Goal: Task Accomplishment & Management: Manage account settings

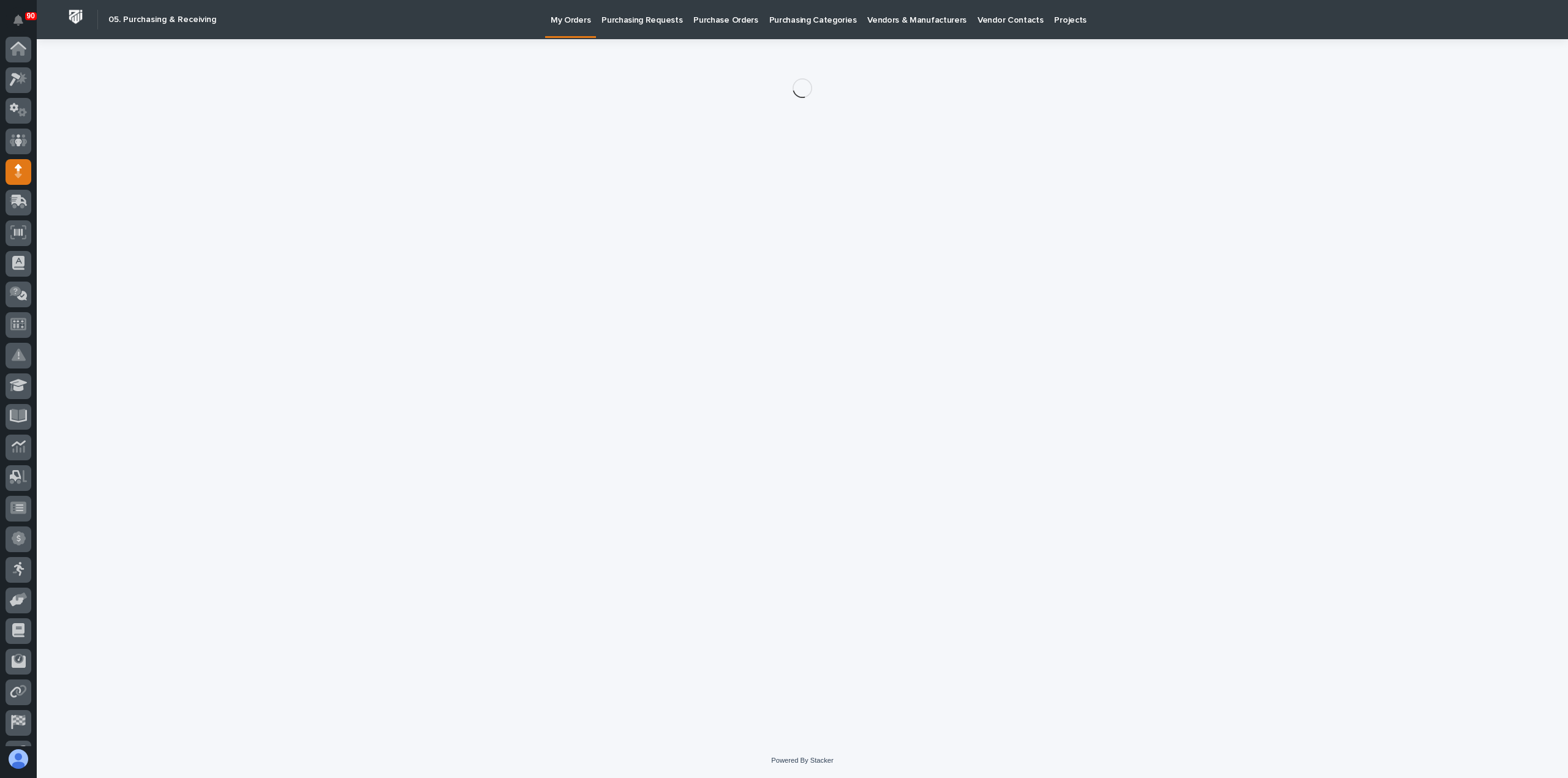
scroll to position [86, 0]
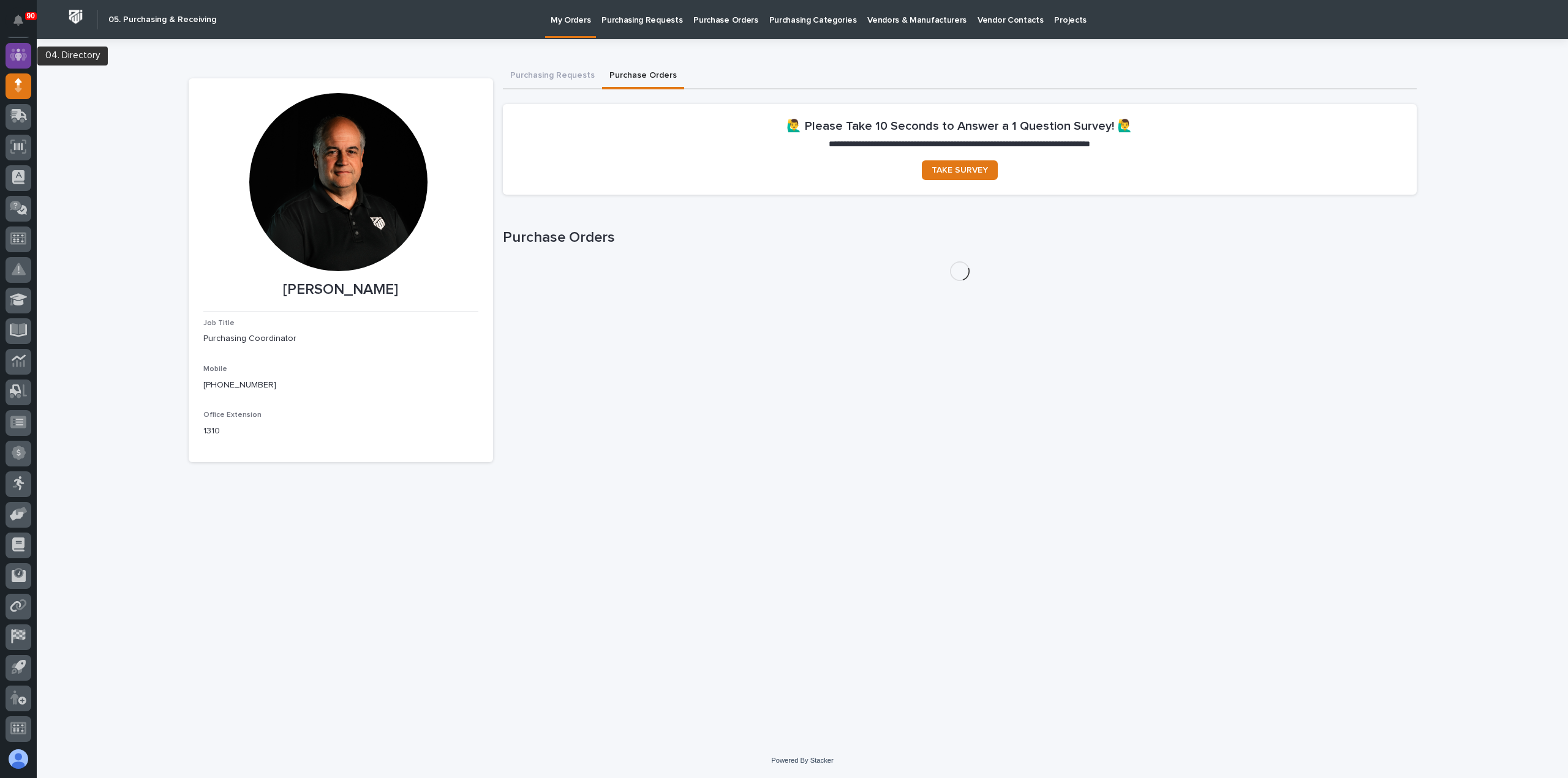
click at [19, 55] on icon at bounding box center [18, 55] width 8 height 12
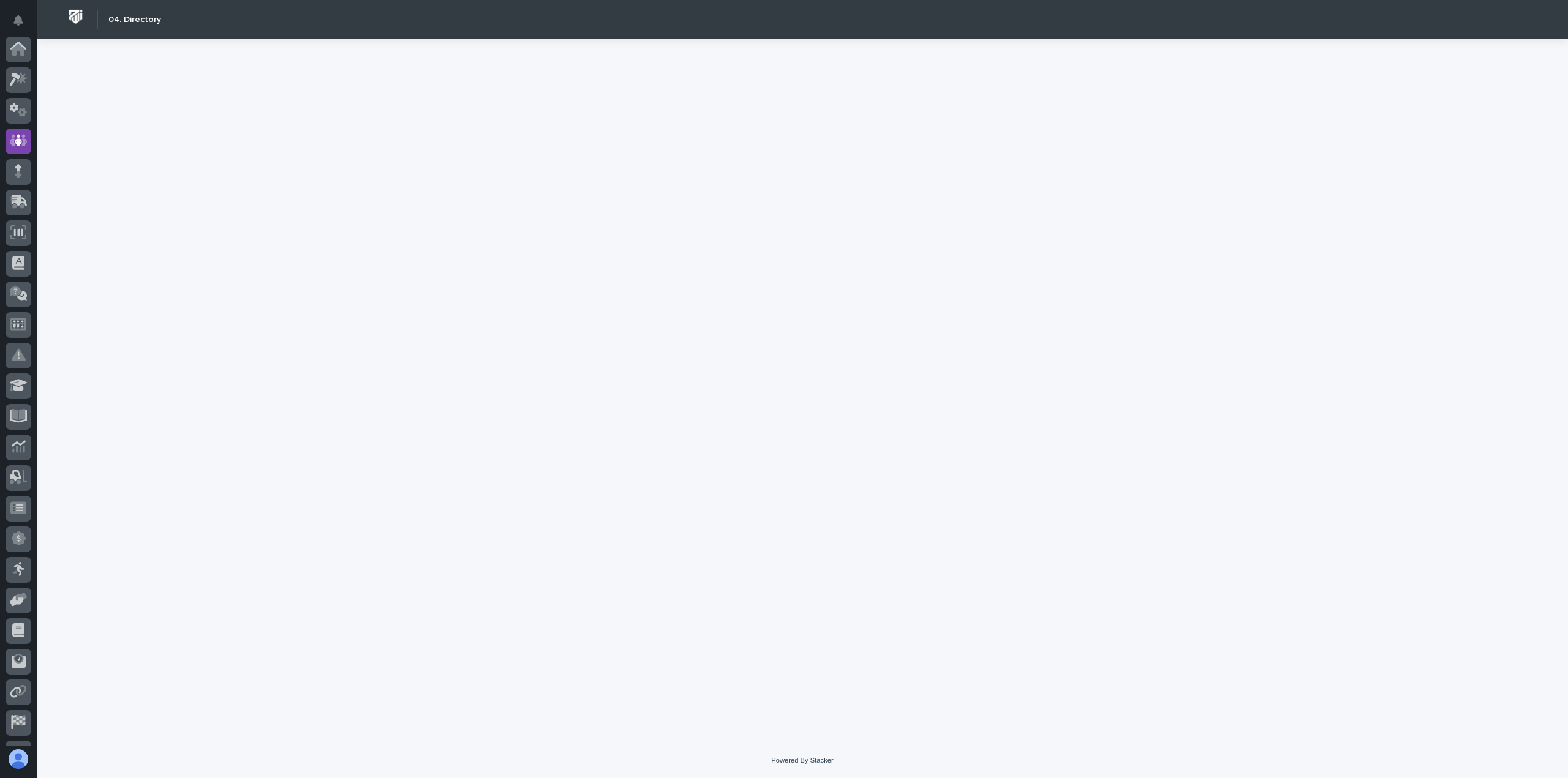
scroll to position [86, 0]
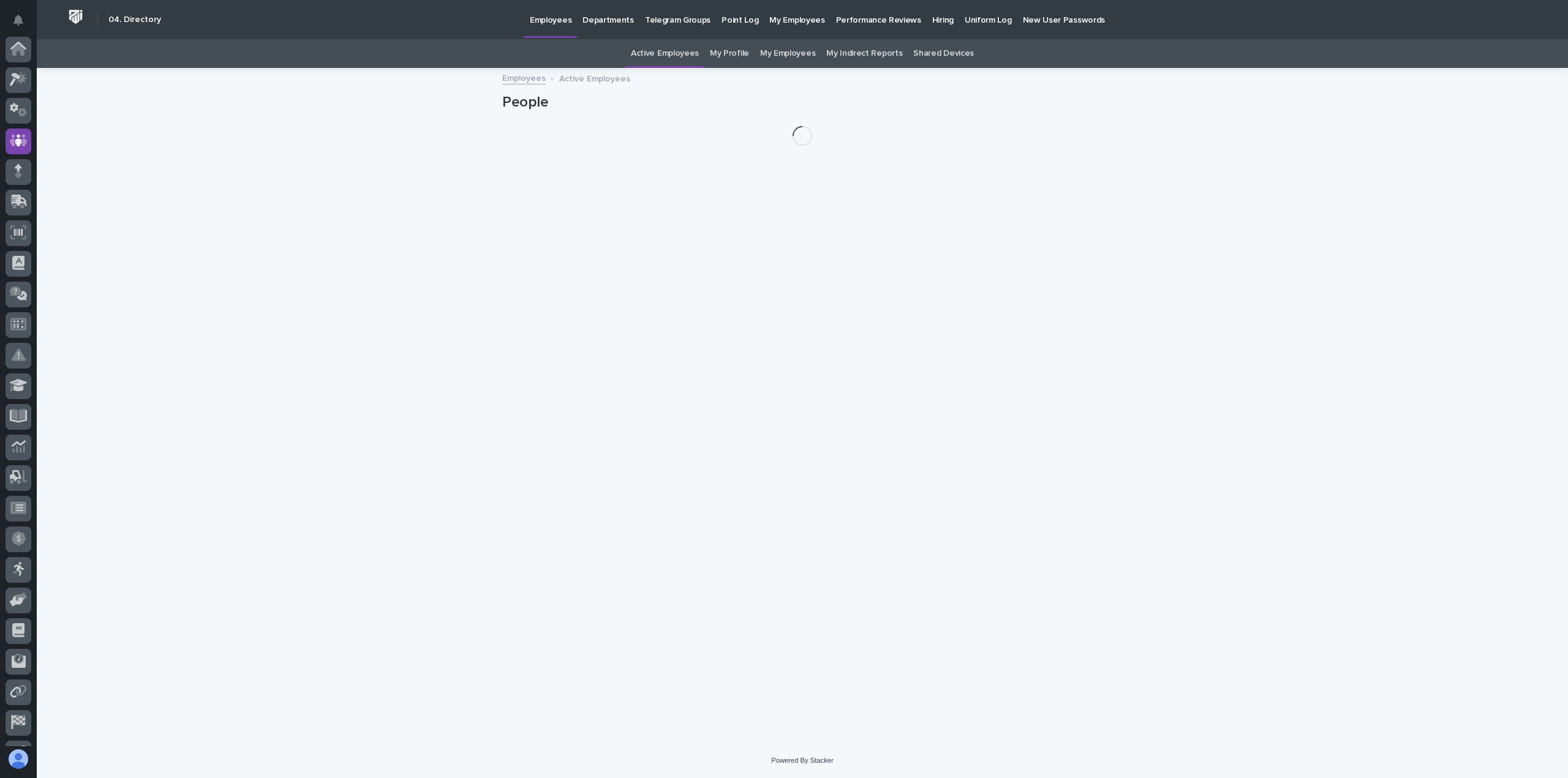
scroll to position [86, 0]
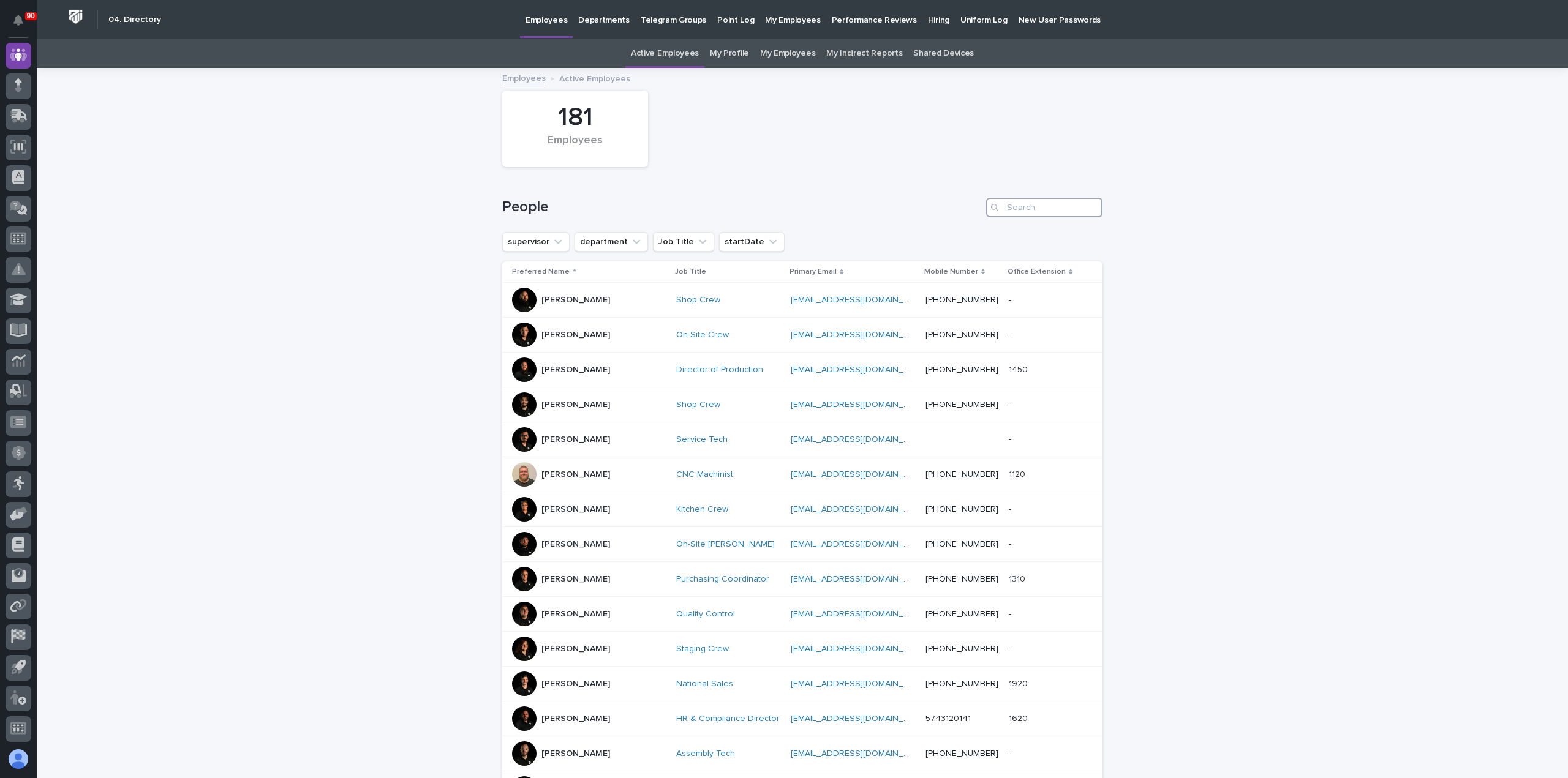
click at [1004, 207] on input "Search" at bounding box center [1044, 207] width 116 height 20
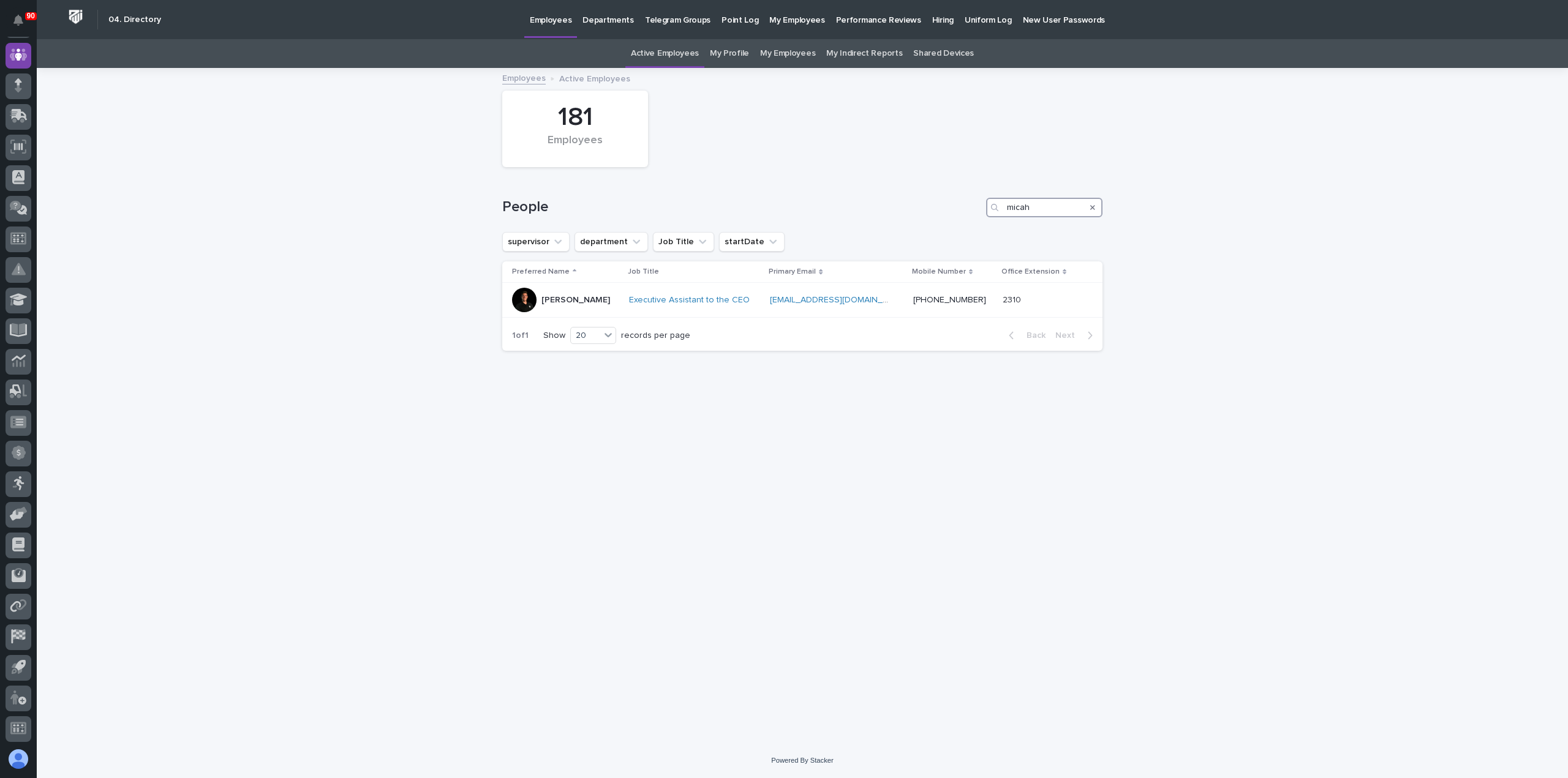
type input "micah"
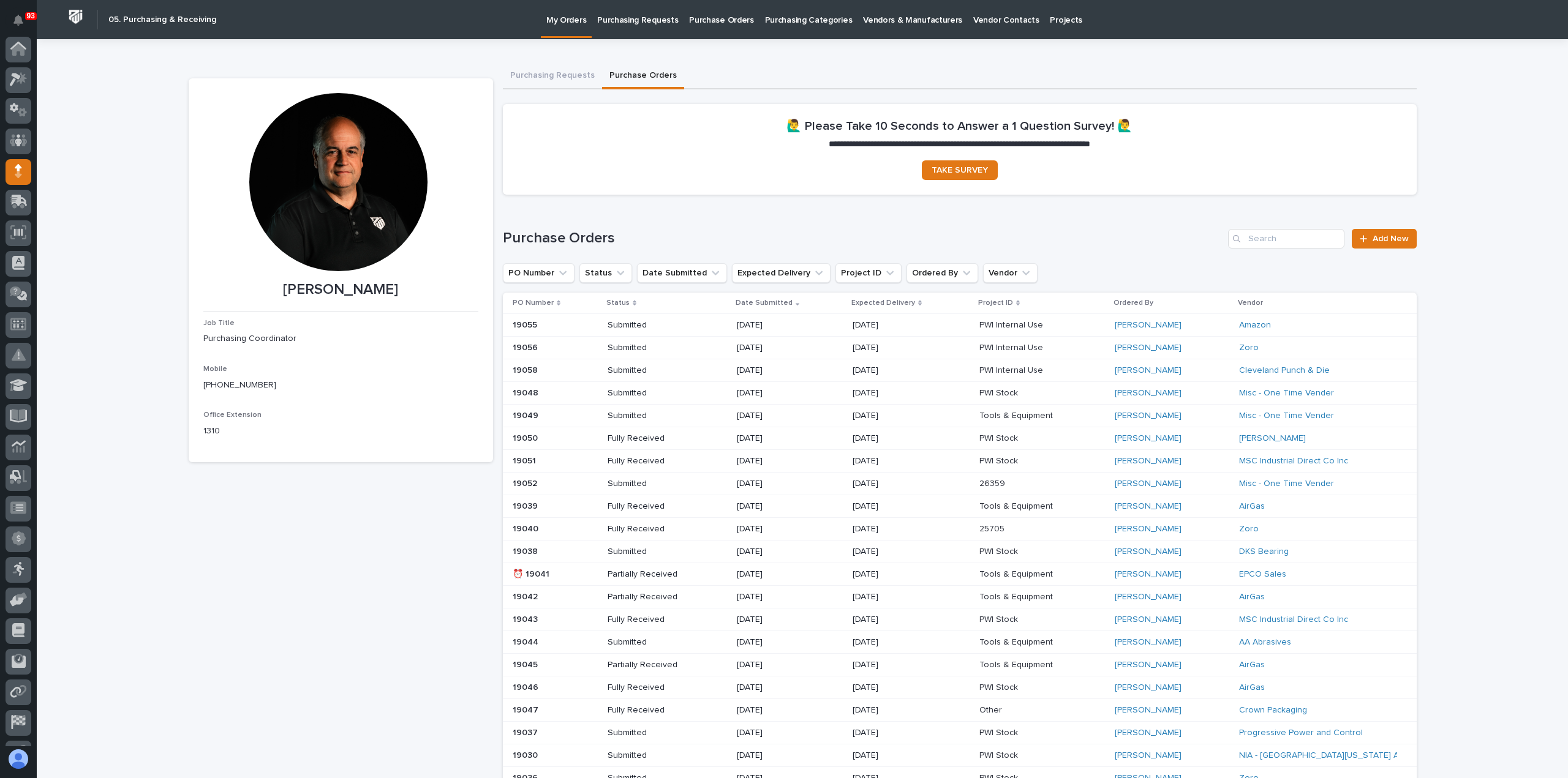
scroll to position [86, 0]
click at [631, 19] on p "Purchasing Requests" at bounding box center [638, 13] width 81 height 26
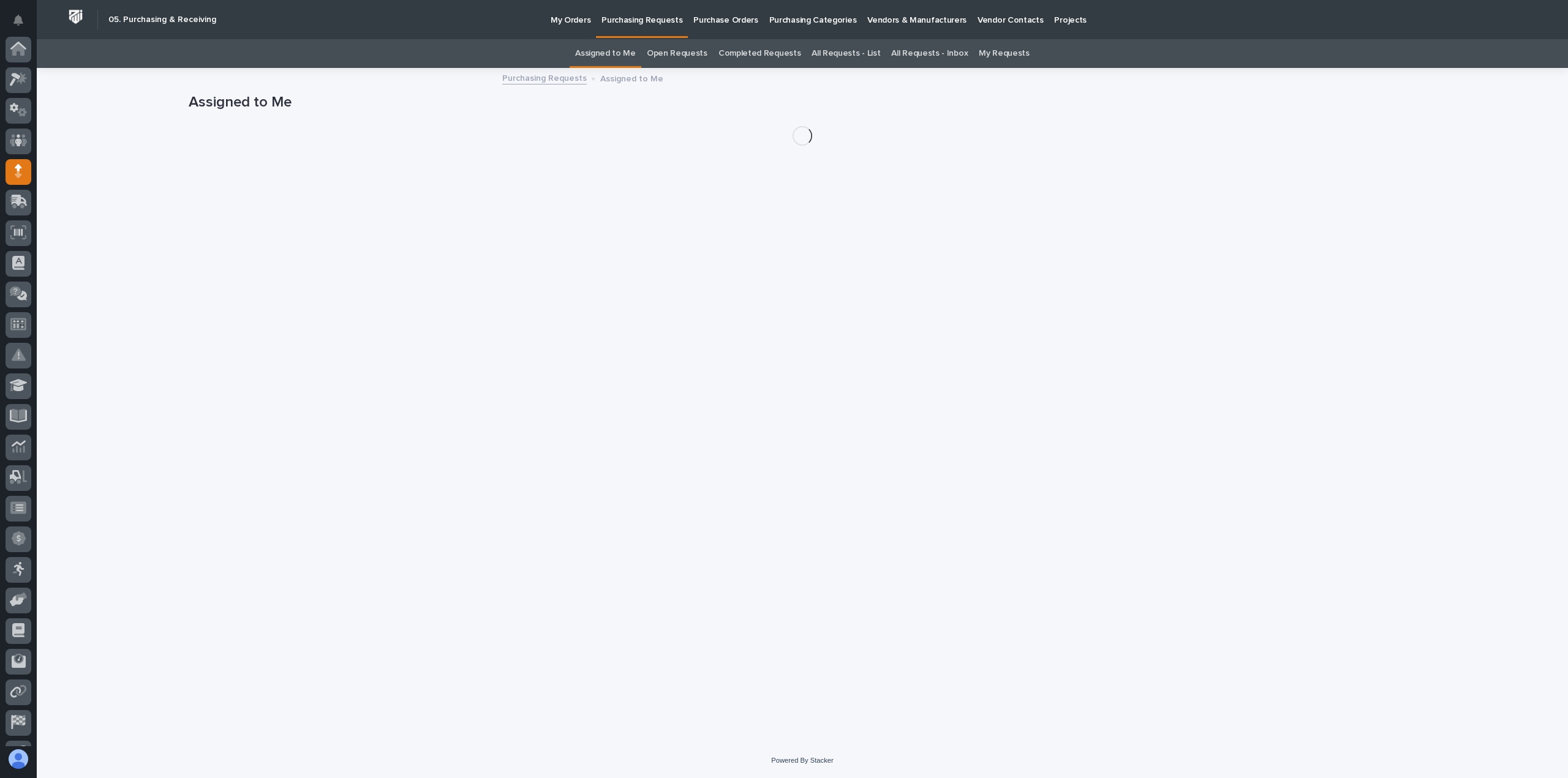
scroll to position [86, 0]
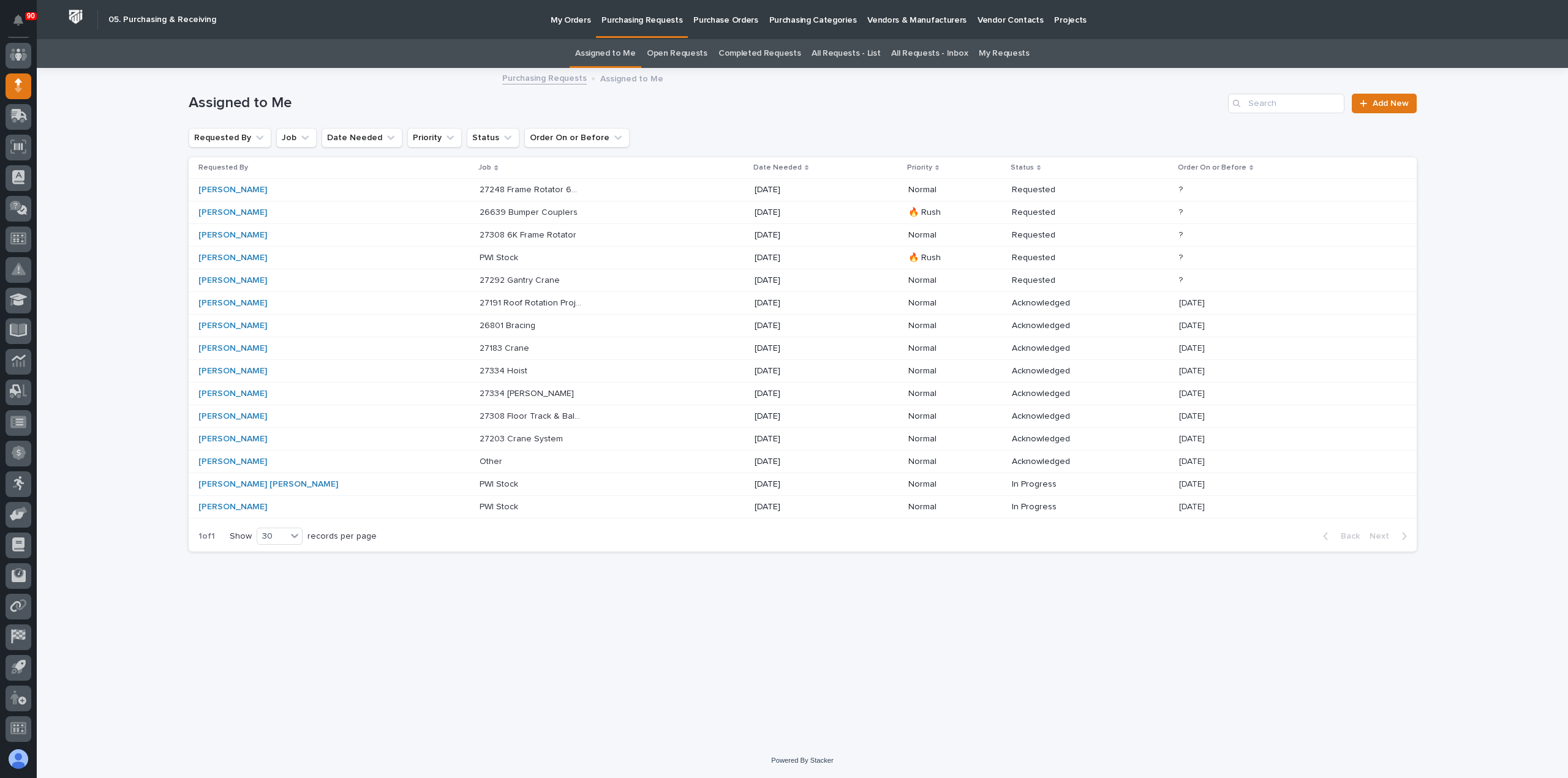
click at [518, 211] on div "26639 Bumper Couplers 26639 Bumper Couplers" at bounding box center [612, 213] width 265 height 21
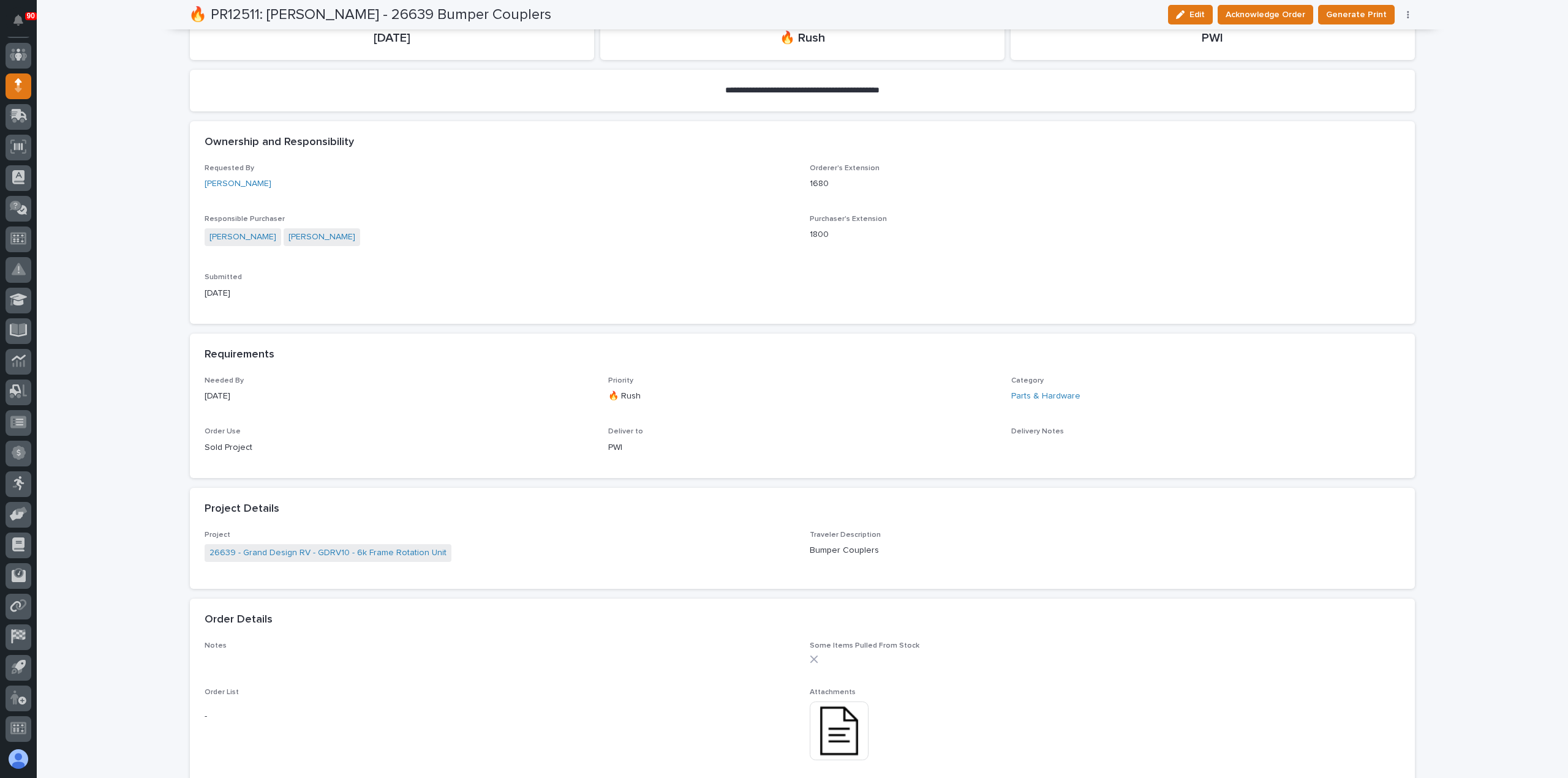
scroll to position [81, 0]
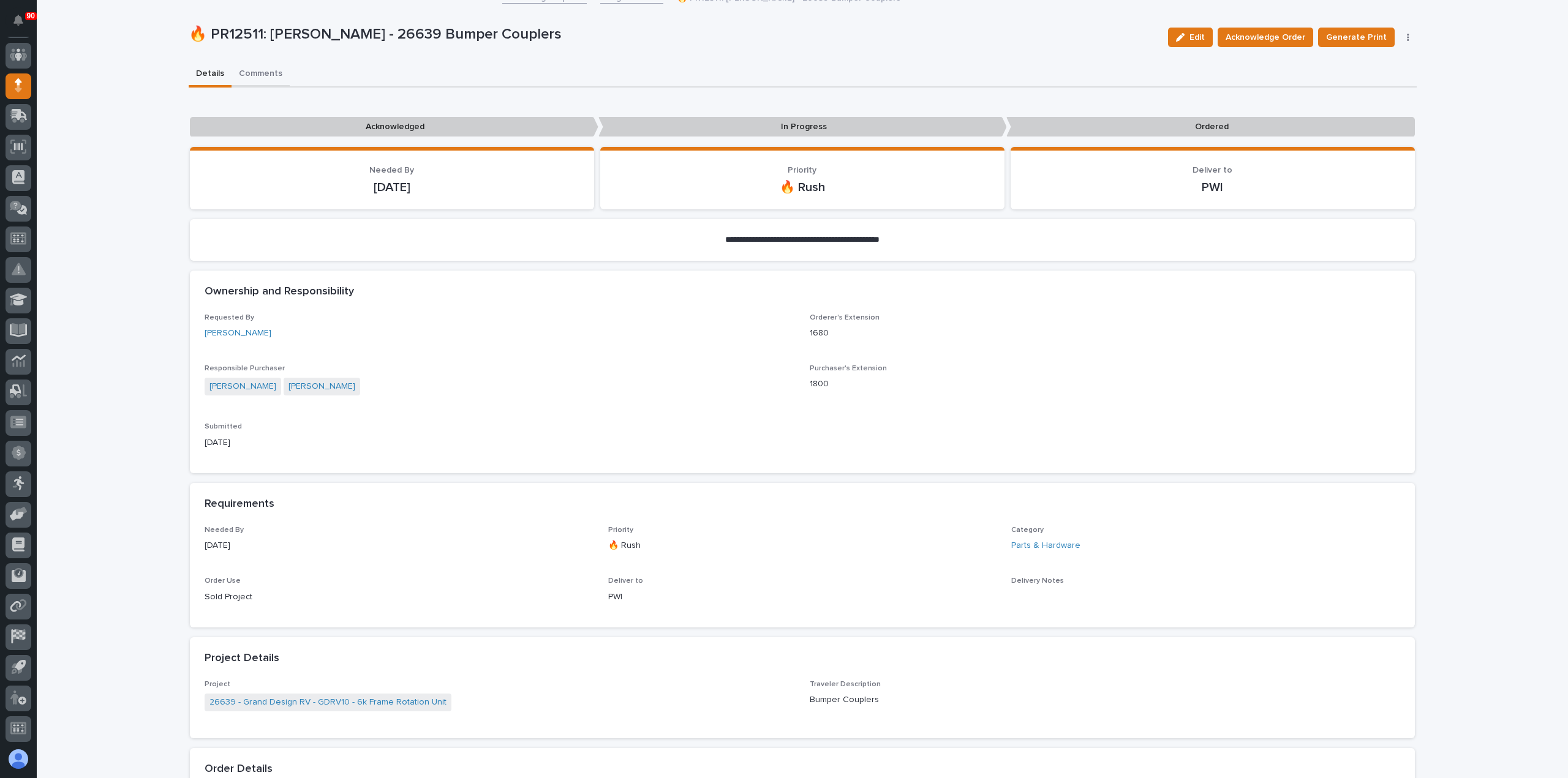
click at [258, 71] on div "**********" at bounding box center [802, 625] width 1531 height 1410
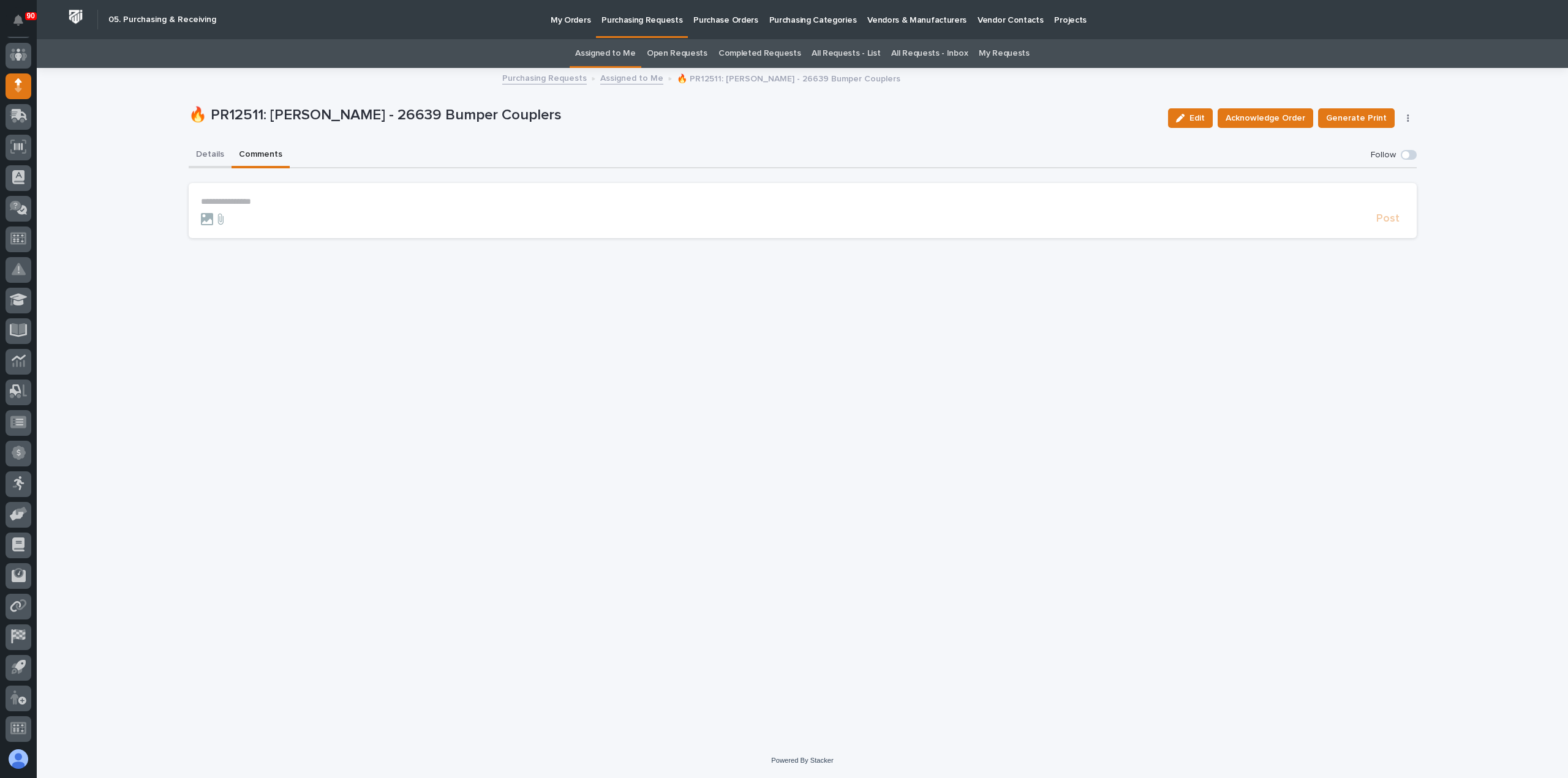
click at [213, 153] on button "Details" at bounding box center [210, 156] width 43 height 26
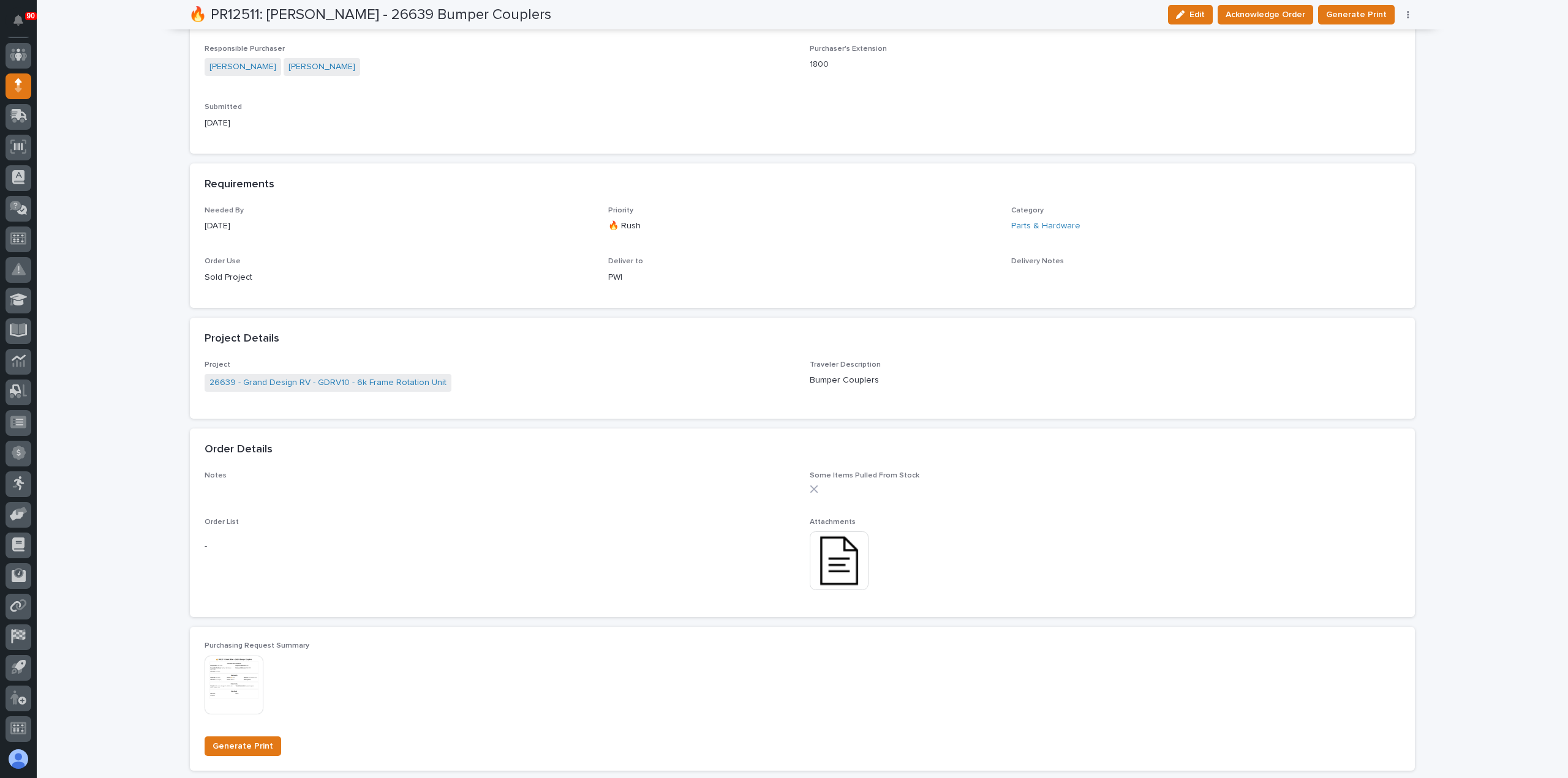
scroll to position [429, 0]
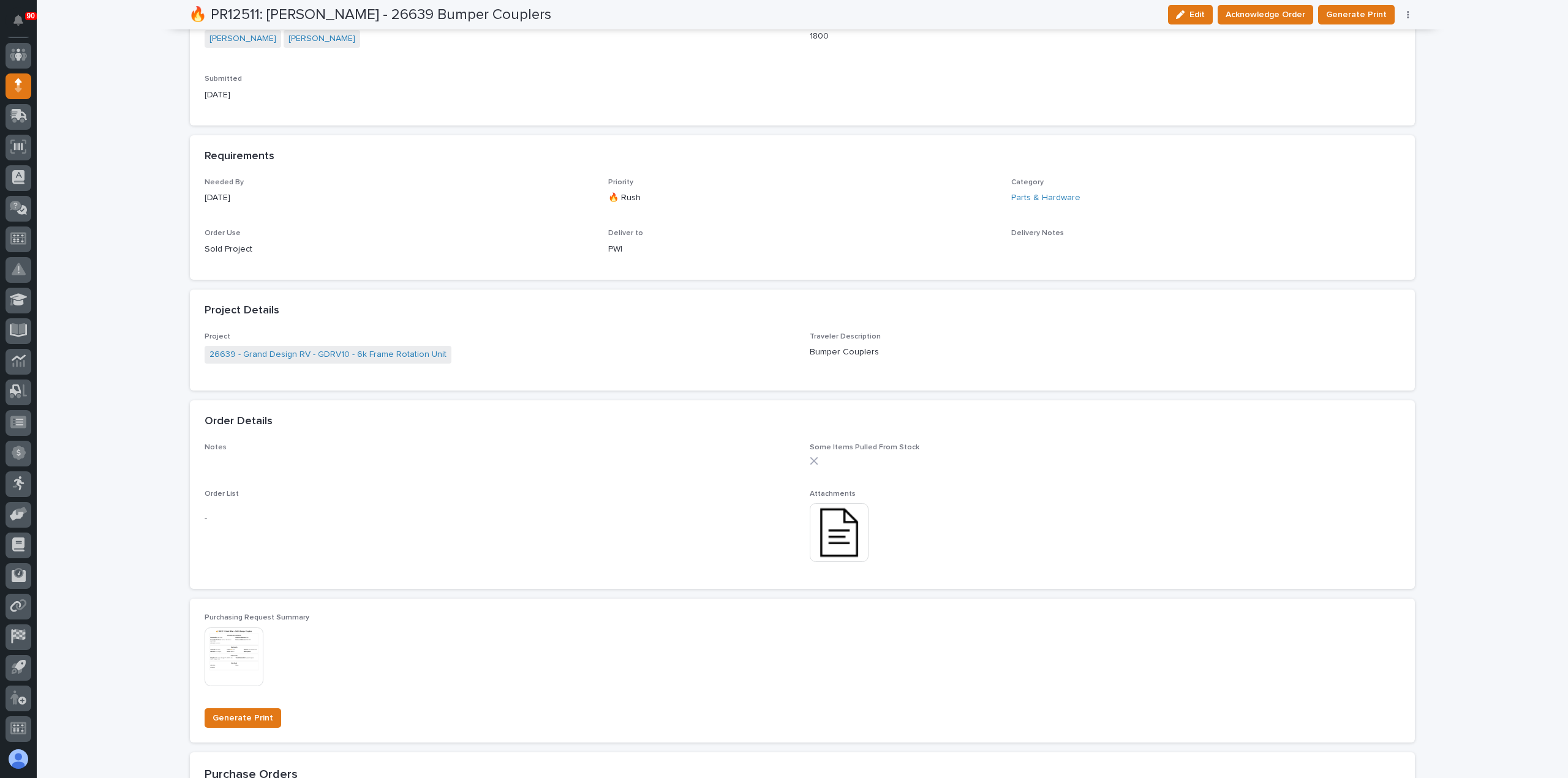
click at [834, 533] on img at bounding box center [838, 532] width 59 height 59
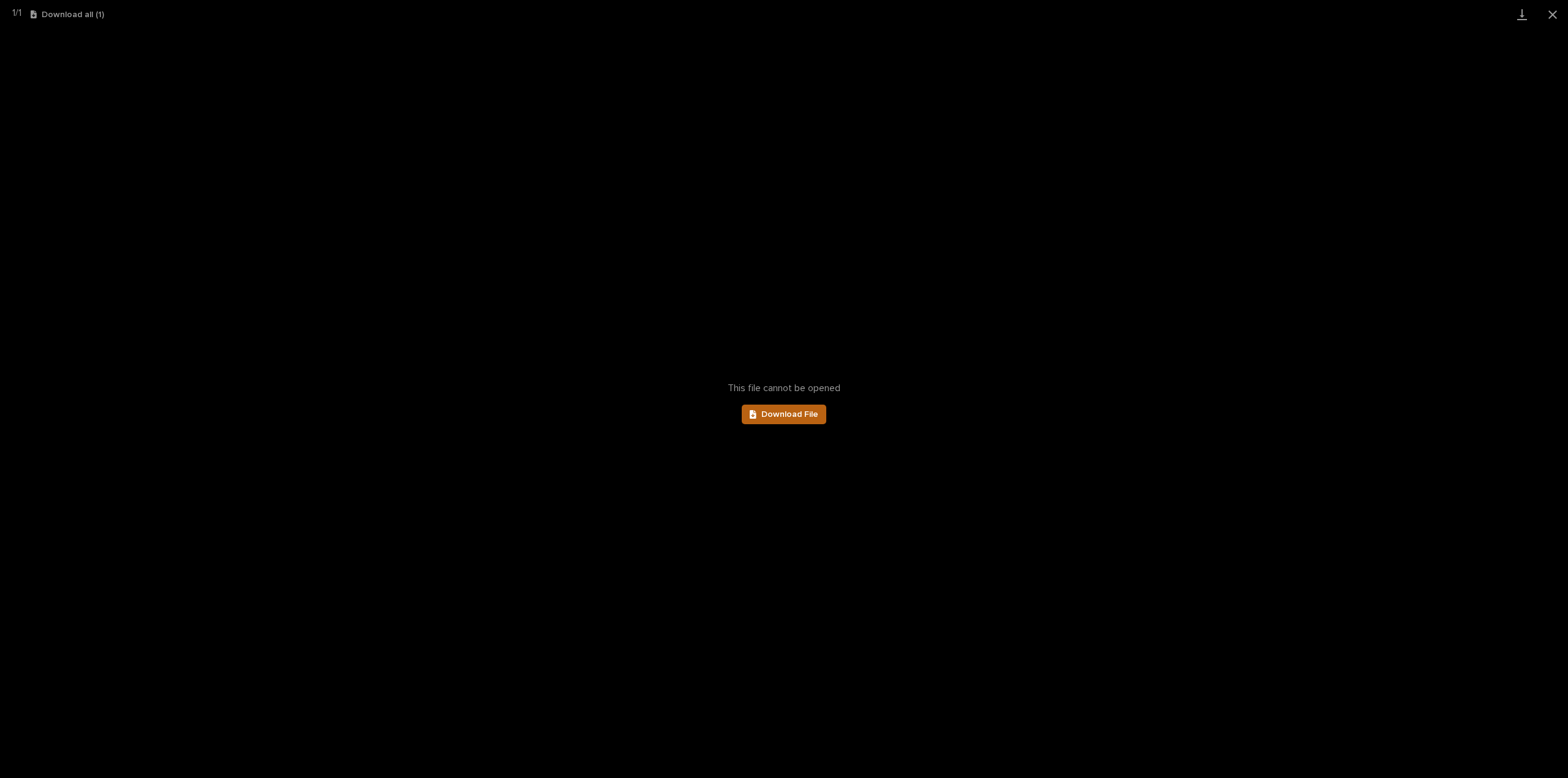
click at [804, 415] on span "Download File" at bounding box center [790, 414] width 57 height 8
click at [1555, 11] on button "Close gallery" at bounding box center [1552, 14] width 30 height 29
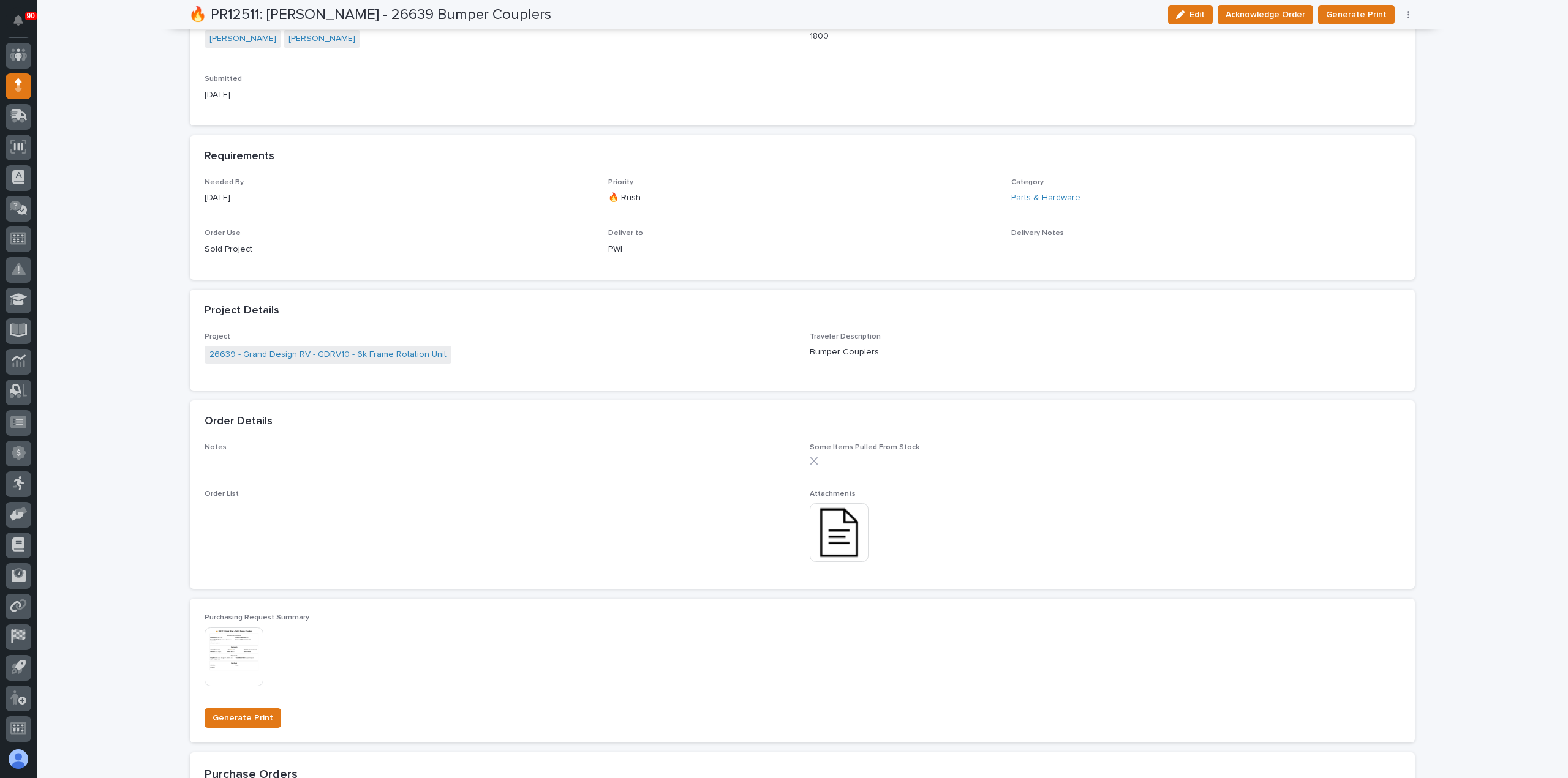
click at [1272, 5] on div "🔥 PR12511: [PERSON_NAME] - 26639 Bumper Couplers Edit Acknowledge Order Generat…" at bounding box center [803, 14] width 1228 height 30
click at [1276, 9] on span "Acknowledge Order" at bounding box center [1265, 14] width 80 height 14
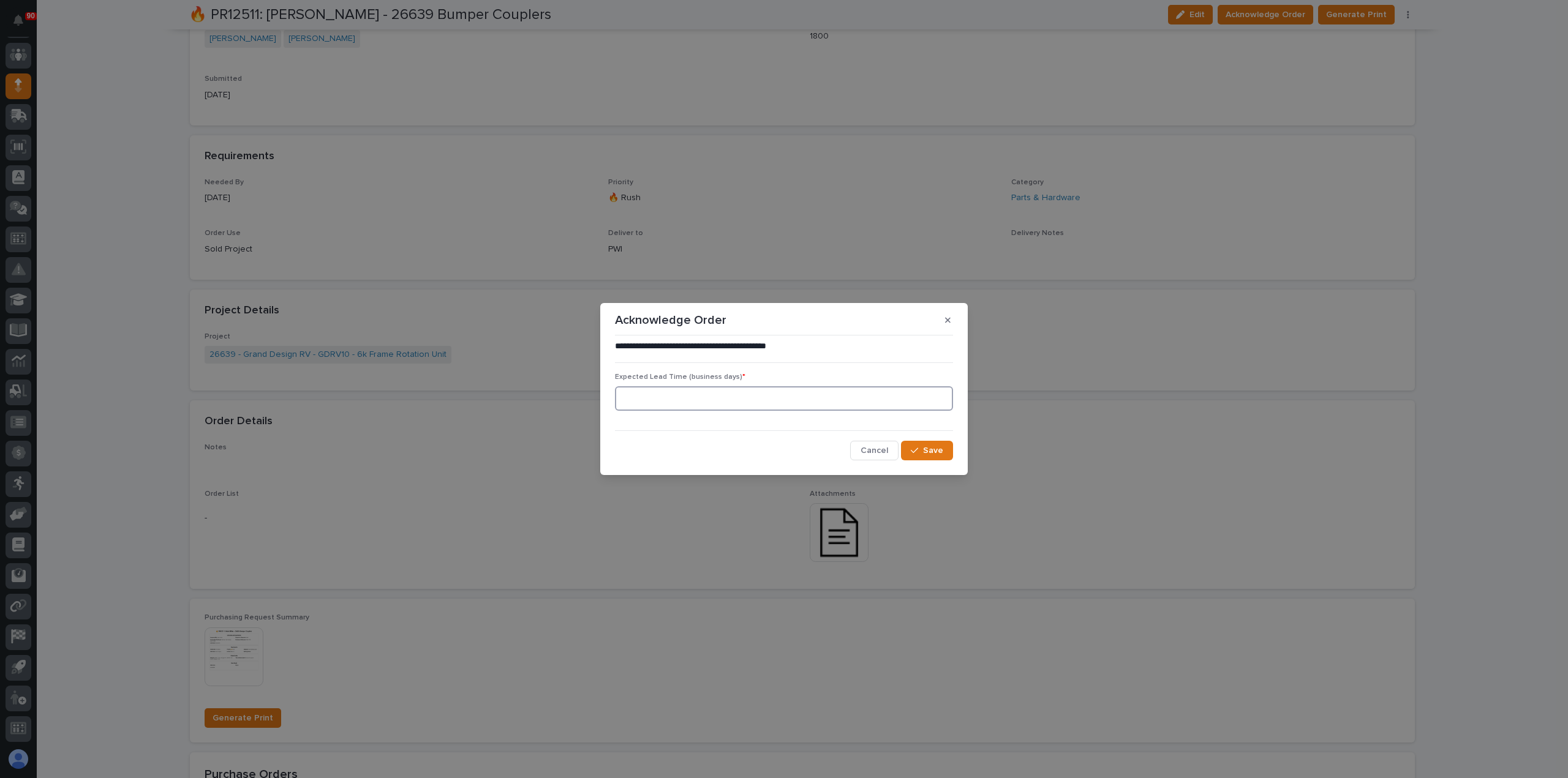
drag, startPoint x: 746, startPoint y: 387, endPoint x: 749, endPoint y: 392, distance: 5.8
click at [748, 391] on input at bounding box center [784, 398] width 338 height 24
type input "0"
click at [938, 449] on span "Save" at bounding box center [933, 451] width 21 height 11
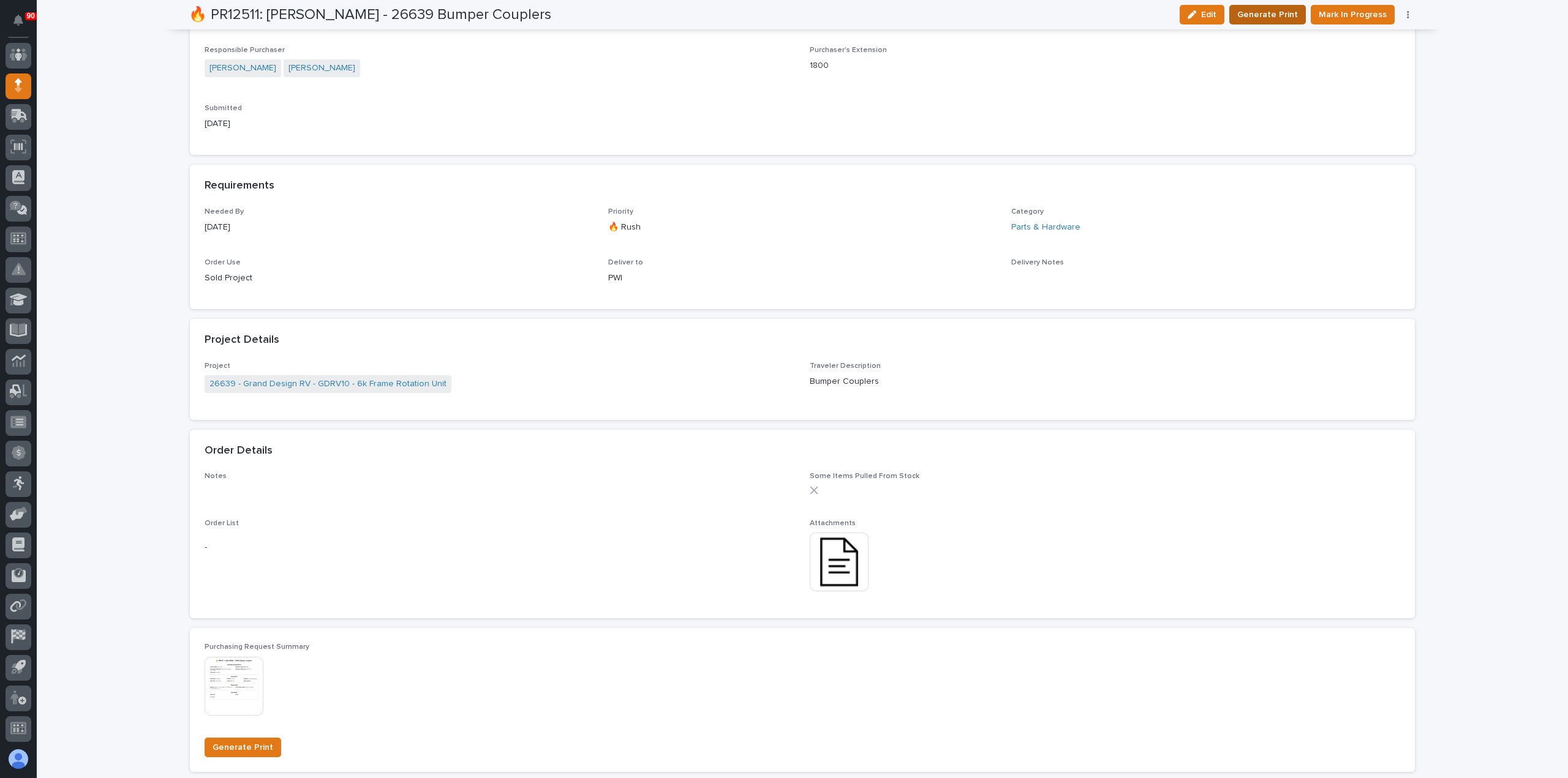
scroll to position [534, 0]
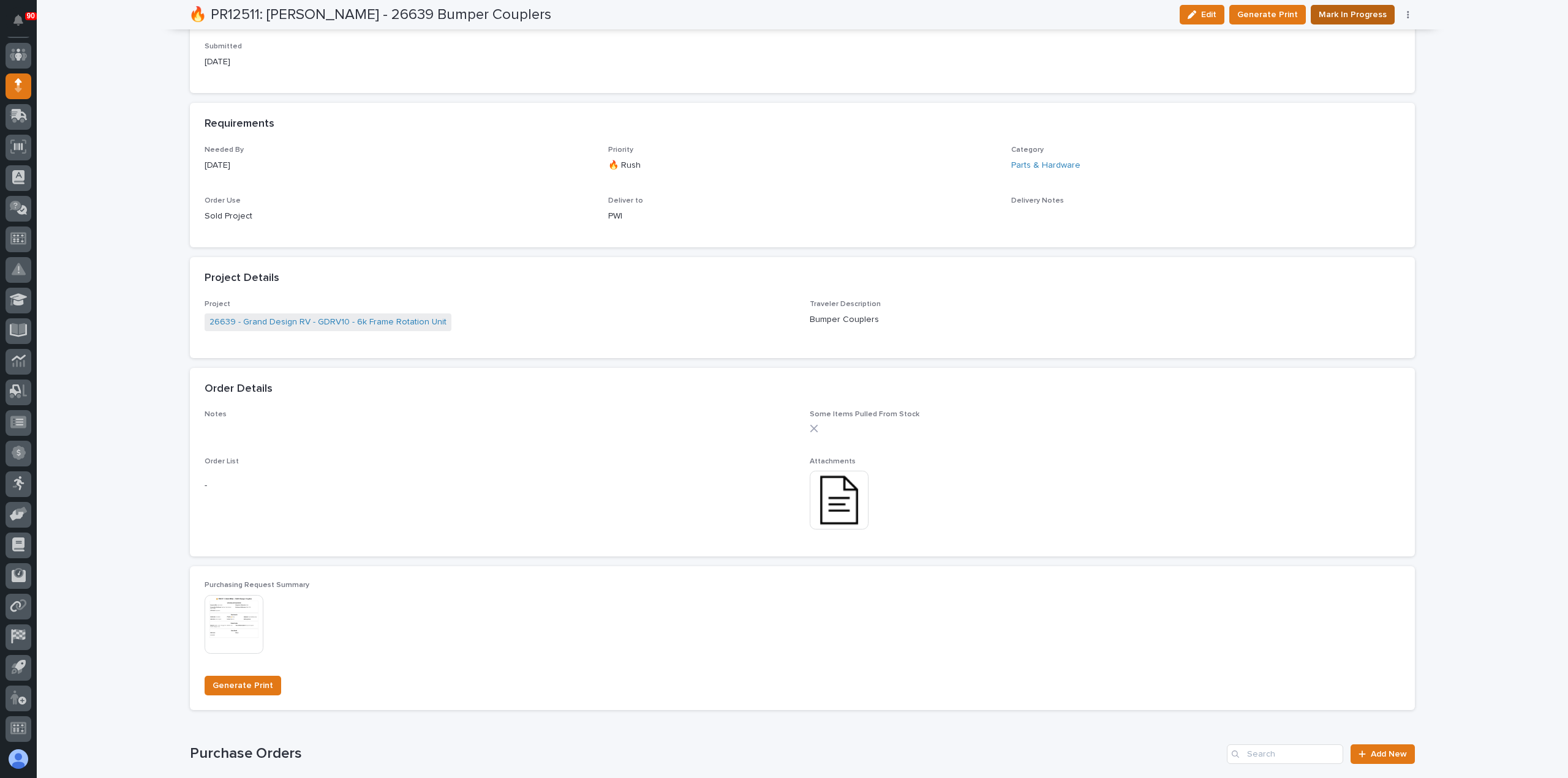
click at [1335, 16] on span "Mark In Progress" at bounding box center [1352, 14] width 68 height 14
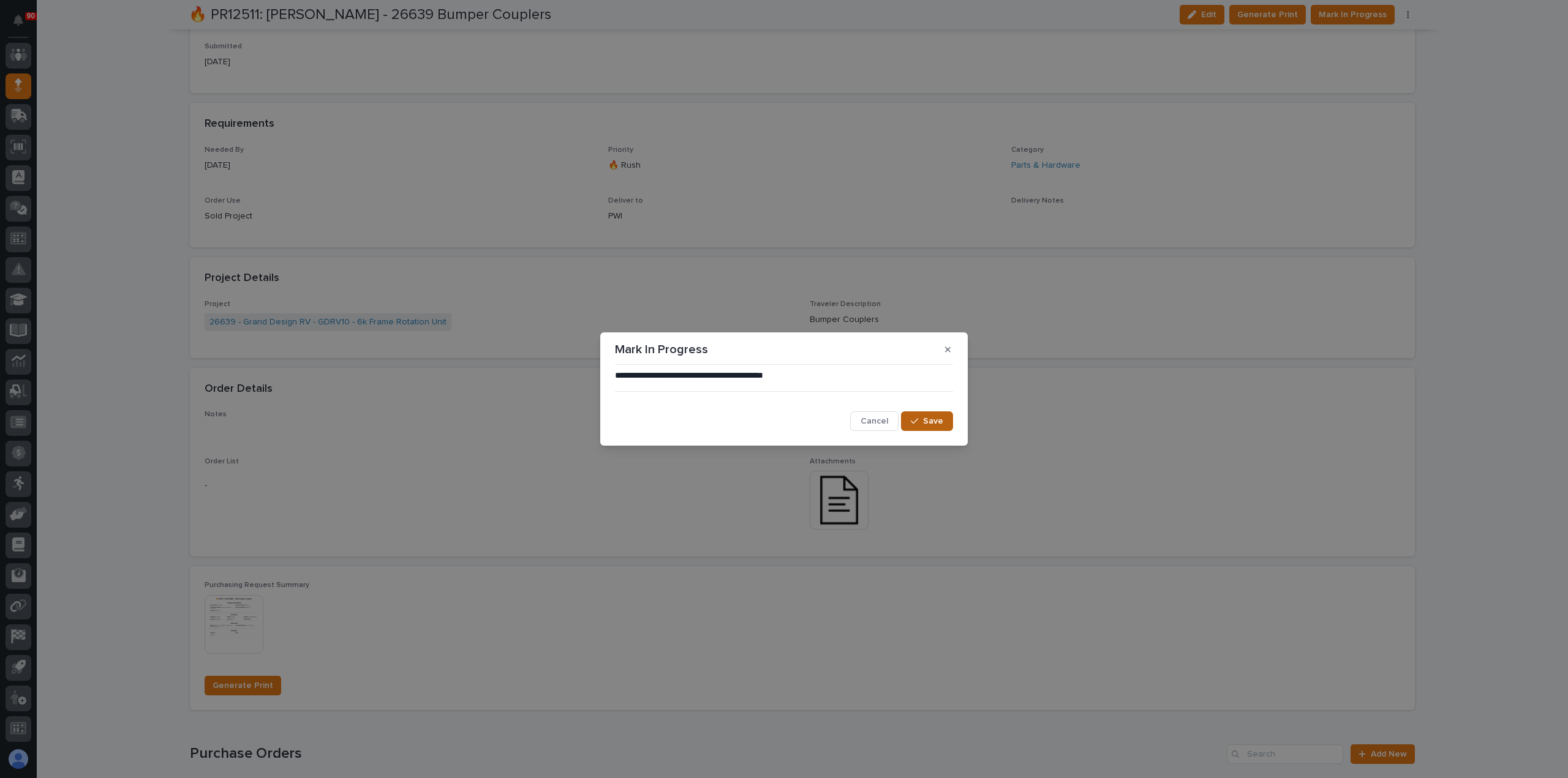
drag, startPoint x: 938, startPoint y: 418, endPoint x: 946, endPoint y: 414, distance: 8.9
click at [940, 416] on span "Save" at bounding box center [933, 421] width 21 height 11
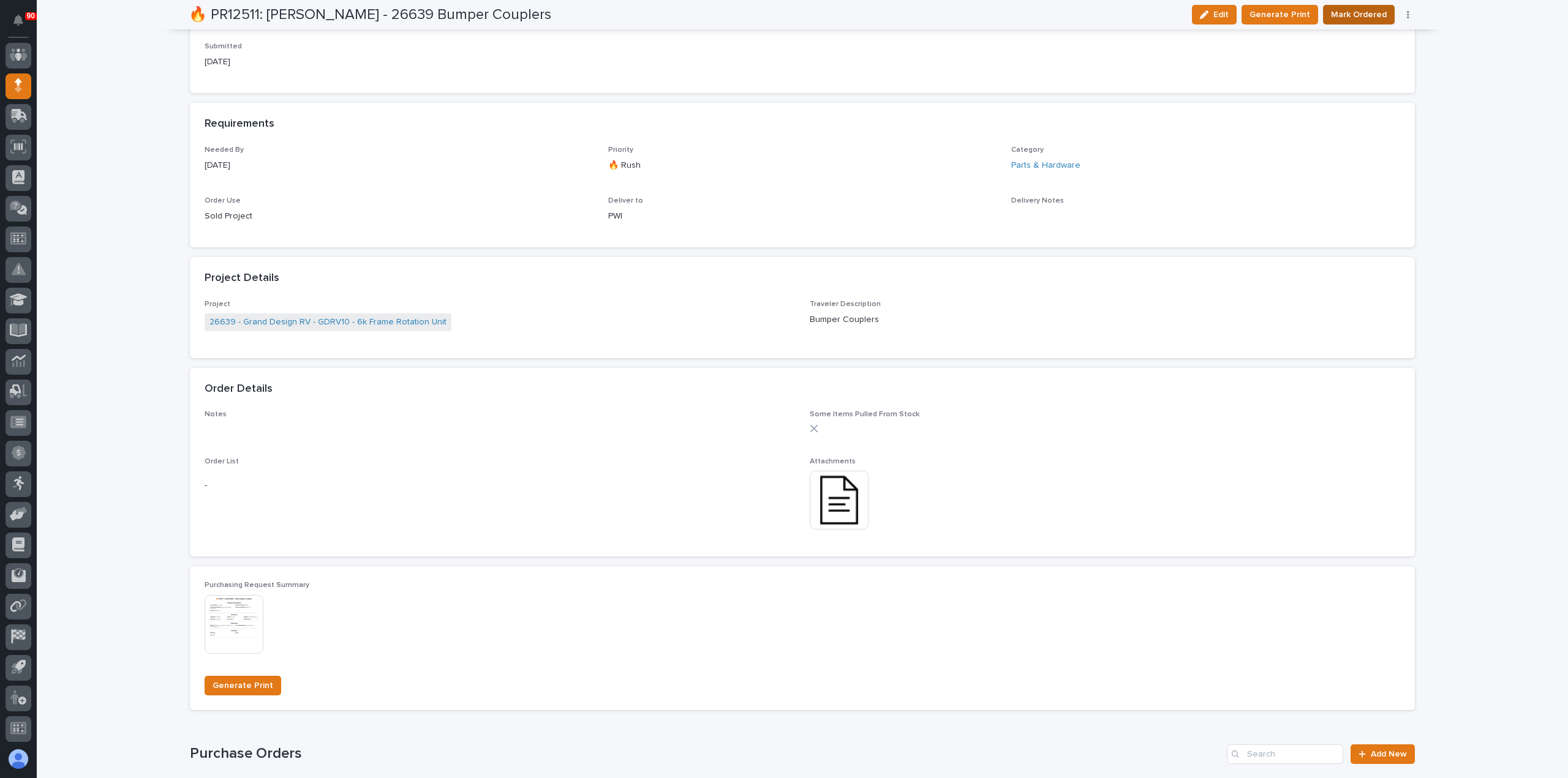
click at [1366, 15] on span "Mark Ordered" at bounding box center [1358, 14] width 55 height 14
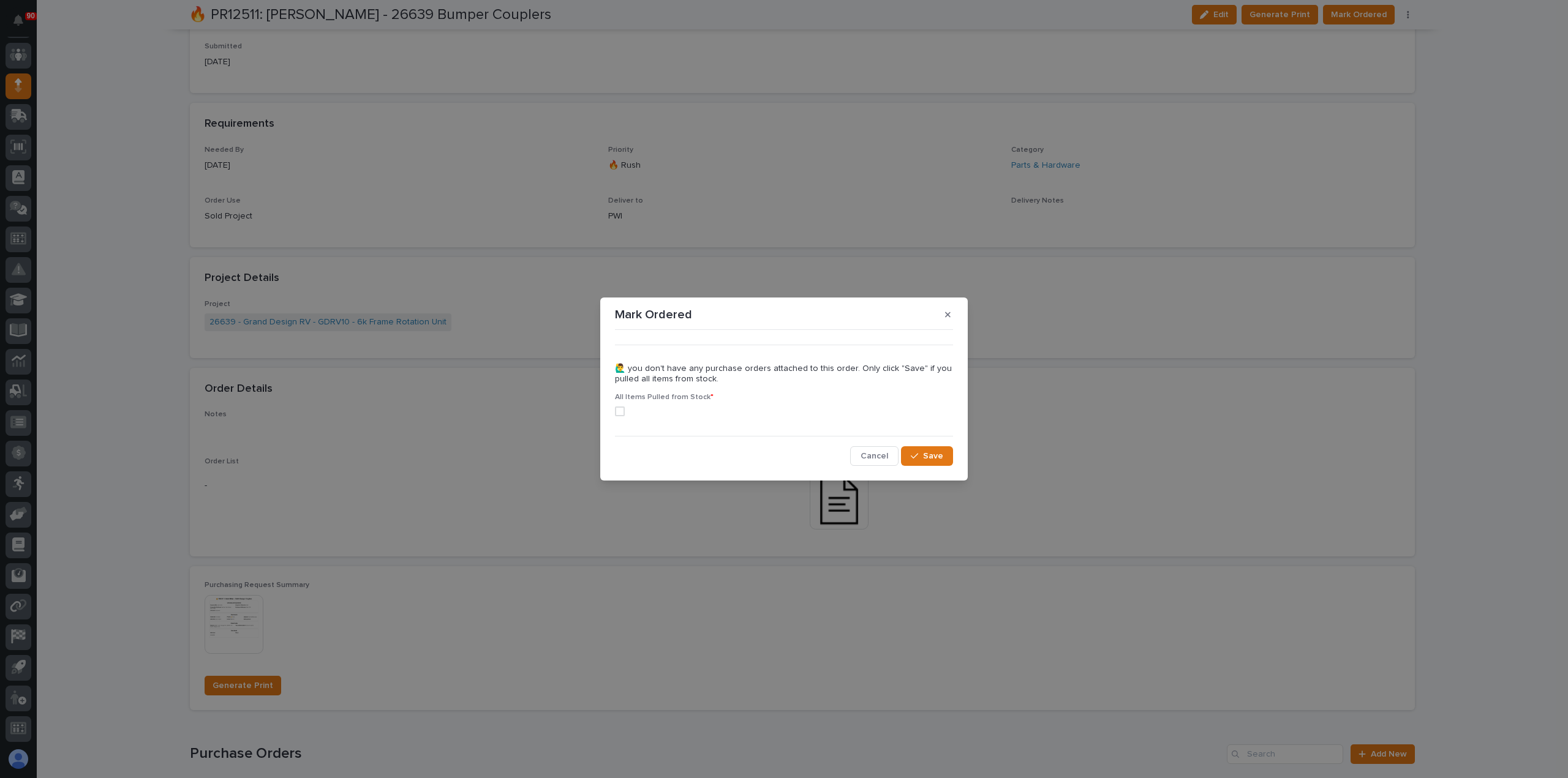
click at [619, 411] on span at bounding box center [619, 411] width 10 height 10
click at [916, 457] on icon "button" at bounding box center [914, 456] width 8 height 8
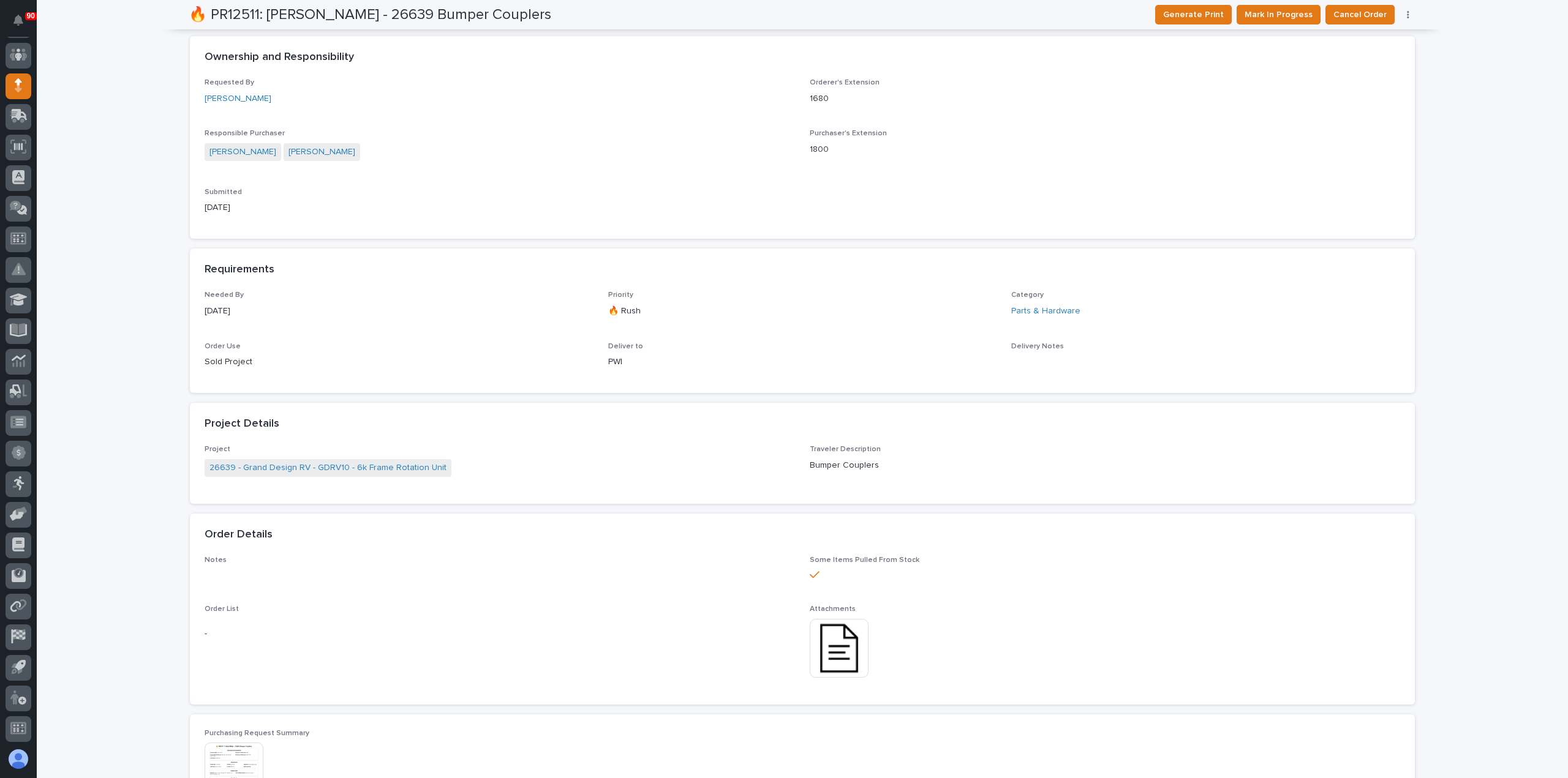
scroll to position [8, 0]
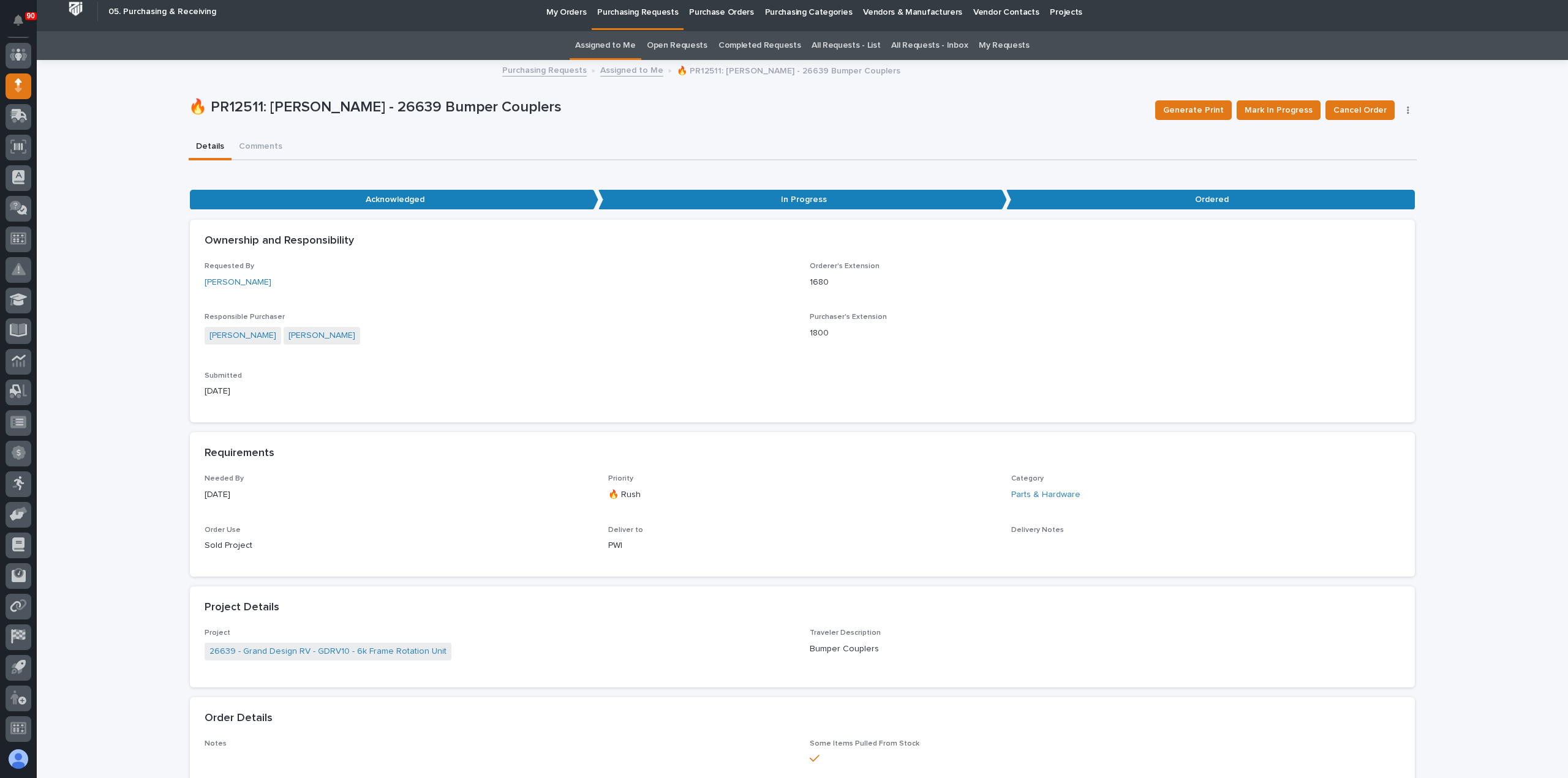
click at [638, 9] on p "Purchasing Requests" at bounding box center [638, 5] width 81 height 26
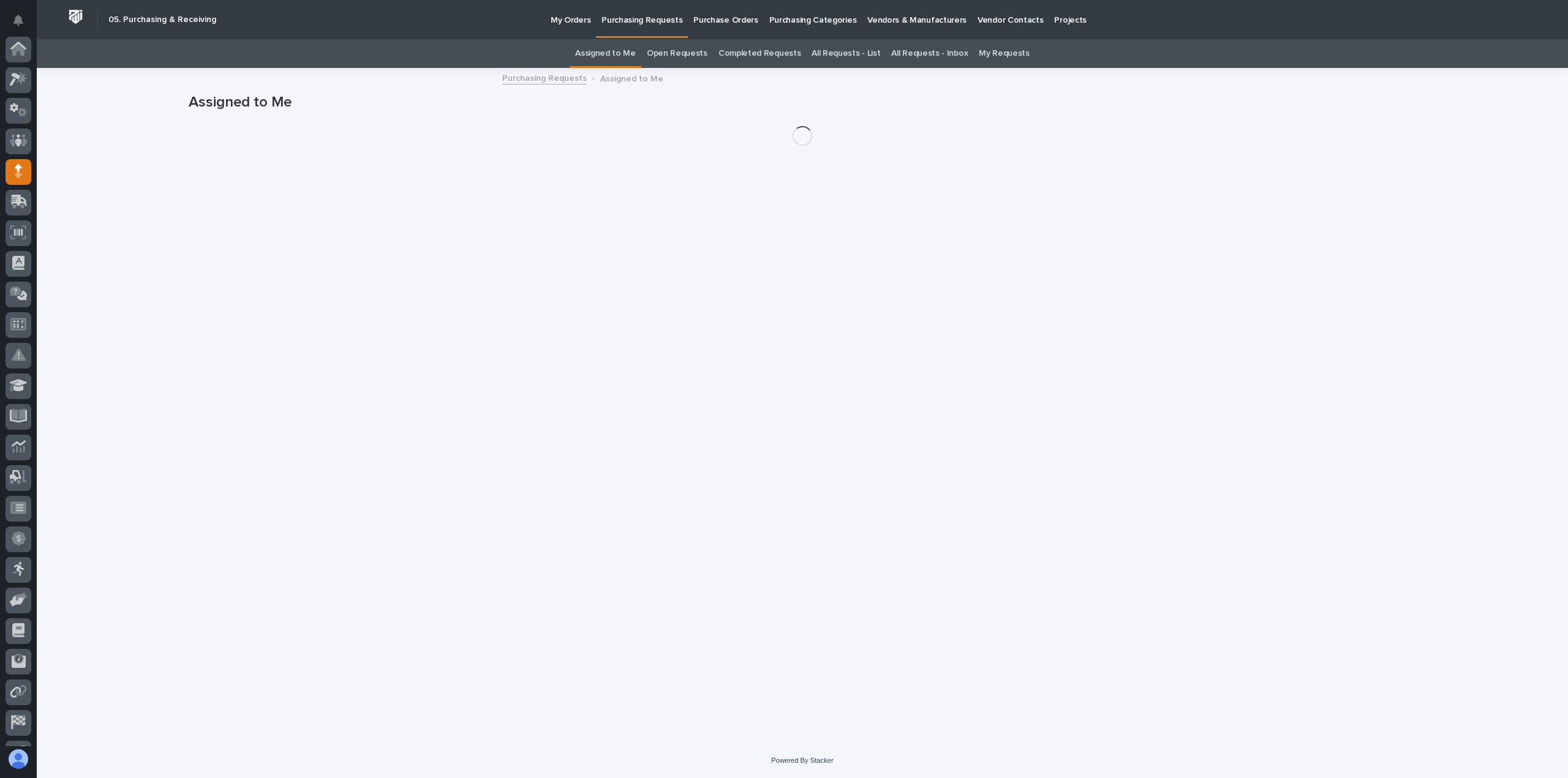
scroll to position [86, 0]
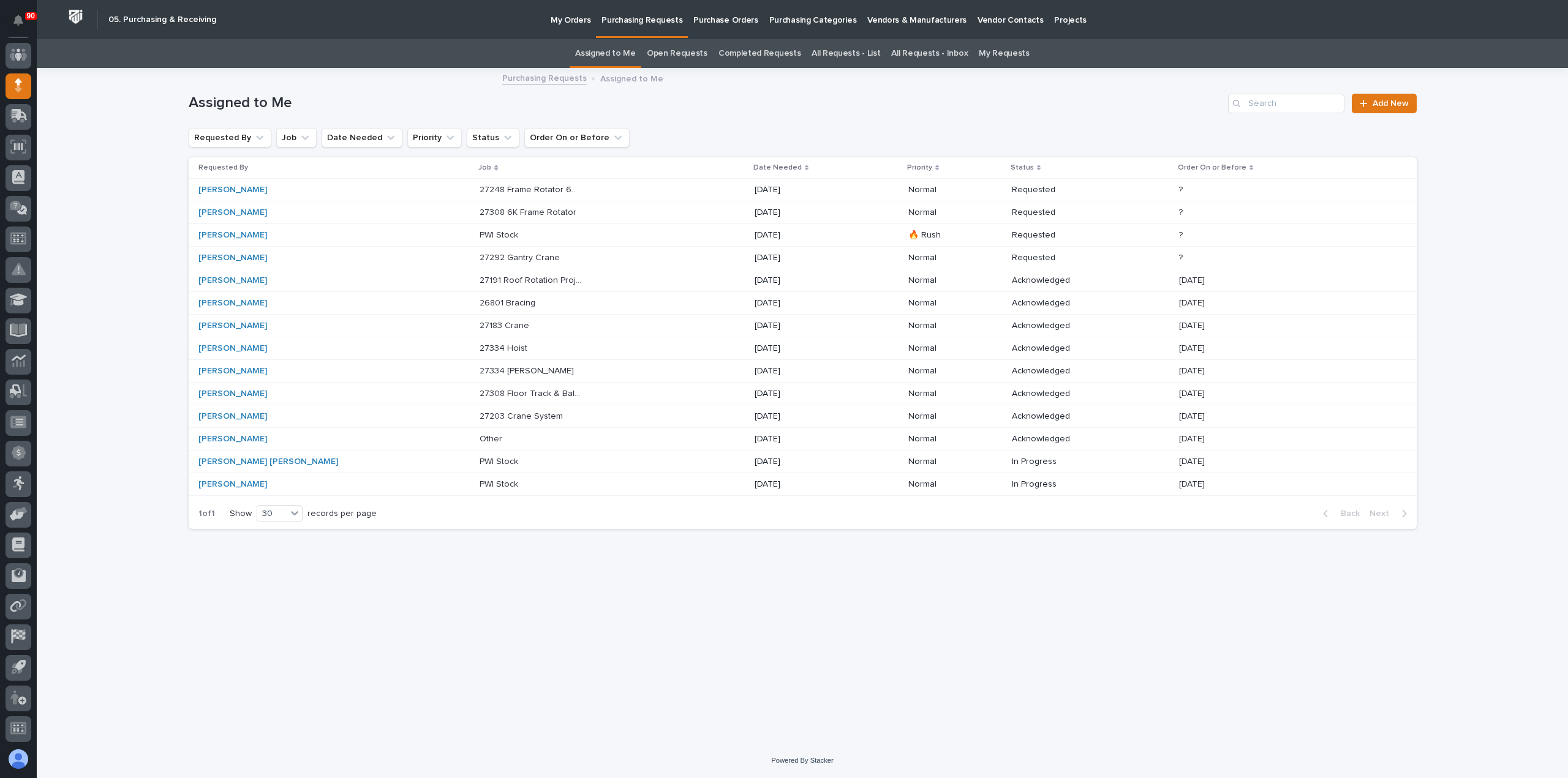
click at [632, 235] on div "PWI Stock PWI Stock" at bounding box center [612, 236] width 265 height 21
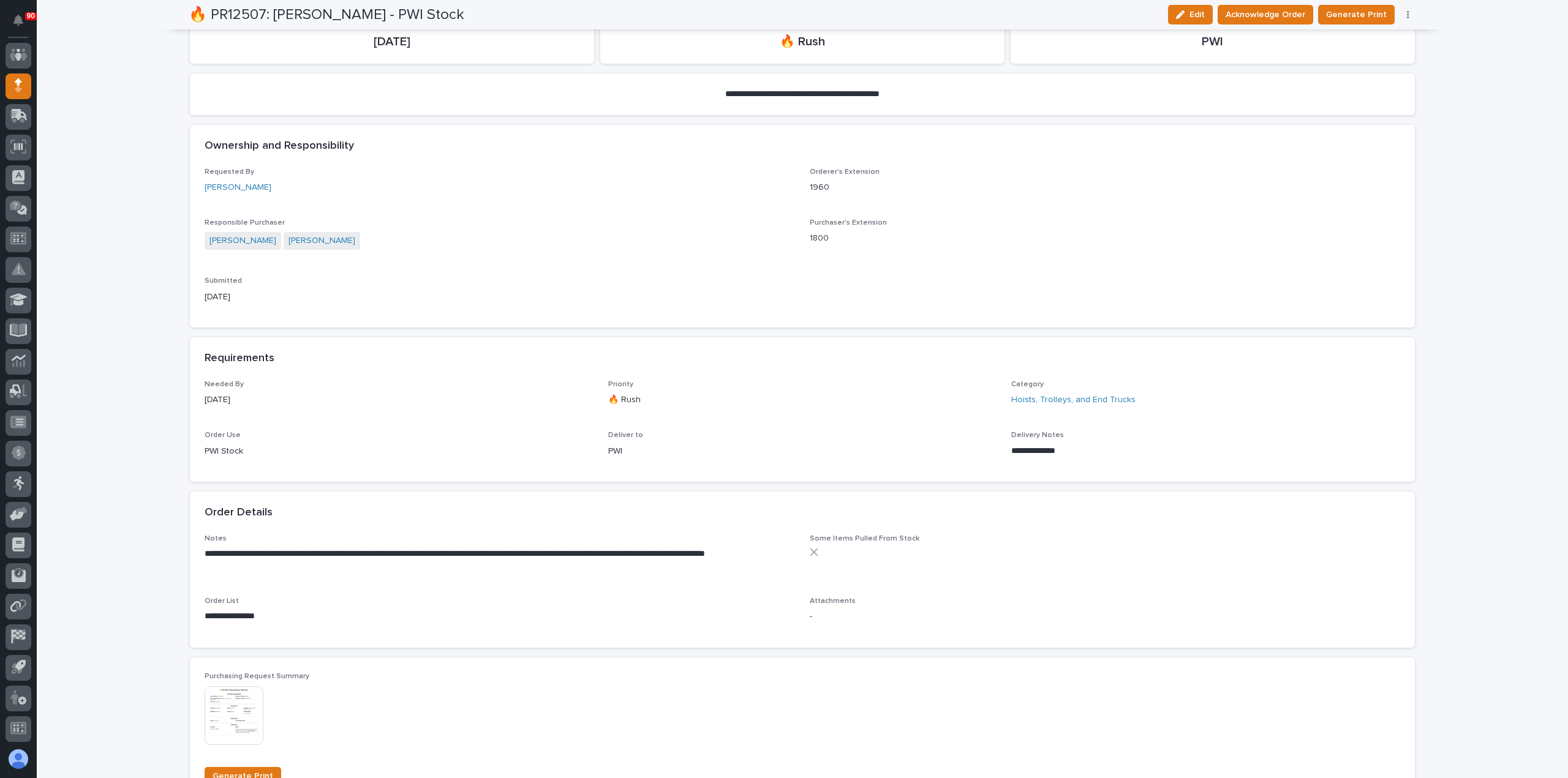
scroll to position [245, 0]
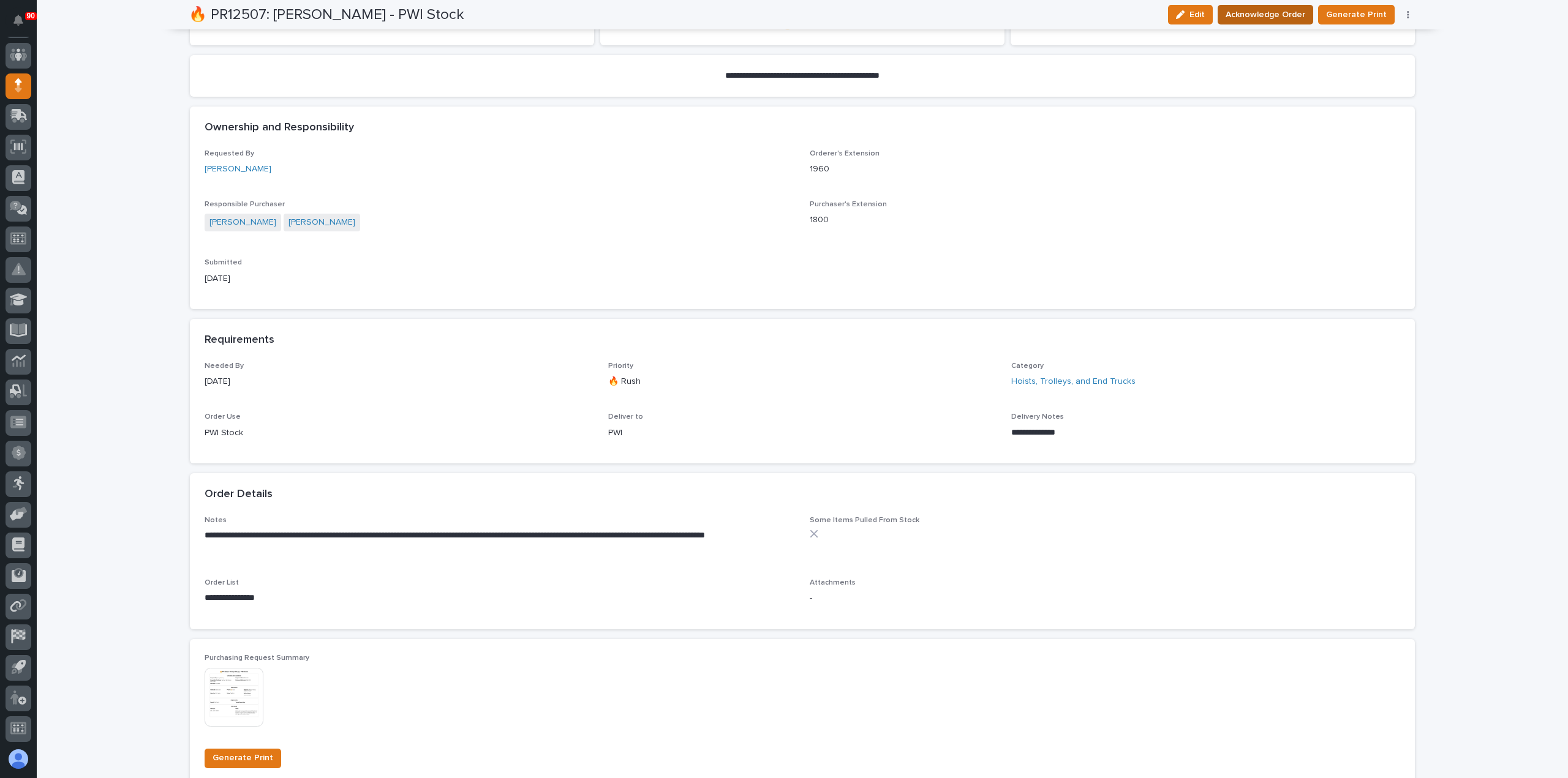
click at [1255, 13] on span "Acknowledge Order" at bounding box center [1265, 14] width 80 height 14
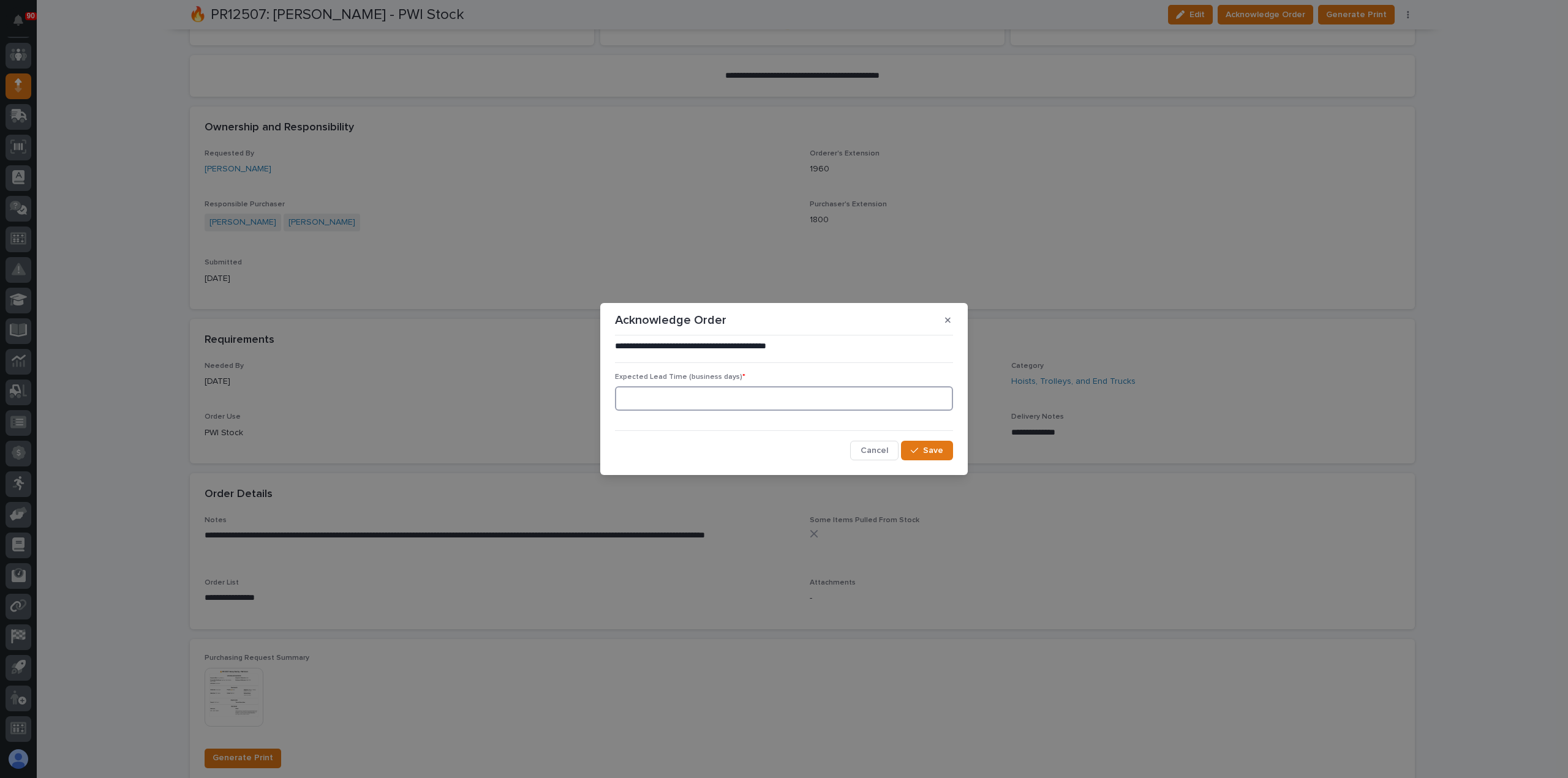
click at [707, 402] on input at bounding box center [784, 398] width 338 height 24
type input "60"
click at [925, 448] on span "Save" at bounding box center [933, 451] width 21 height 11
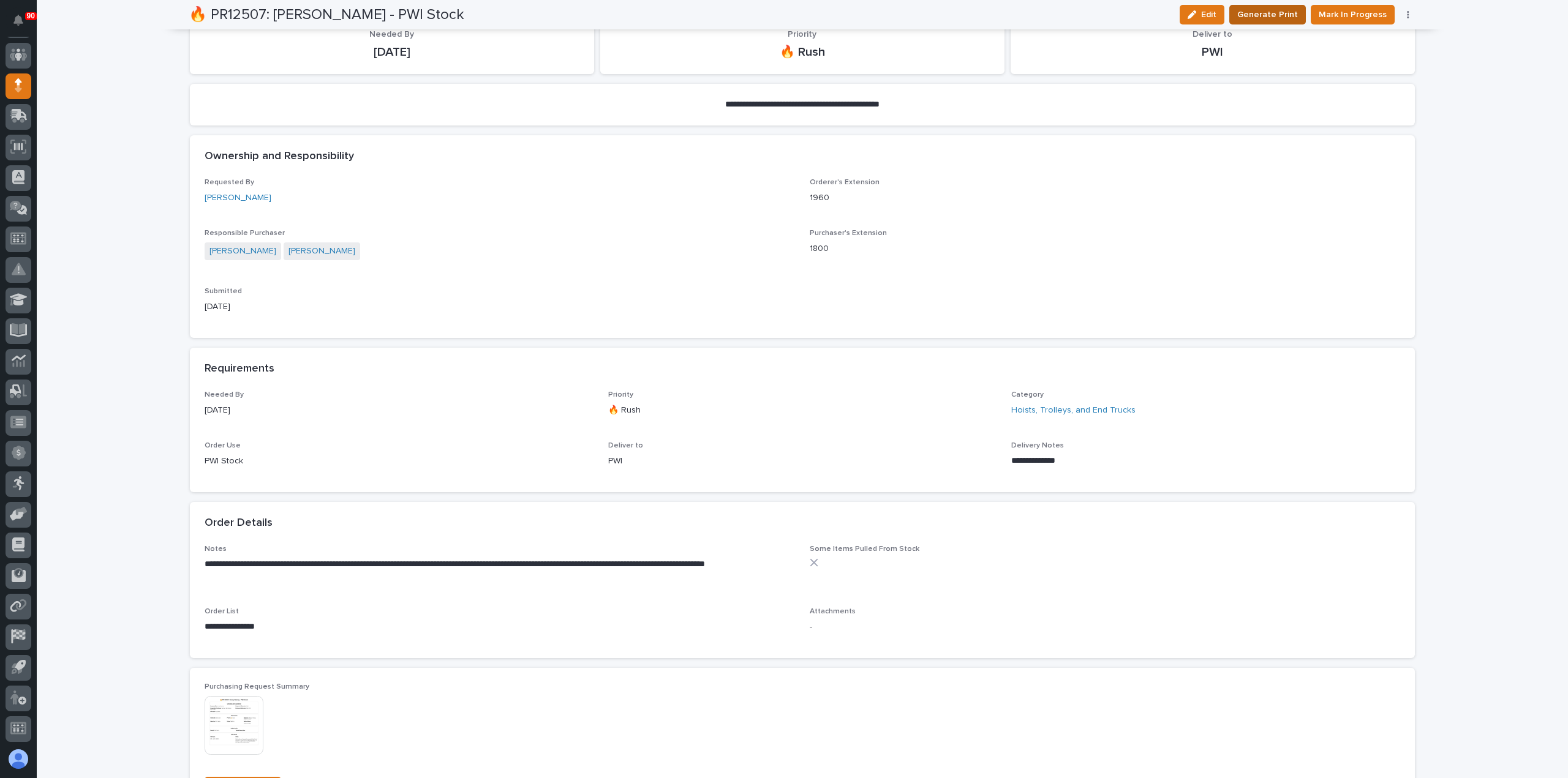
scroll to position [350, 0]
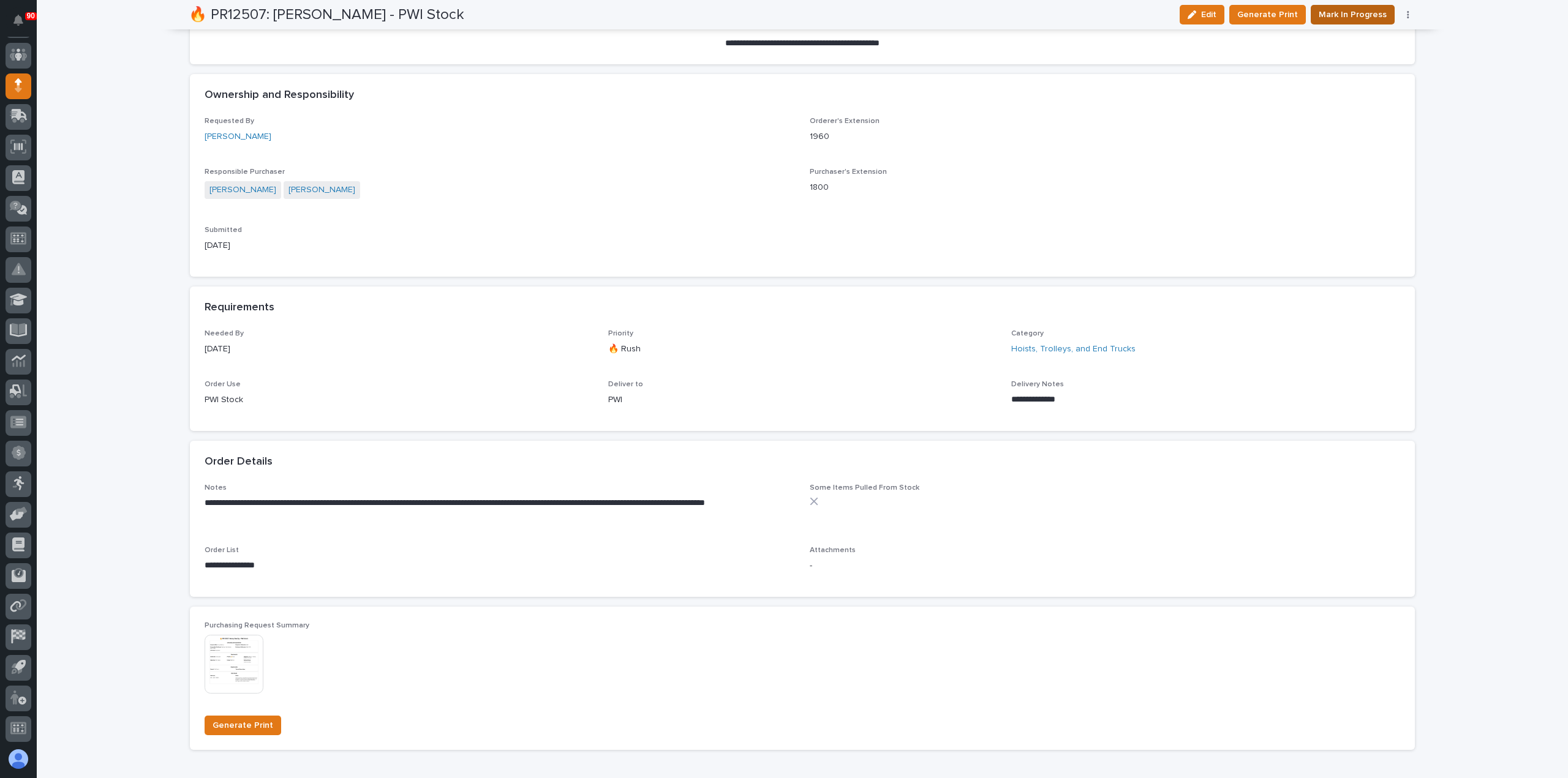
click at [1356, 14] on span "Mark In Progress" at bounding box center [1352, 14] width 68 height 14
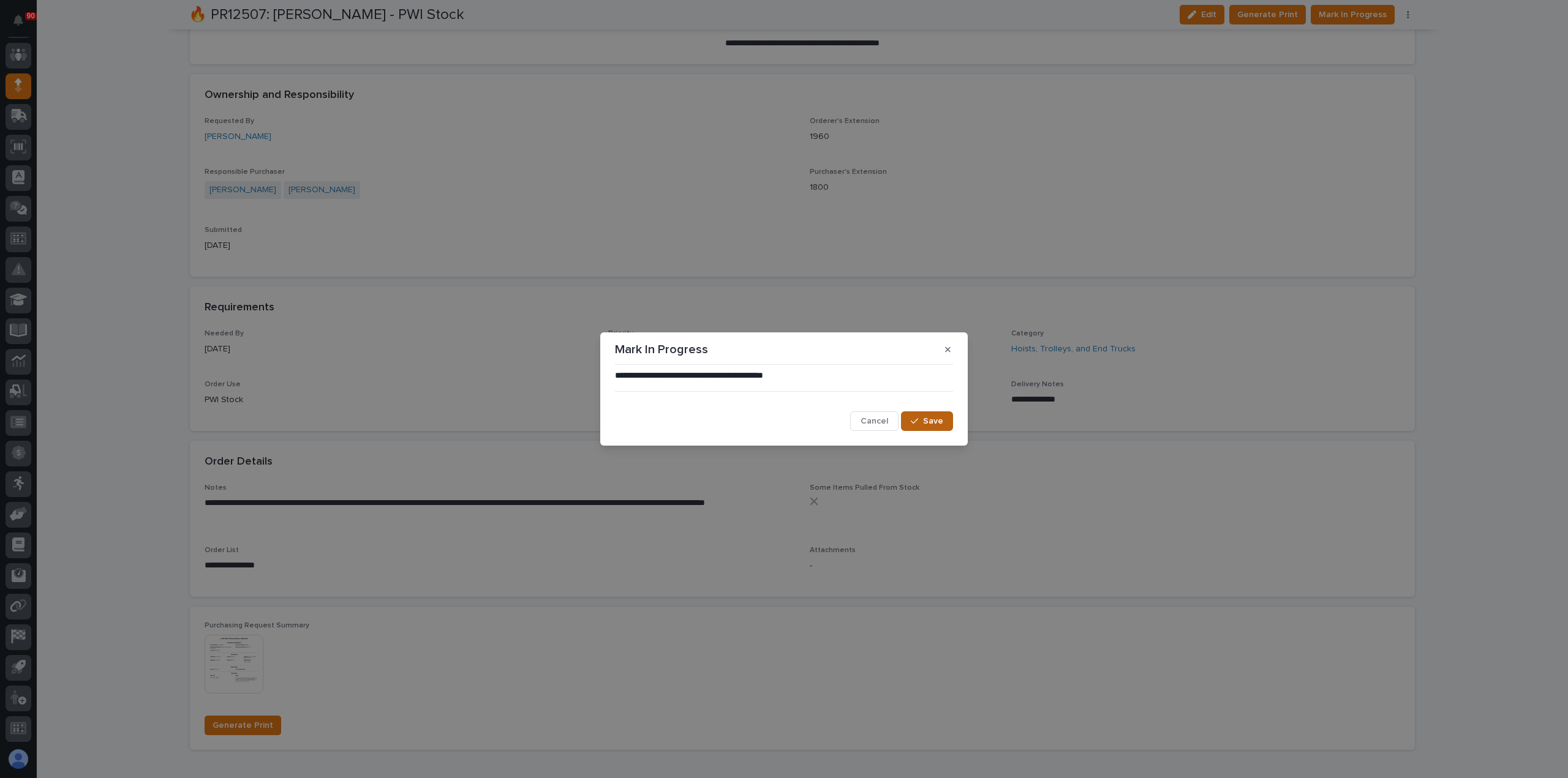
click at [923, 421] on div "button" at bounding box center [917, 421] width 12 height 8
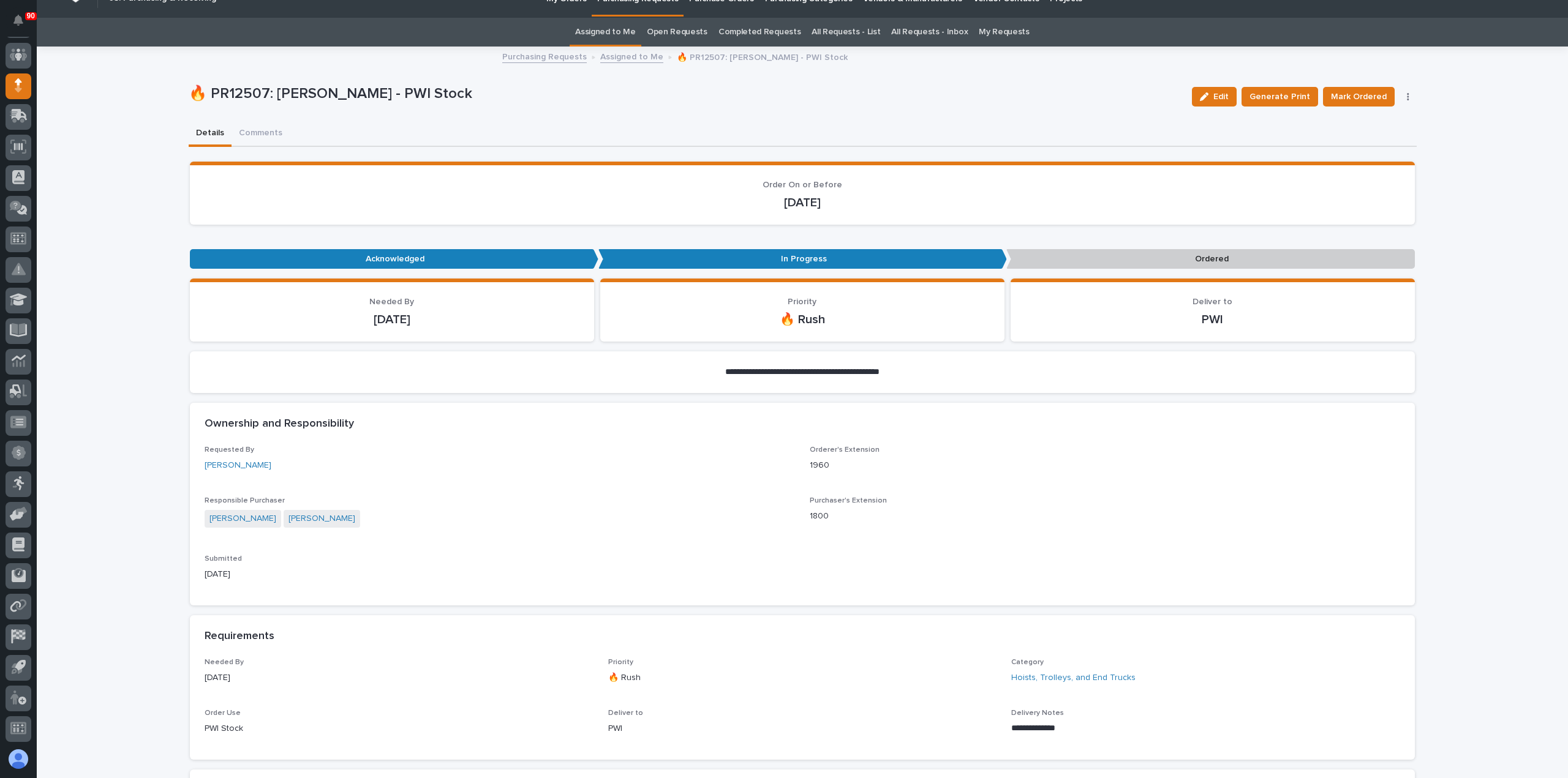
scroll to position [0, 0]
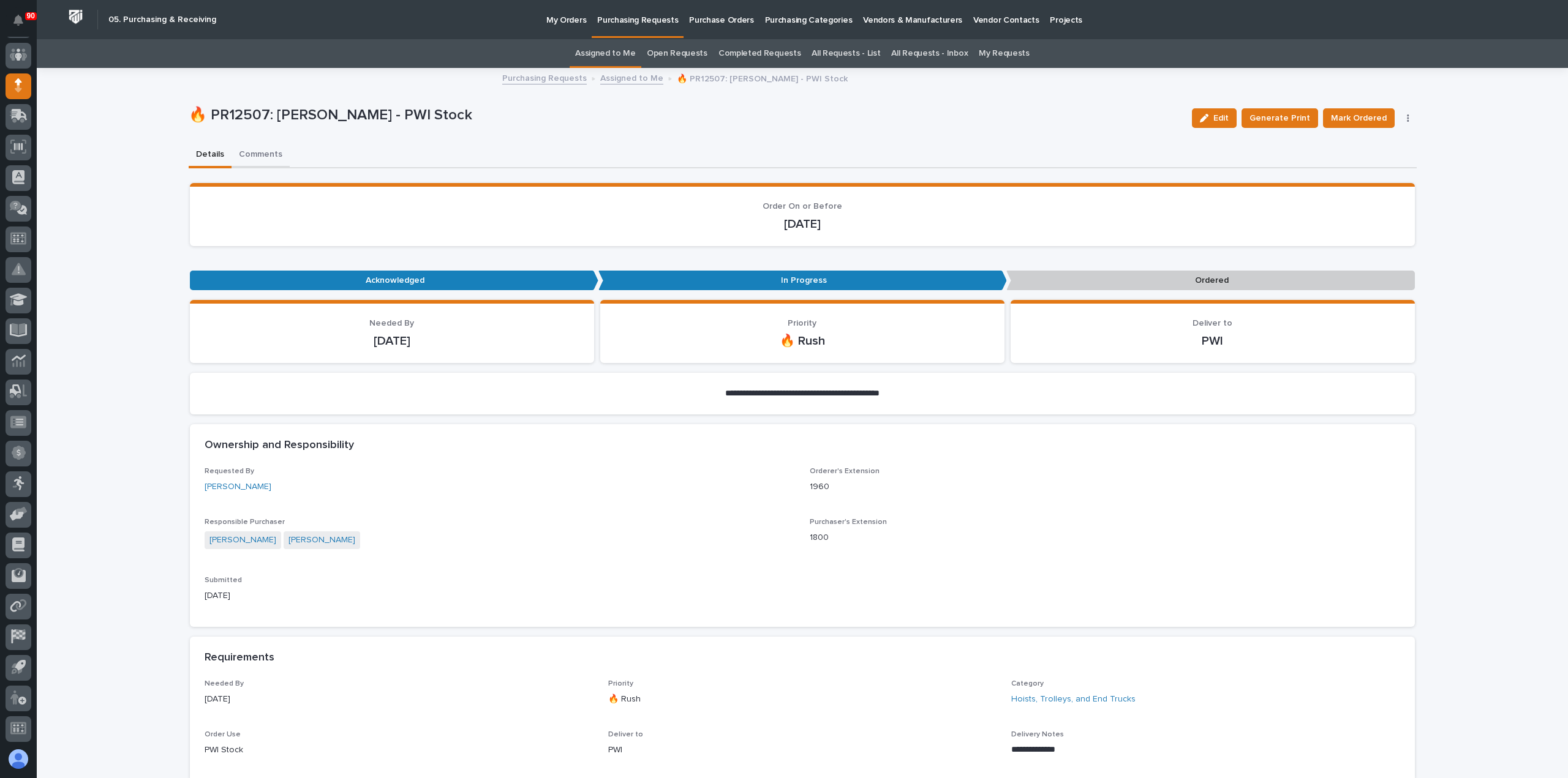
click at [251, 157] on button "Comments" at bounding box center [261, 156] width 59 height 26
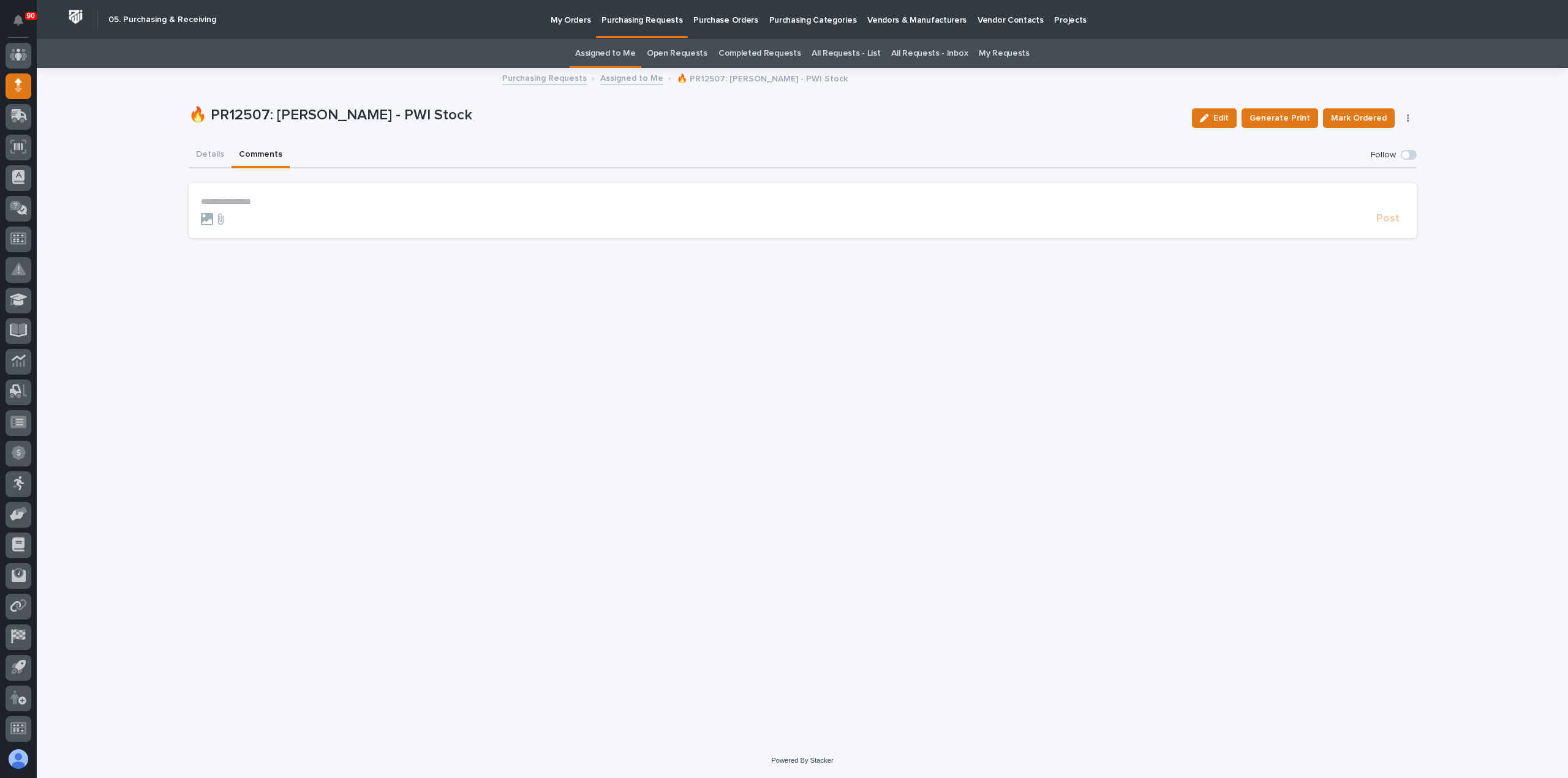
click at [224, 197] on p "**********" at bounding box center [802, 202] width 1203 height 11
click at [1386, 223] on span "Post" at bounding box center [1388, 224] width 24 height 14
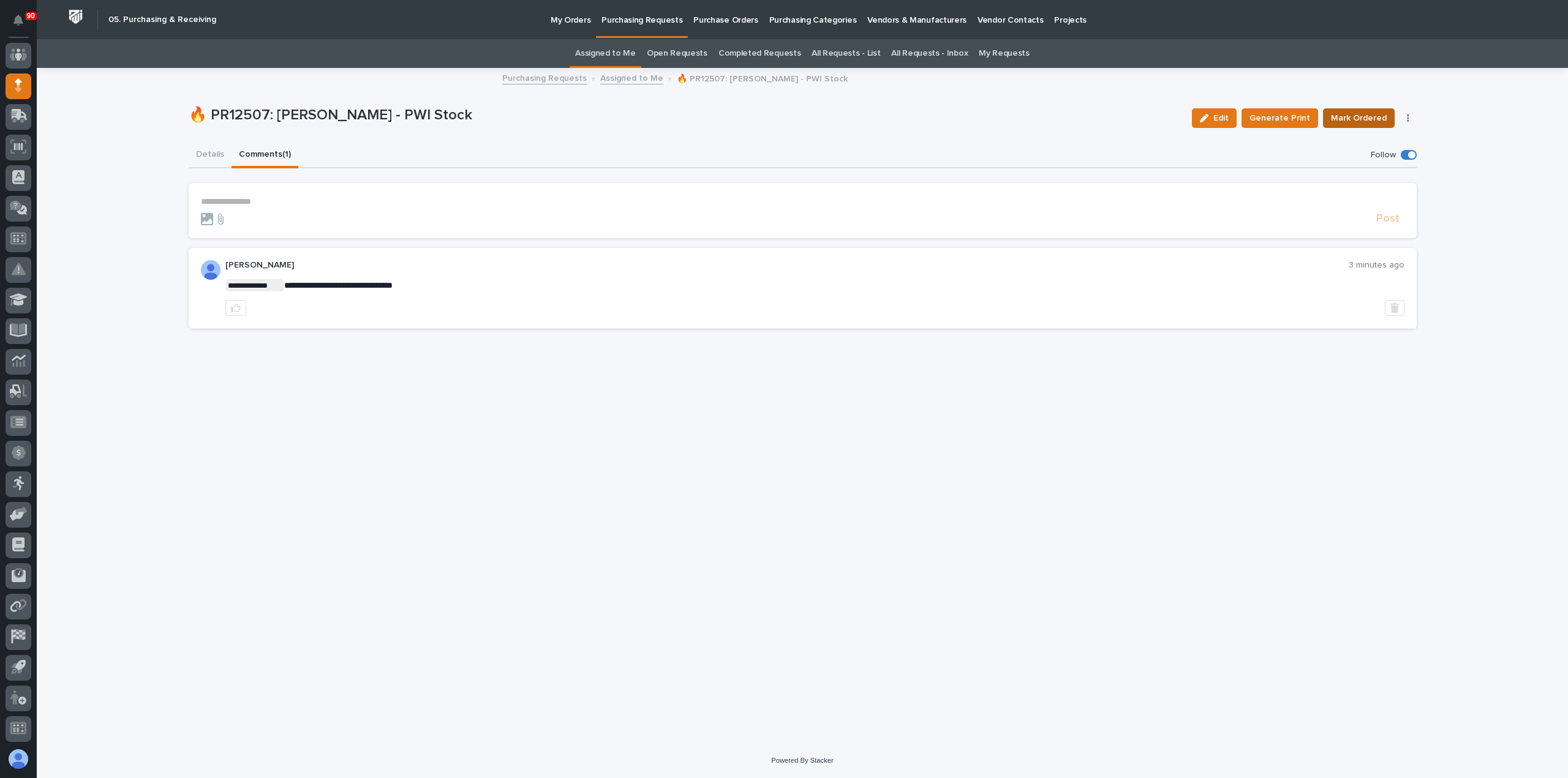
click at [1370, 115] on span "Mark Ordered" at bounding box center [1358, 118] width 55 height 14
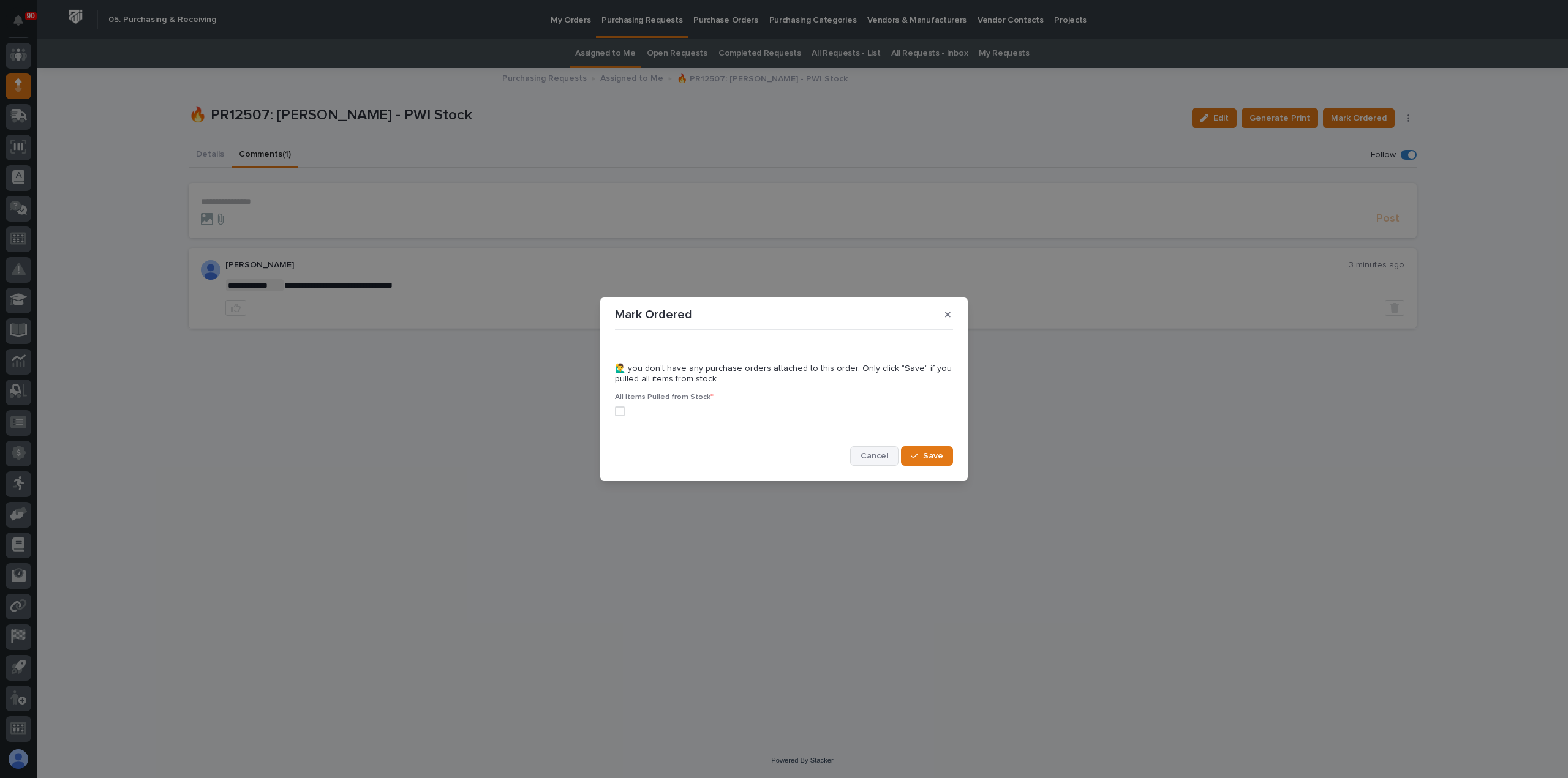
click at [877, 455] on span "Cancel" at bounding box center [874, 456] width 27 height 11
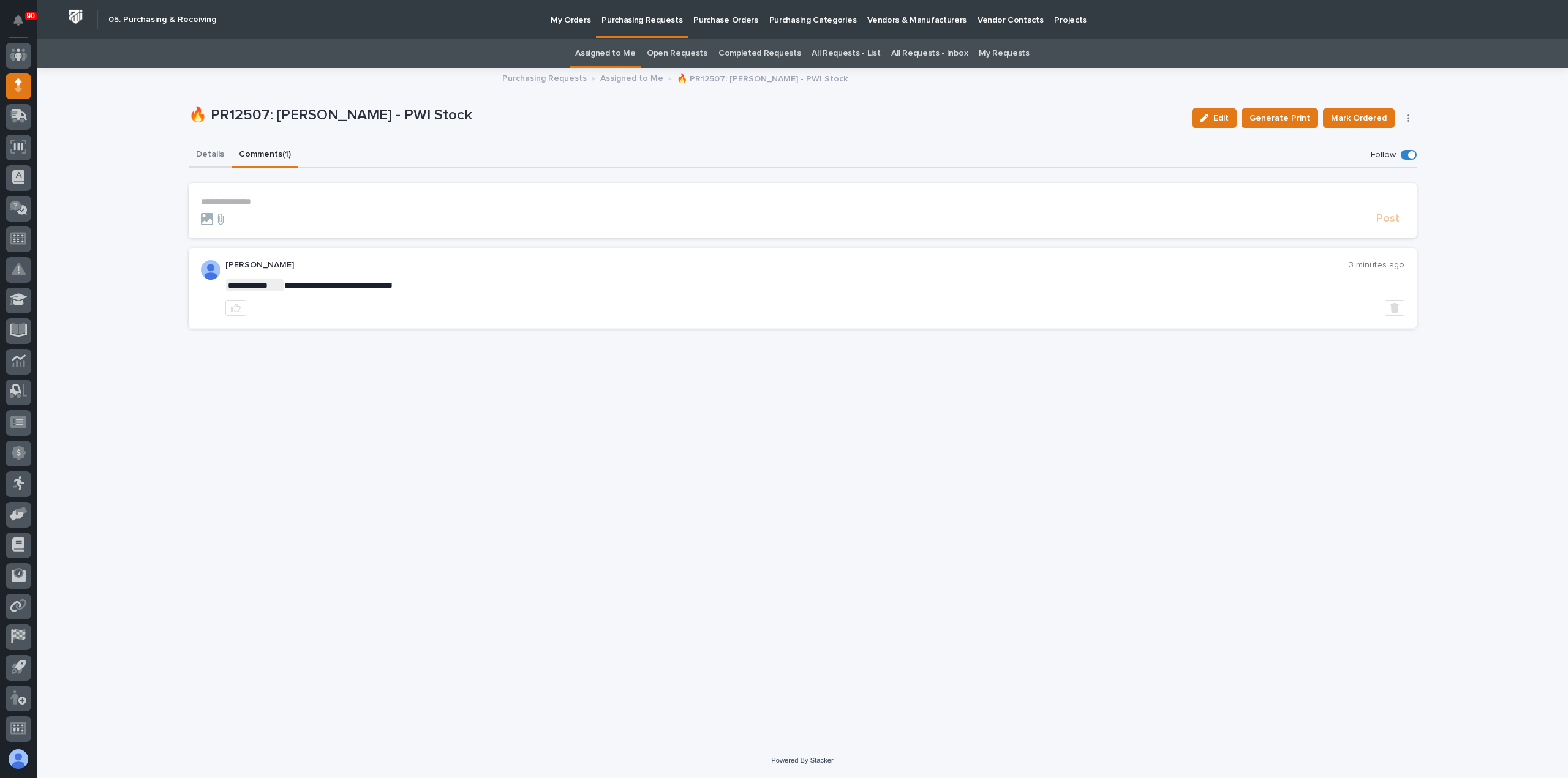
click at [204, 157] on button "Details" at bounding box center [210, 156] width 43 height 26
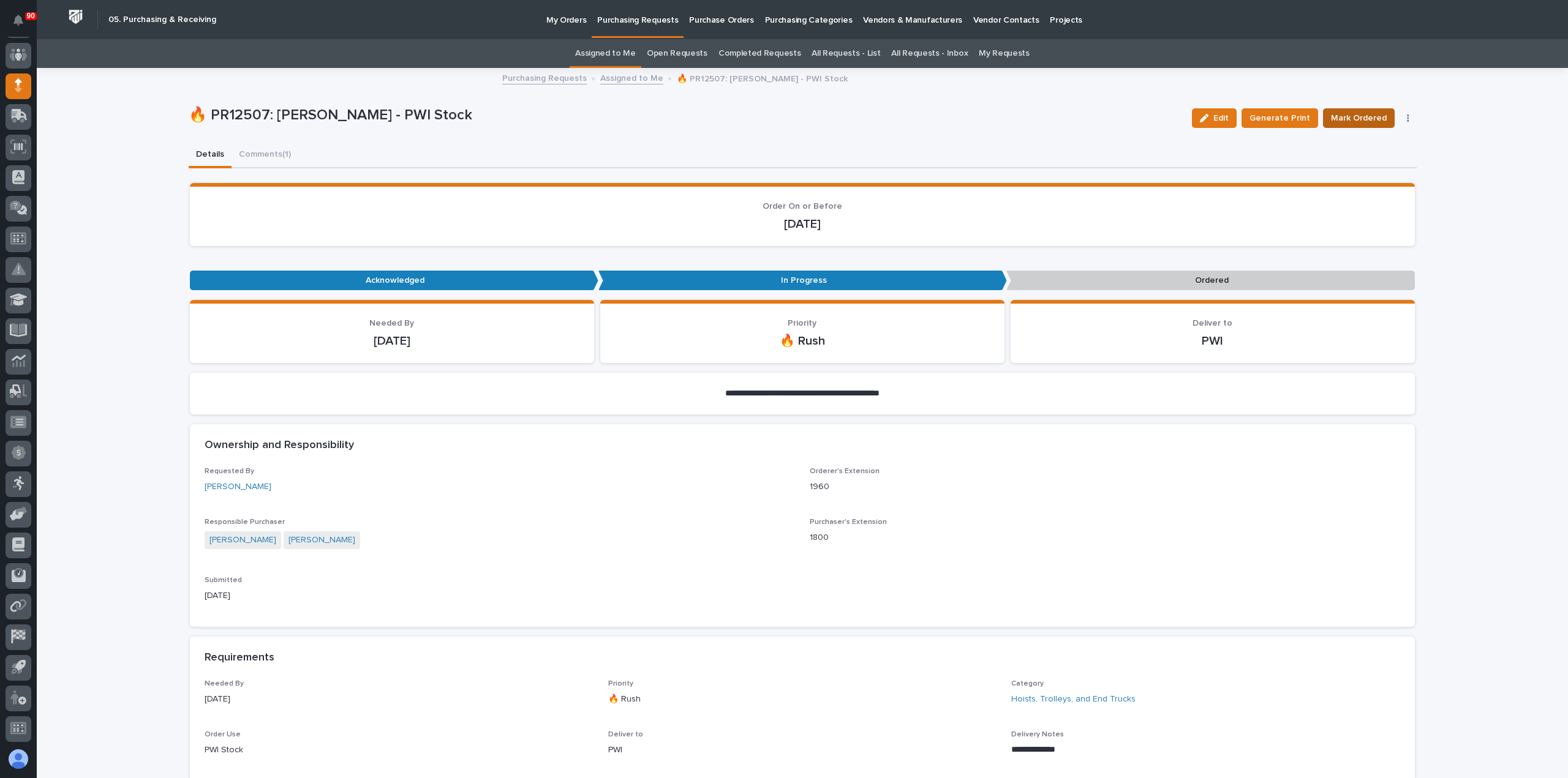
click at [1348, 109] on button "Mark Ordered" at bounding box center [1358, 119] width 71 height 20
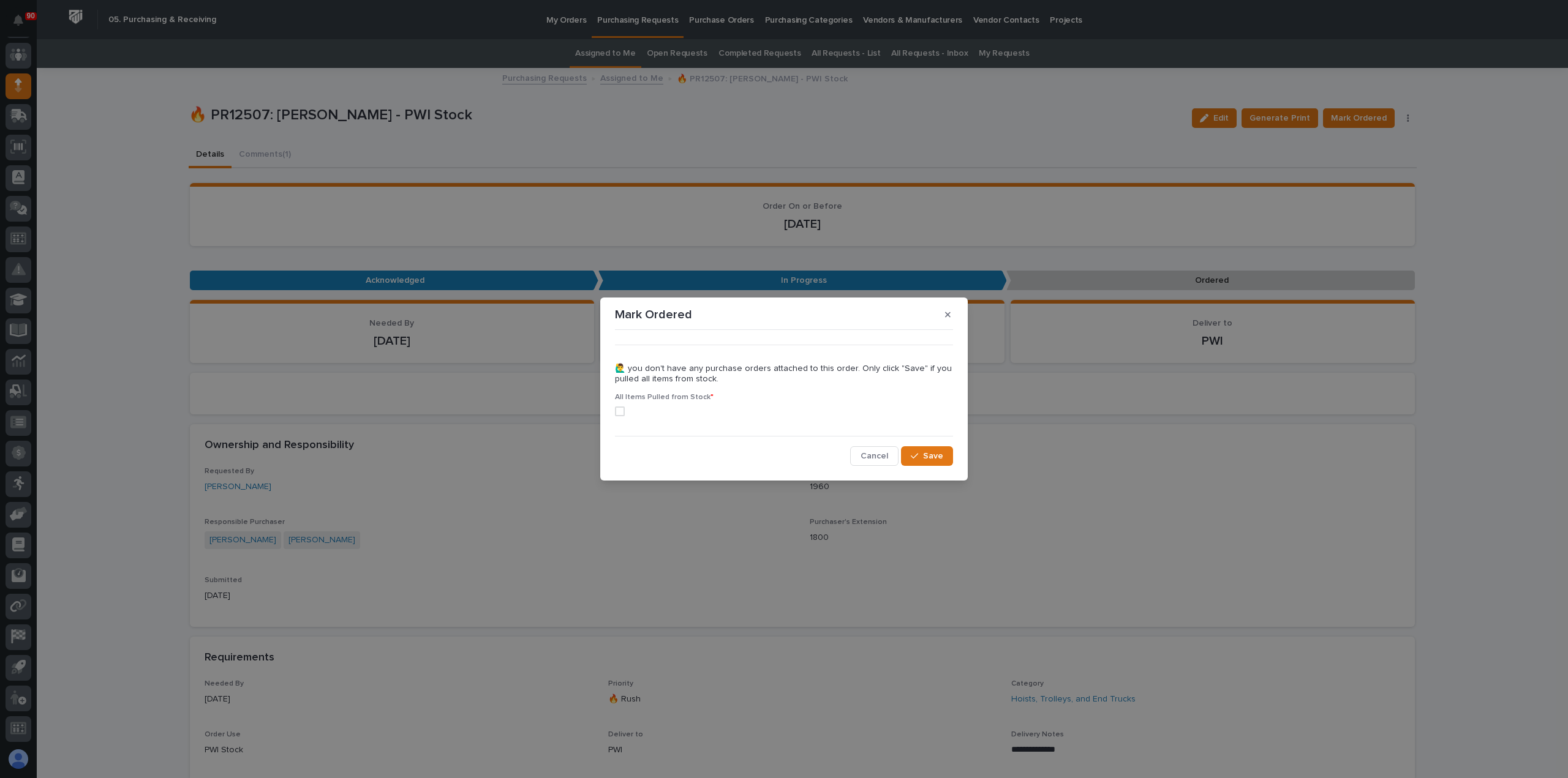
drag, startPoint x: 621, startPoint y: 411, endPoint x: 639, endPoint y: 418, distance: 19.3
click at [620, 411] on span at bounding box center [619, 411] width 10 height 10
click at [923, 451] on span "Save" at bounding box center [933, 456] width 21 height 11
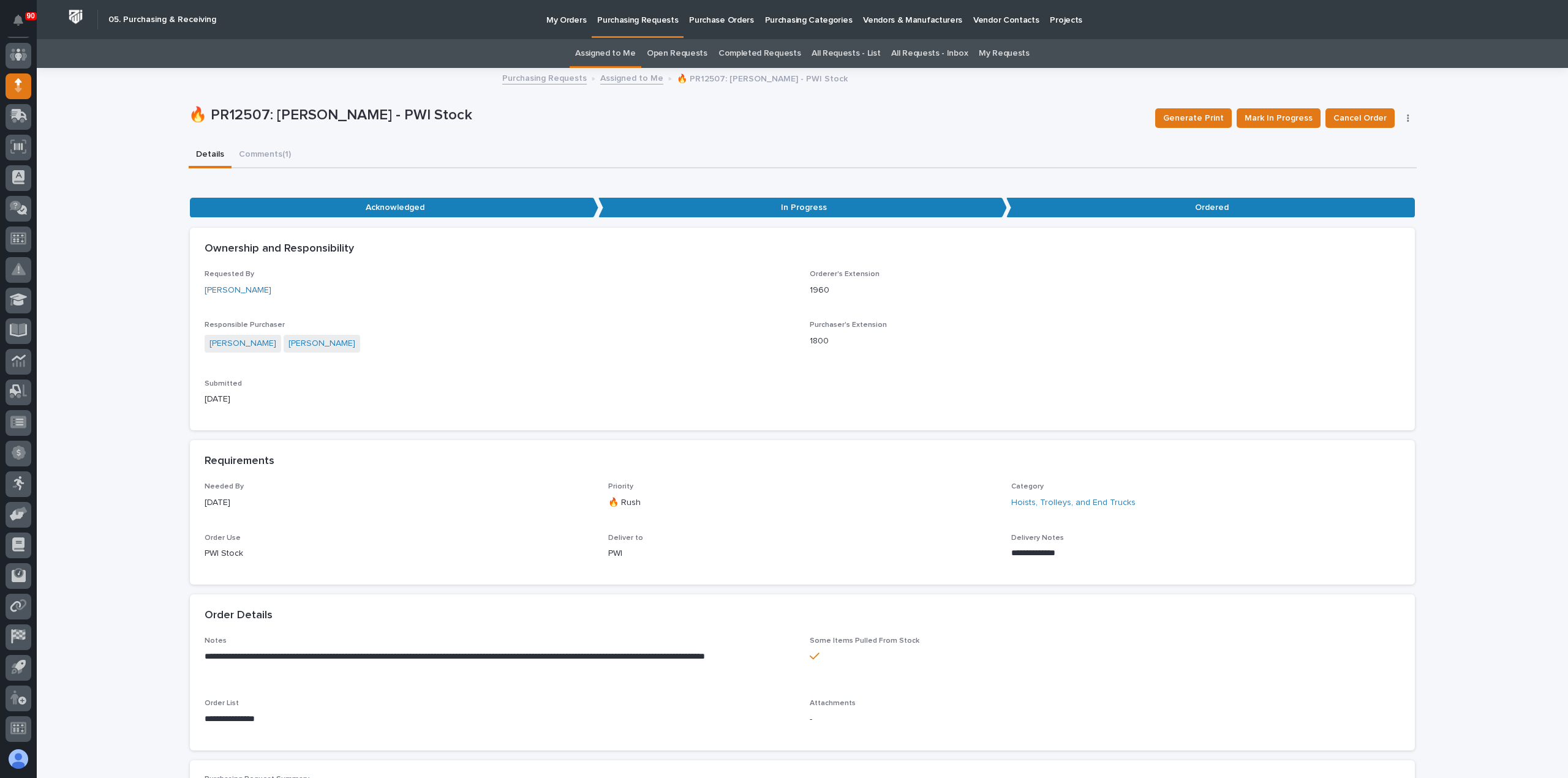
click at [645, 19] on p "Purchasing Requests" at bounding box center [638, 13] width 81 height 26
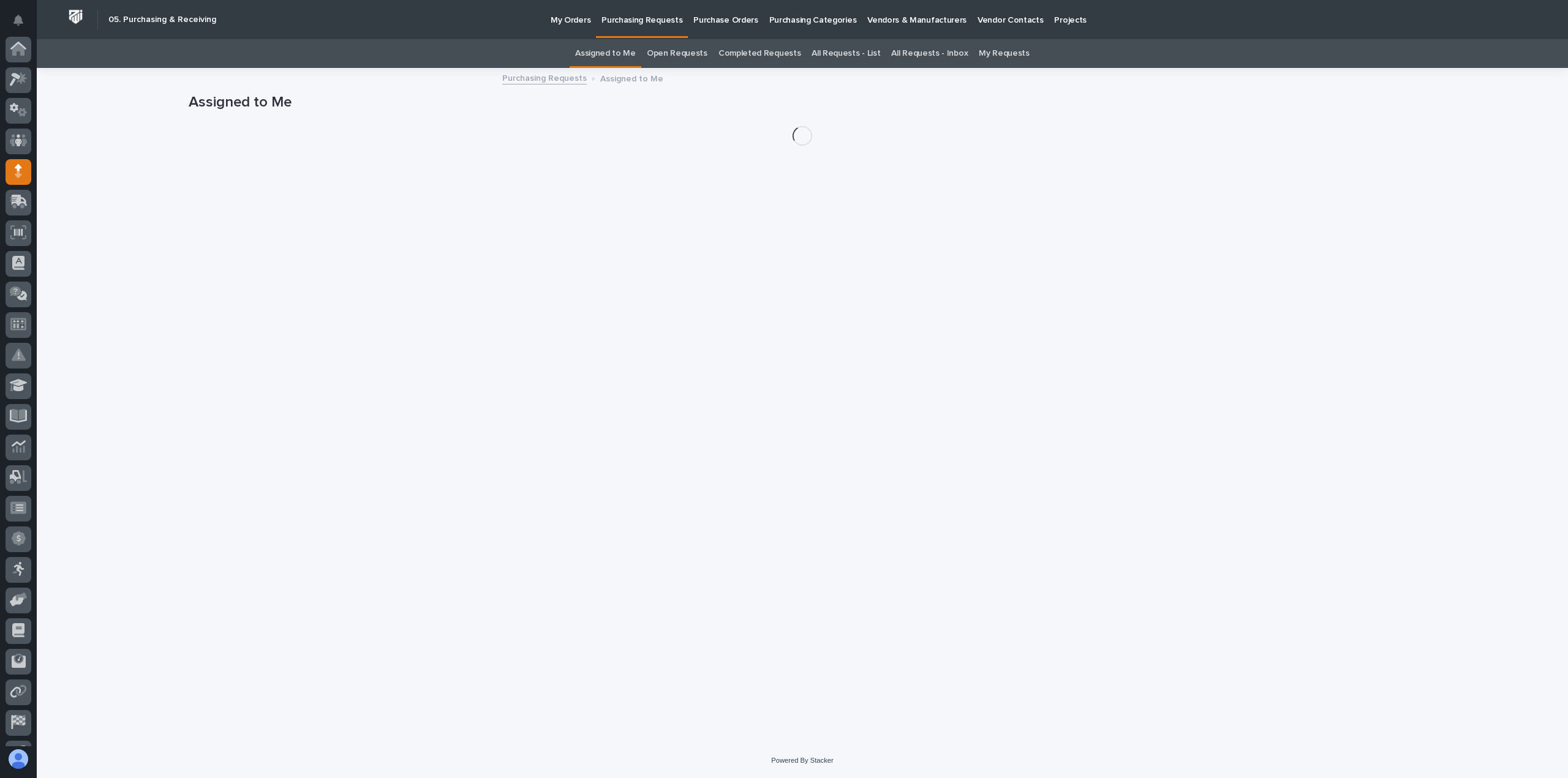
scroll to position [86, 0]
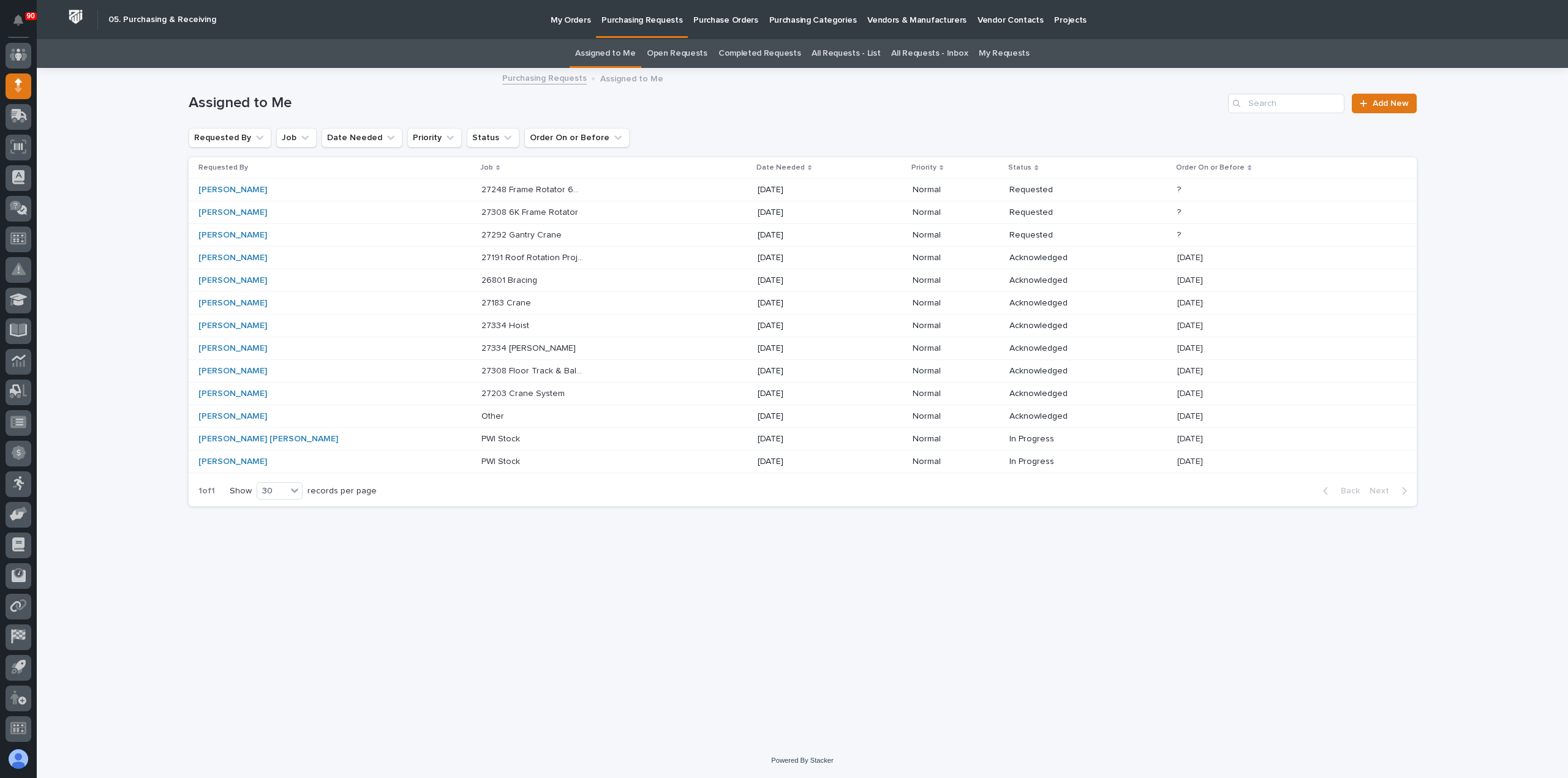
click at [534, 189] on div "27248 Frame Rotator 6K - Parts & HW 27248 Frame Rotator 6K - Parts & HW" at bounding box center [614, 190] width 266 height 21
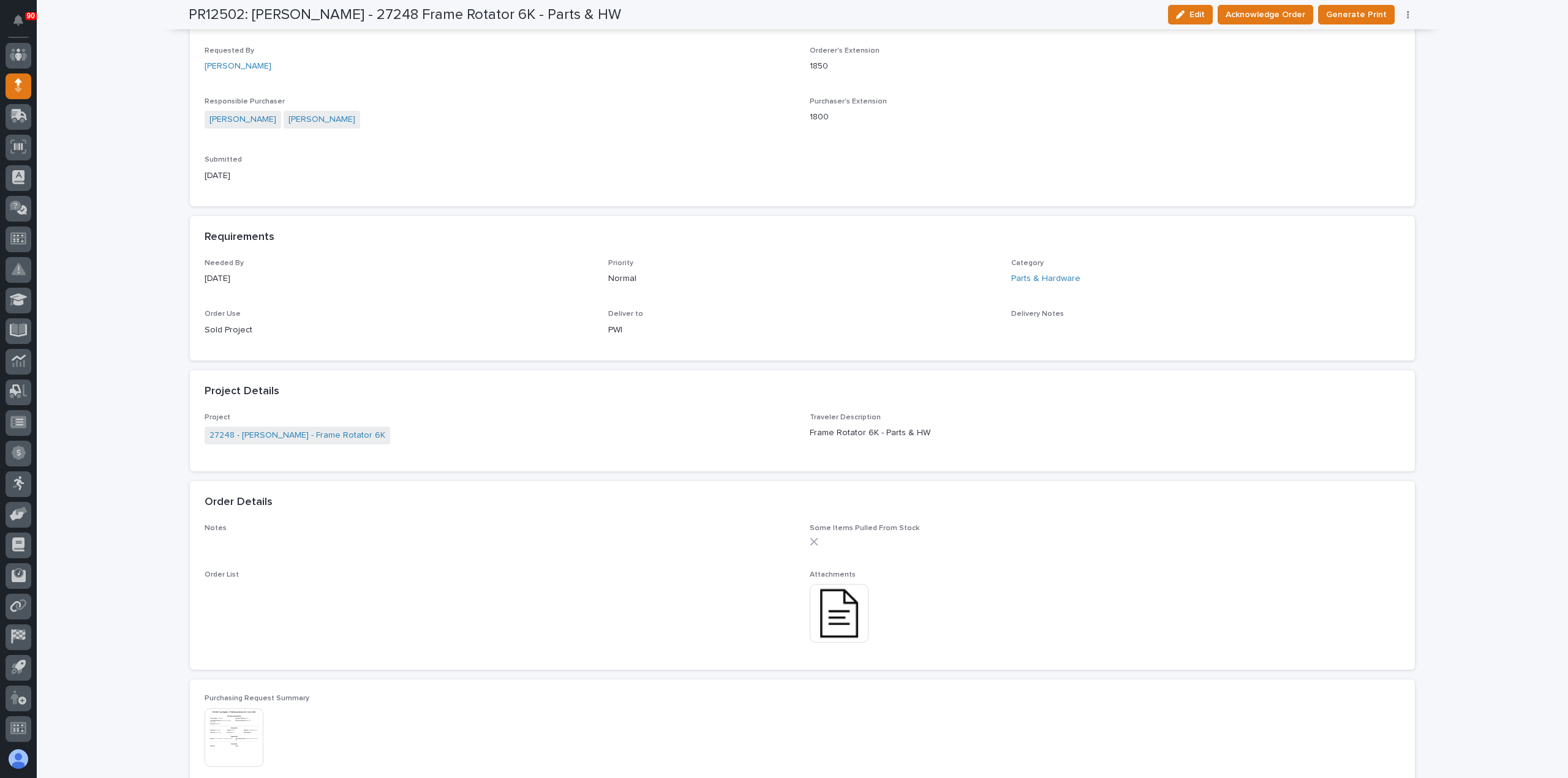
scroll to position [367, 0]
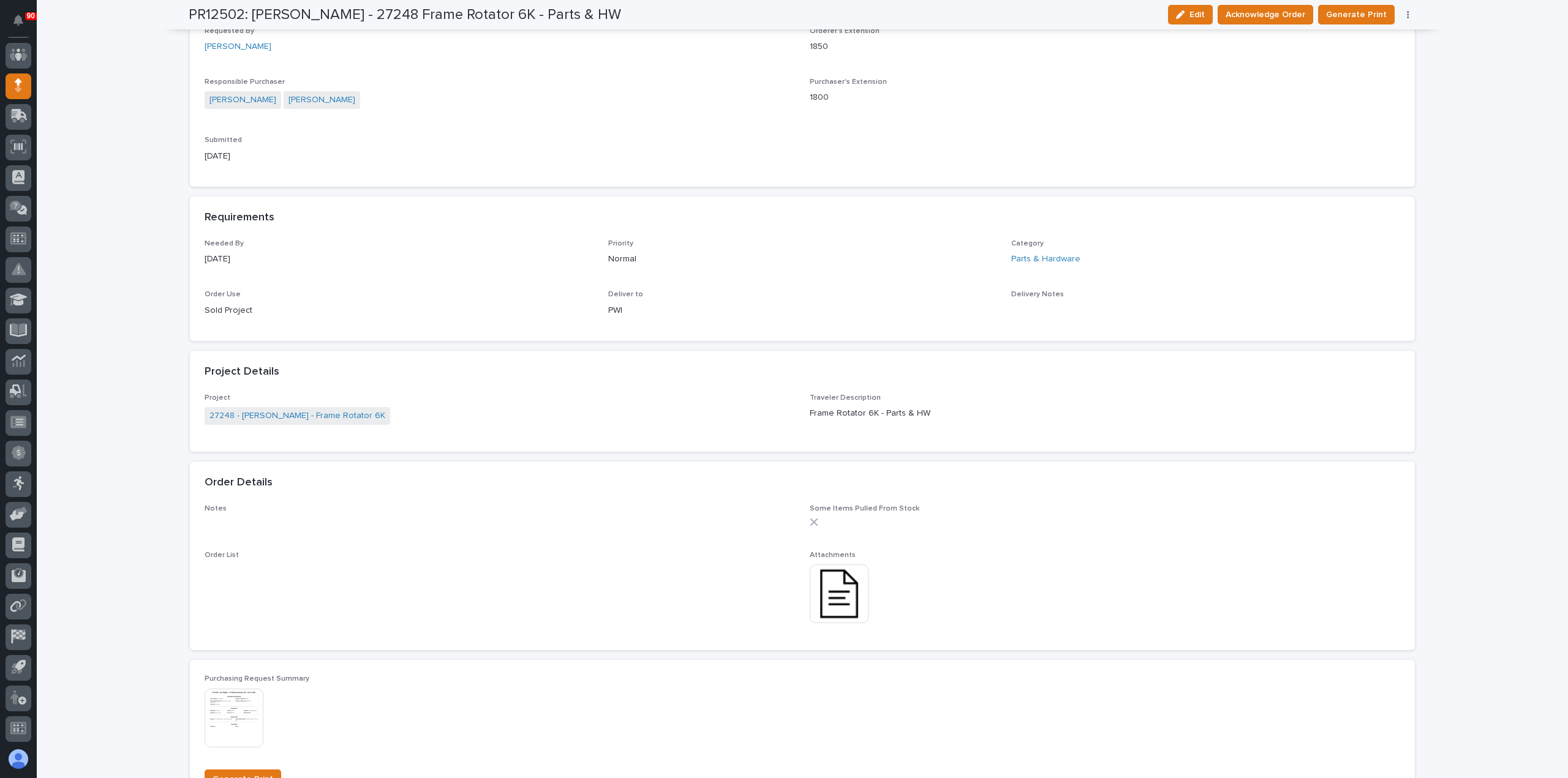
click at [826, 588] on img at bounding box center [838, 593] width 59 height 59
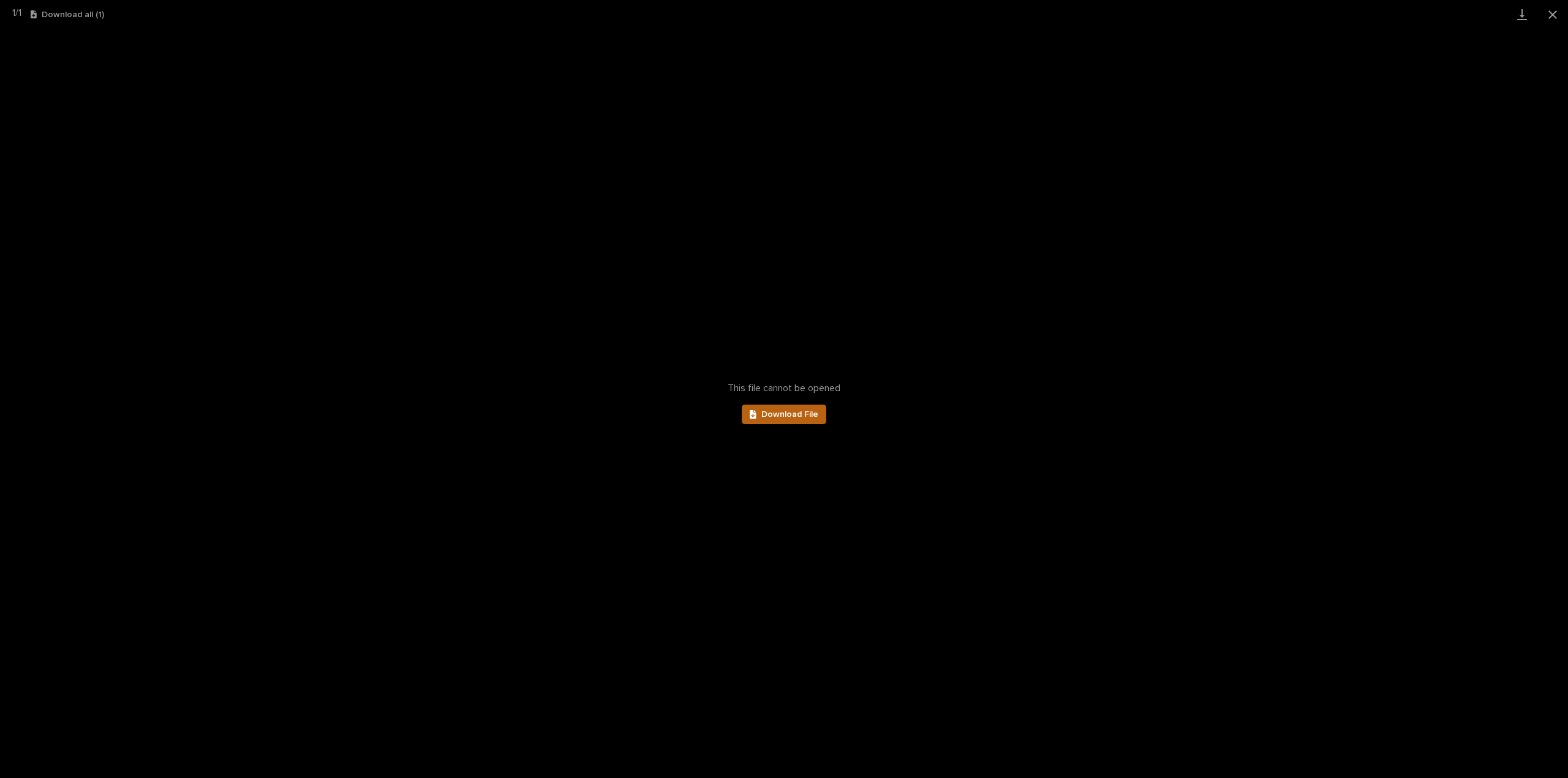
click at [795, 412] on span "Download File" at bounding box center [790, 414] width 57 height 8
click at [1557, 17] on button "Close gallery" at bounding box center [1552, 14] width 30 height 29
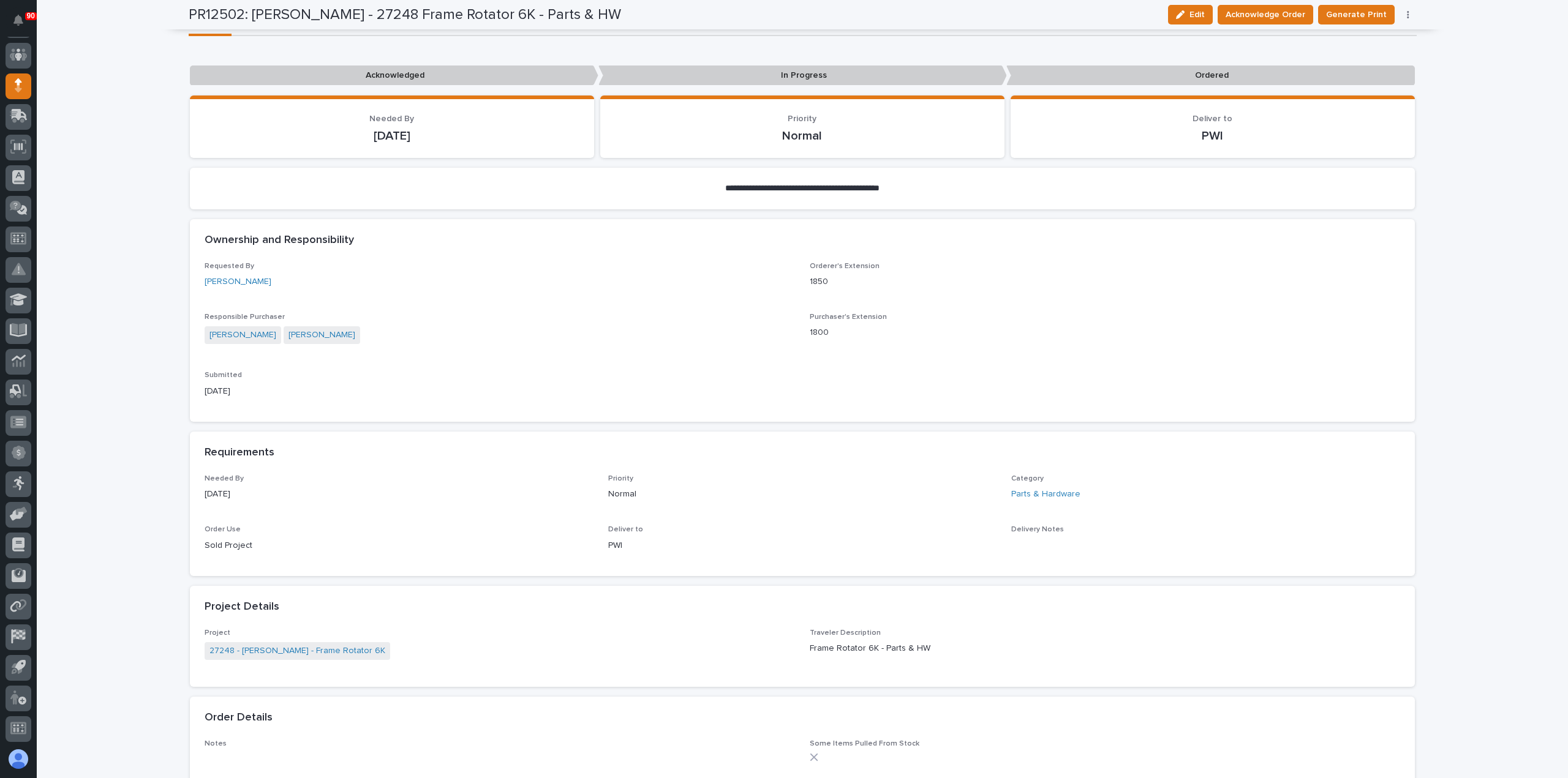
scroll to position [0, 0]
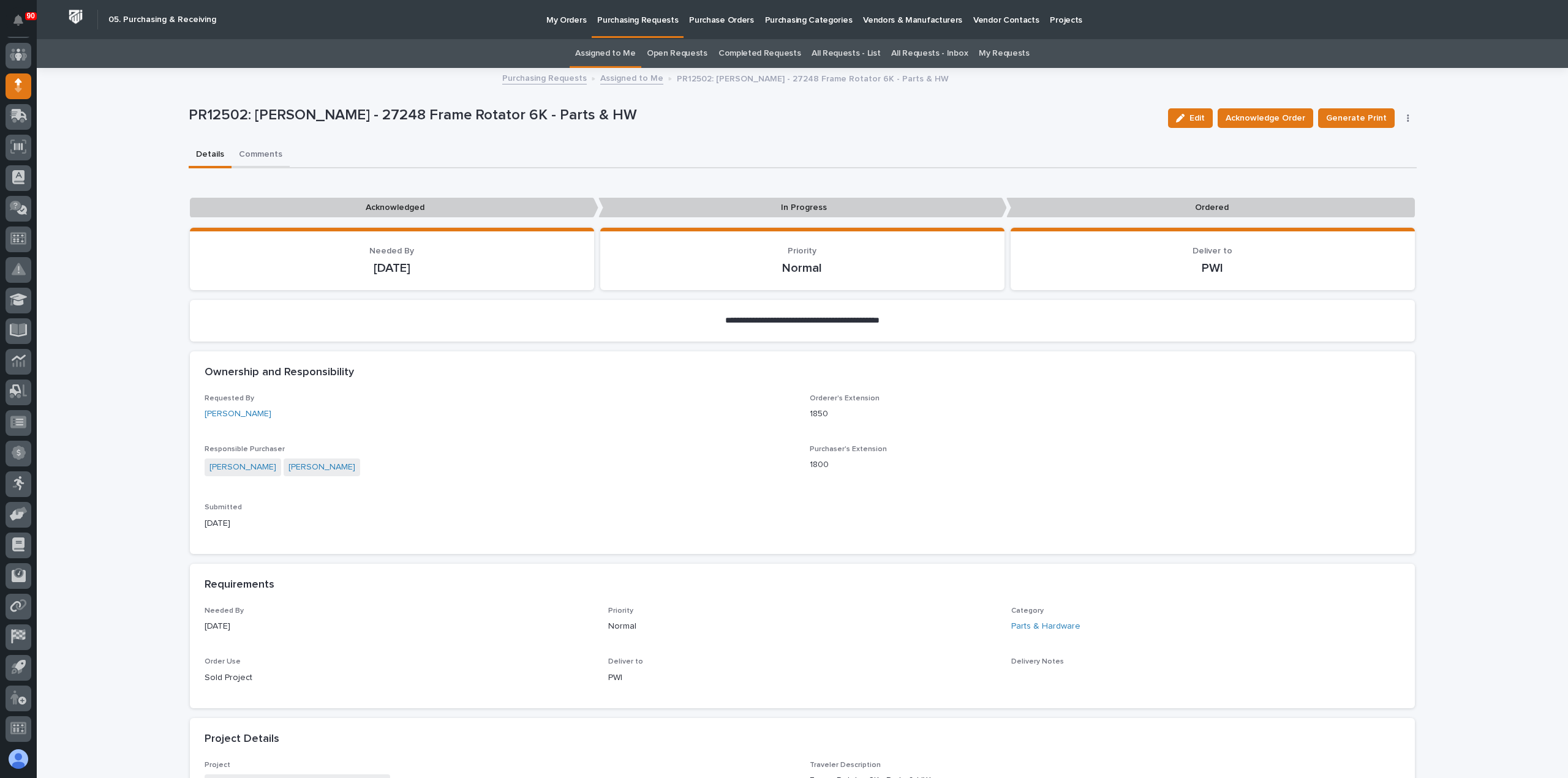
click at [253, 153] on button "Comments" at bounding box center [261, 156] width 59 height 26
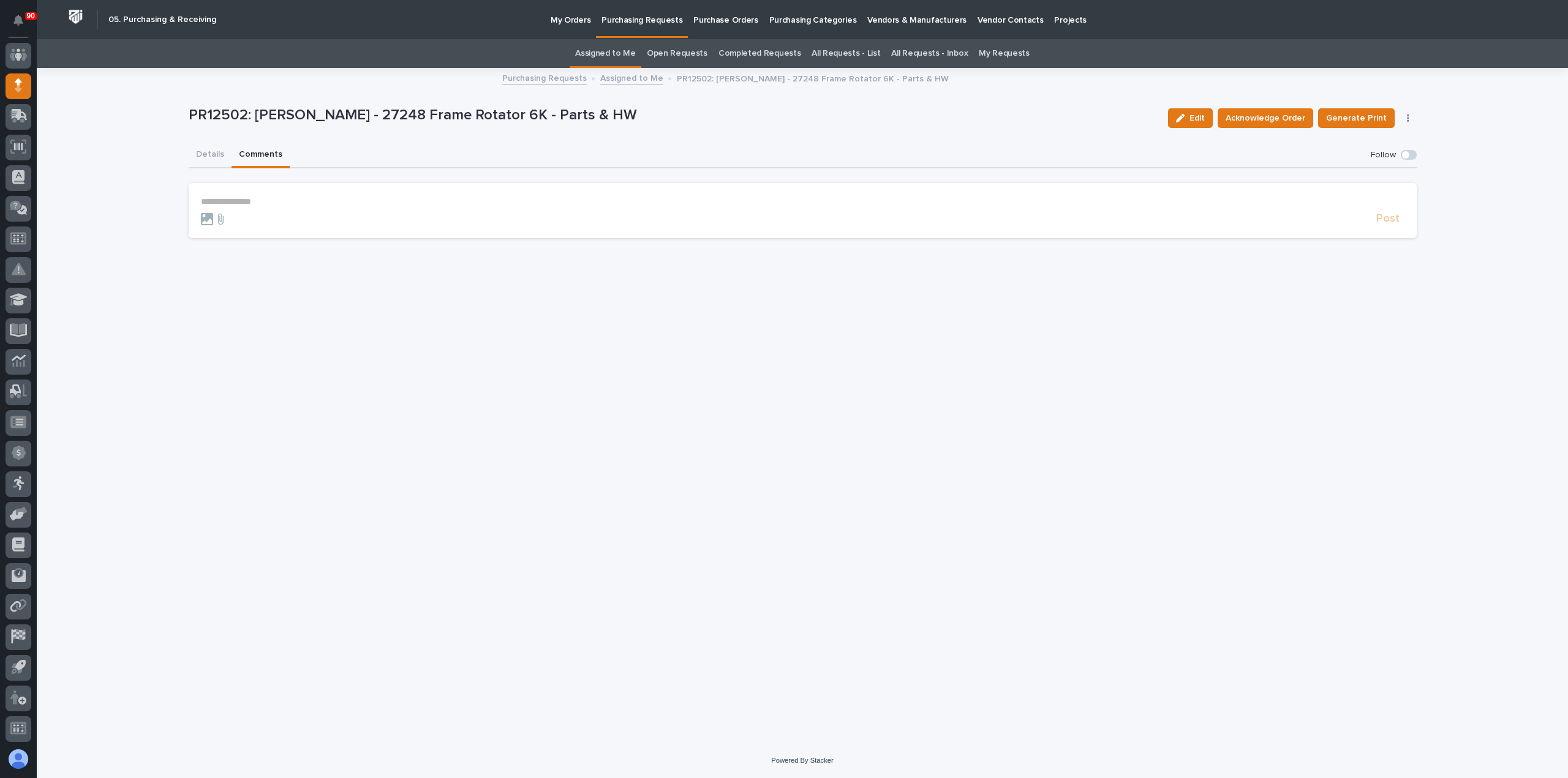
click at [207, 201] on p "**********" at bounding box center [802, 202] width 1203 height 11
click at [692, 207] on p "**********" at bounding box center [802, 203] width 1203 height 12
drag, startPoint x: 689, startPoint y: 205, endPoint x: 276, endPoint y: 199, distance: 413.0
click at [276, 199] on p "**********" at bounding box center [802, 203] width 1203 height 12
click at [717, 207] on p "**********" at bounding box center [802, 203] width 1203 height 12
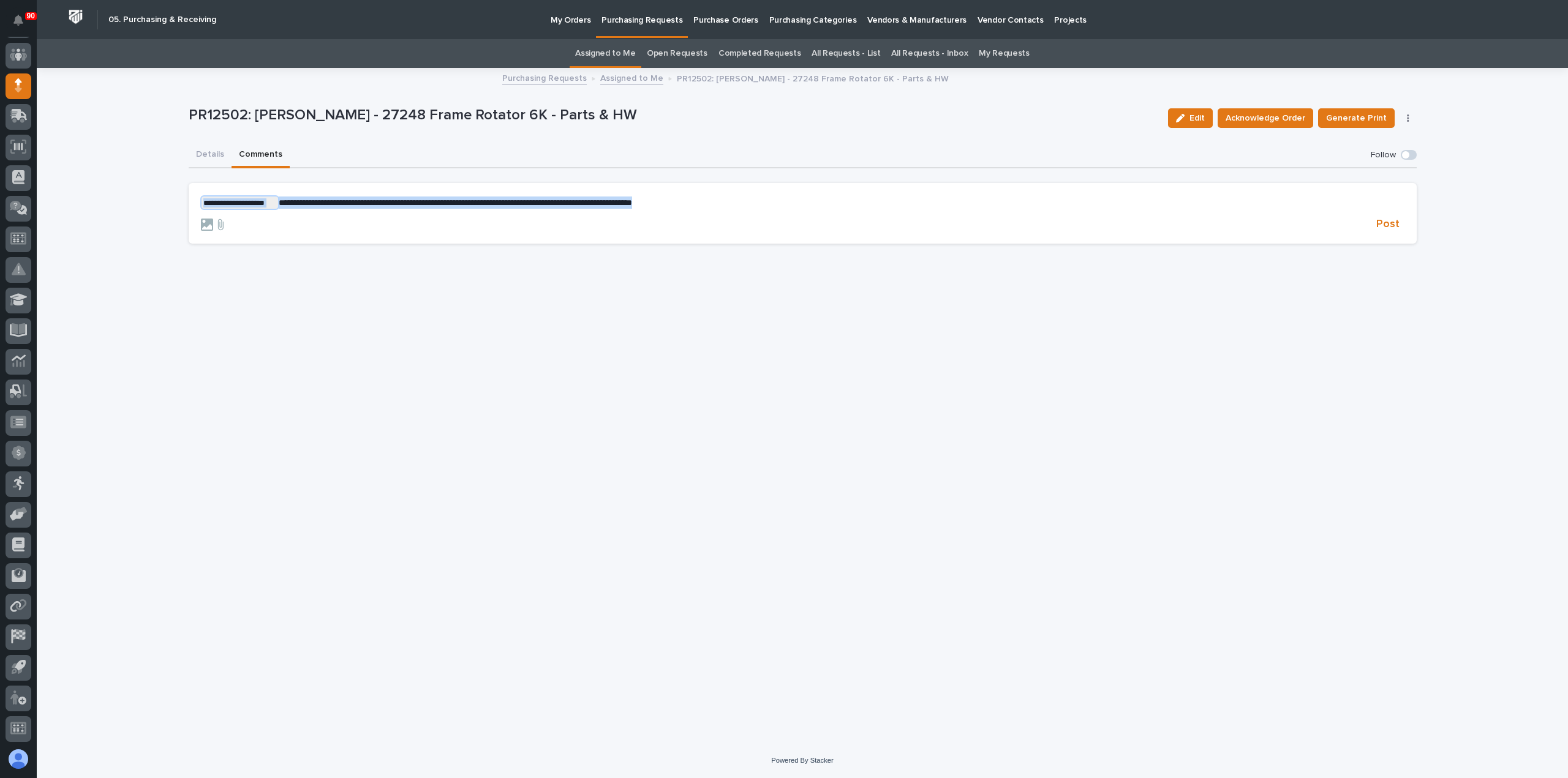
drag, startPoint x: 708, startPoint y: 204, endPoint x: 182, endPoint y: 197, distance: 526.0
click at [182, 197] on div "**********" at bounding box center [803, 391] width 1240 height 644
copy p "**********"
click at [1389, 226] on span "Post" at bounding box center [1388, 224] width 24 height 14
click at [211, 153] on button "Details" at bounding box center [210, 156] width 43 height 26
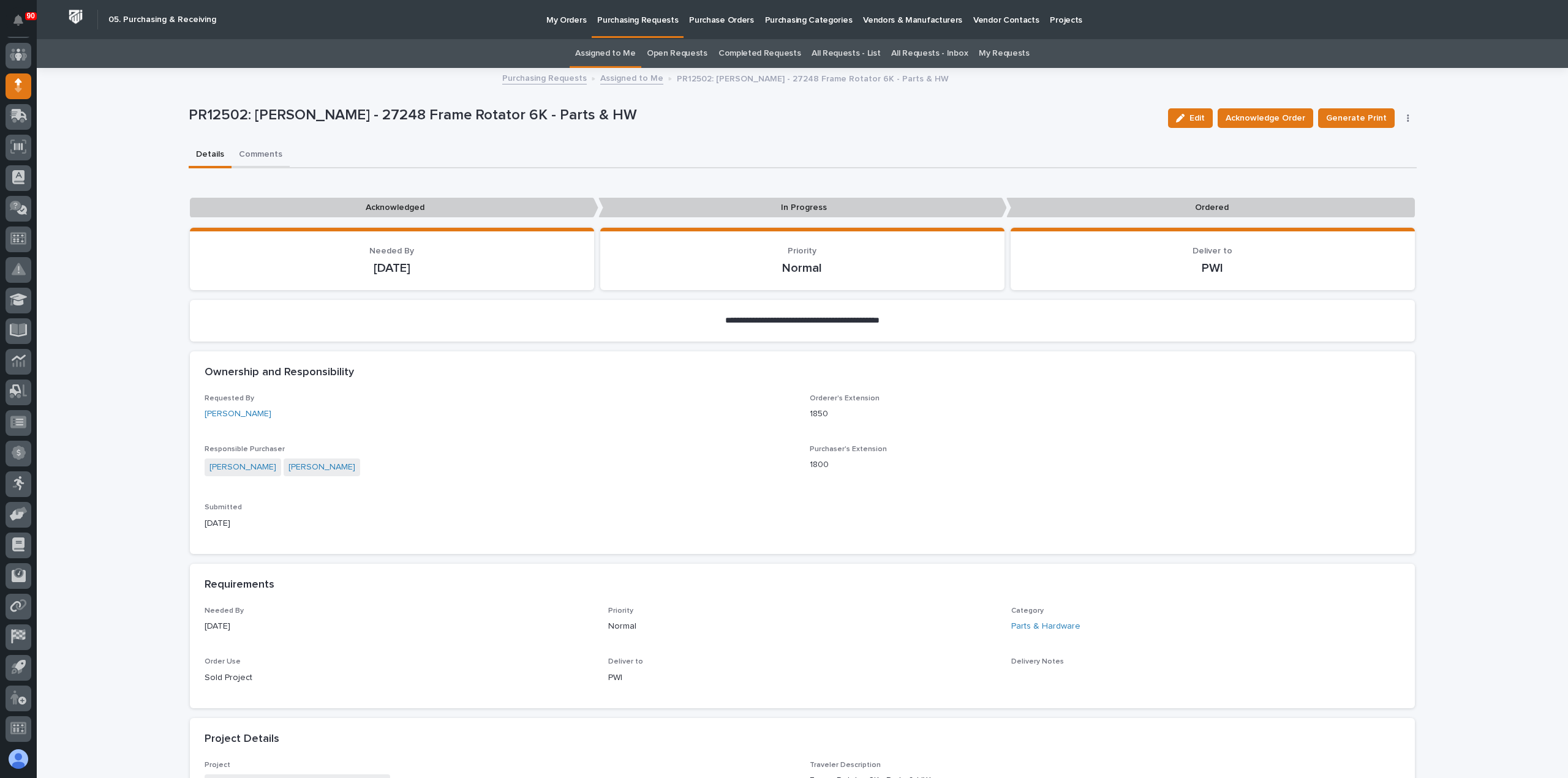
click at [256, 152] on button "Comments" at bounding box center [261, 156] width 59 height 26
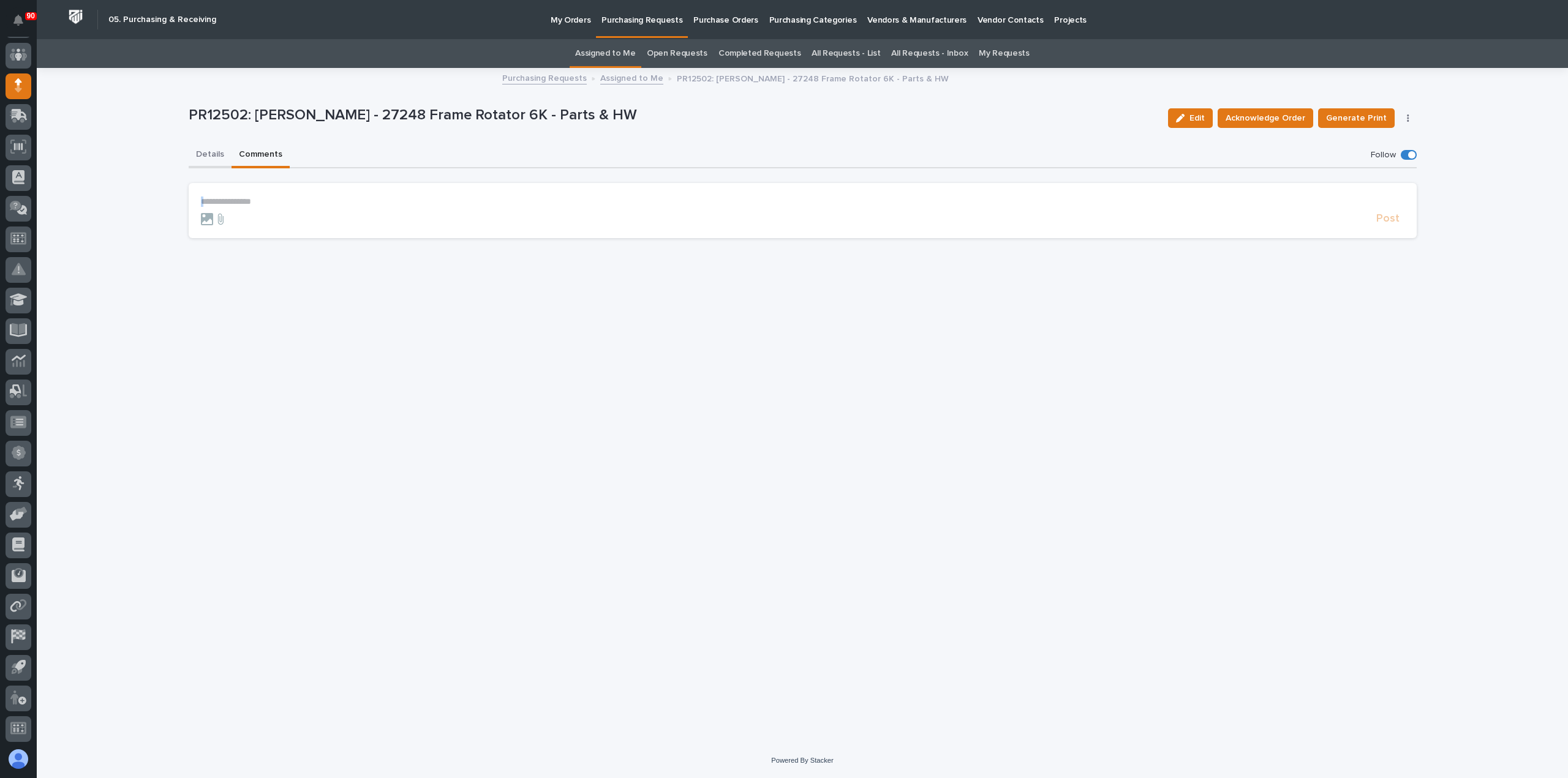
click at [197, 152] on button "Details" at bounding box center [210, 156] width 43 height 26
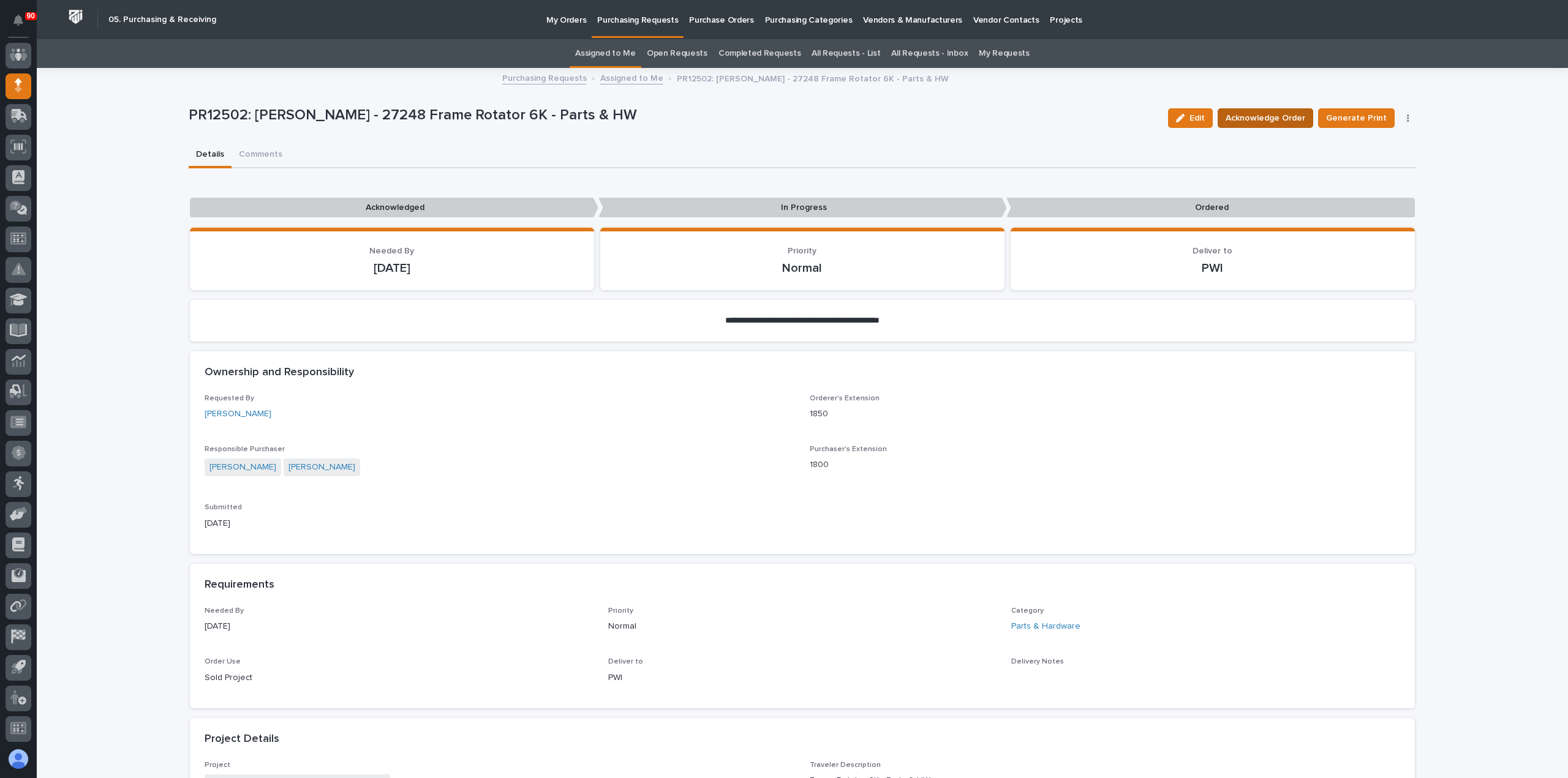
click at [1278, 117] on span "Acknowledge Order" at bounding box center [1265, 118] width 80 height 14
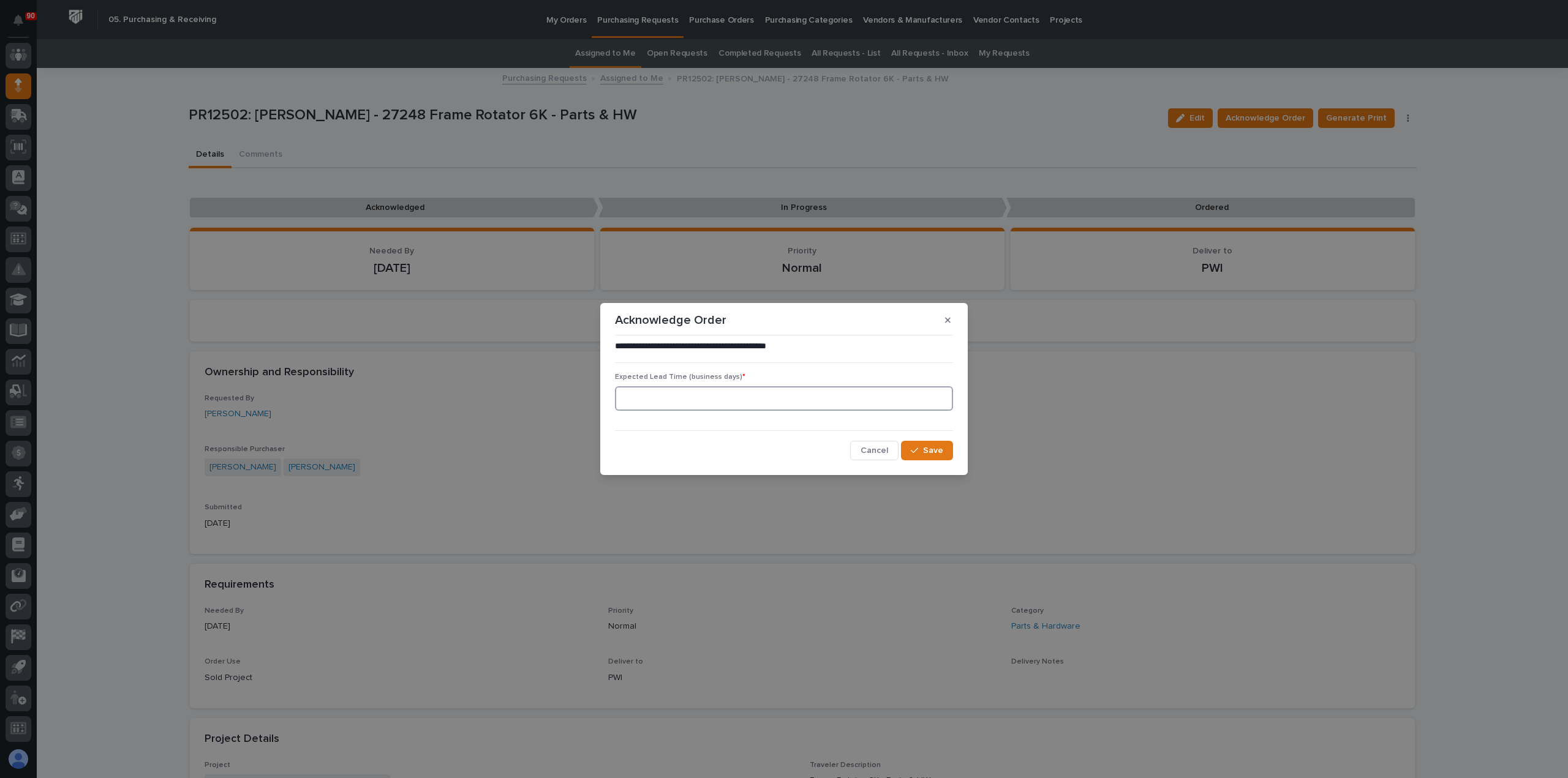
click at [689, 402] on input at bounding box center [784, 398] width 338 height 24
type input "5"
click at [941, 451] on span "Save" at bounding box center [933, 451] width 21 height 11
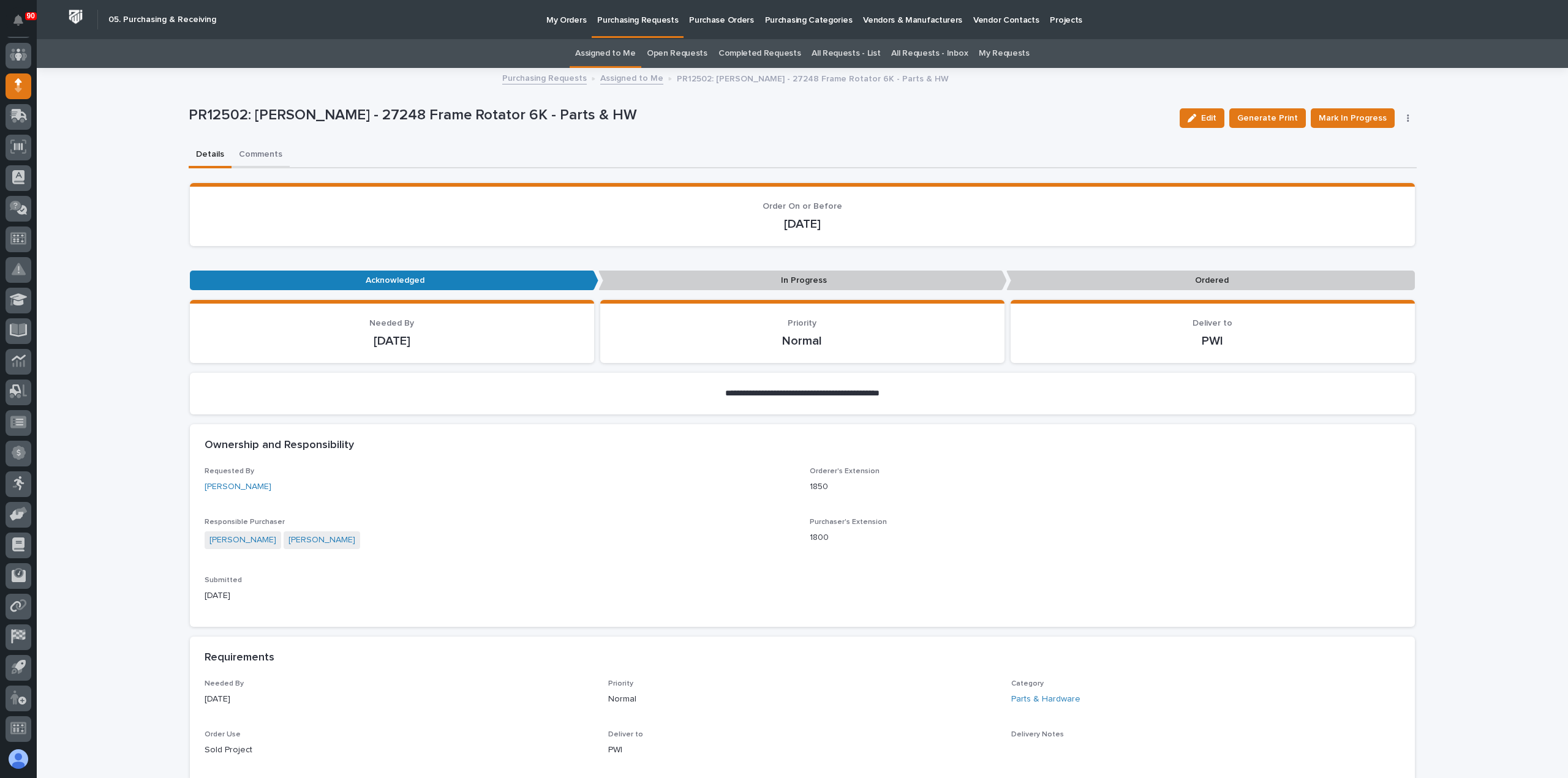
click at [252, 153] on button "Comments" at bounding box center [261, 156] width 59 height 26
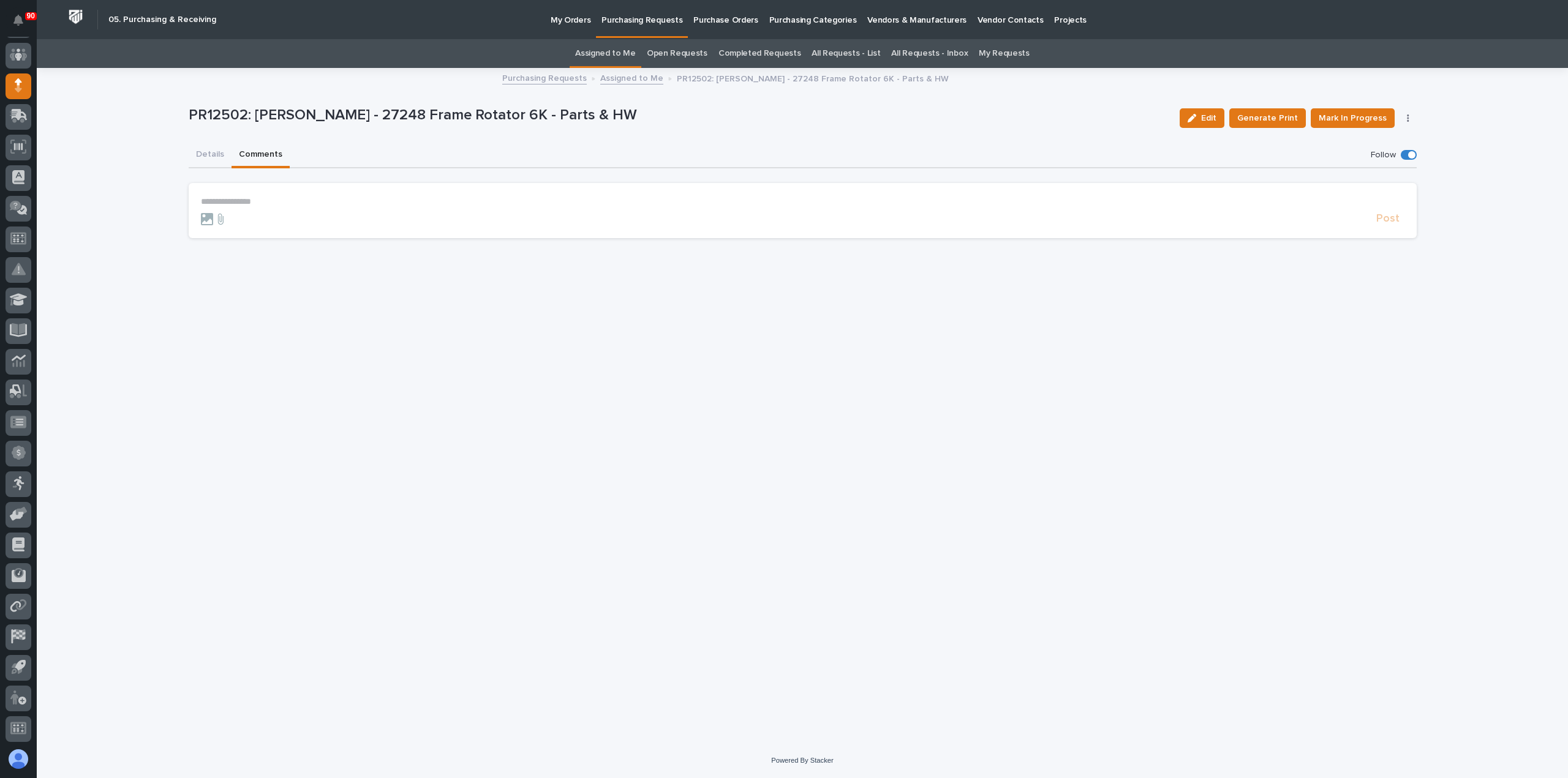
click at [221, 194] on section "**********" at bounding box center [803, 210] width 1228 height 55
click at [218, 201] on p "**********" at bounding box center [802, 202] width 1203 height 11
click at [1383, 221] on span "Post" at bounding box center [1388, 224] width 24 height 14
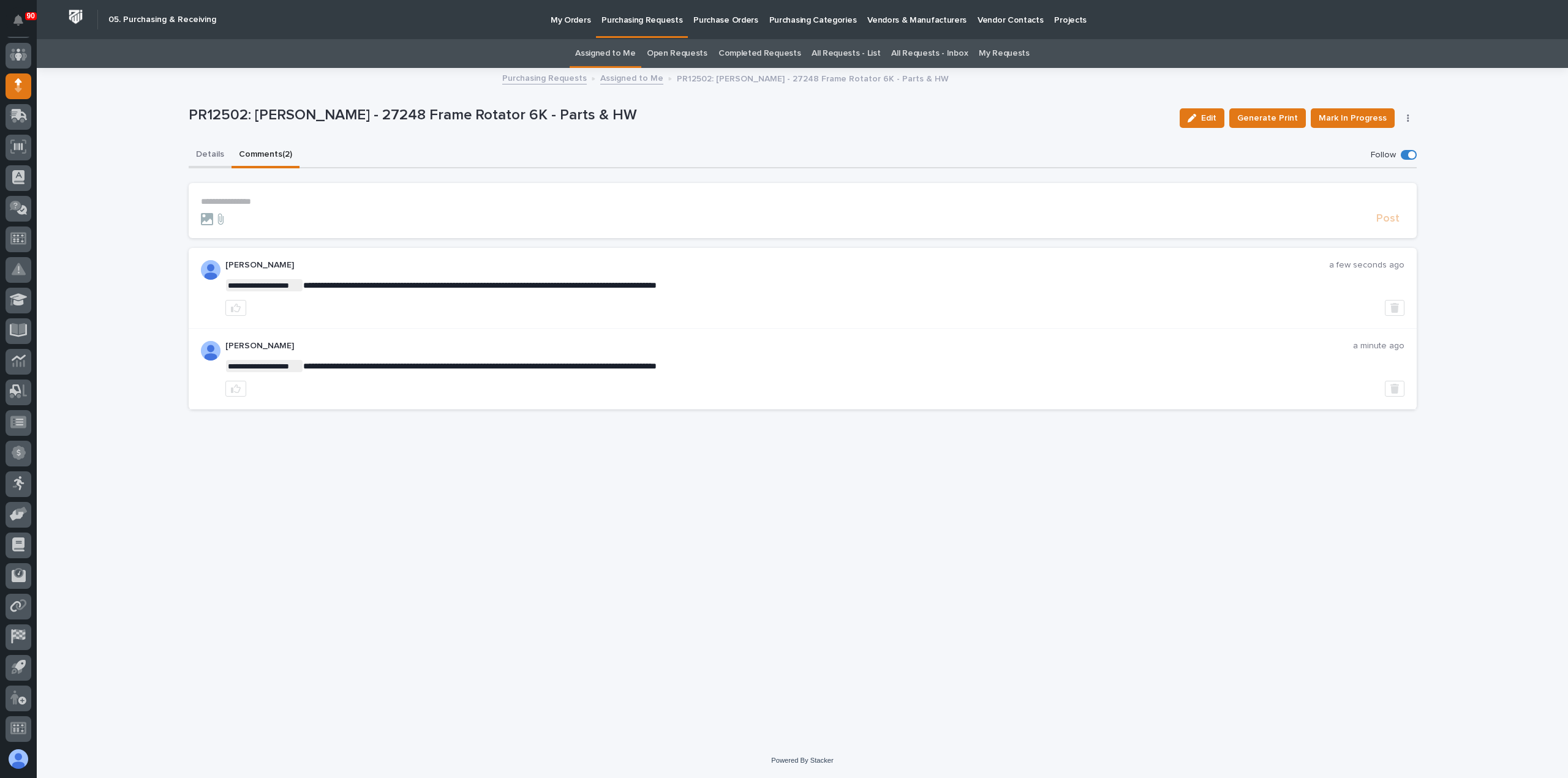
click at [207, 155] on button "Details" at bounding box center [210, 156] width 43 height 26
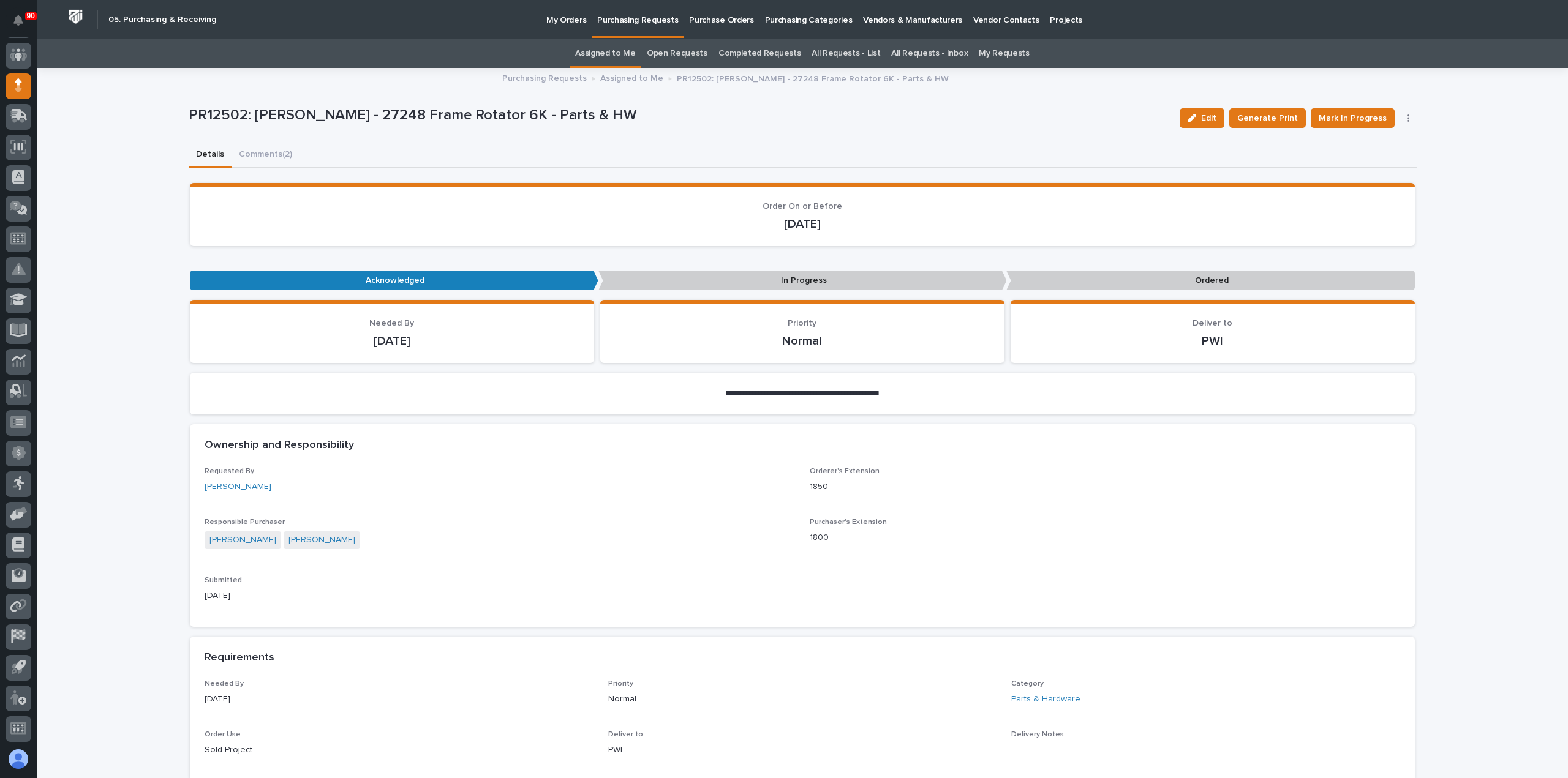
click at [617, 21] on p "Purchasing Requests" at bounding box center [638, 13] width 81 height 26
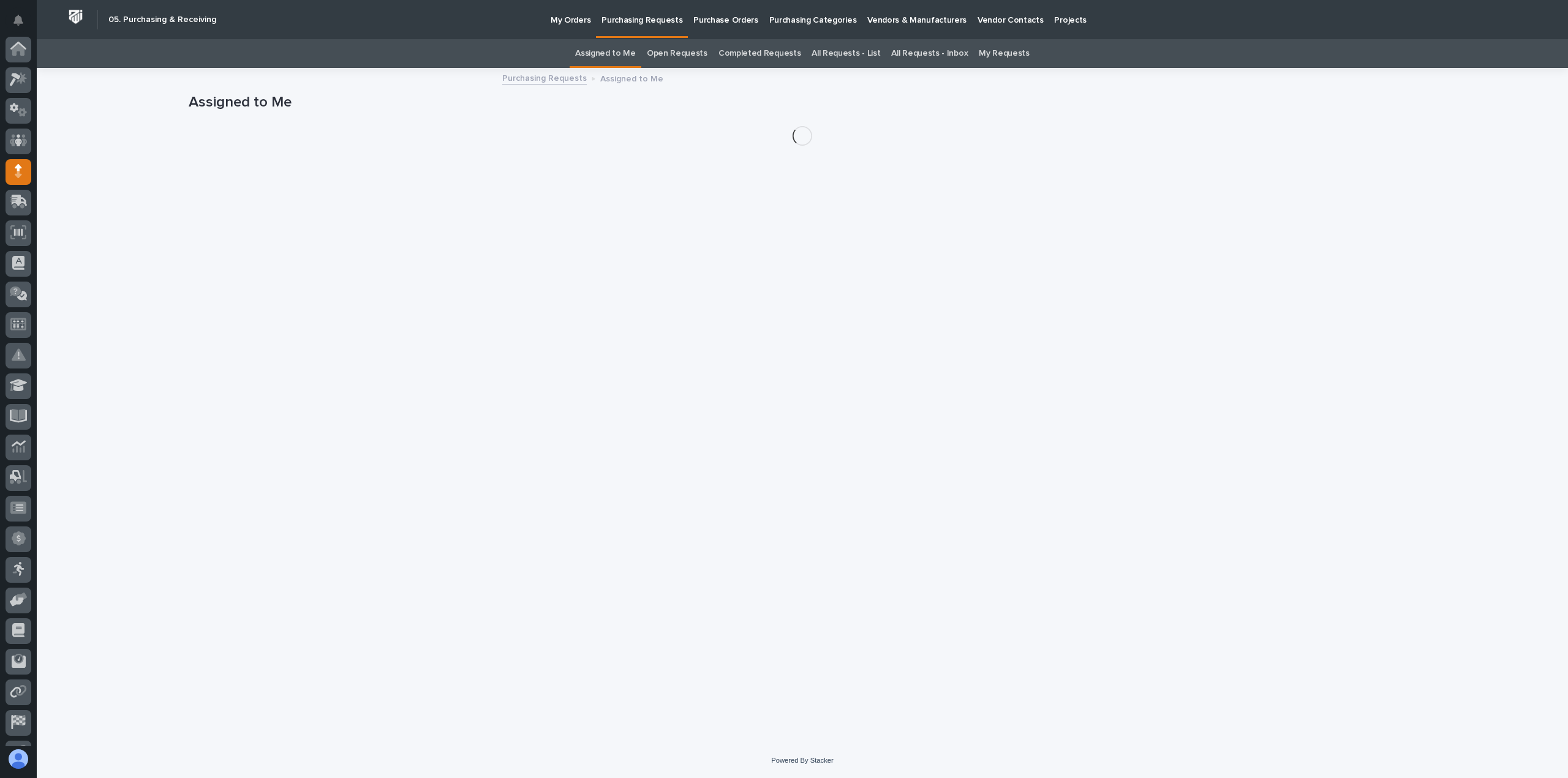
scroll to position [86, 0]
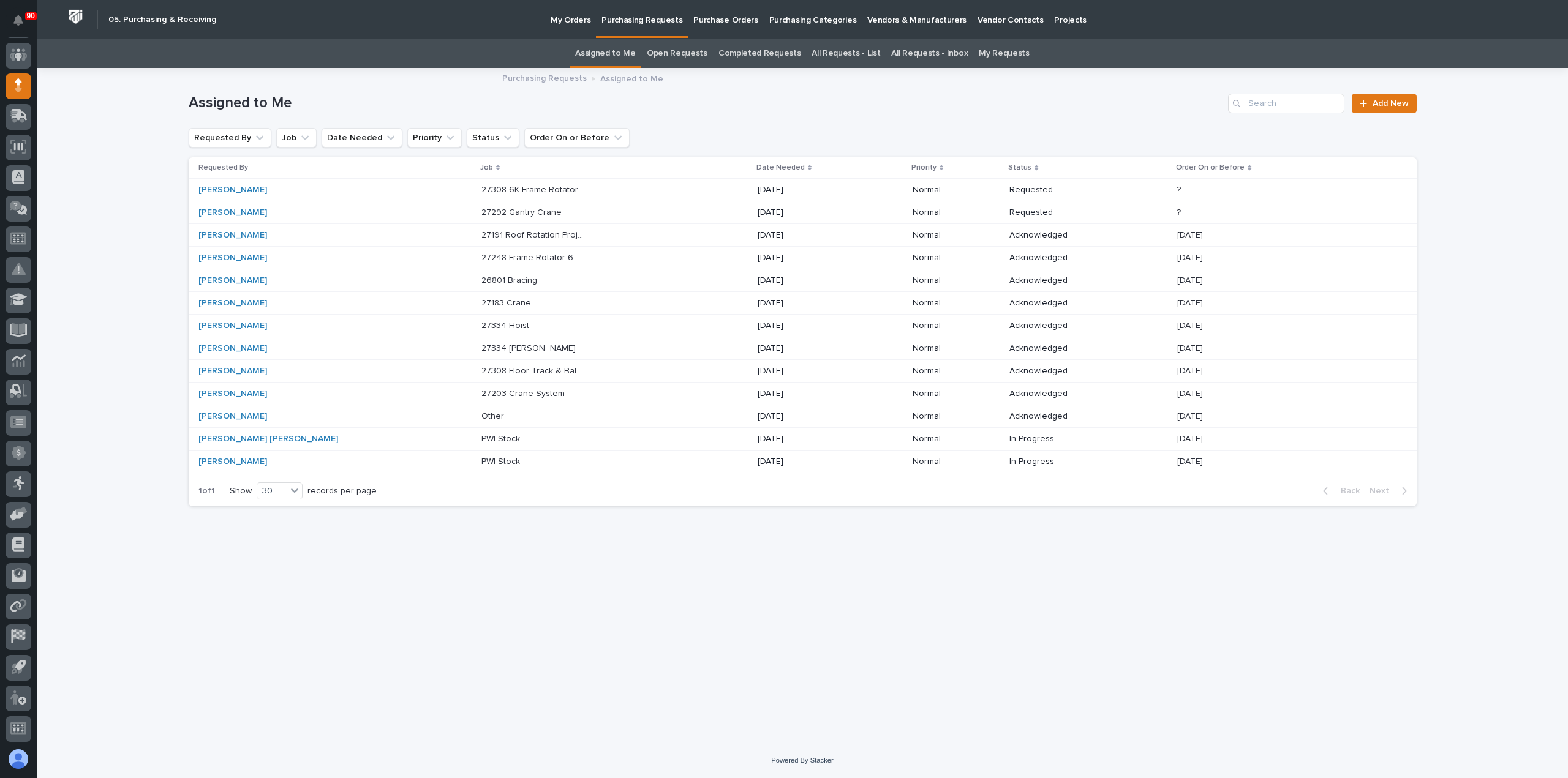
click at [485, 189] on p "27308 6K Frame Rotator" at bounding box center [531, 188] width 100 height 13
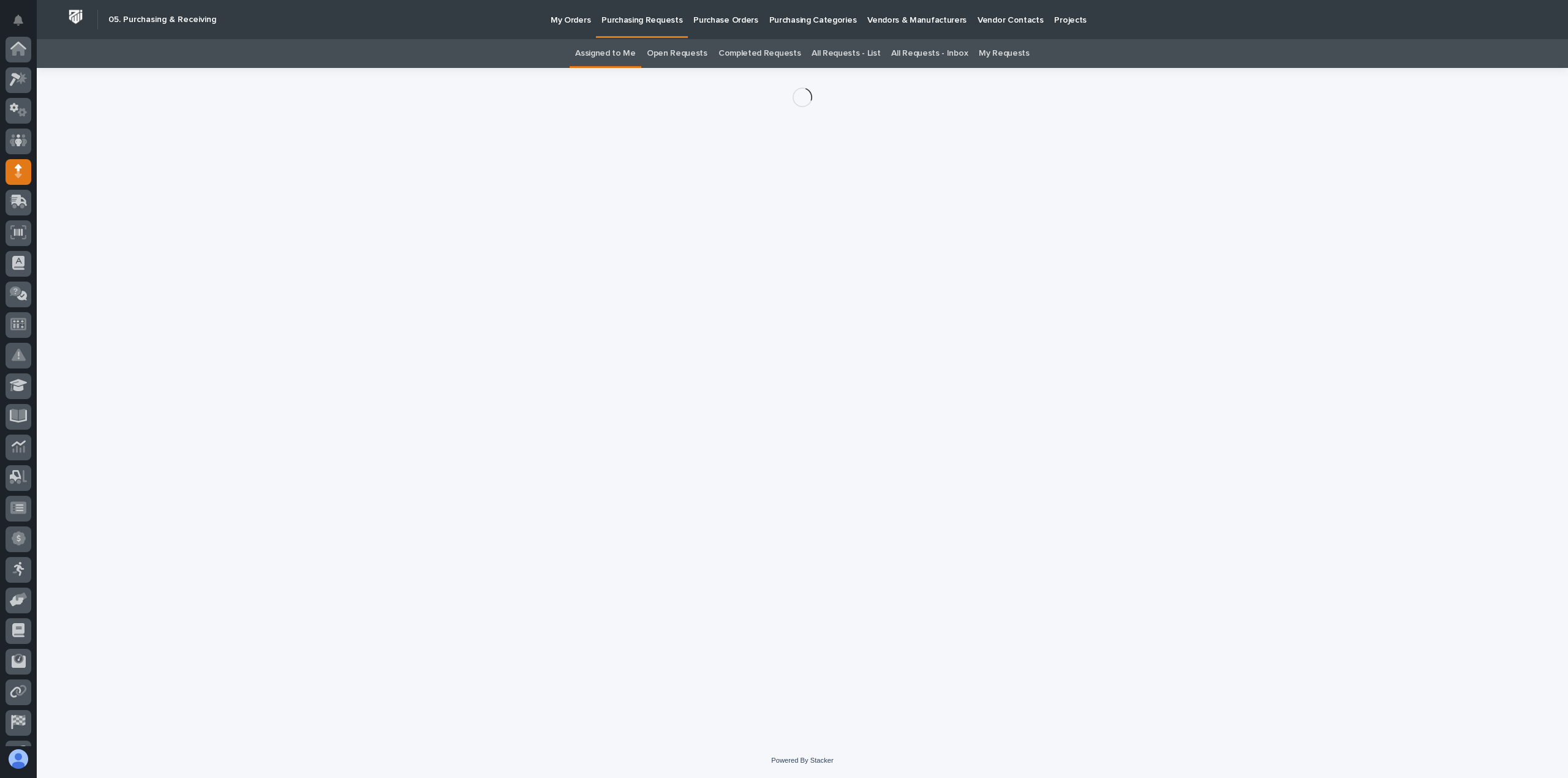
scroll to position [86, 0]
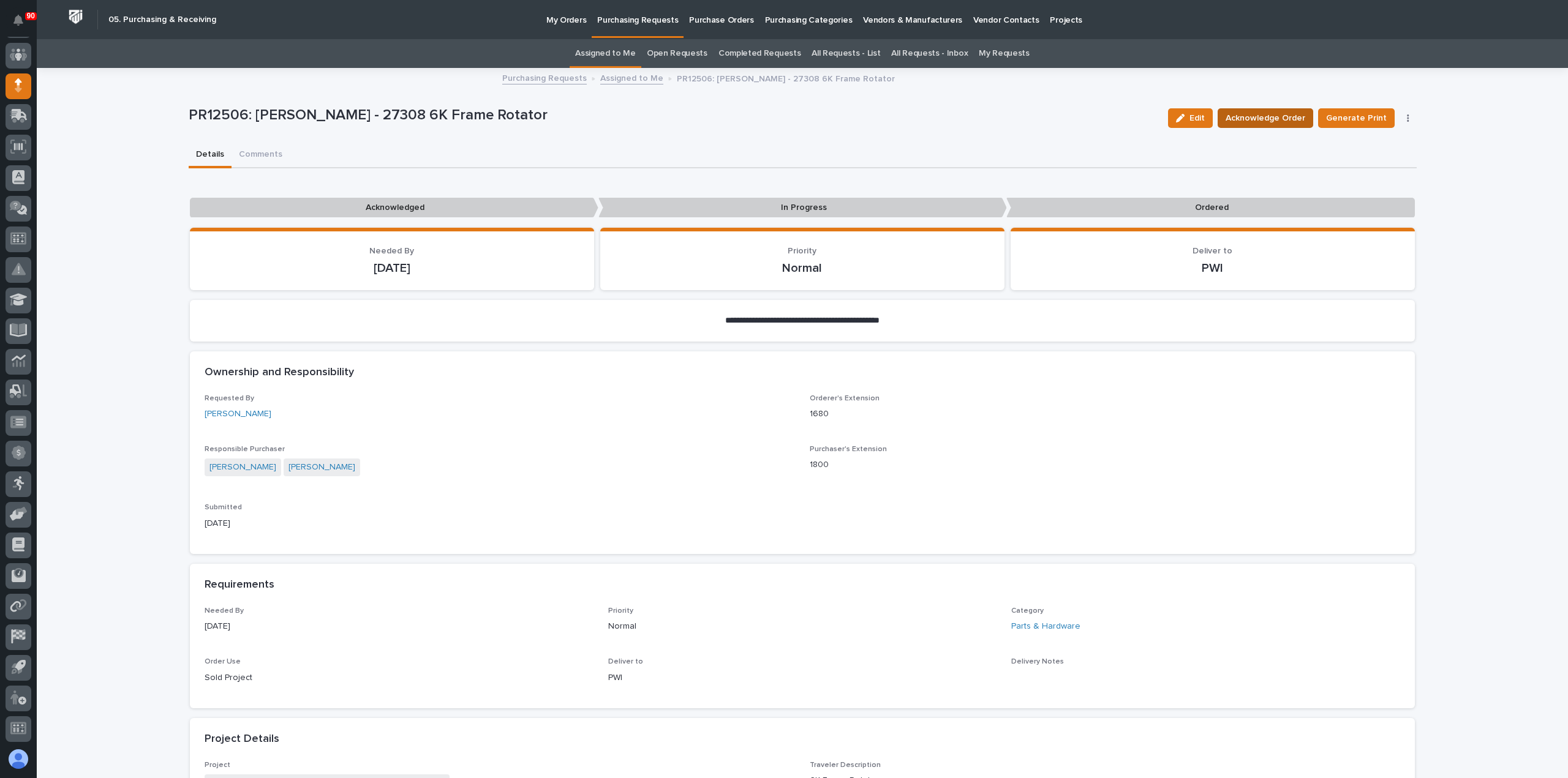
click at [1280, 119] on span "Acknowledge Order" at bounding box center [1265, 118] width 80 height 14
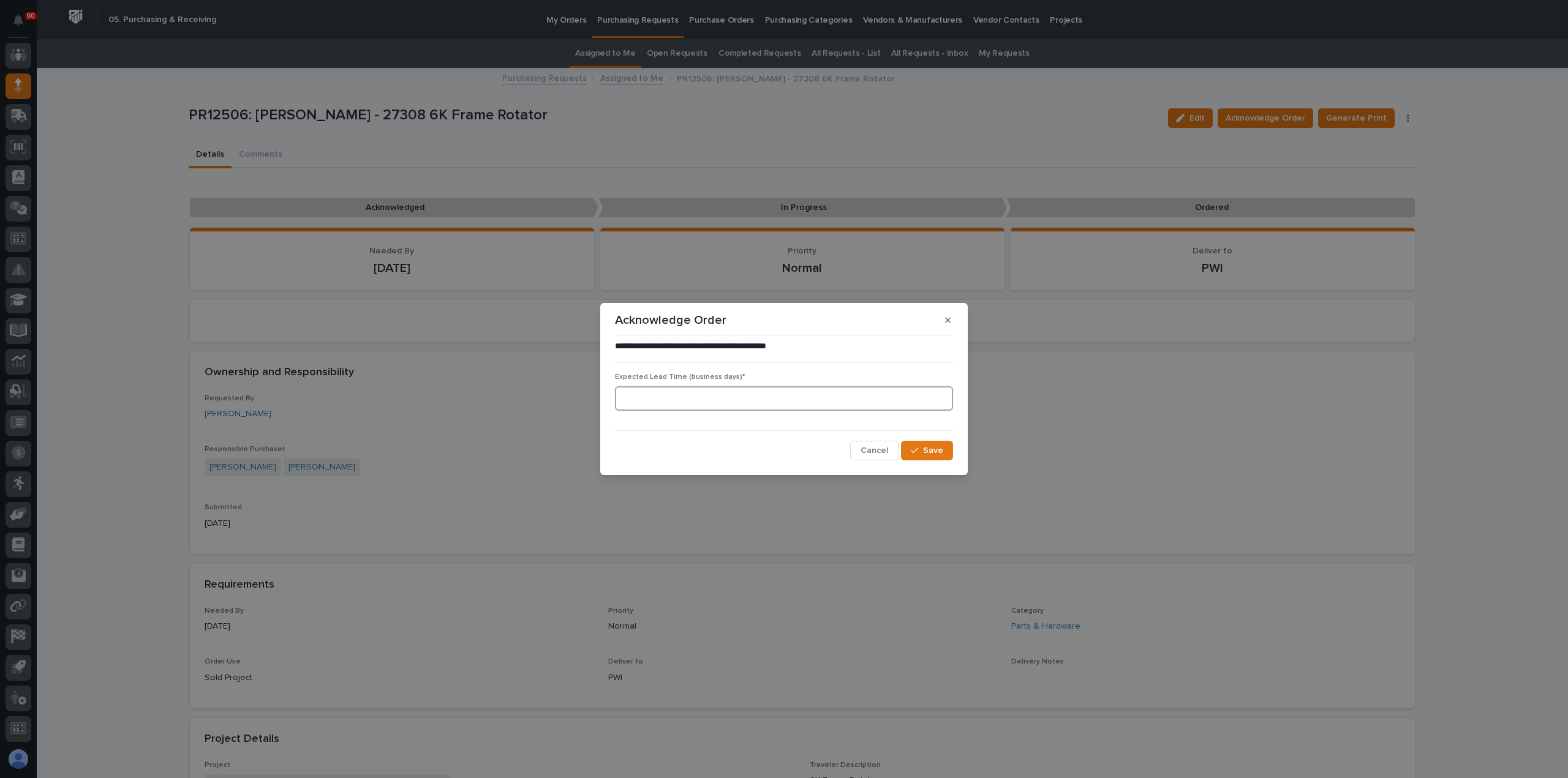
click at [769, 391] on input at bounding box center [784, 398] width 338 height 24
type input "5"
click at [932, 450] on span "Save" at bounding box center [933, 451] width 21 height 11
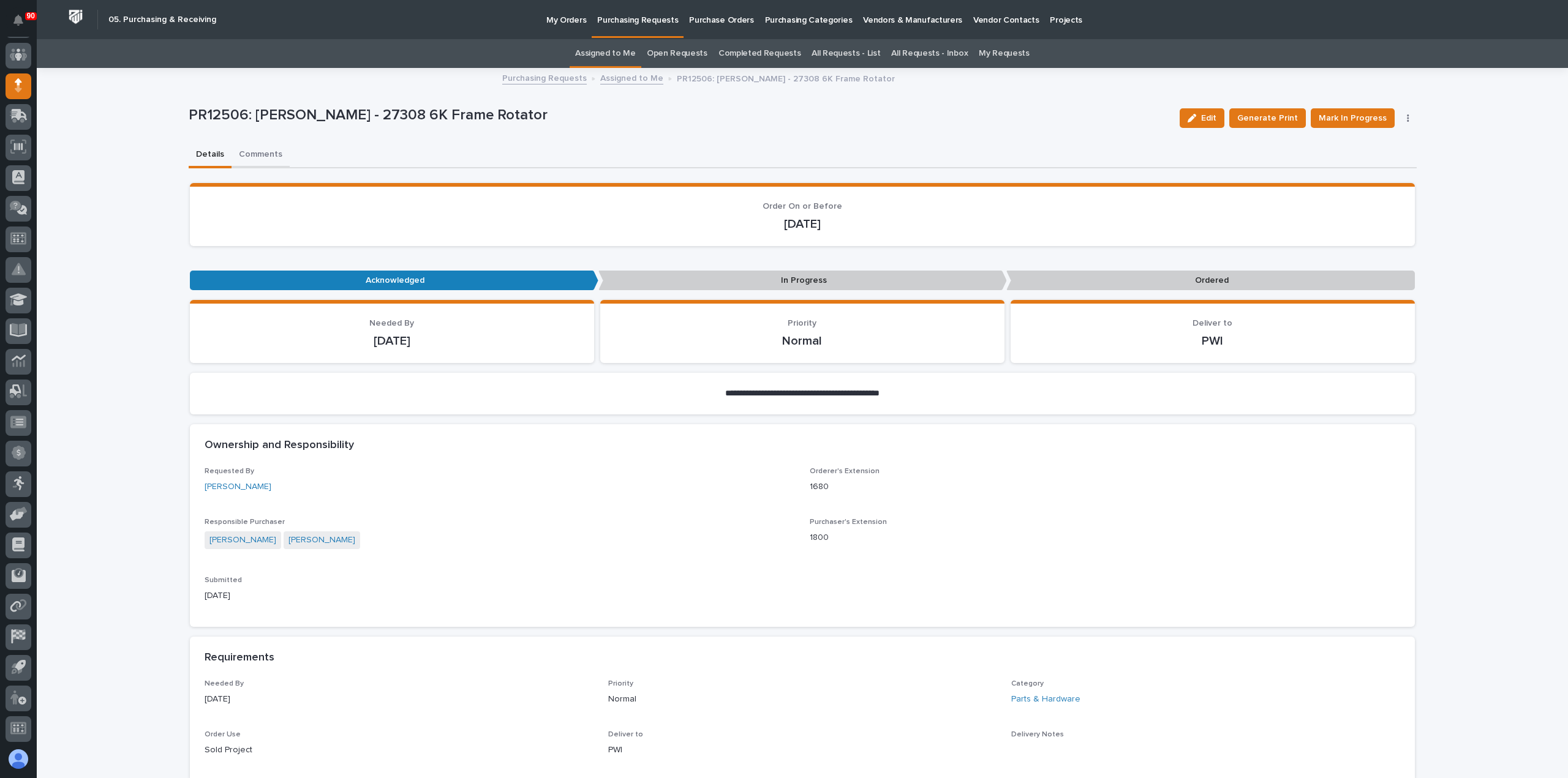
click at [257, 151] on button "Comments" at bounding box center [261, 156] width 59 height 26
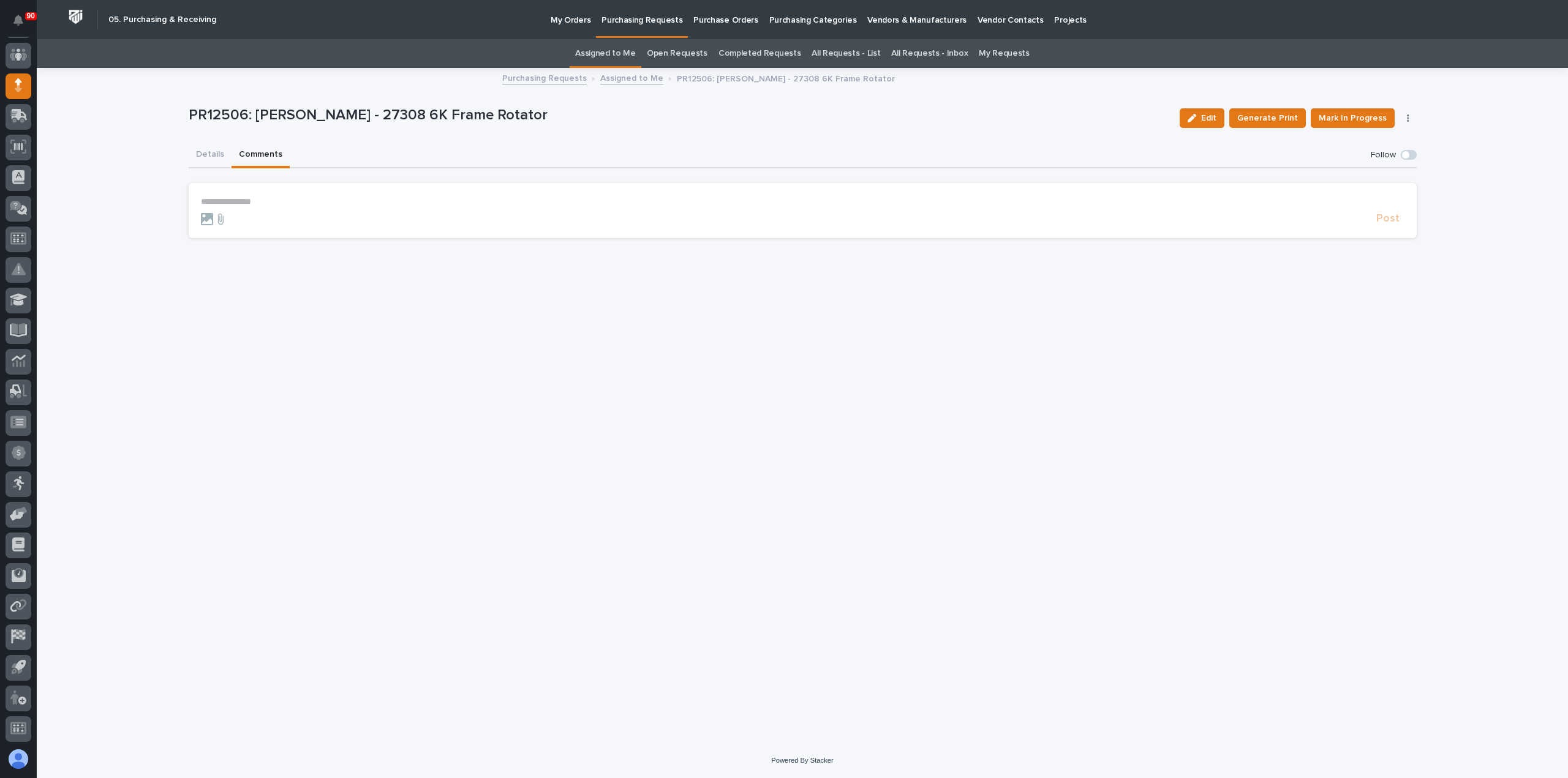
click at [213, 199] on p "**********" at bounding box center [802, 202] width 1203 height 11
click at [1379, 227] on span "Post" at bounding box center [1388, 224] width 24 height 14
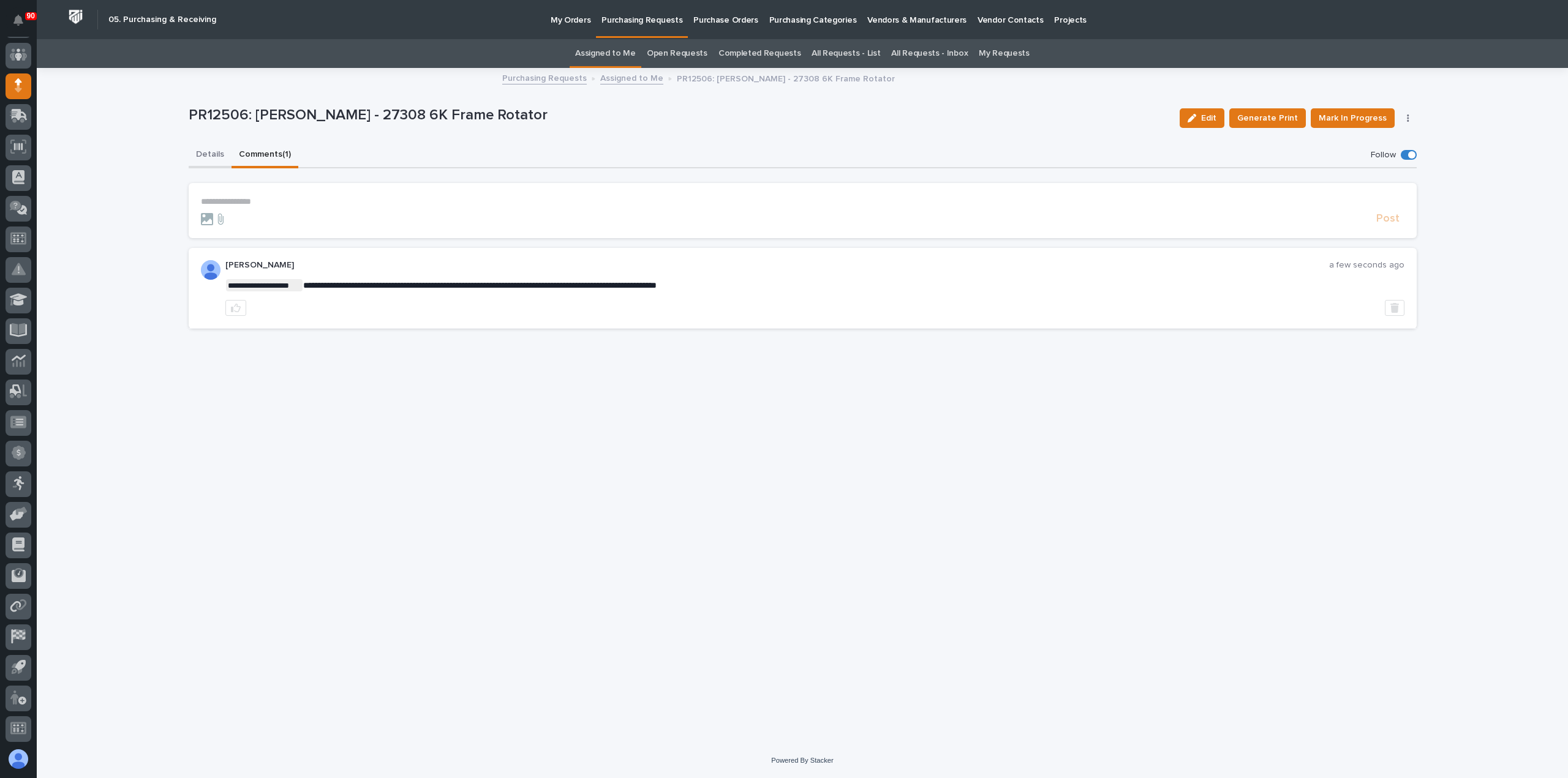
click at [206, 153] on button "Details" at bounding box center [210, 156] width 43 height 26
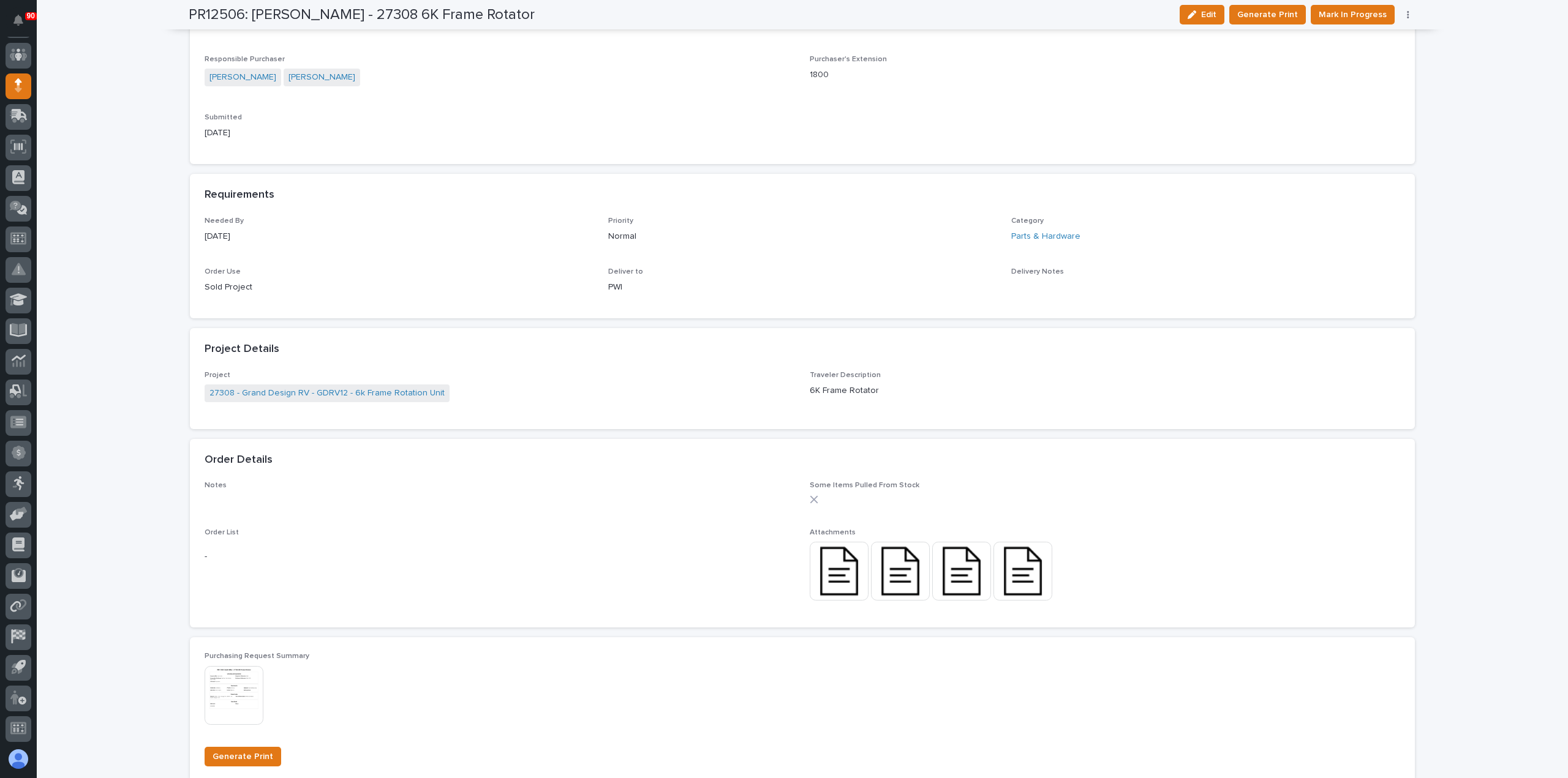
scroll to position [612, 0]
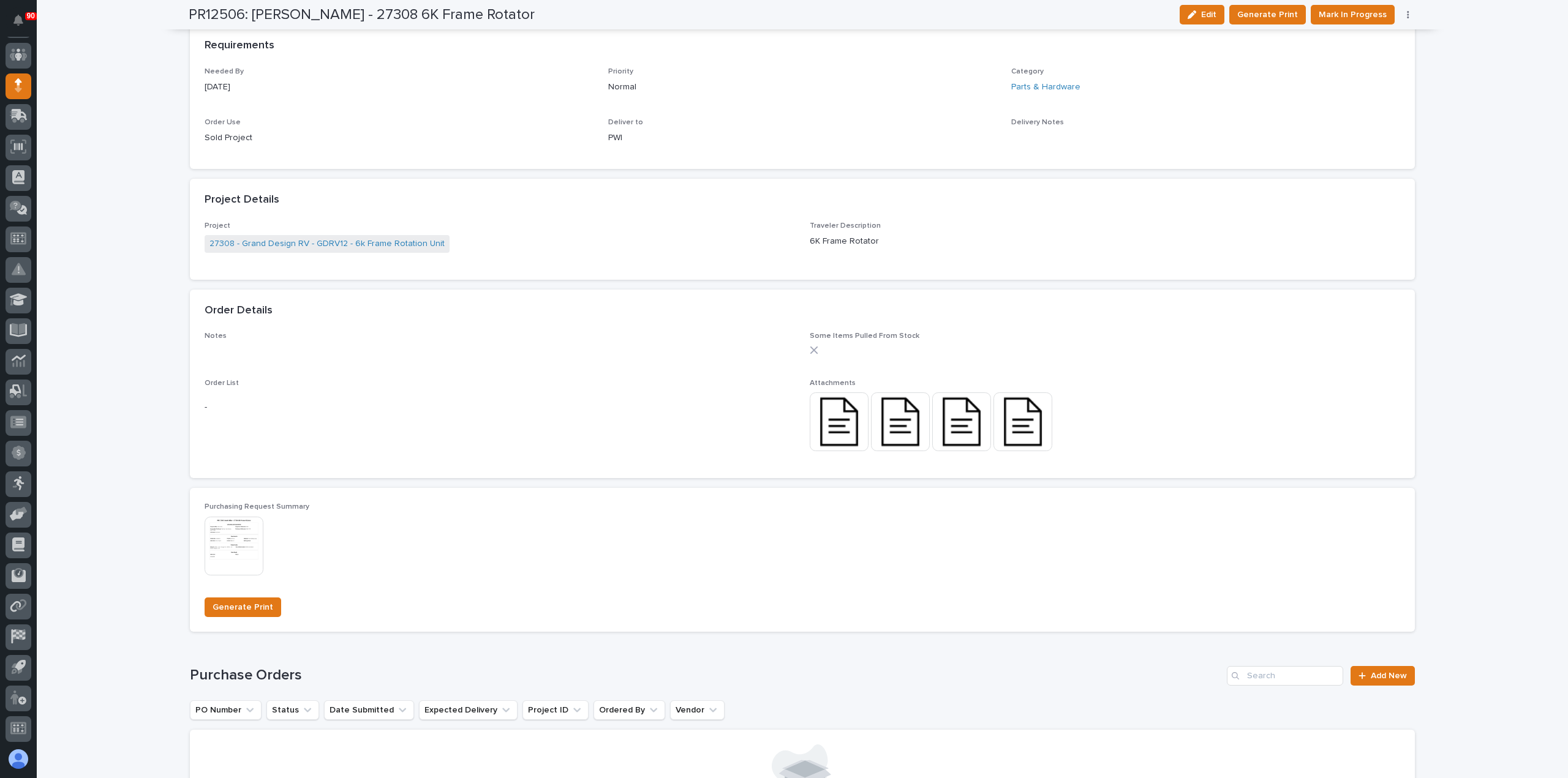
click at [836, 424] on img at bounding box center [838, 421] width 59 height 59
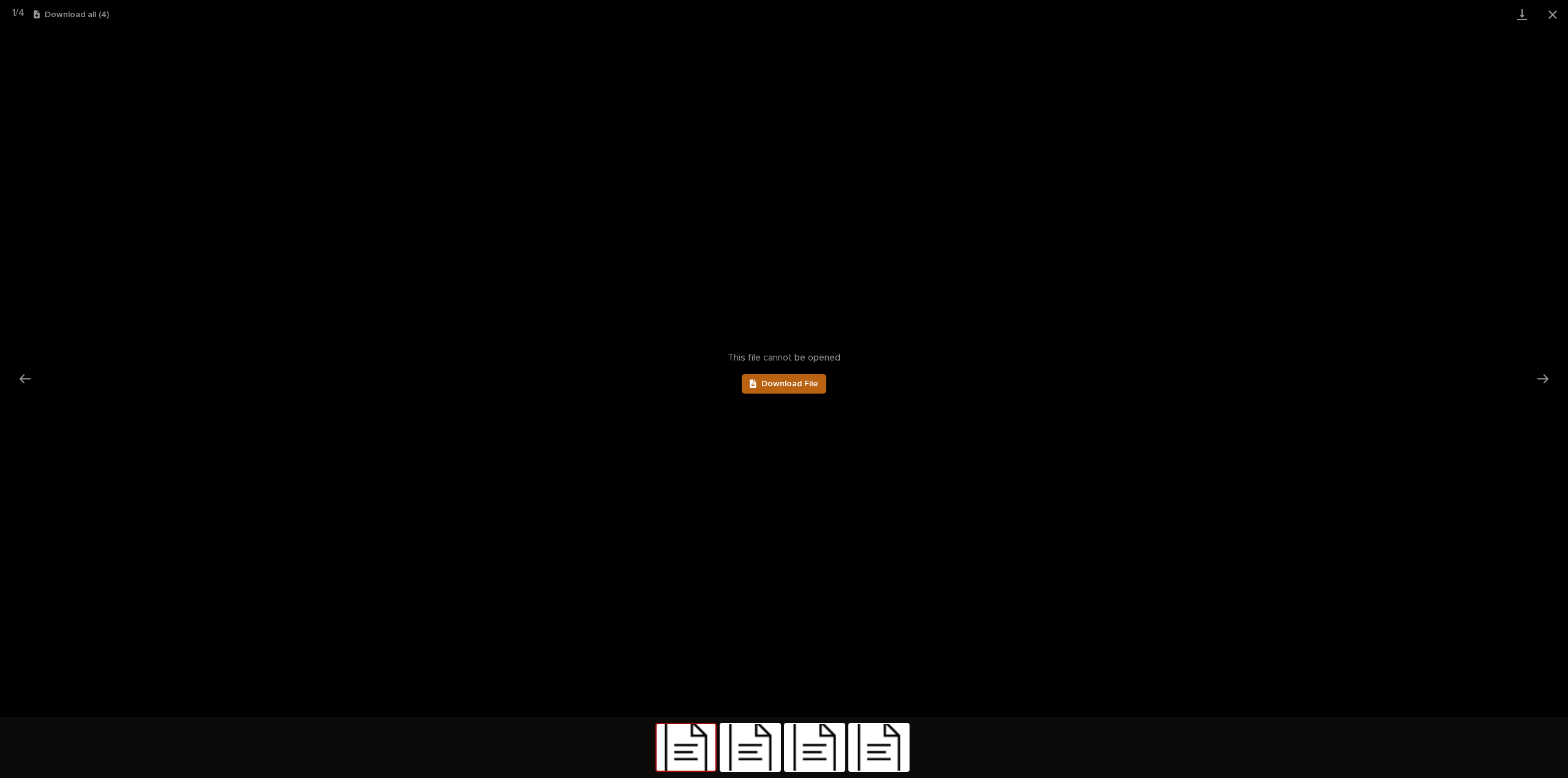
scroll to position [0, 0]
click at [797, 380] on span "Download File" at bounding box center [790, 384] width 57 height 8
click at [1554, 11] on button "Close gallery" at bounding box center [1552, 14] width 30 height 29
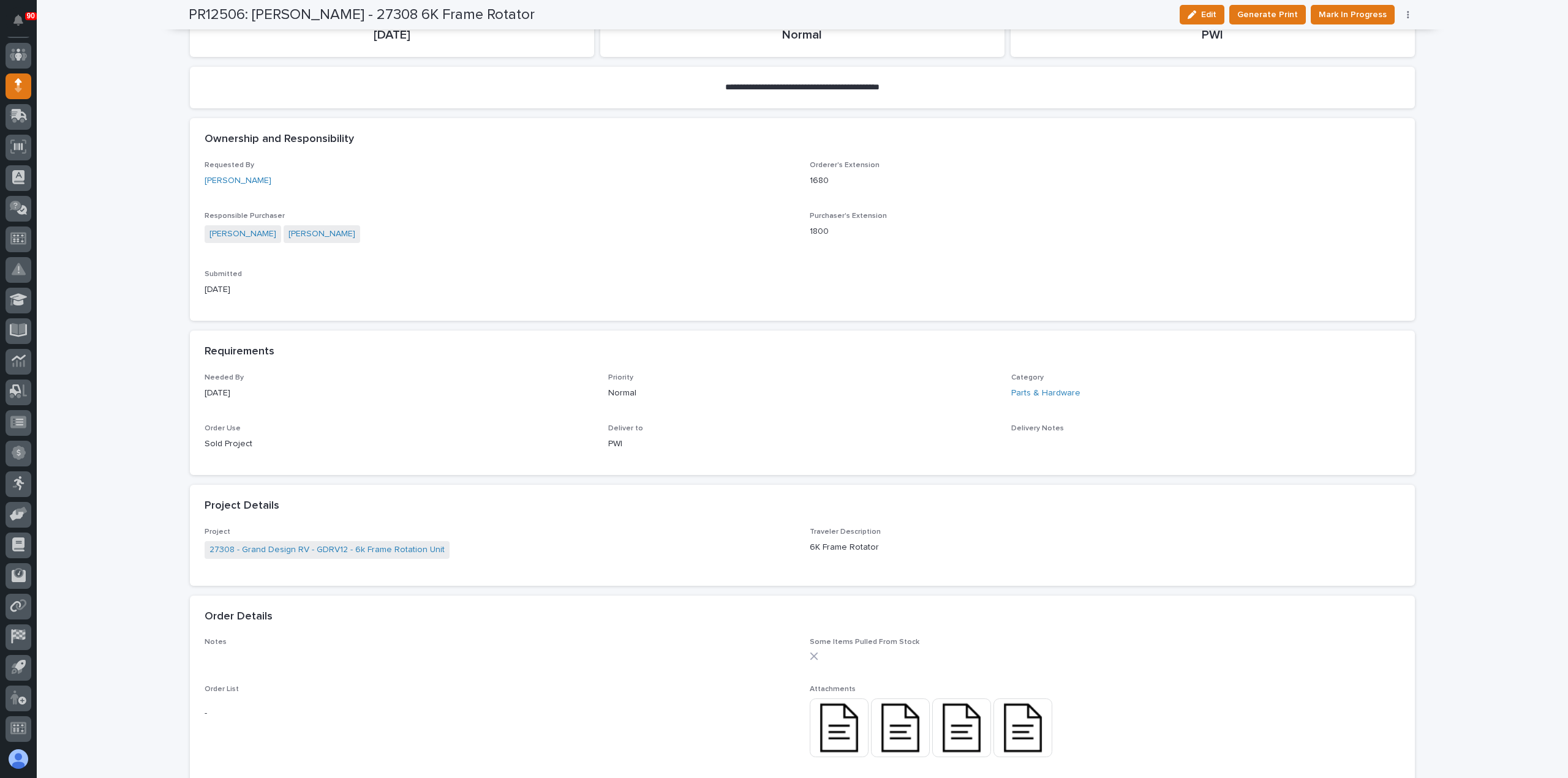
scroll to position [62, 0]
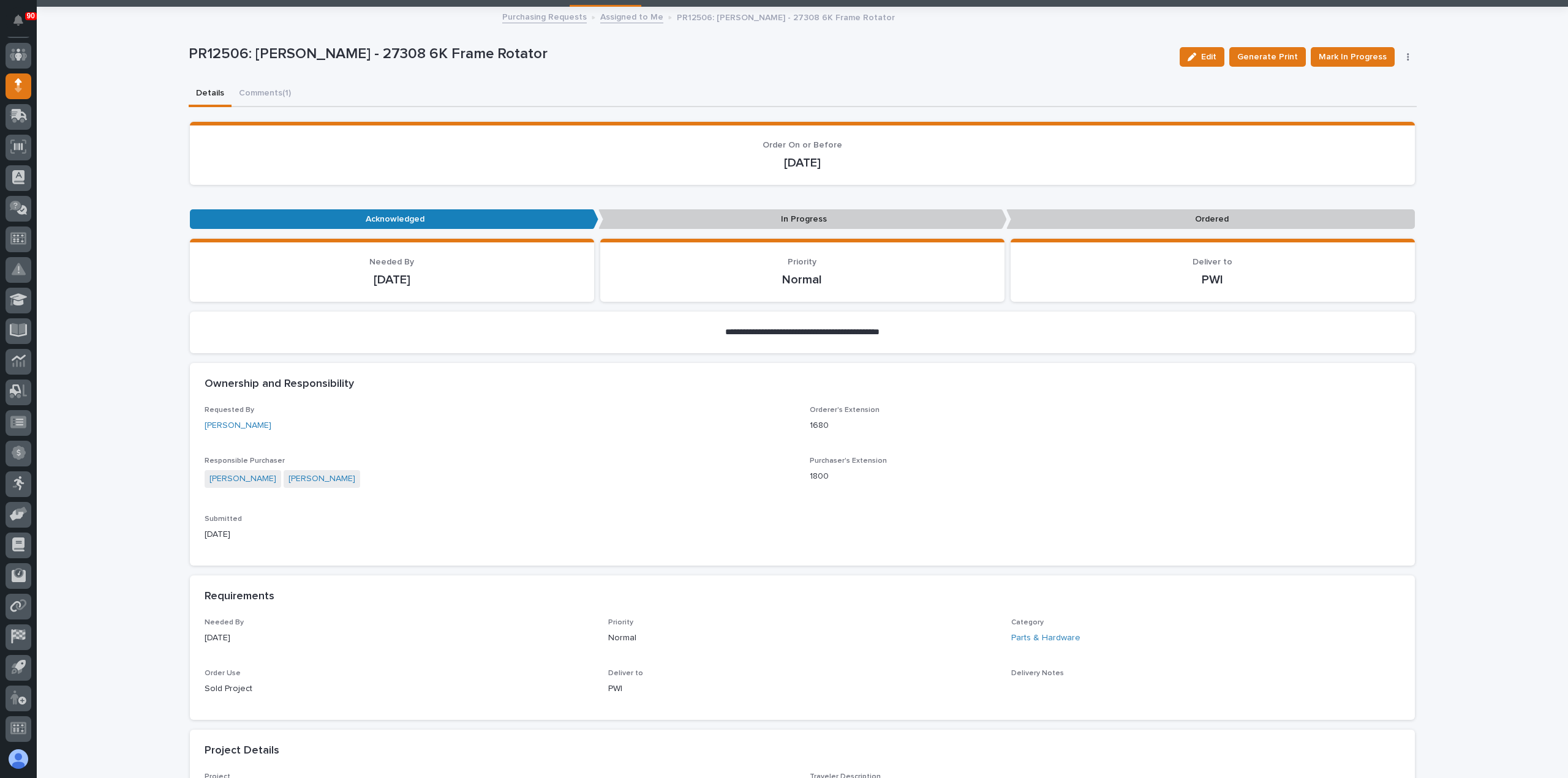
click at [258, 95] on div "**********" at bounding box center [803, 735] width 1228 height 1456
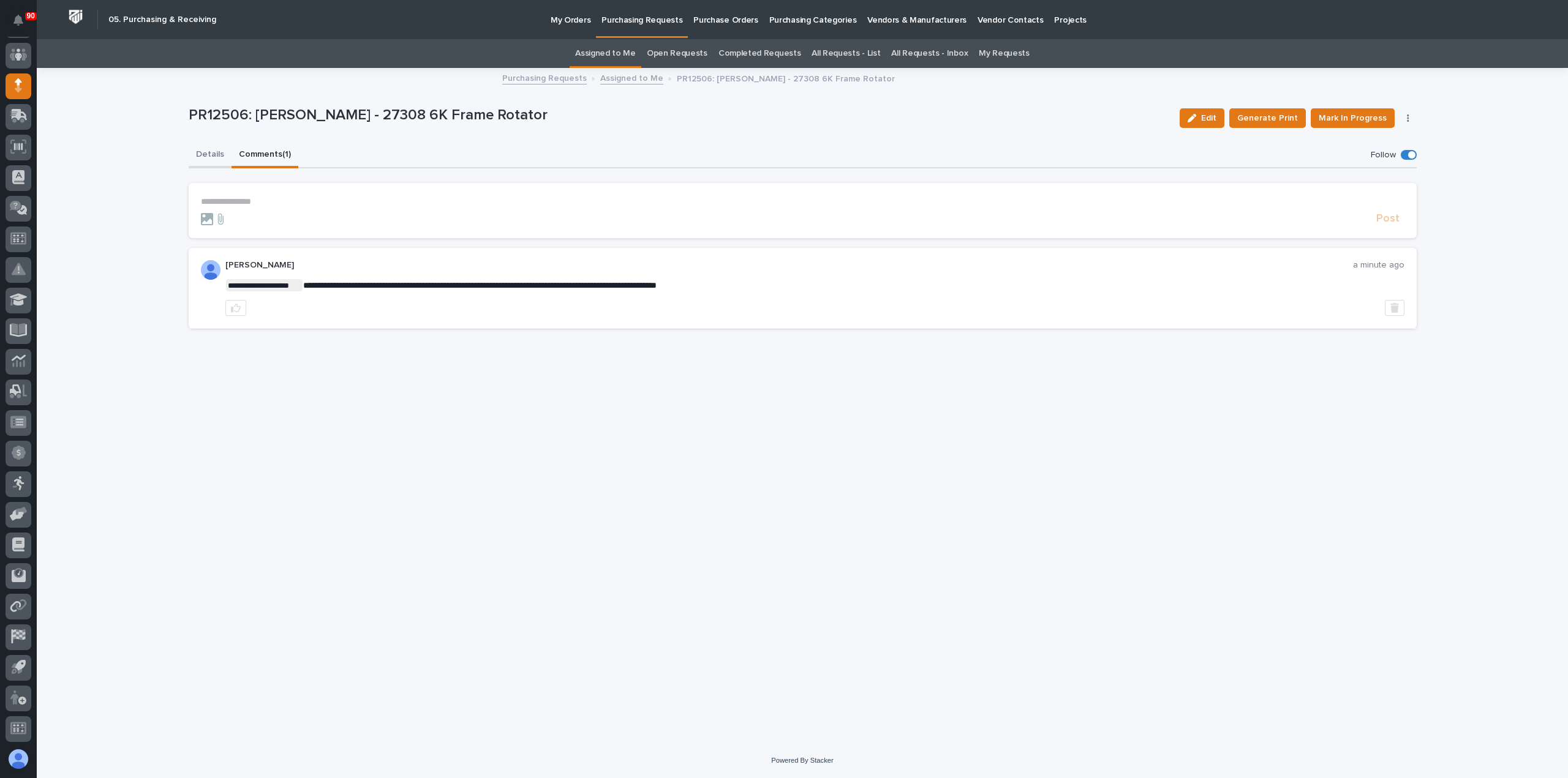
click at [201, 151] on button "Details" at bounding box center [210, 156] width 43 height 26
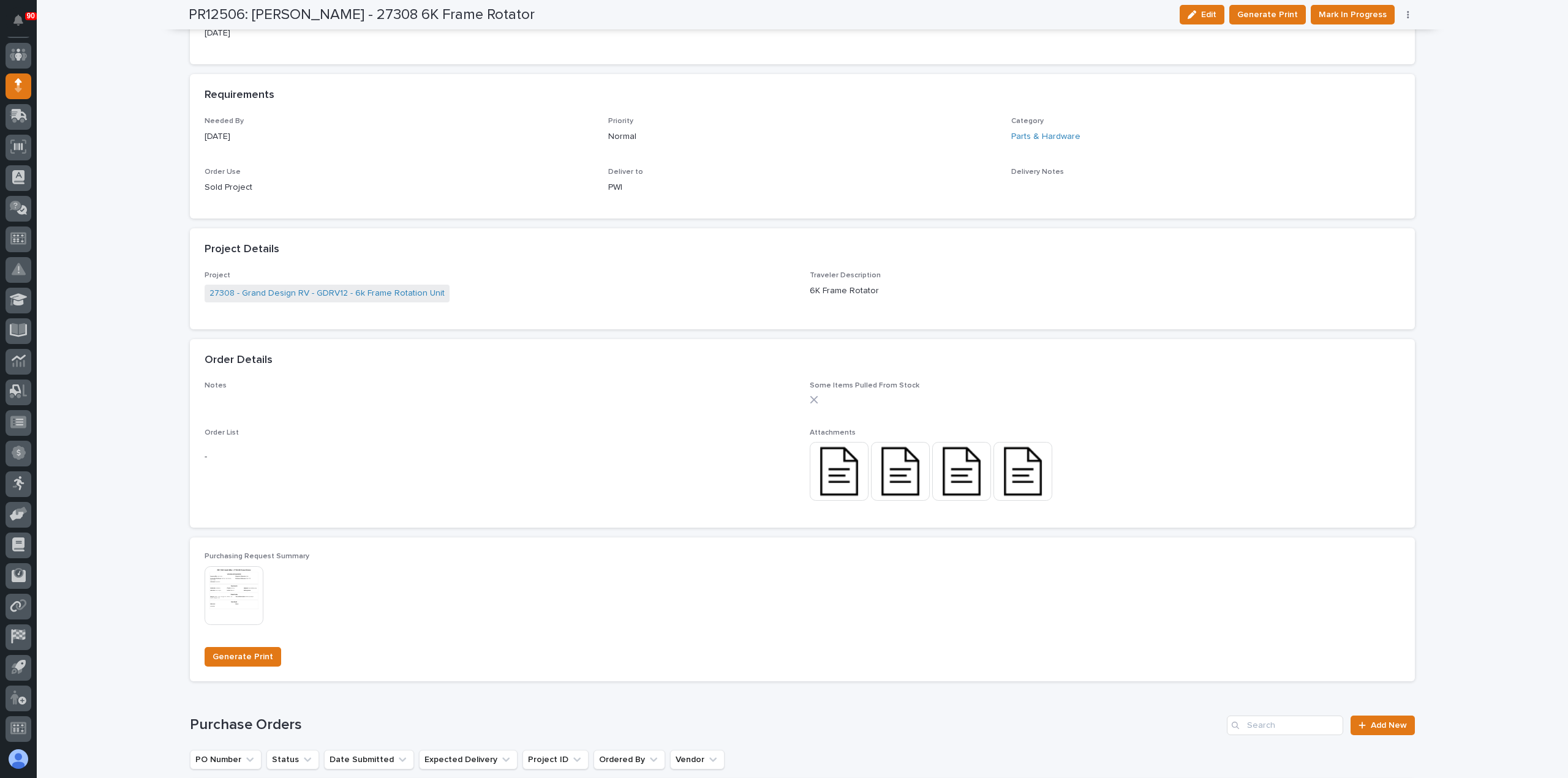
scroll to position [673, 0]
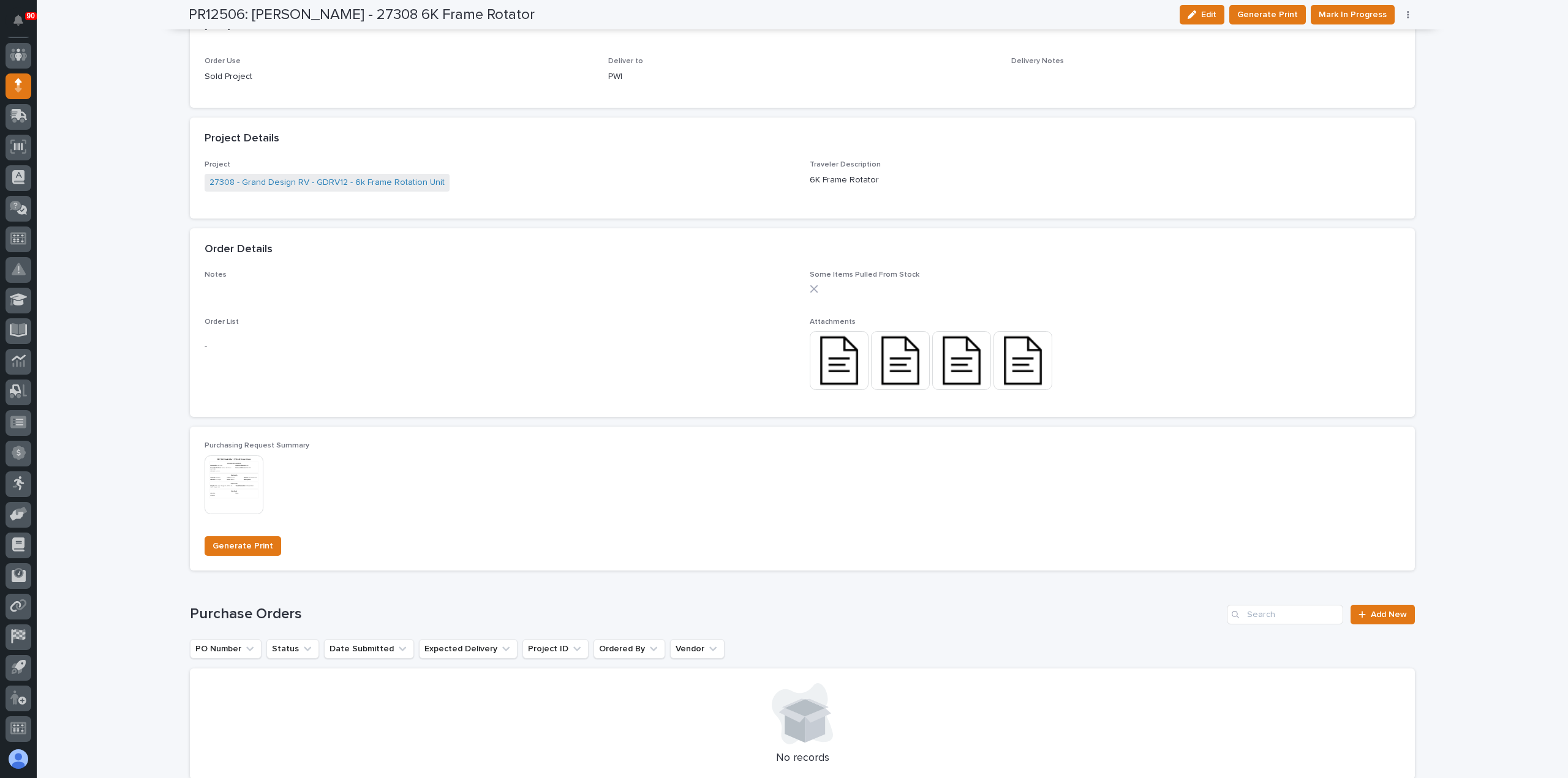
click at [883, 362] on img at bounding box center [900, 360] width 59 height 59
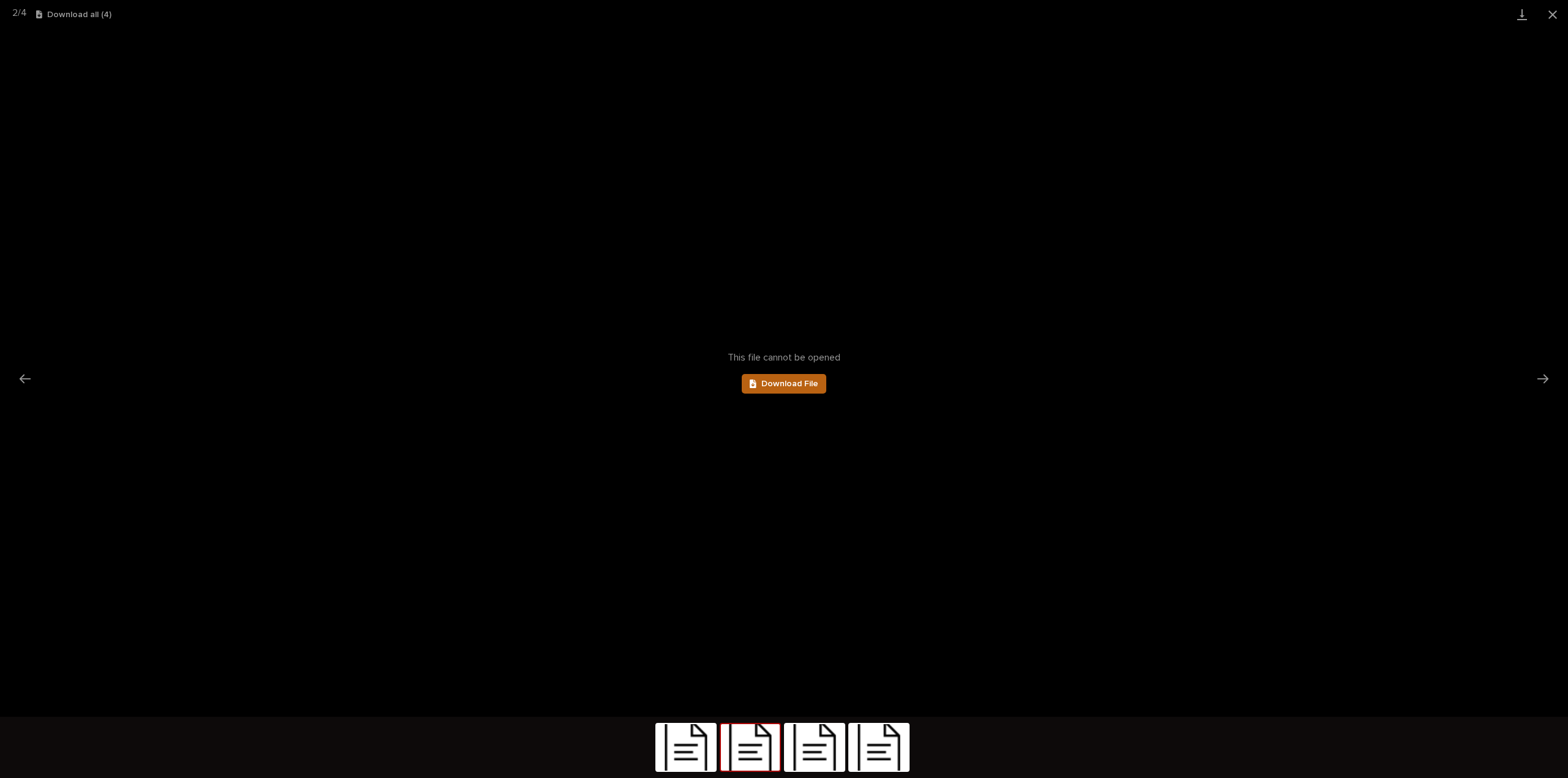
scroll to position [0, 0]
click at [780, 378] on link "Download File" at bounding box center [784, 384] width 84 height 20
click at [823, 744] on img at bounding box center [814, 747] width 59 height 46
click at [794, 384] on span "Download File" at bounding box center [790, 384] width 57 height 8
click at [879, 760] on img at bounding box center [879, 747] width 59 height 46
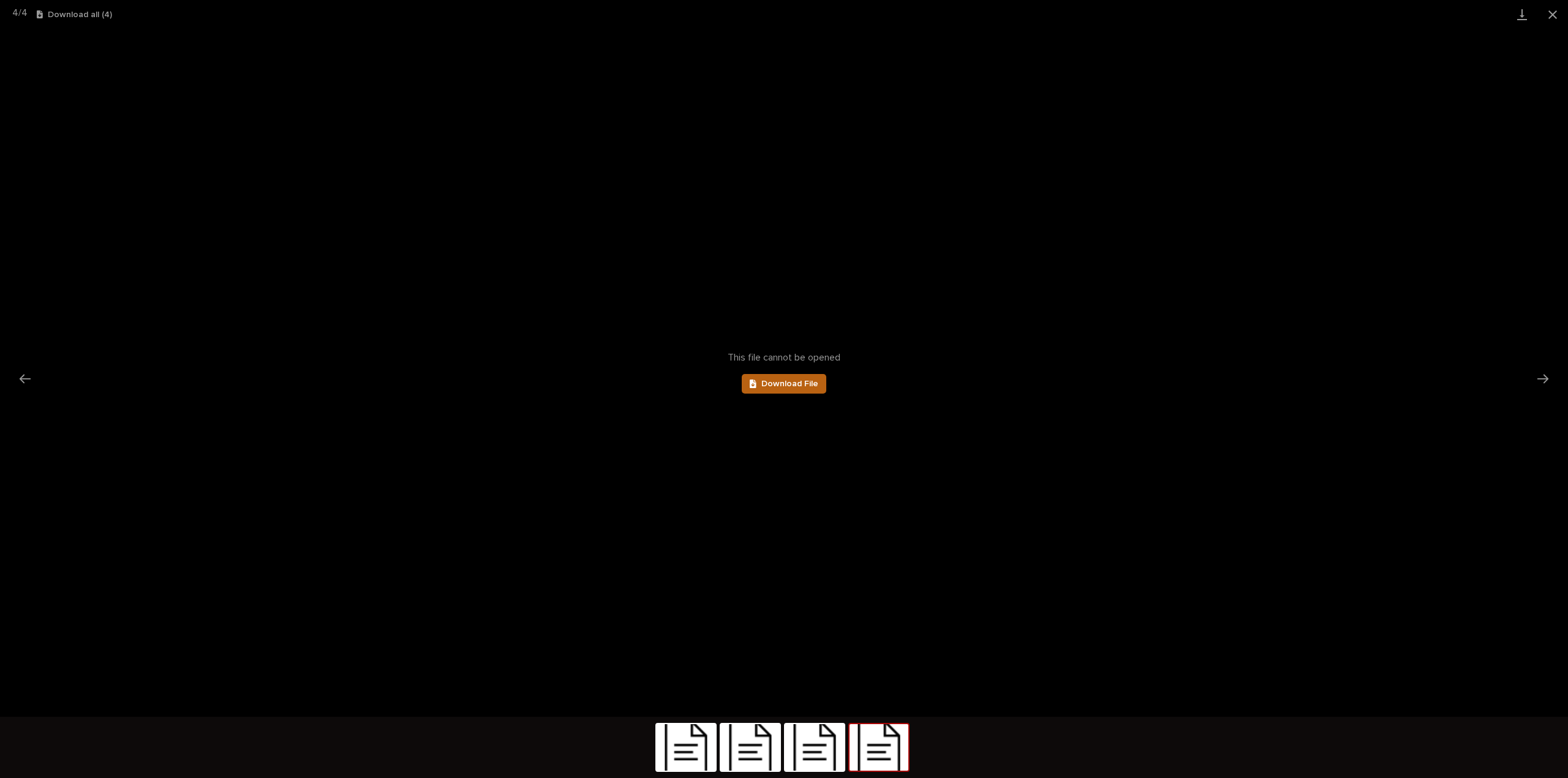
click at [797, 386] on span "Download File" at bounding box center [790, 384] width 57 height 8
click at [1550, 14] on button "Close gallery" at bounding box center [1552, 14] width 30 height 29
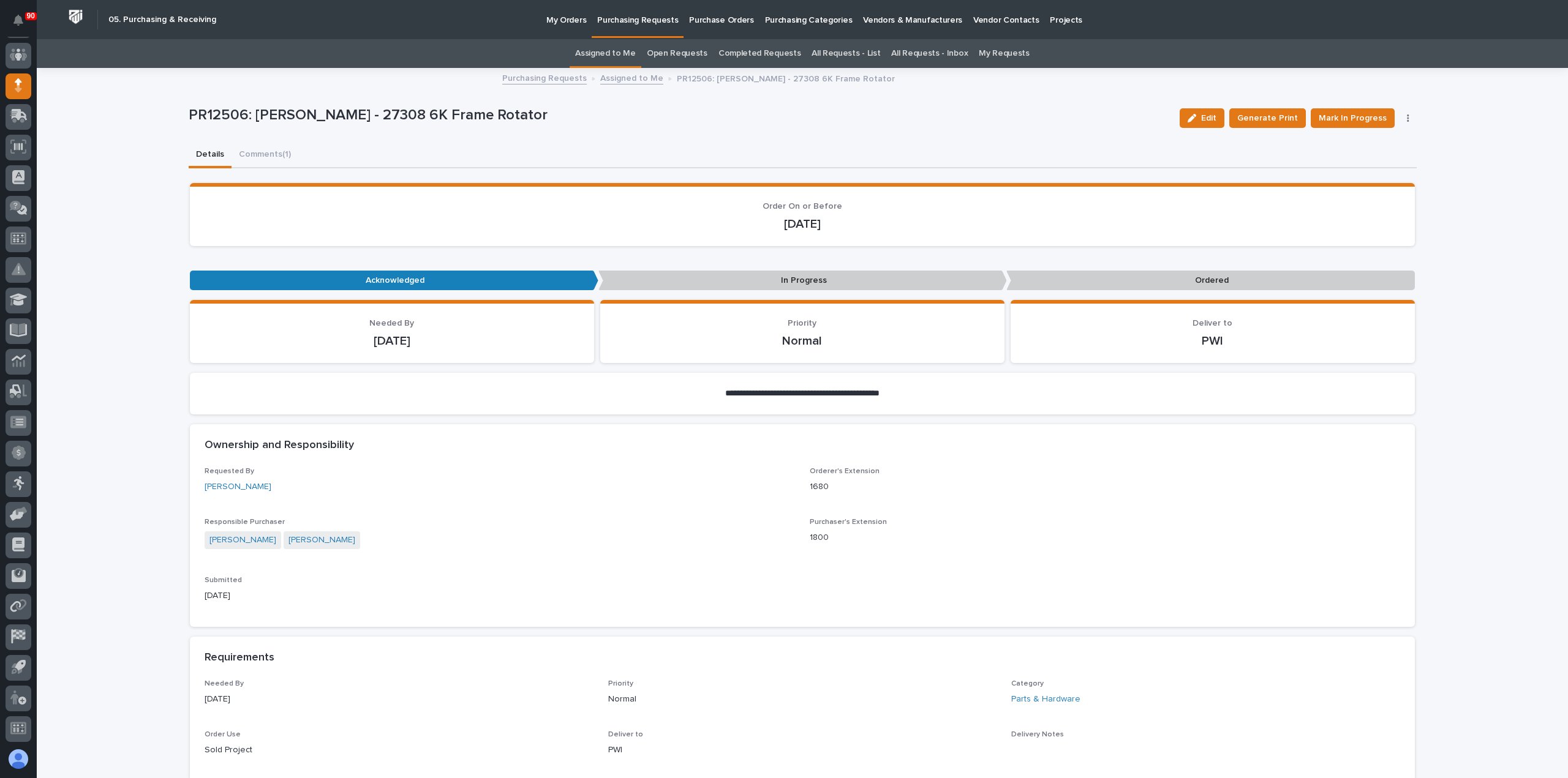
click at [626, 17] on p "Purchasing Requests" at bounding box center [638, 13] width 81 height 26
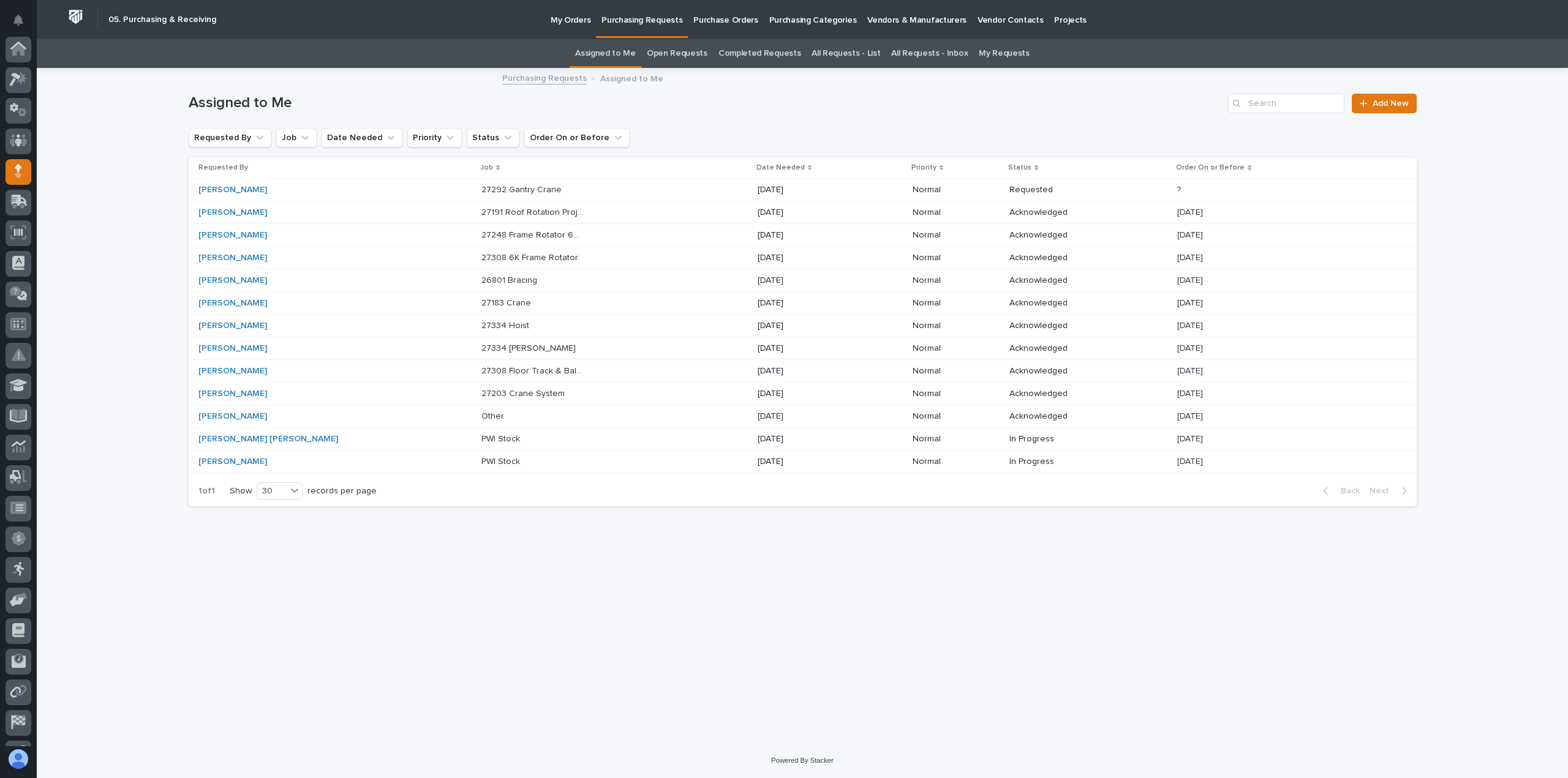
scroll to position [86, 0]
click at [481, 185] on p "27292 Gantry Crane" at bounding box center [522, 188] width 83 height 13
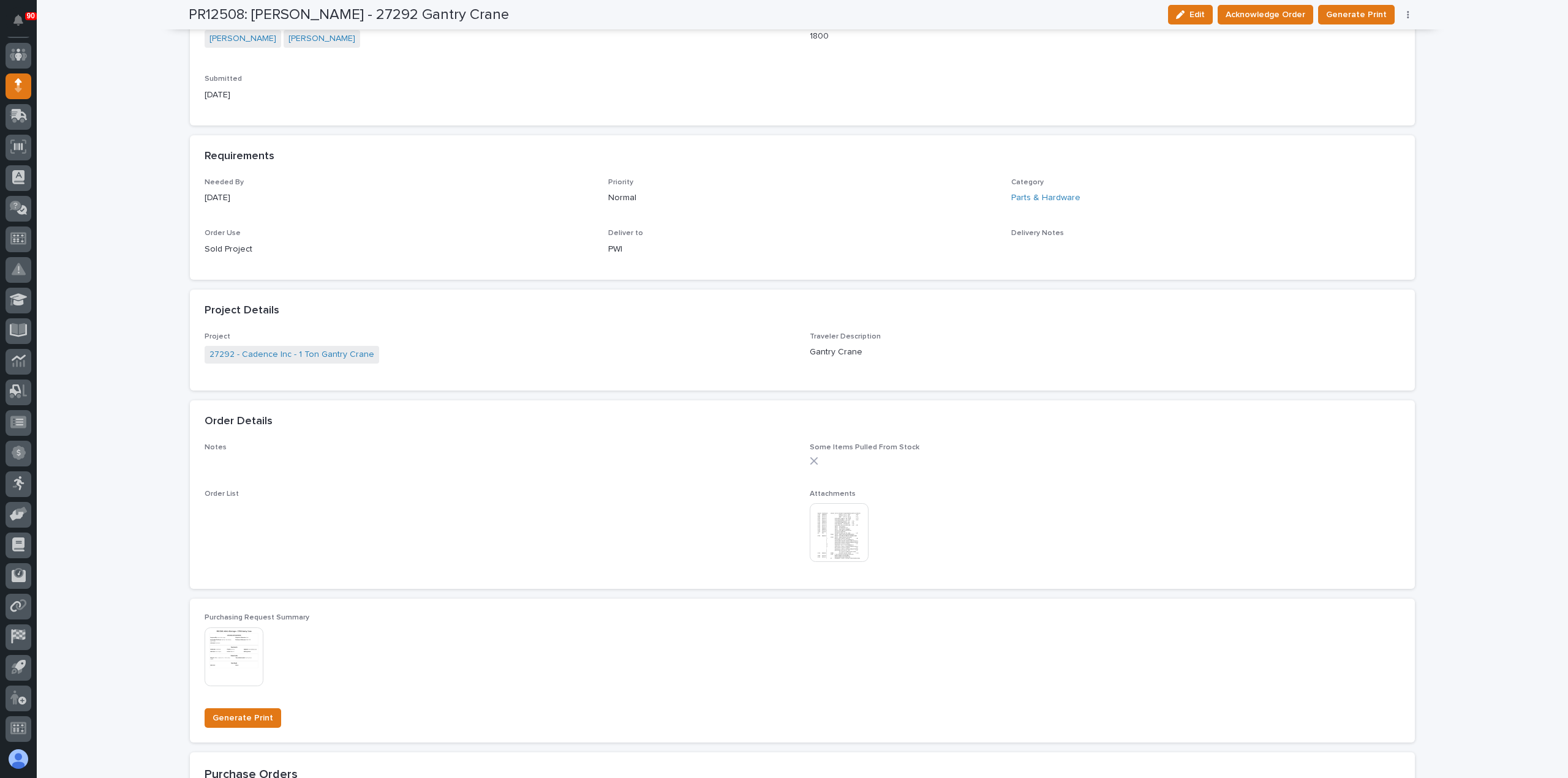
scroll to position [551, 0]
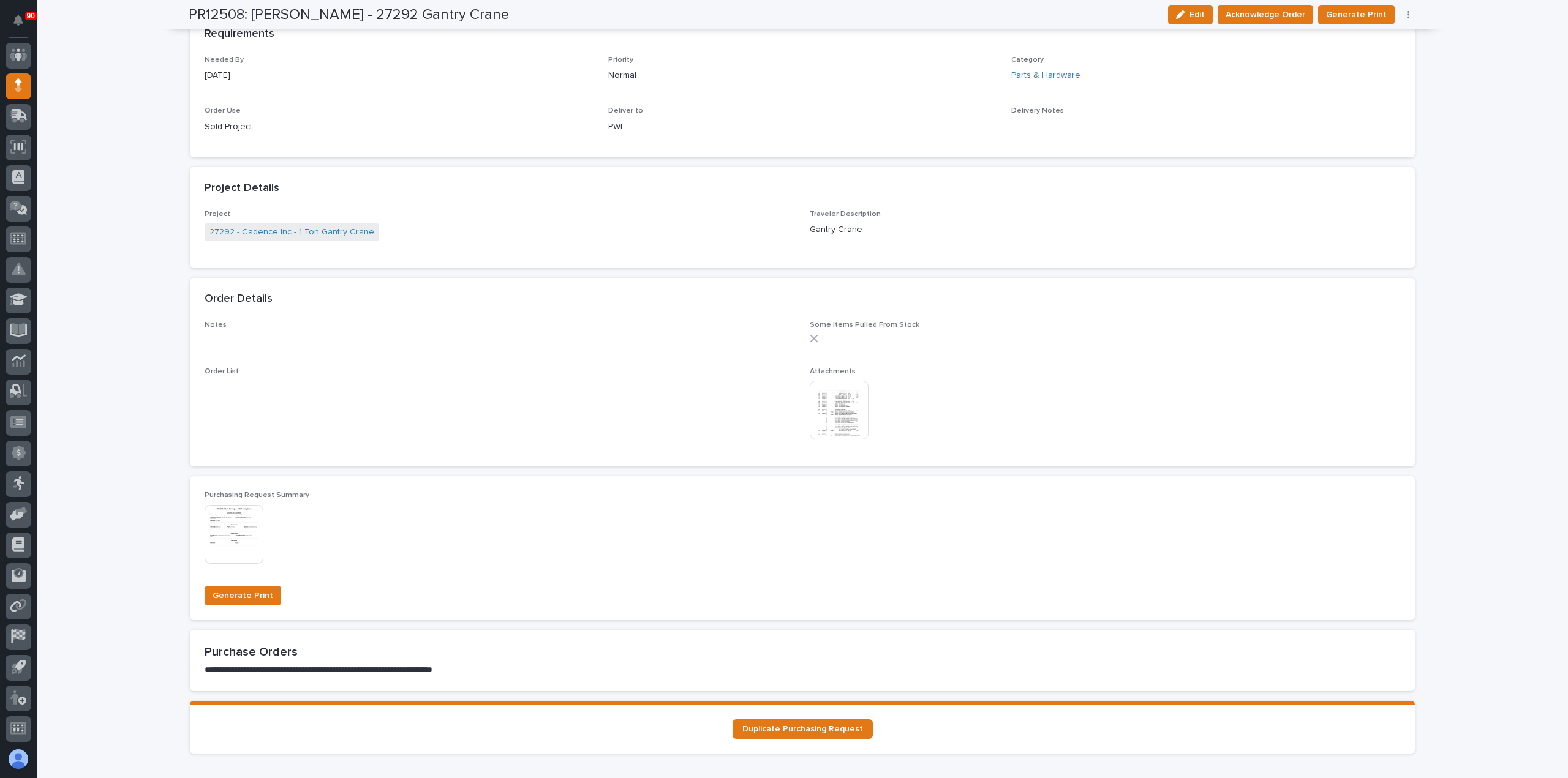
click at [829, 420] on img at bounding box center [838, 410] width 59 height 59
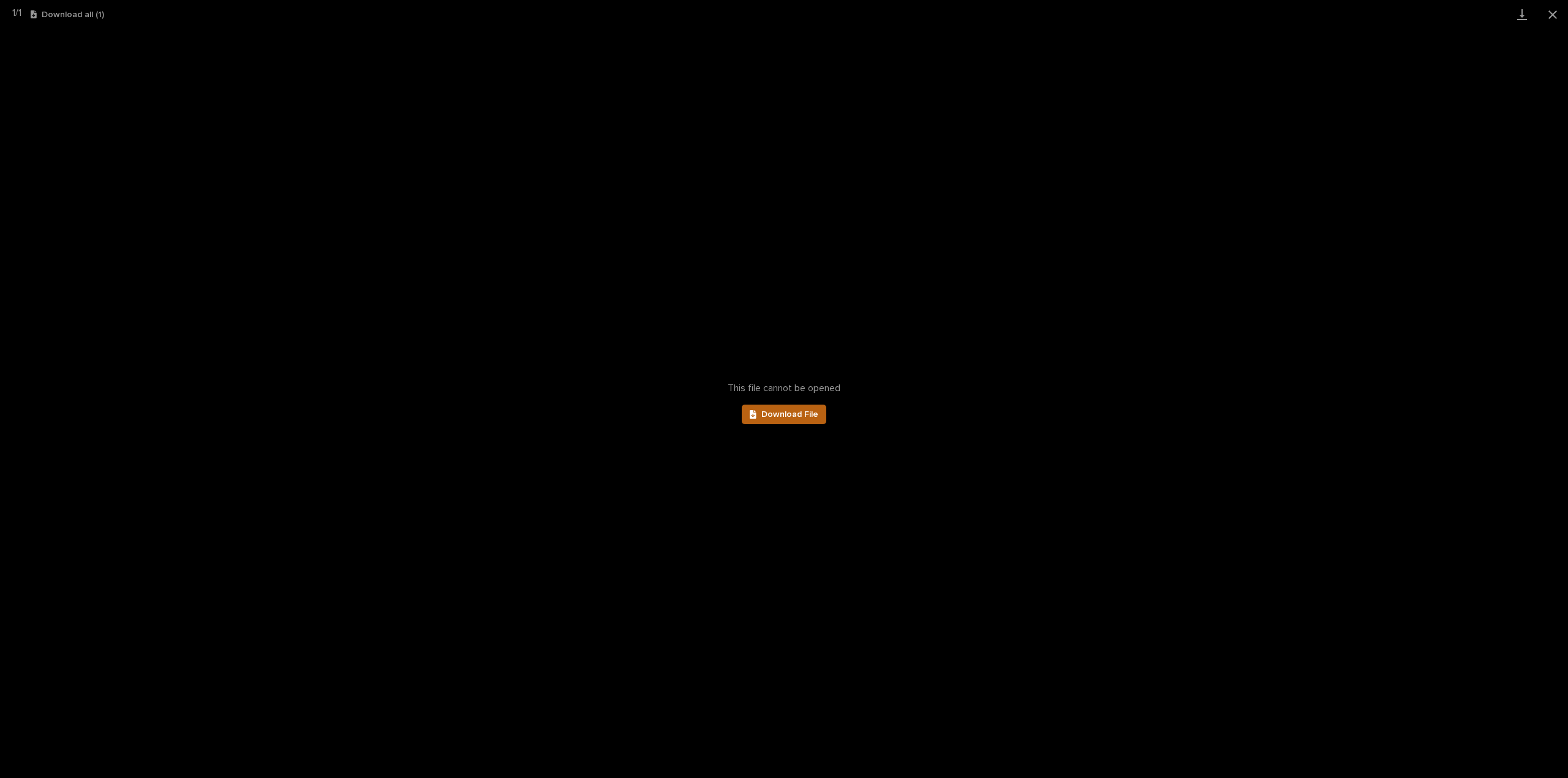
click at [806, 412] on span "Download File" at bounding box center [790, 414] width 57 height 8
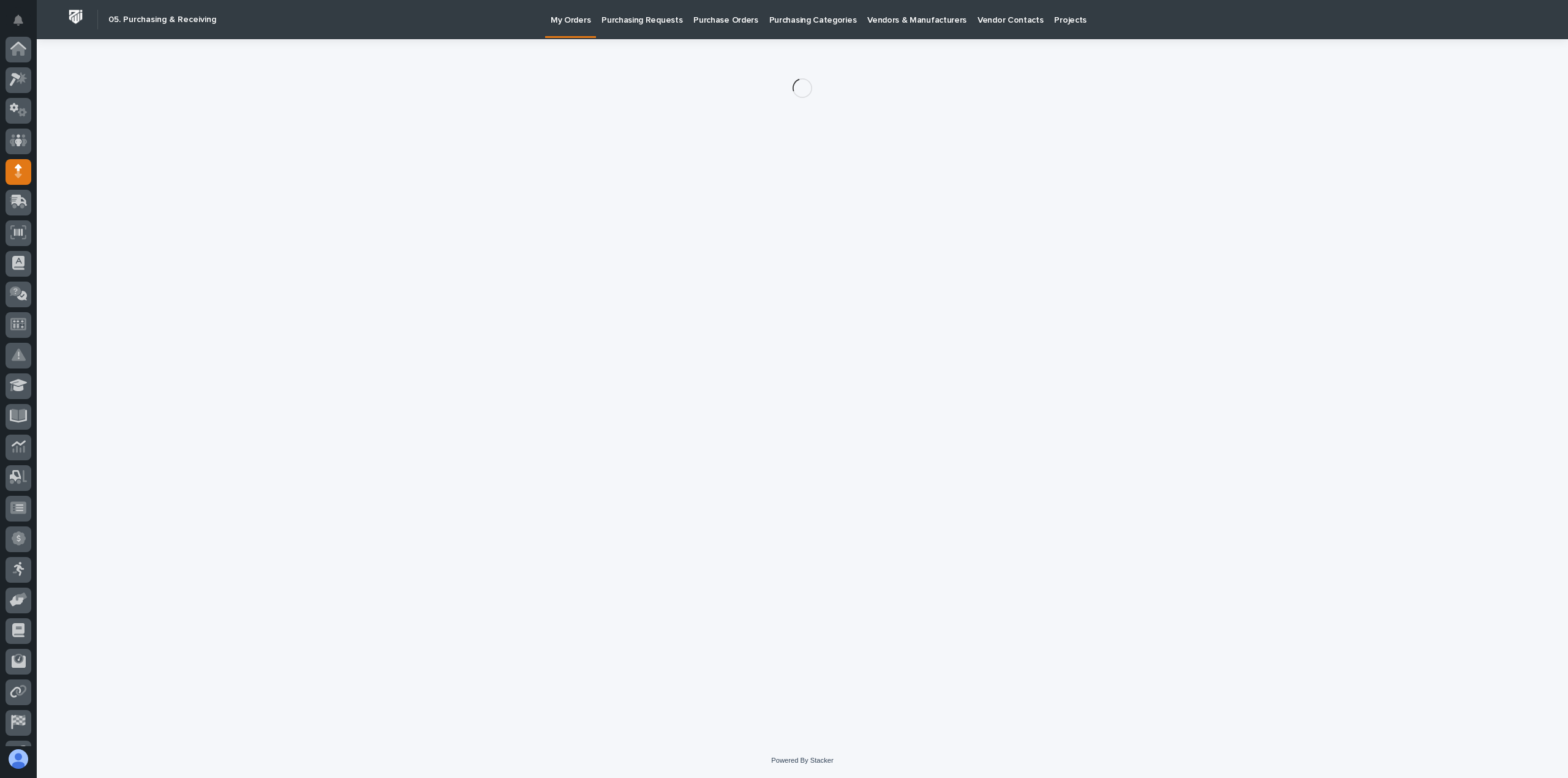
scroll to position [86, 0]
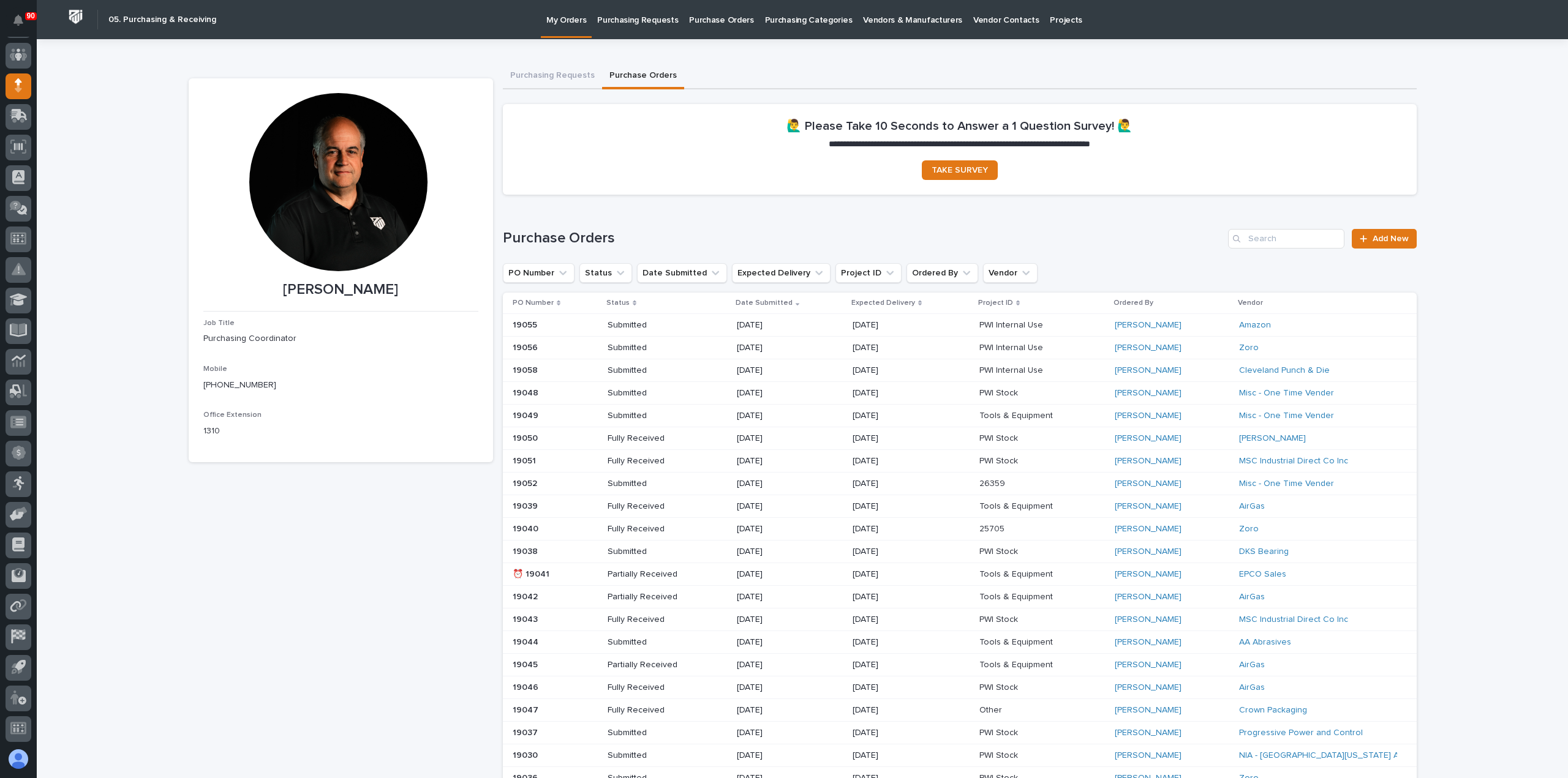
click at [651, 18] on p "Purchasing Requests" at bounding box center [638, 13] width 81 height 26
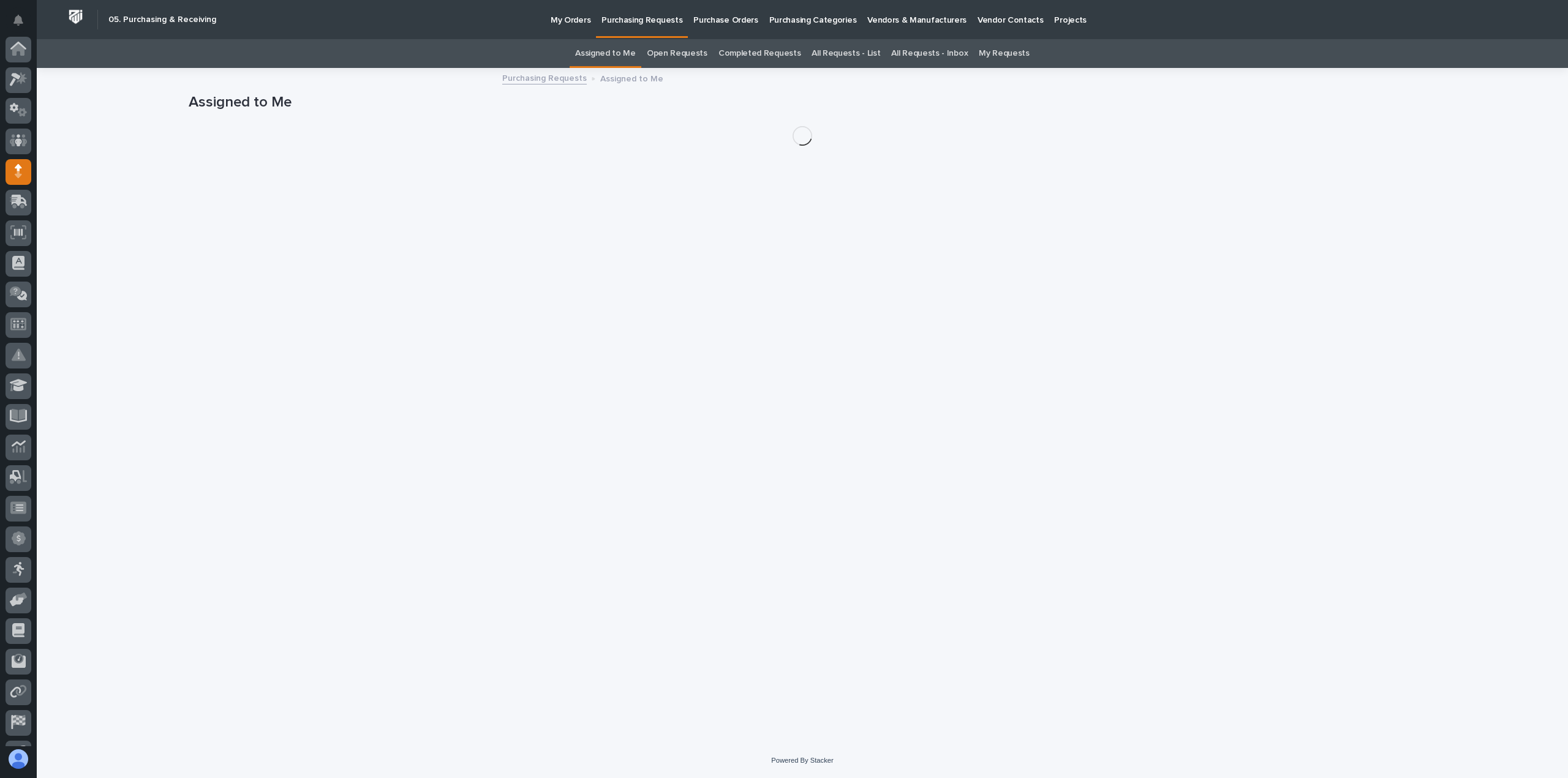
scroll to position [86, 0]
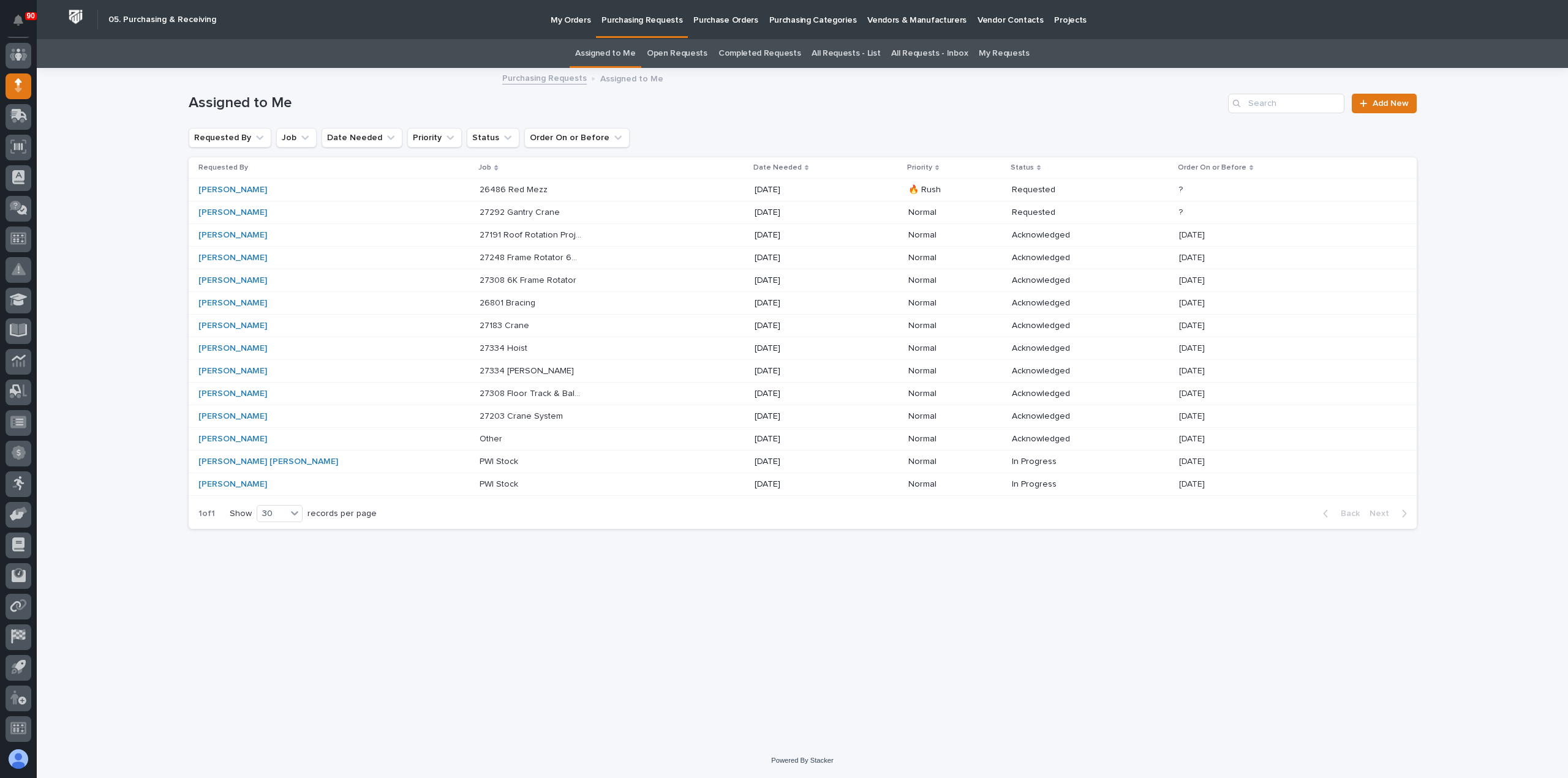
click at [496, 186] on p at bounding box center [531, 190] width 103 height 11
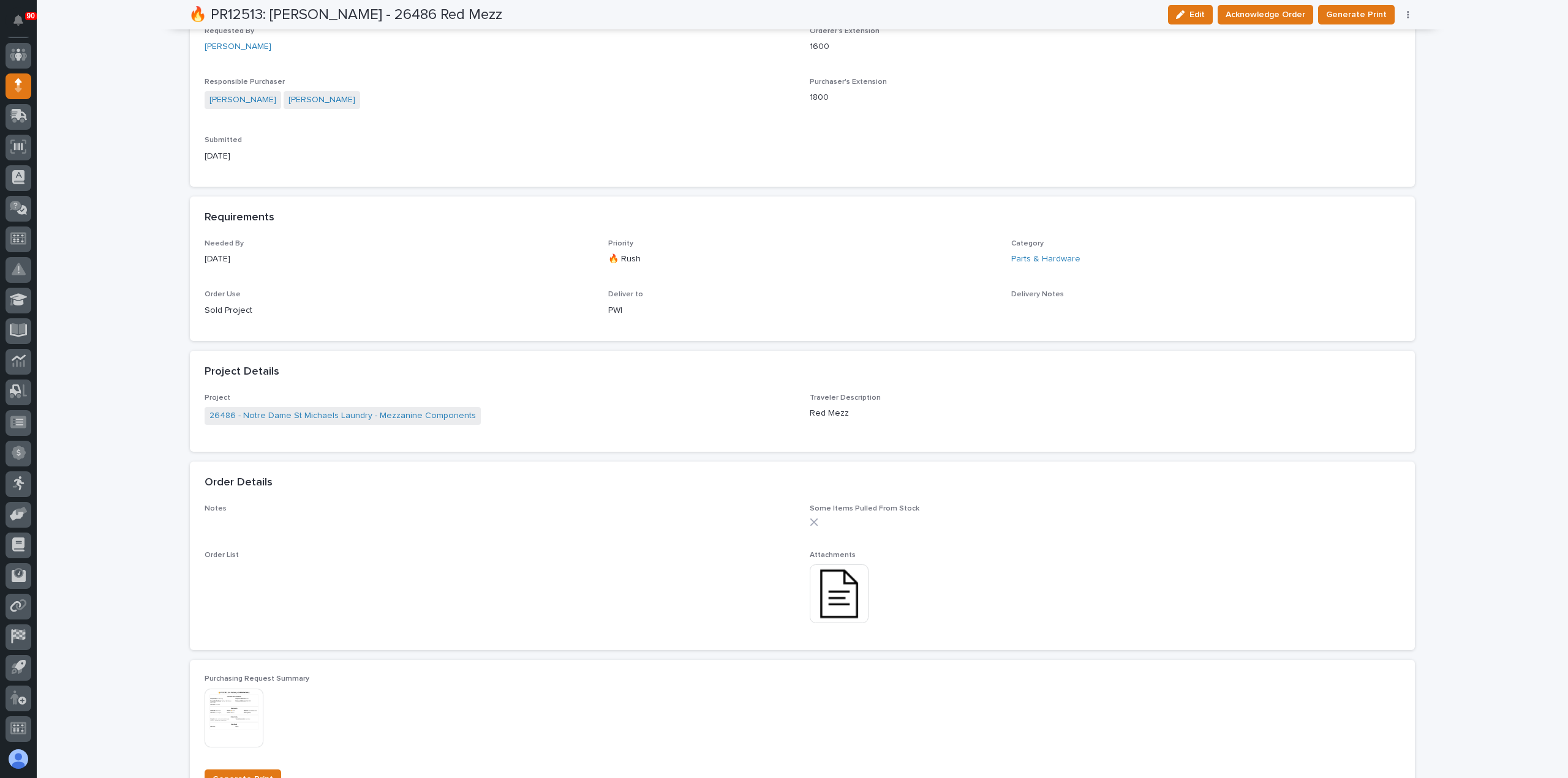
scroll to position [490, 0]
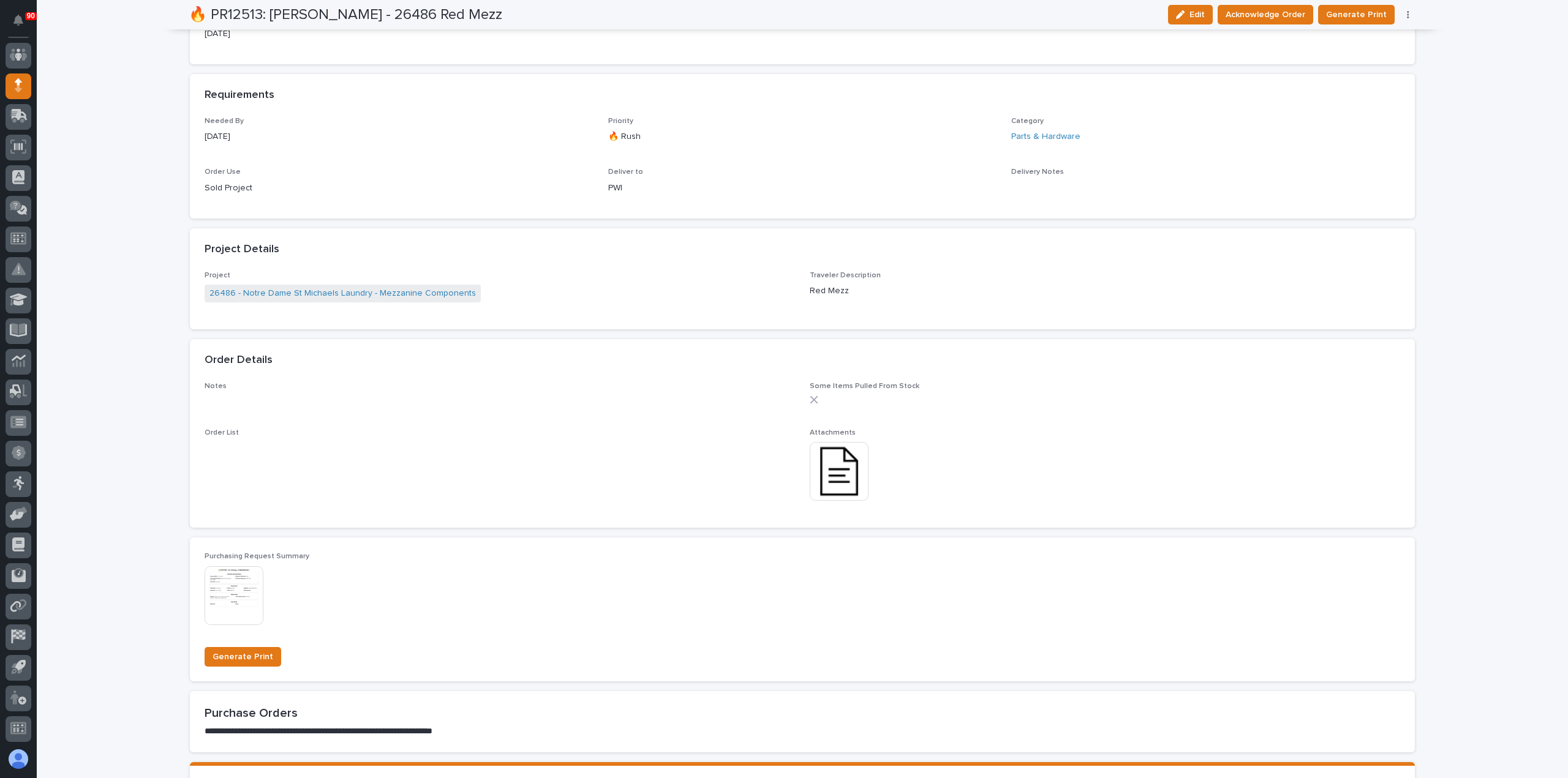
click at [840, 470] on img at bounding box center [838, 471] width 59 height 59
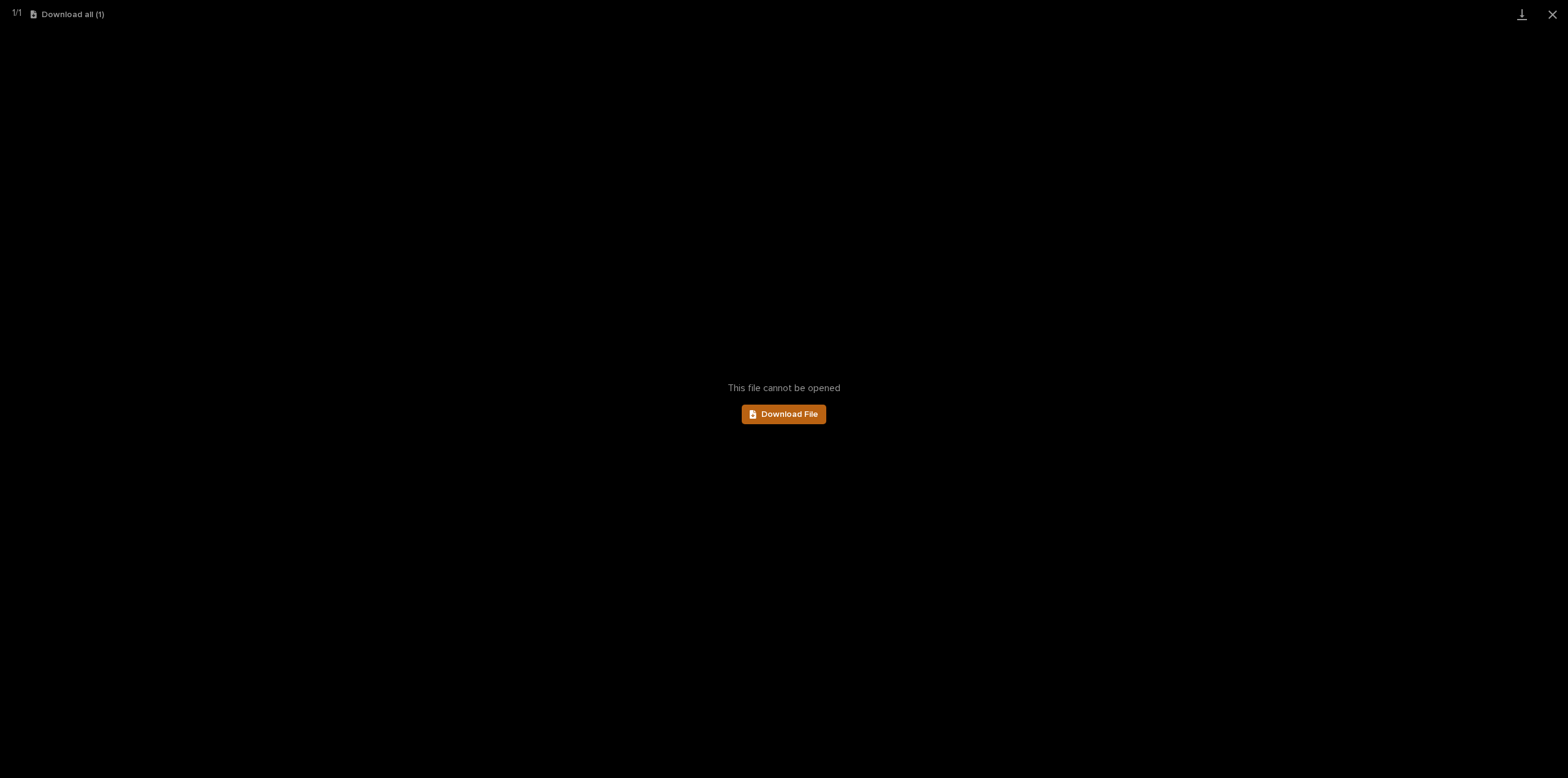
click at [797, 417] on span "Download File" at bounding box center [790, 414] width 57 height 8
click at [1546, 11] on button "Close gallery" at bounding box center [1552, 14] width 30 height 29
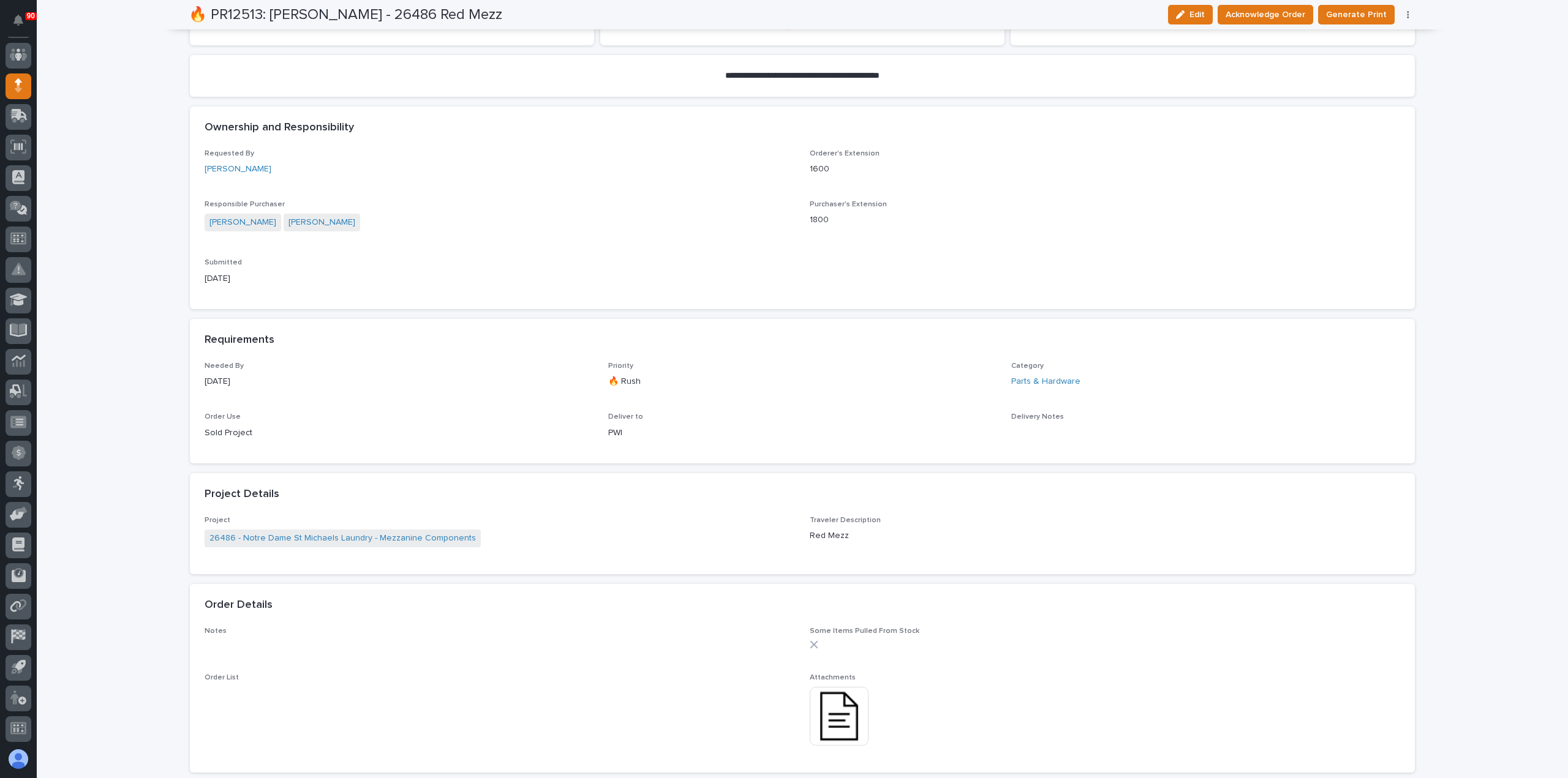
scroll to position [0, 0]
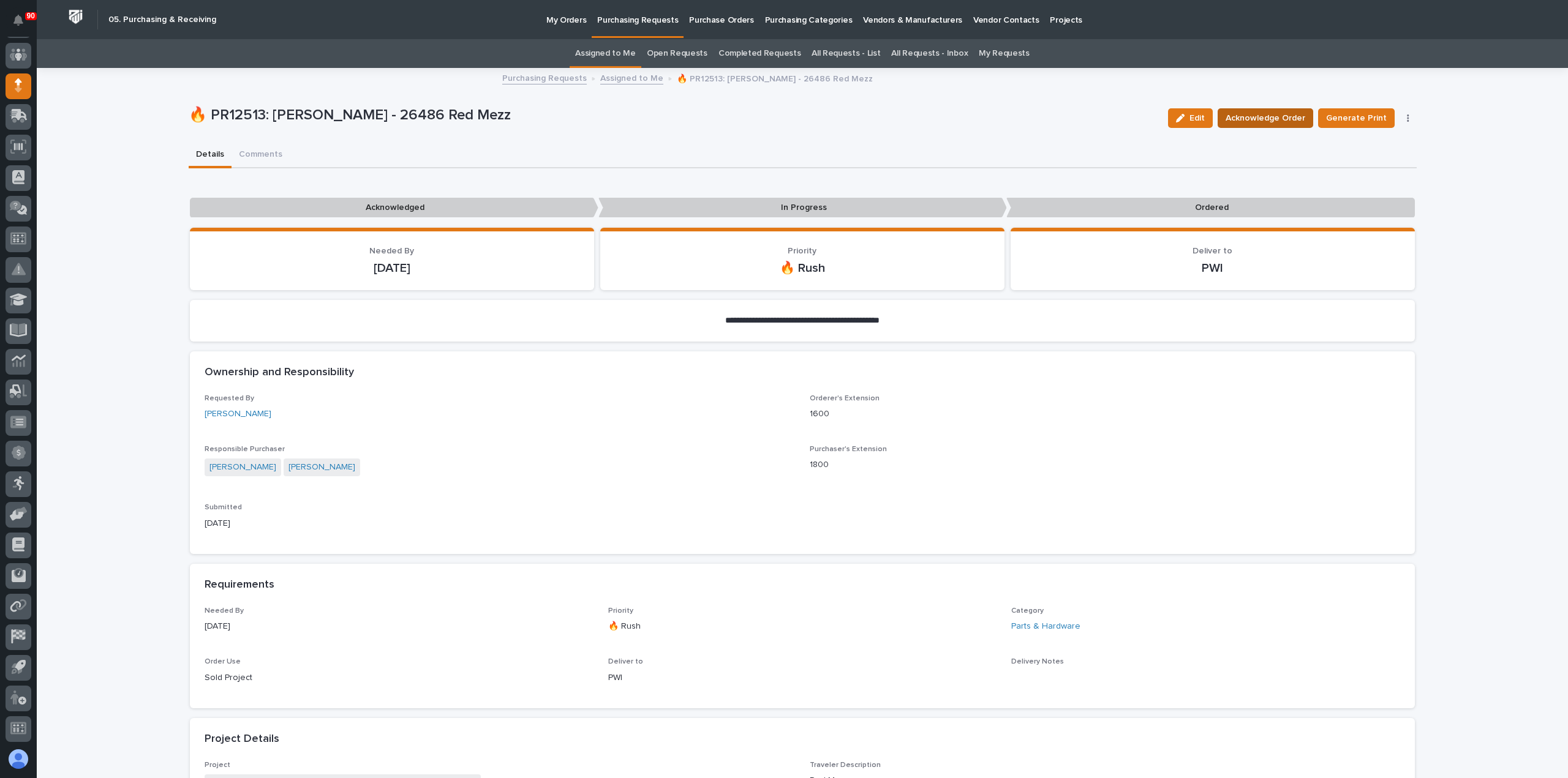
click at [1240, 119] on span "Acknowledge Order" at bounding box center [1265, 118] width 80 height 14
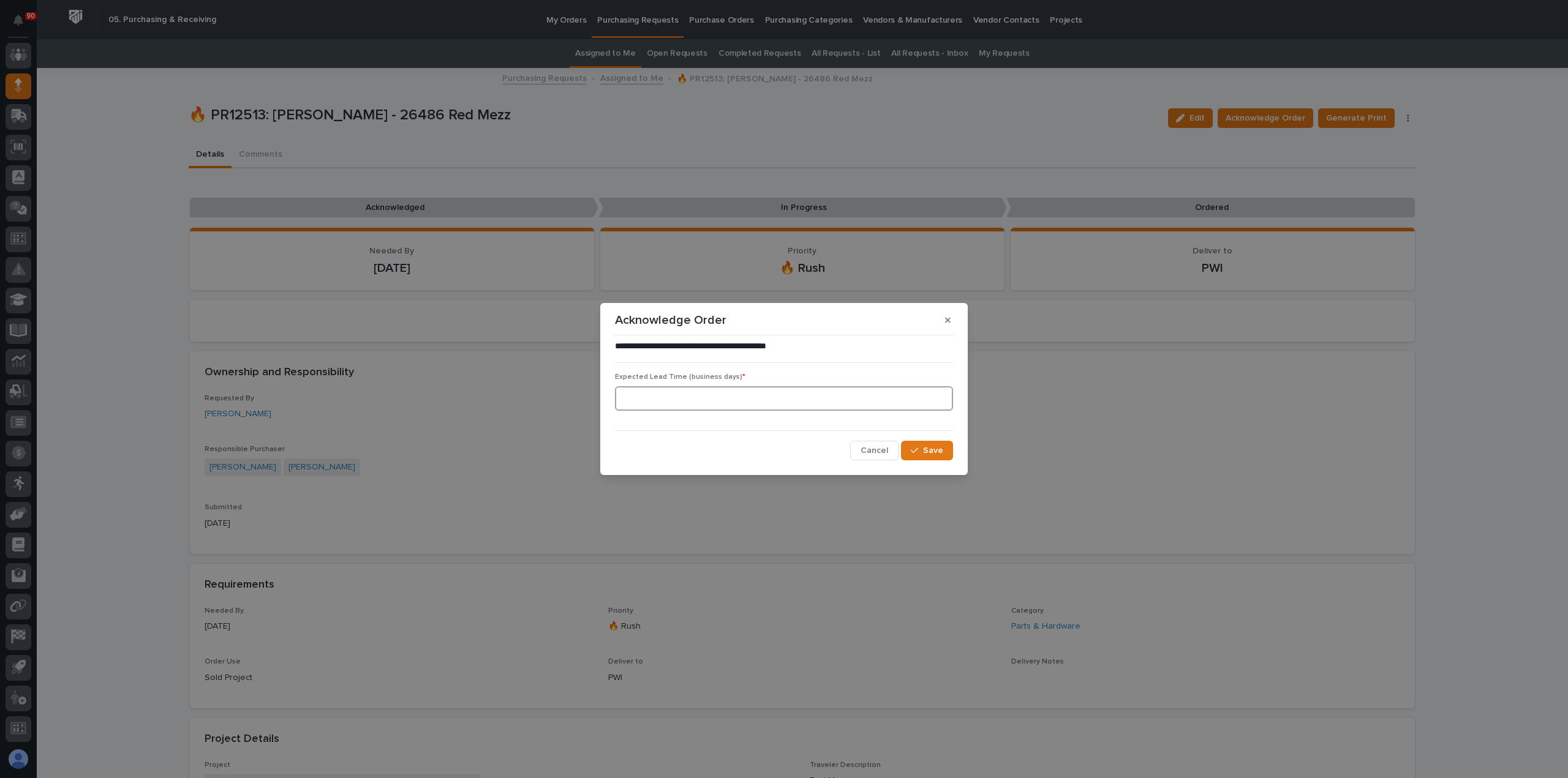
click at [641, 388] on input at bounding box center [784, 398] width 338 height 24
type input "0"
click at [936, 448] on span "Save" at bounding box center [933, 451] width 21 height 11
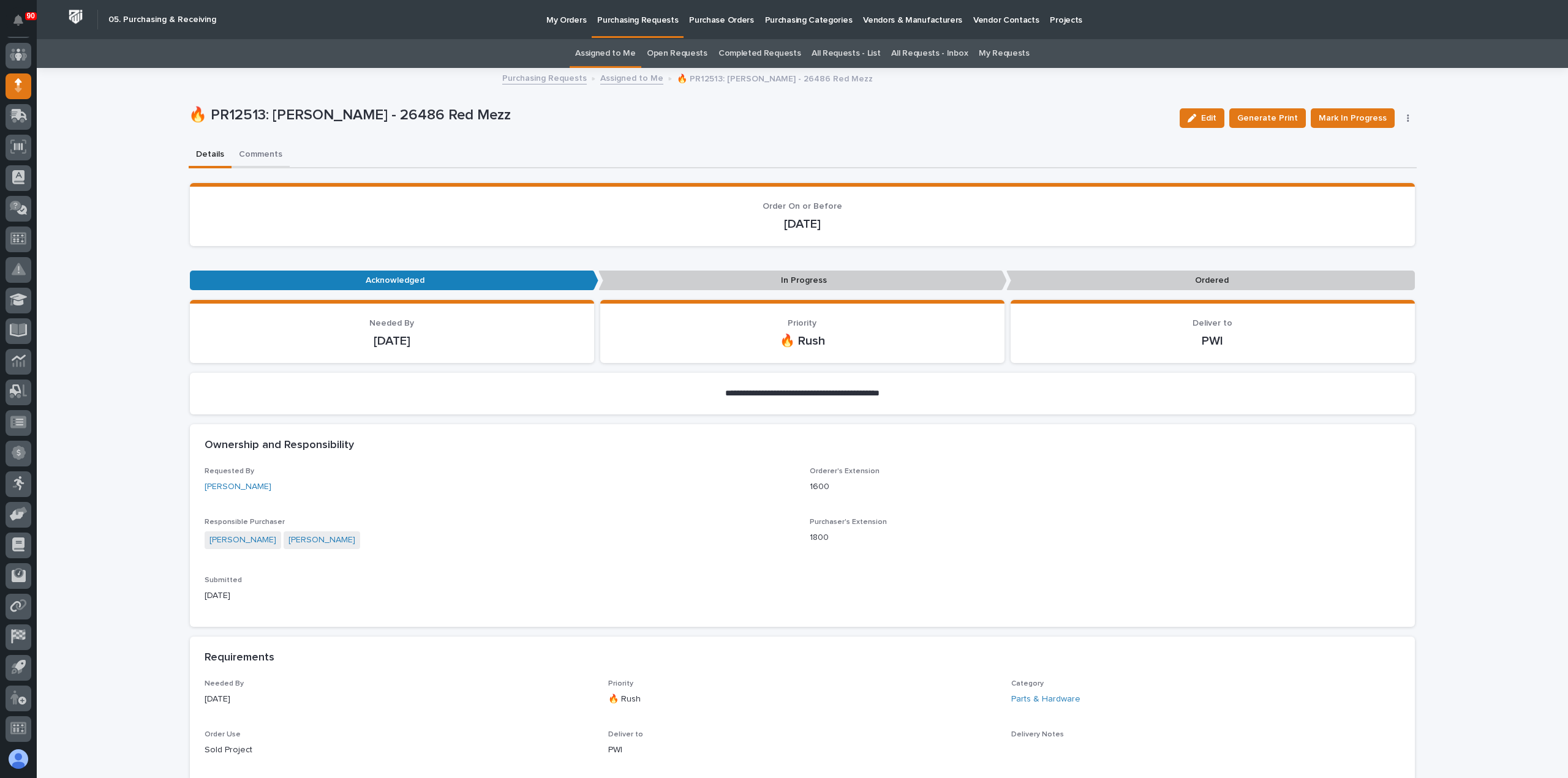
click at [265, 153] on button "Comments" at bounding box center [261, 156] width 59 height 26
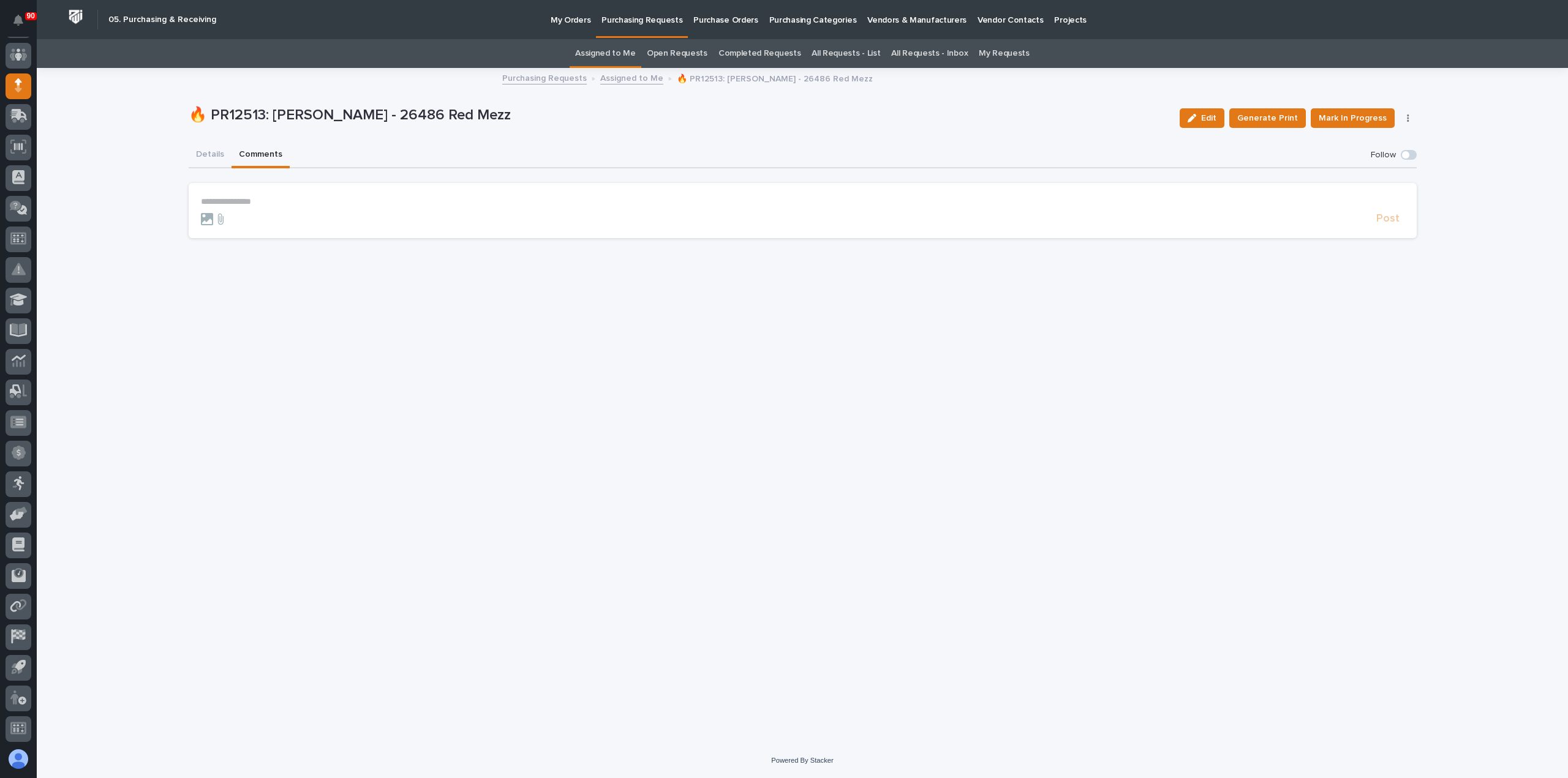
click at [220, 200] on p "**********" at bounding box center [802, 202] width 1203 height 11
click at [1383, 223] on span "Post" at bounding box center [1388, 224] width 24 height 14
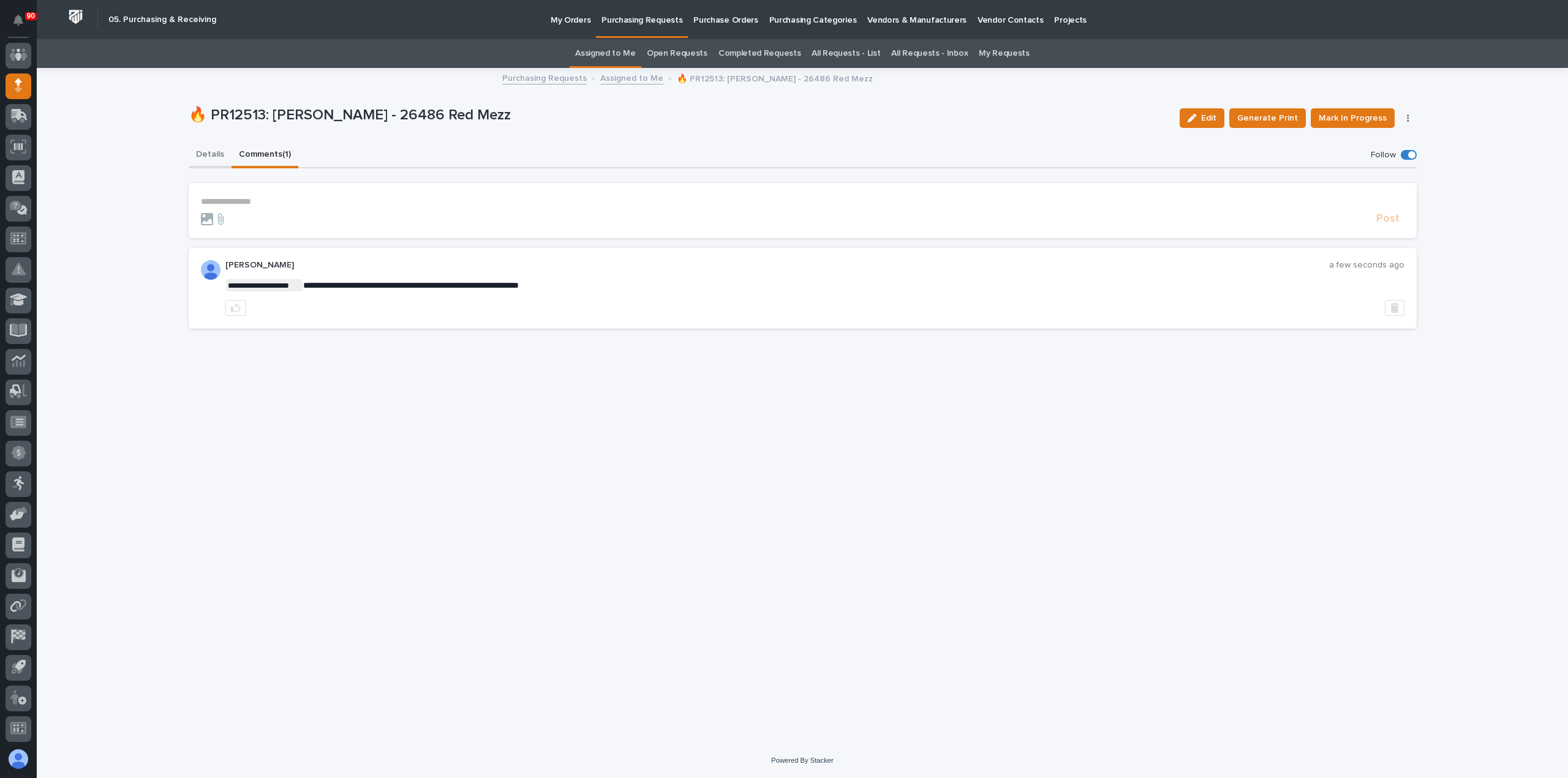
click at [216, 155] on button "Details" at bounding box center [210, 156] width 43 height 26
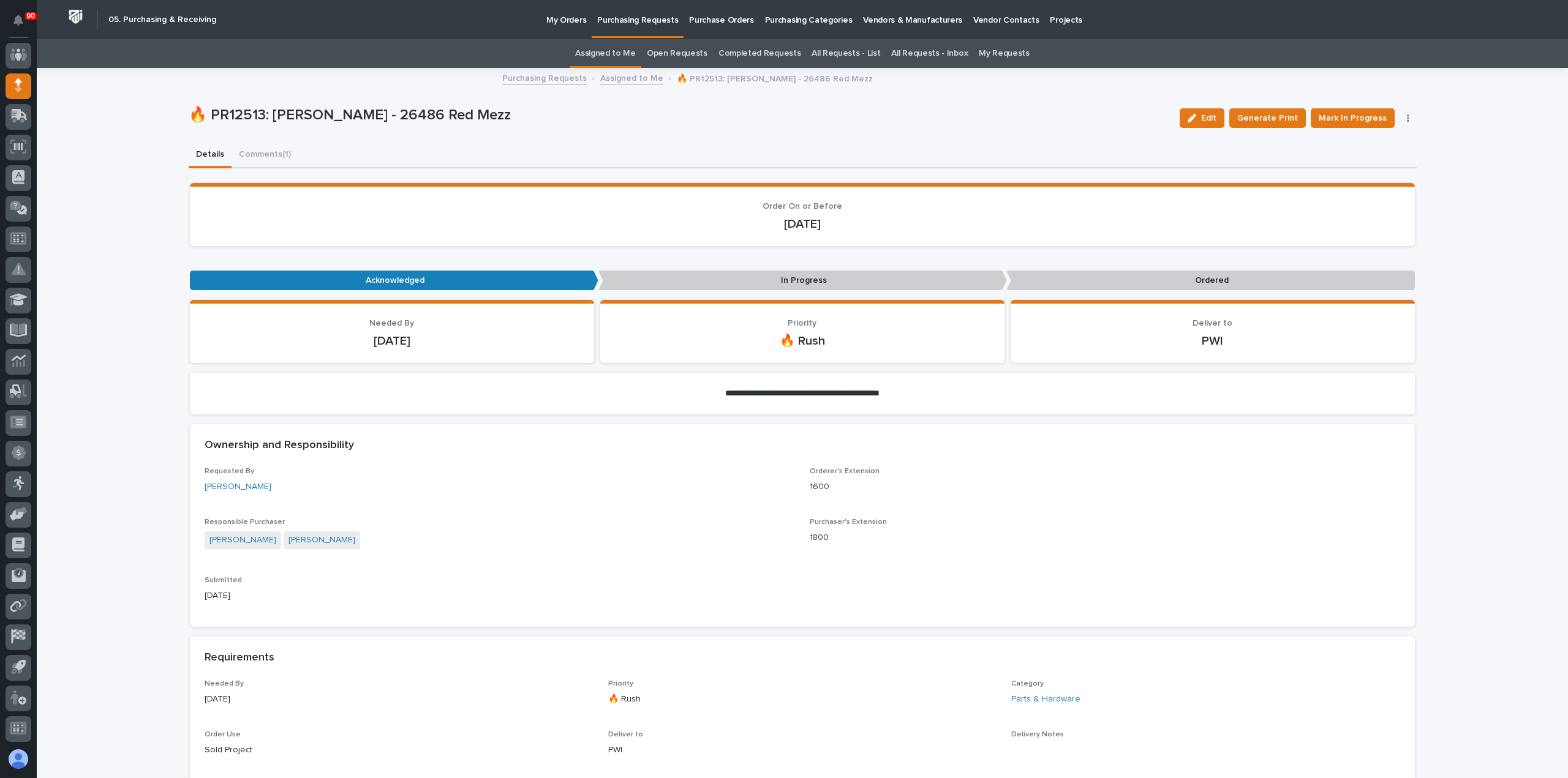
click at [657, 19] on p "Purchasing Requests" at bounding box center [638, 13] width 81 height 26
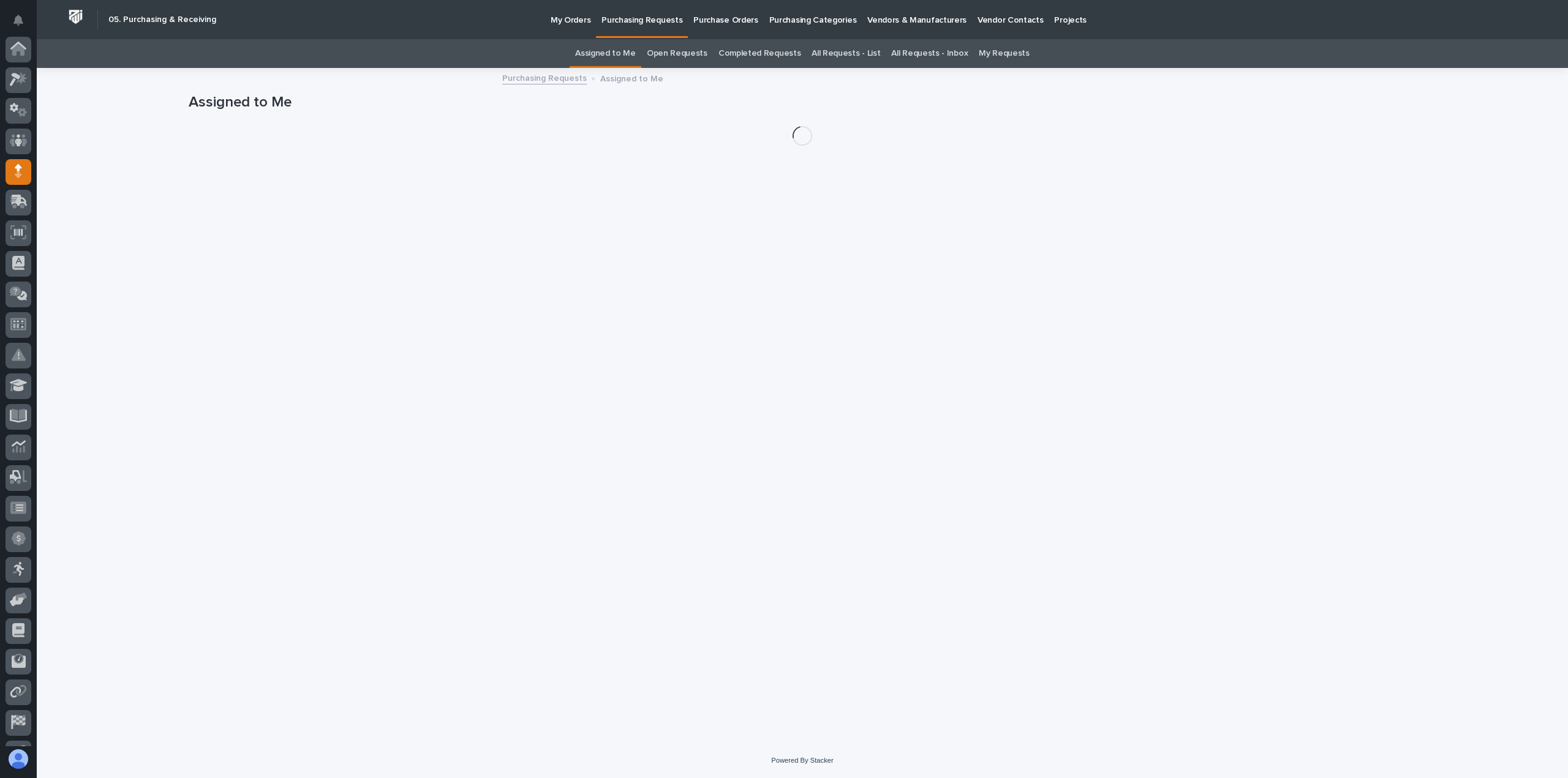
scroll to position [86, 0]
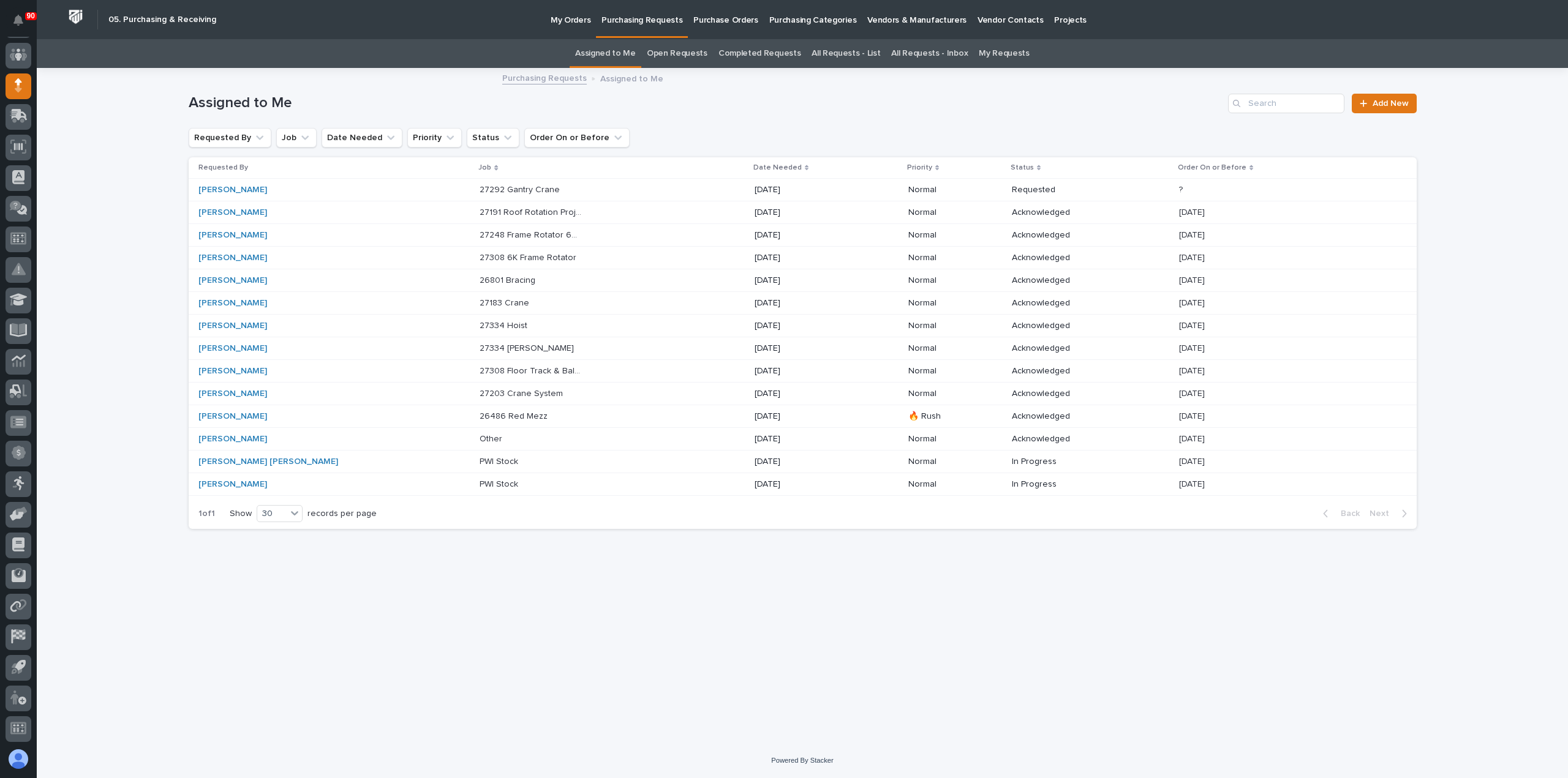
click at [480, 188] on p "27292 Gantry Crane" at bounding box center [521, 188] width 83 height 13
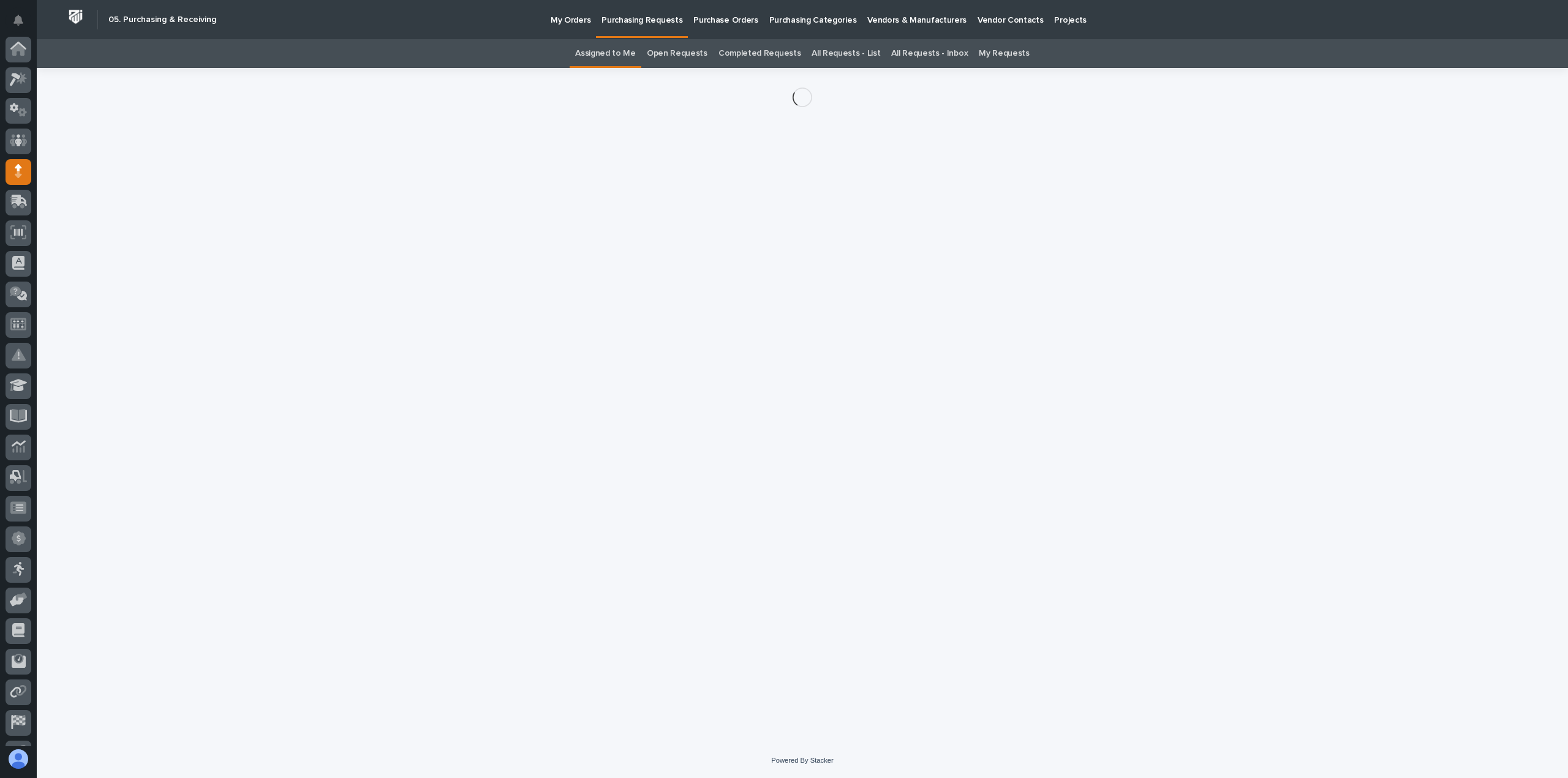
scroll to position [86, 0]
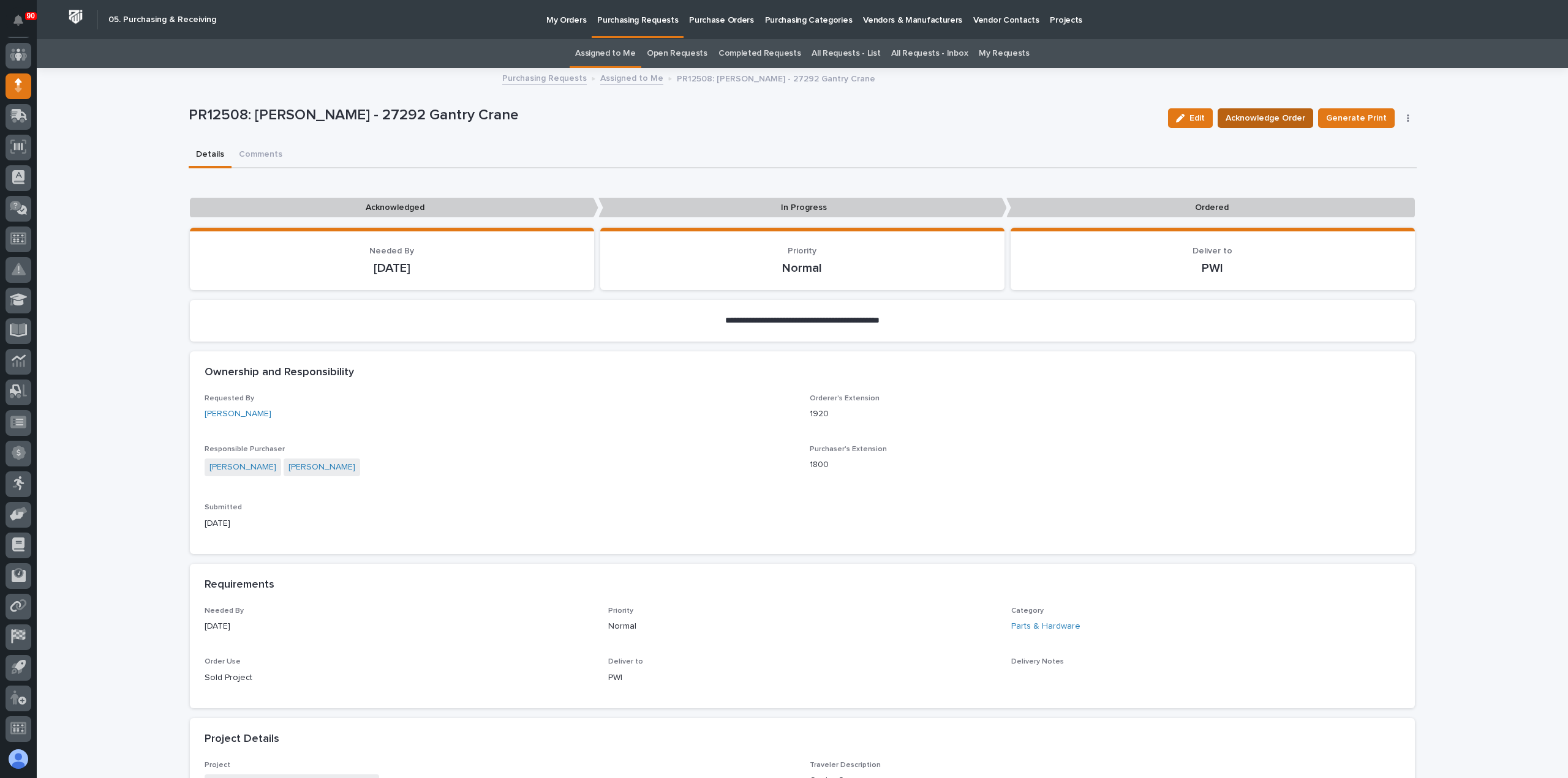
click at [1267, 116] on span "Acknowledge Order" at bounding box center [1265, 118] width 80 height 14
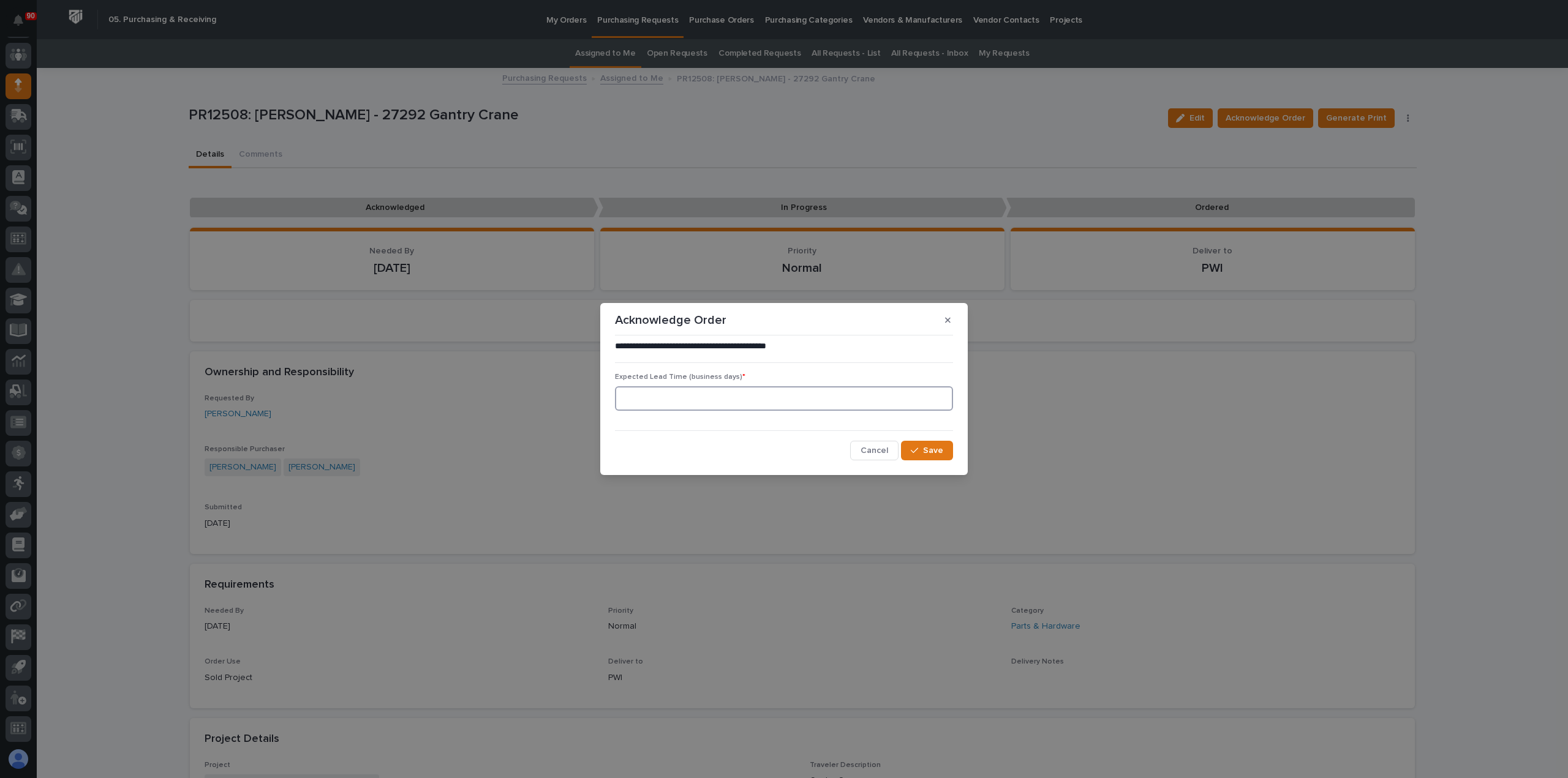
click at [665, 395] on input at bounding box center [784, 398] width 338 height 24
type input "0"
click at [922, 450] on div "button" at bounding box center [917, 450] width 12 height 8
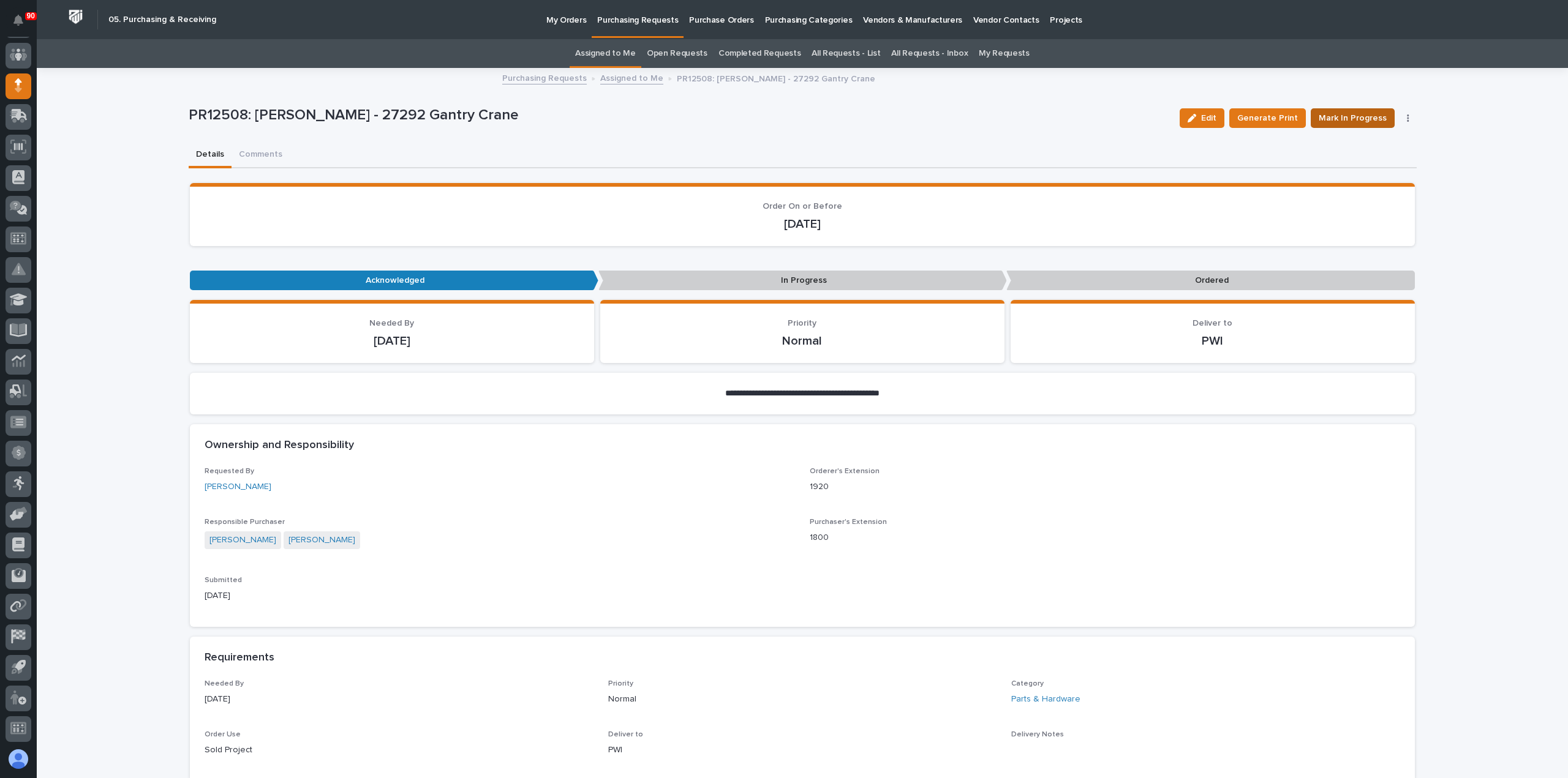
click at [1375, 111] on span "Mark In Progress" at bounding box center [1352, 118] width 68 height 14
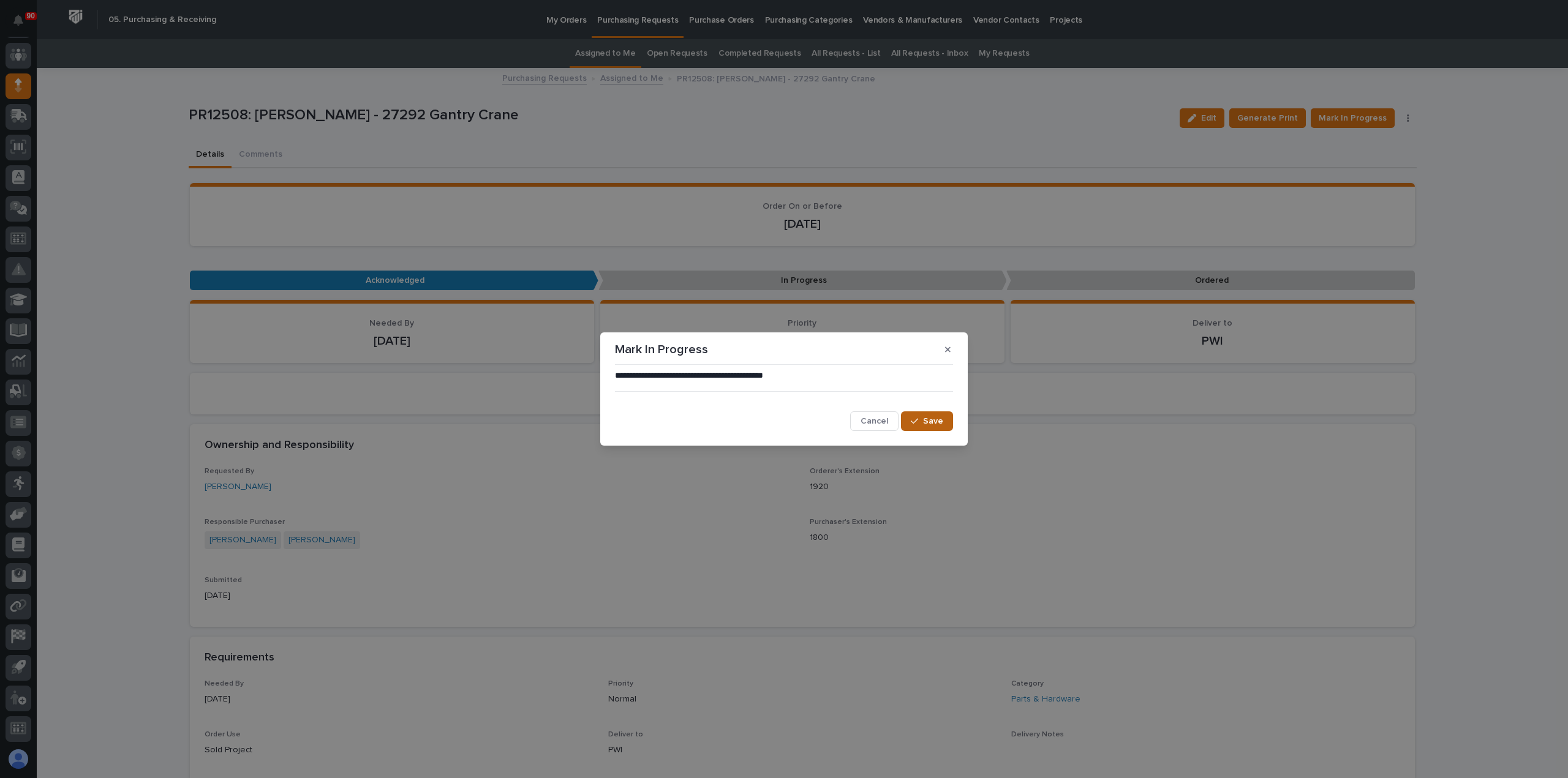
click at [929, 419] on span "Save" at bounding box center [933, 421] width 21 height 11
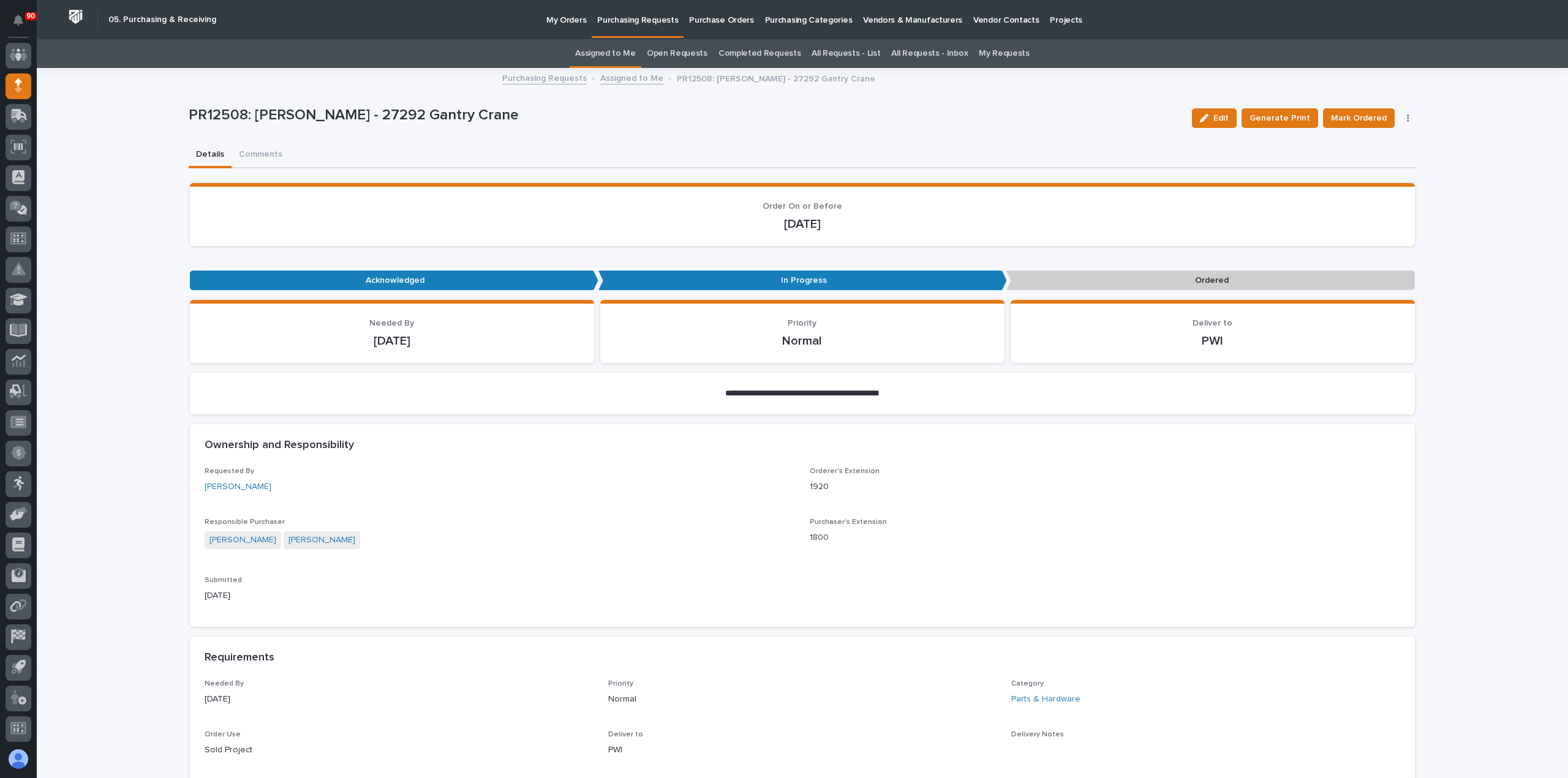
click at [1356, 112] on span "Mark Ordered" at bounding box center [1358, 118] width 55 height 14
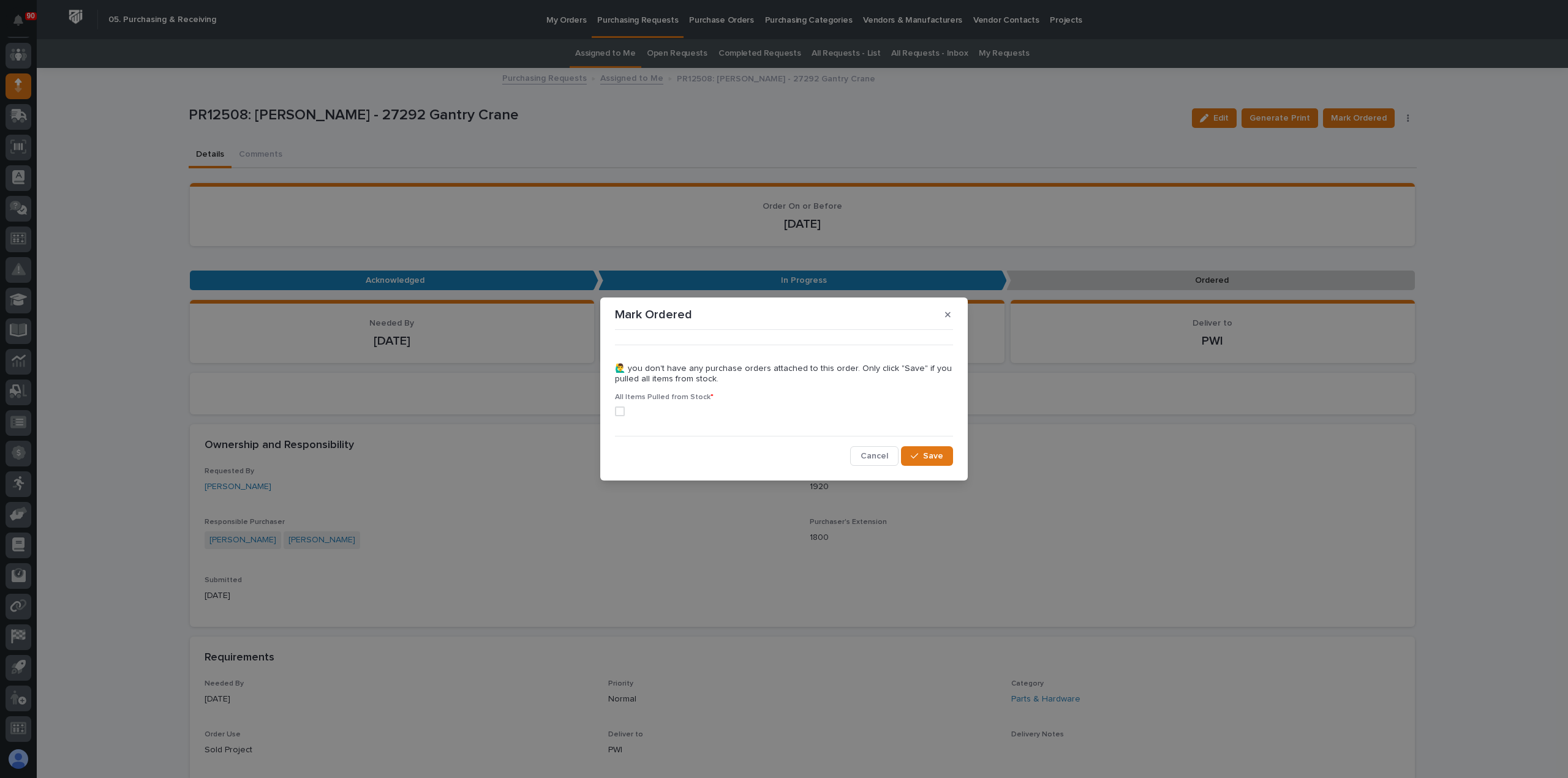
click at [622, 408] on span at bounding box center [619, 411] width 10 height 10
click at [929, 455] on span "Save" at bounding box center [933, 456] width 21 height 11
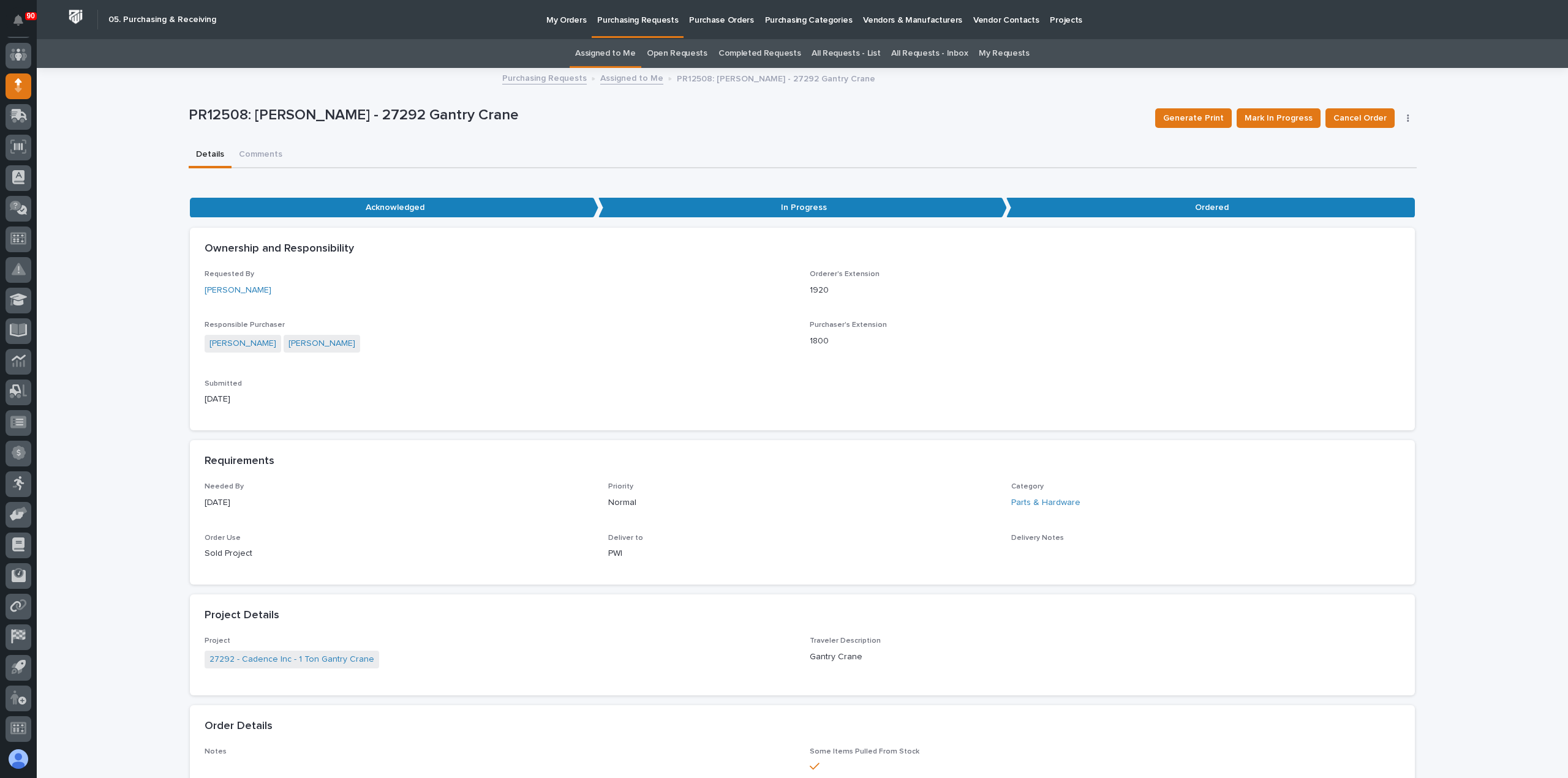
click at [632, 19] on p "Purchasing Requests" at bounding box center [638, 13] width 81 height 26
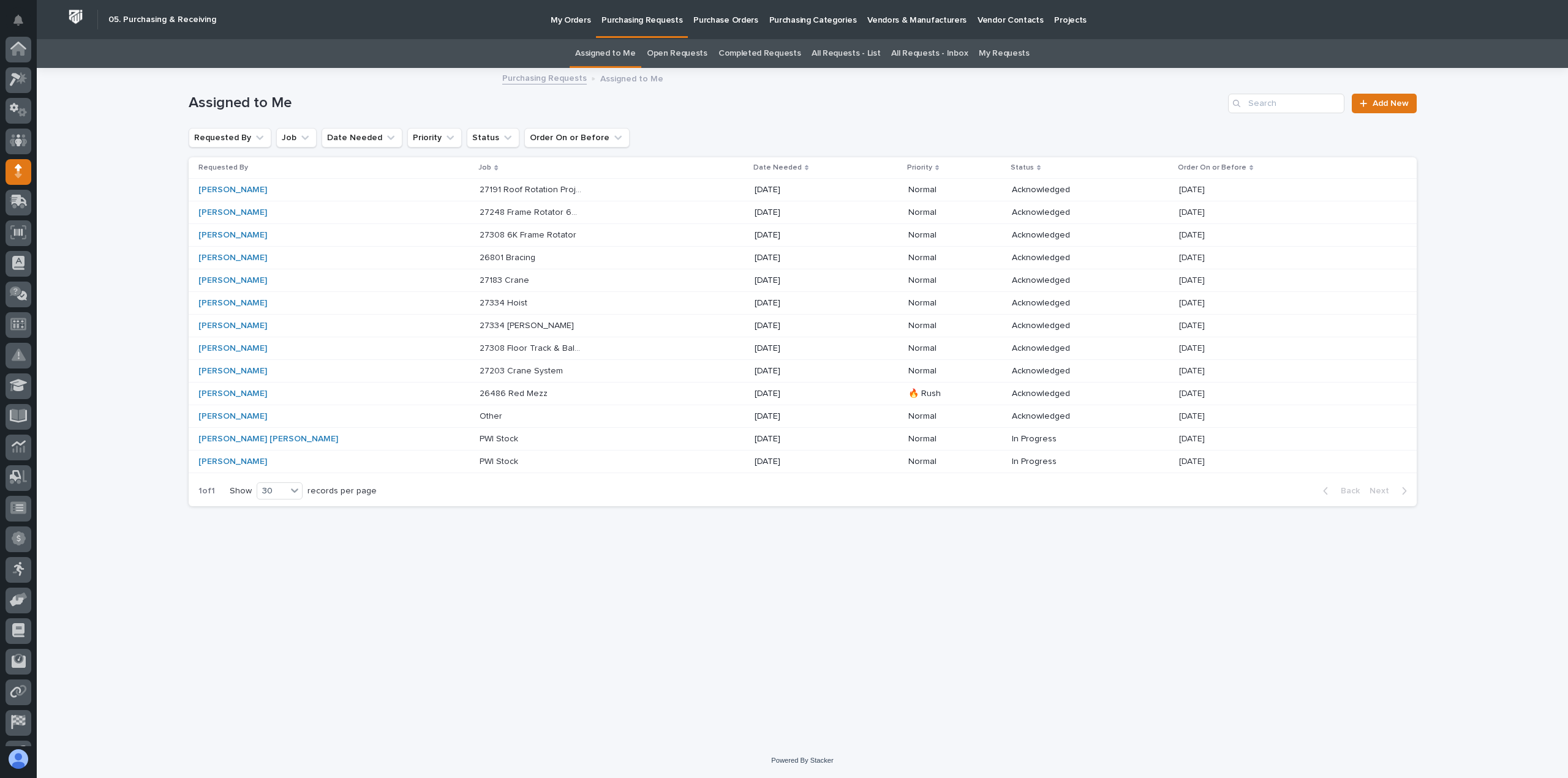
scroll to position [86, 0]
click at [489, 255] on p at bounding box center [531, 258] width 103 height 11
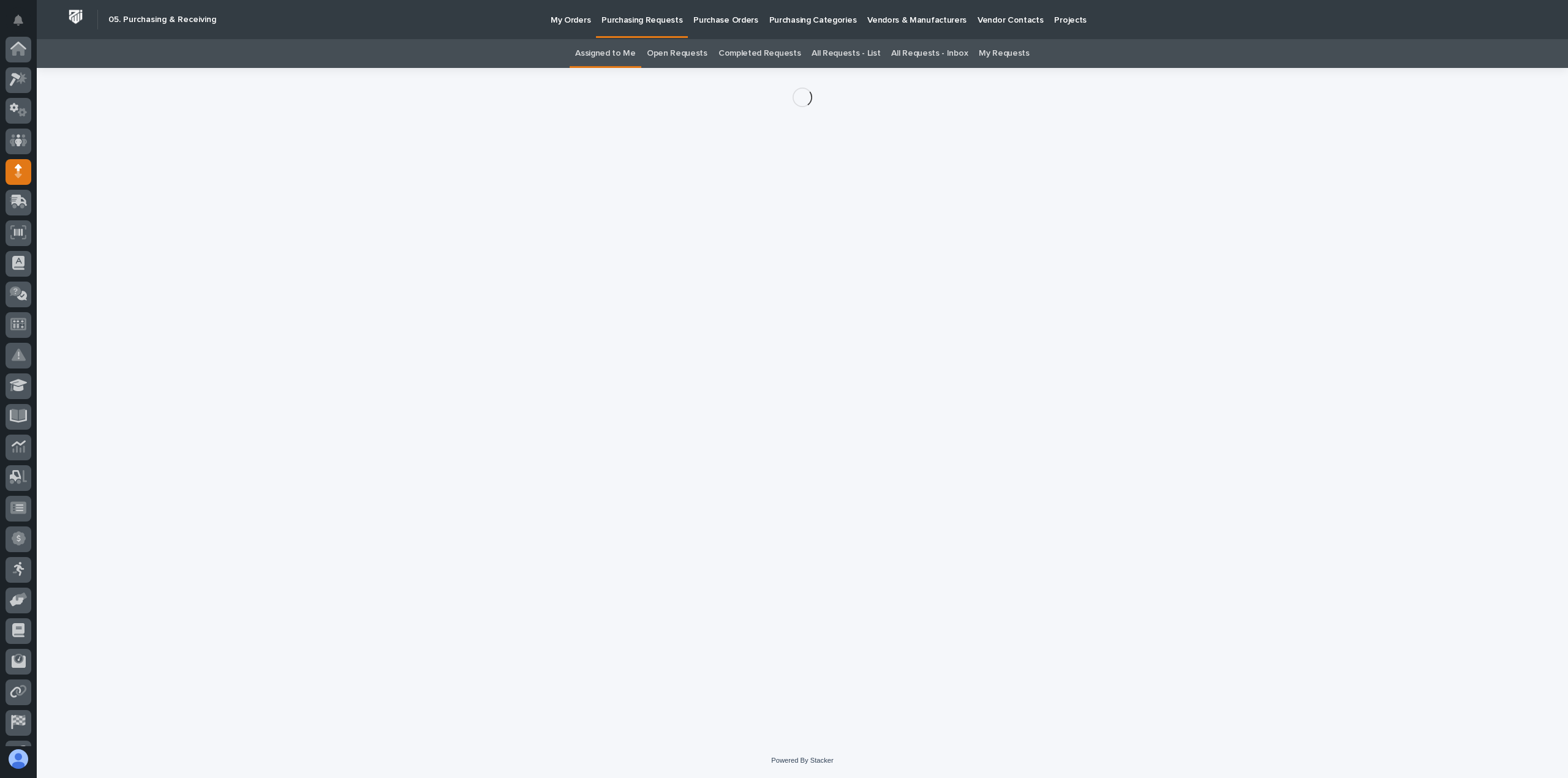
scroll to position [86, 0]
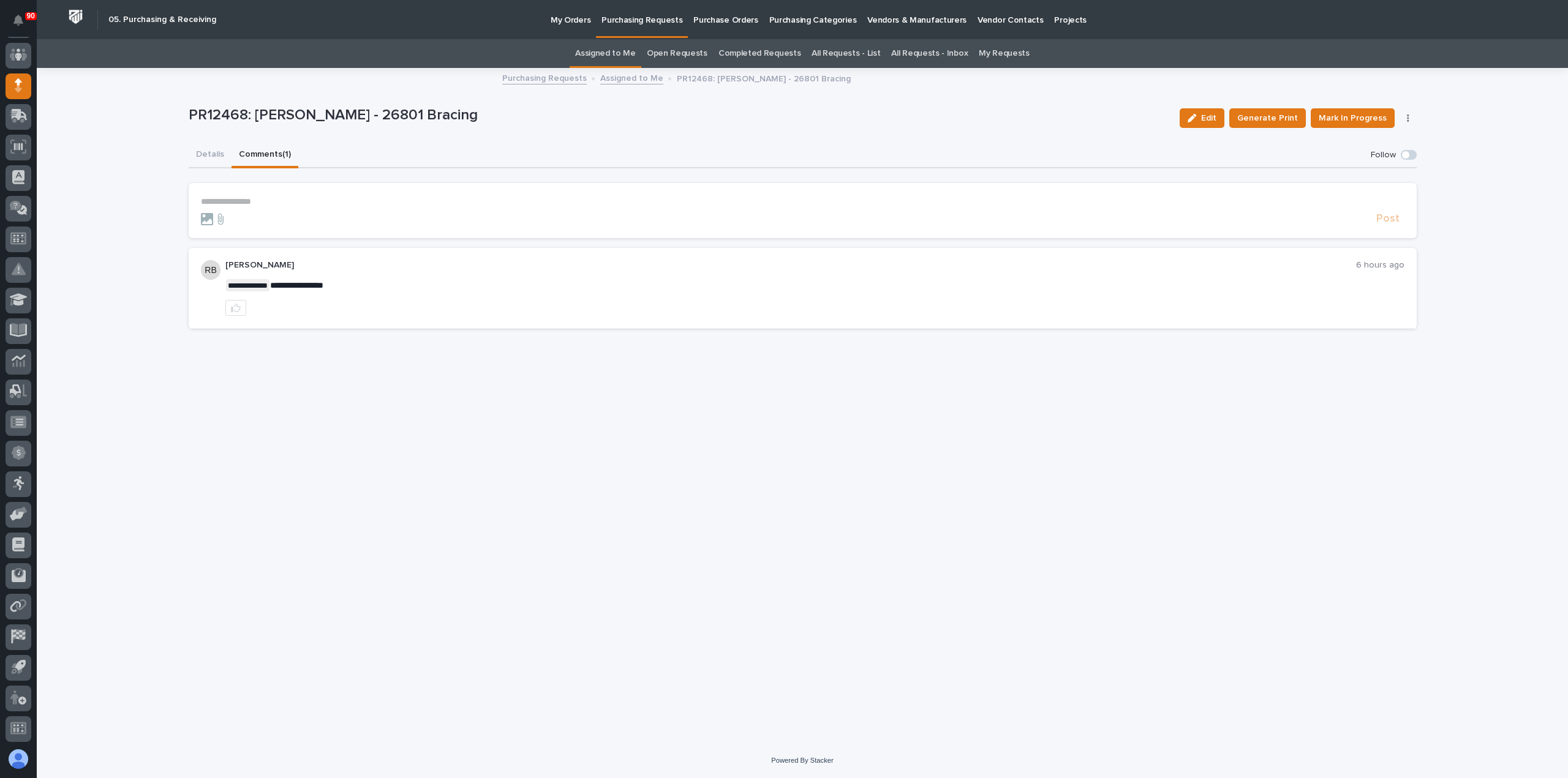
click at [269, 151] on button "Comments (1)" at bounding box center [265, 156] width 67 height 26
click at [207, 155] on button "Details" at bounding box center [210, 156] width 43 height 26
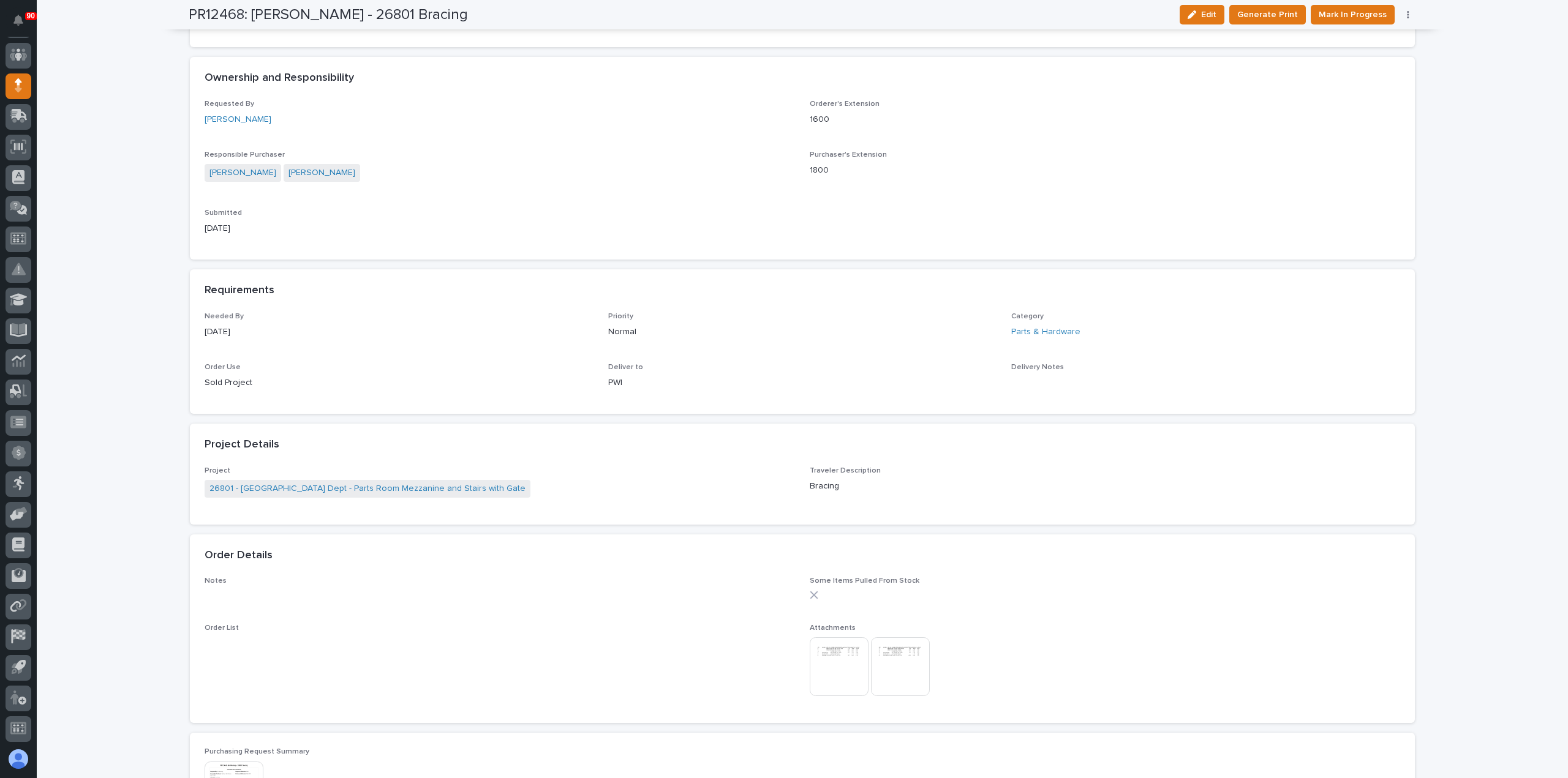
scroll to position [612, 0]
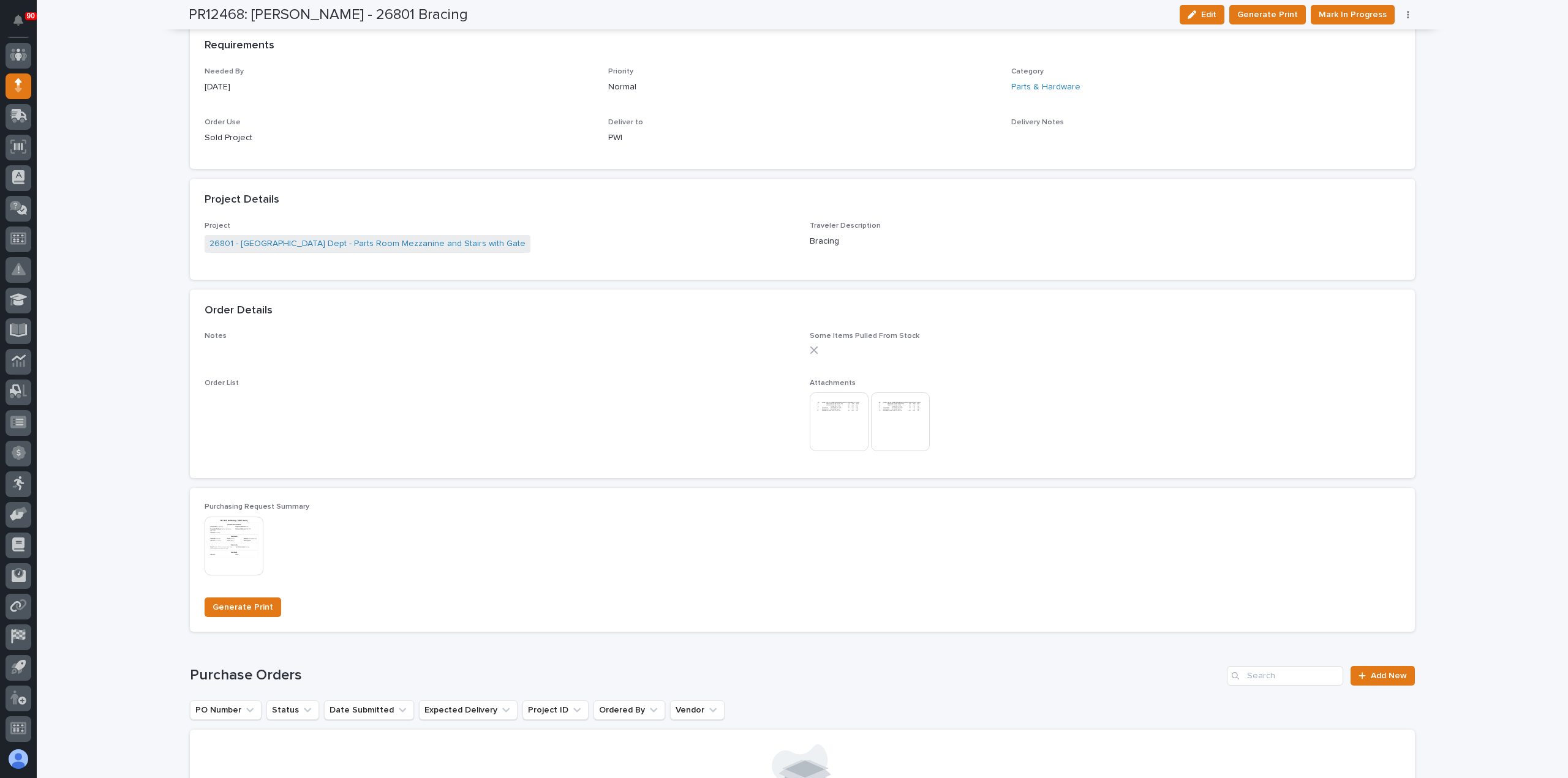
click at [845, 414] on img at bounding box center [838, 421] width 59 height 59
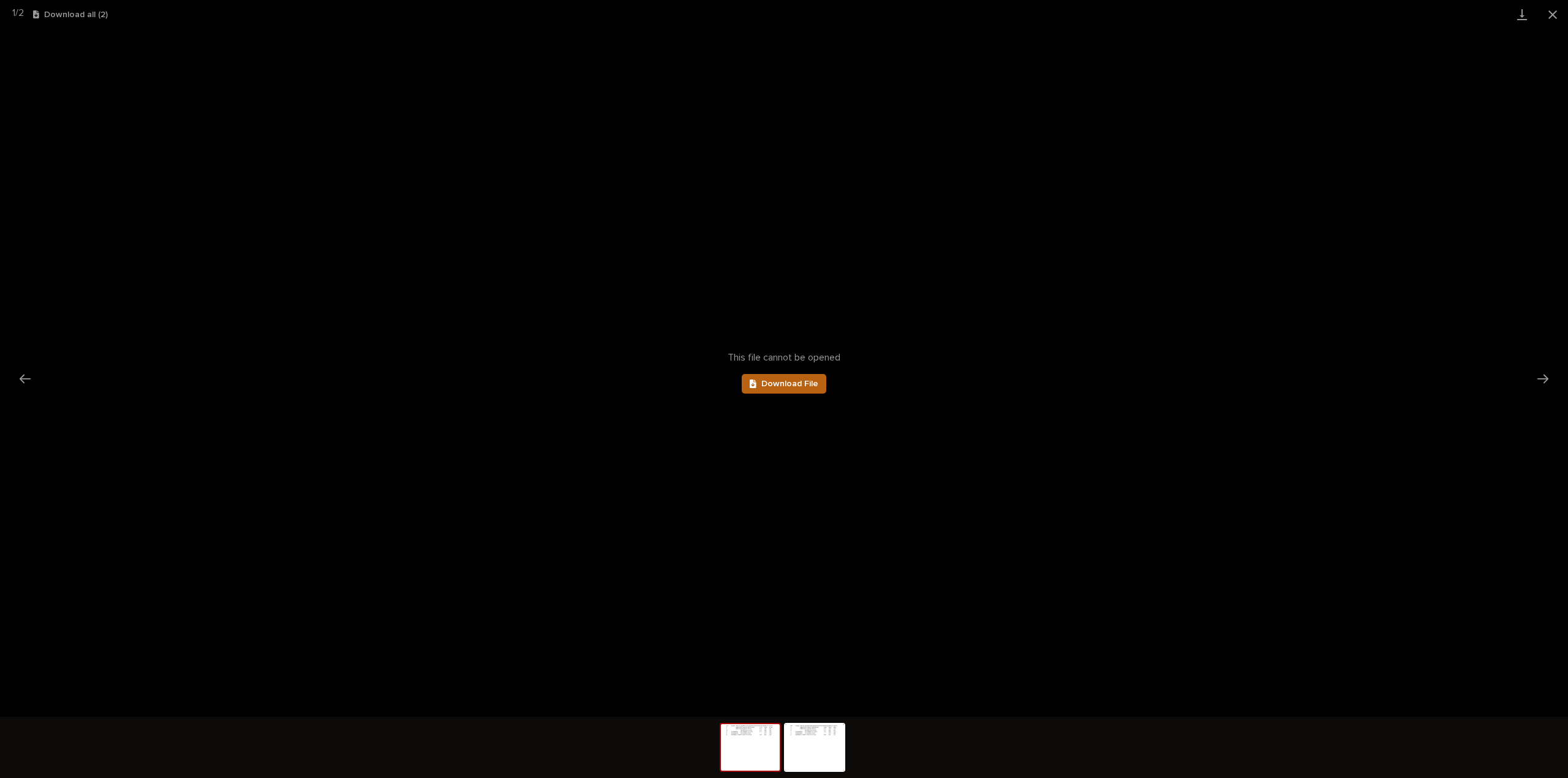
scroll to position [0, 0]
click at [797, 383] on span "Download File" at bounding box center [790, 384] width 57 height 8
click at [1559, 13] on button "Close gallery" at bounding box center [1552, 14] width 30 height 29
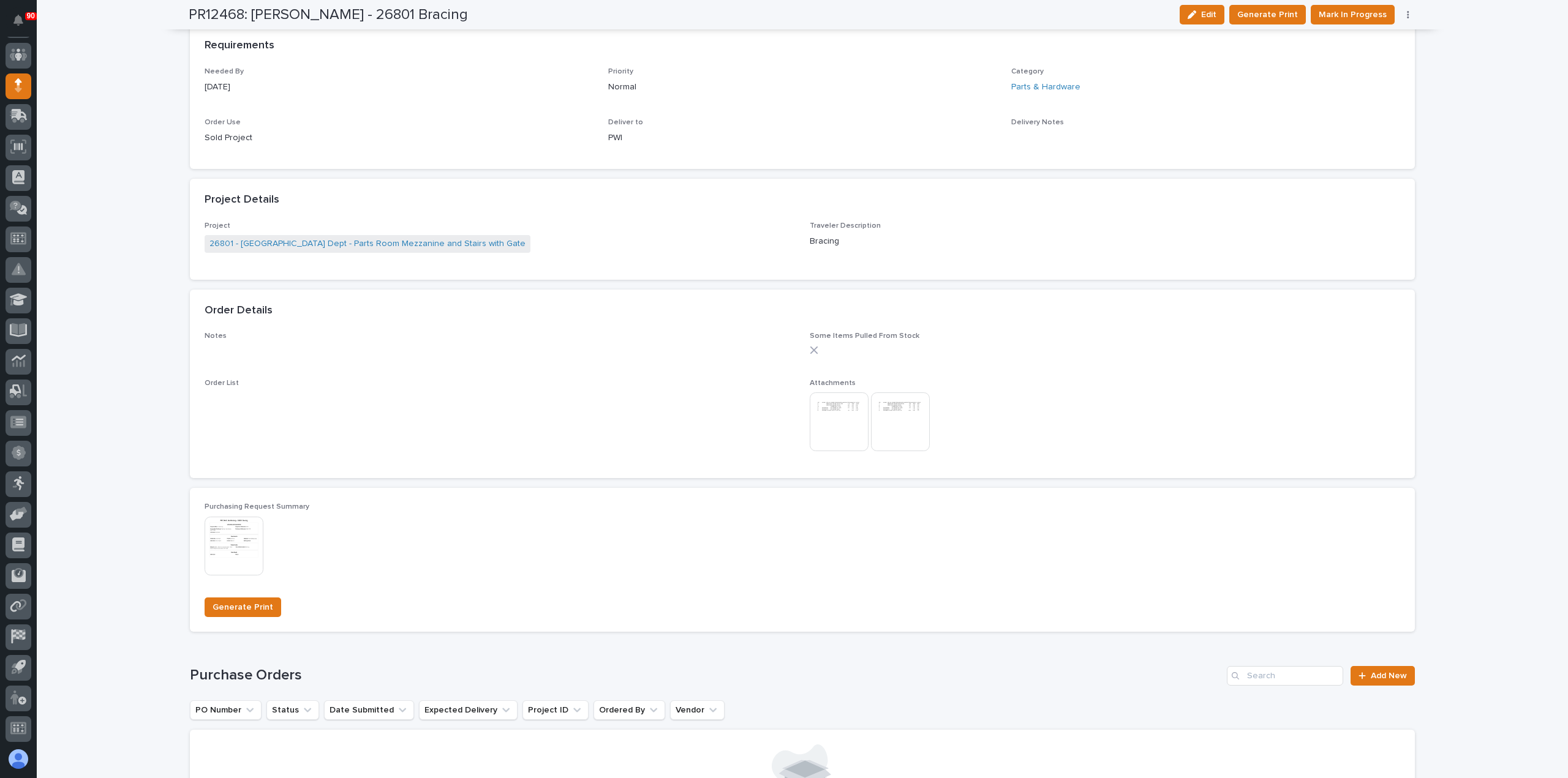
click at [904, 419] on img at bounding box center [900, 421] width 59 height 59
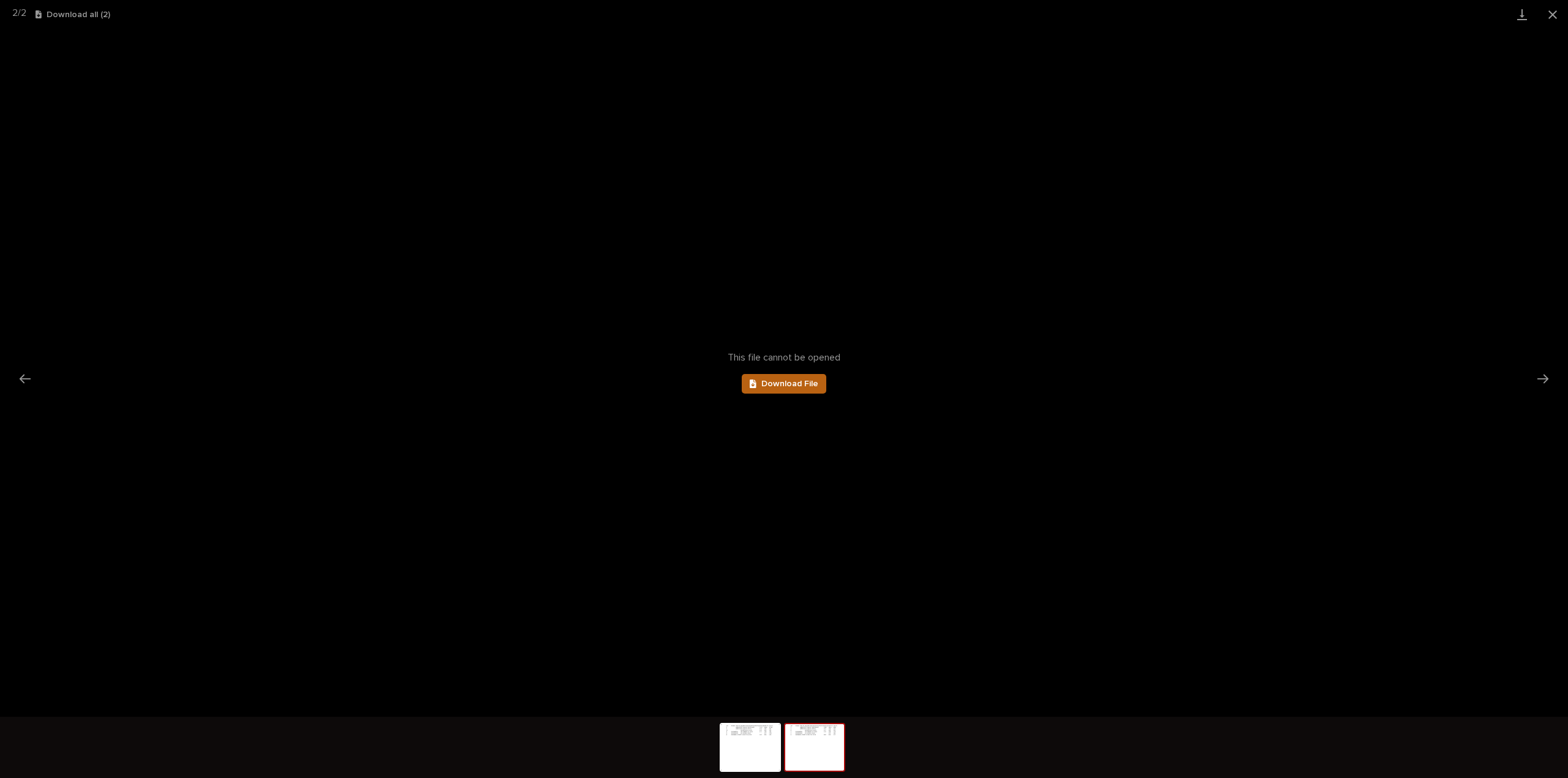
click at [800, 382] on span "Download File" at bounding box center [790, 384] width 57 height 8
click at [1547, 14] on button "Close gallery" at bounding box center [1552, 14] width 30 height 29
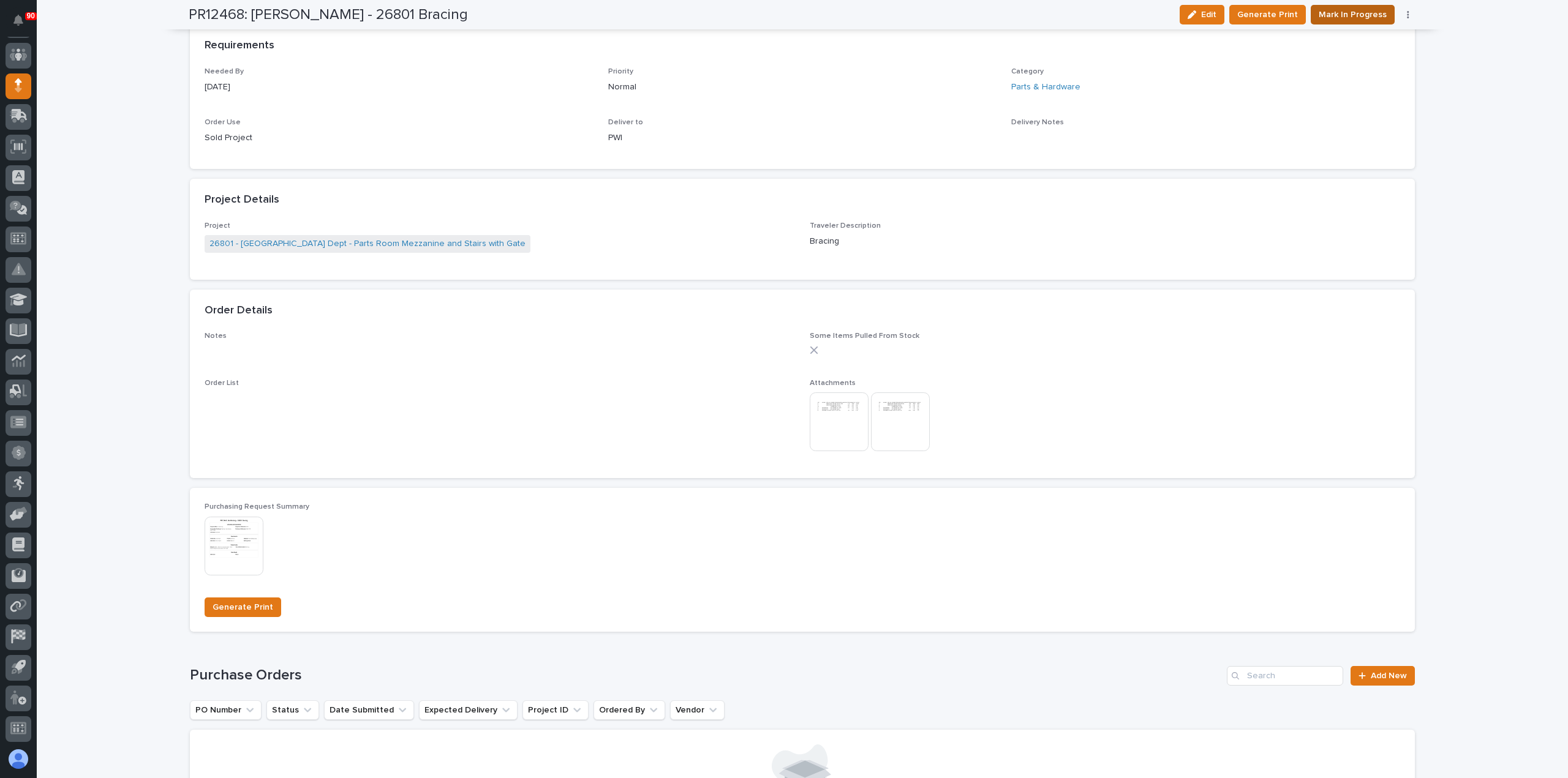
click at [1350, 14] on span "Mark In Progress" at bounding box center [1352, 14] width 68 height 14
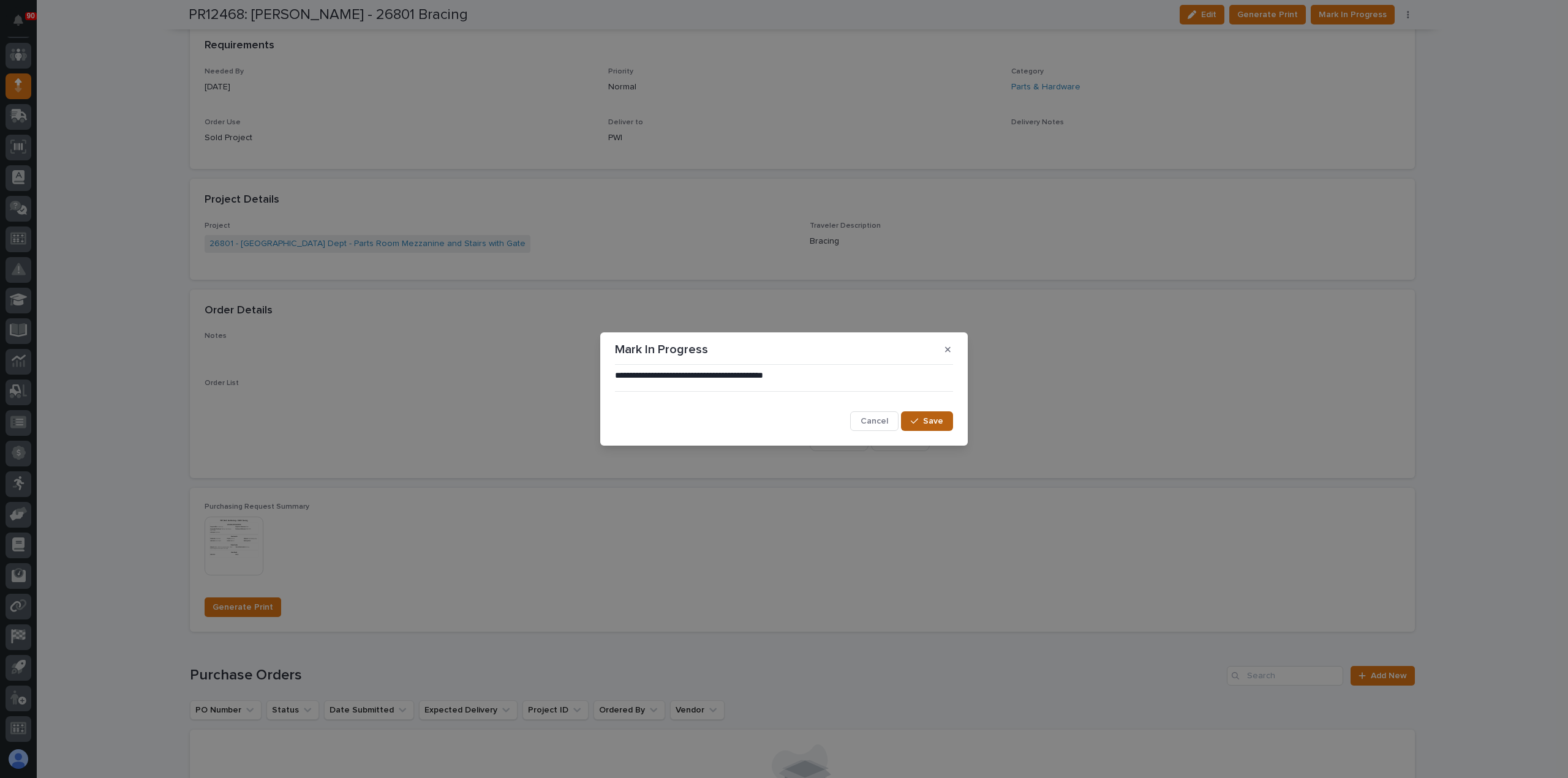
click at [933, 419] on span "Save" at bounding box center [933, 421] width 21 height 11
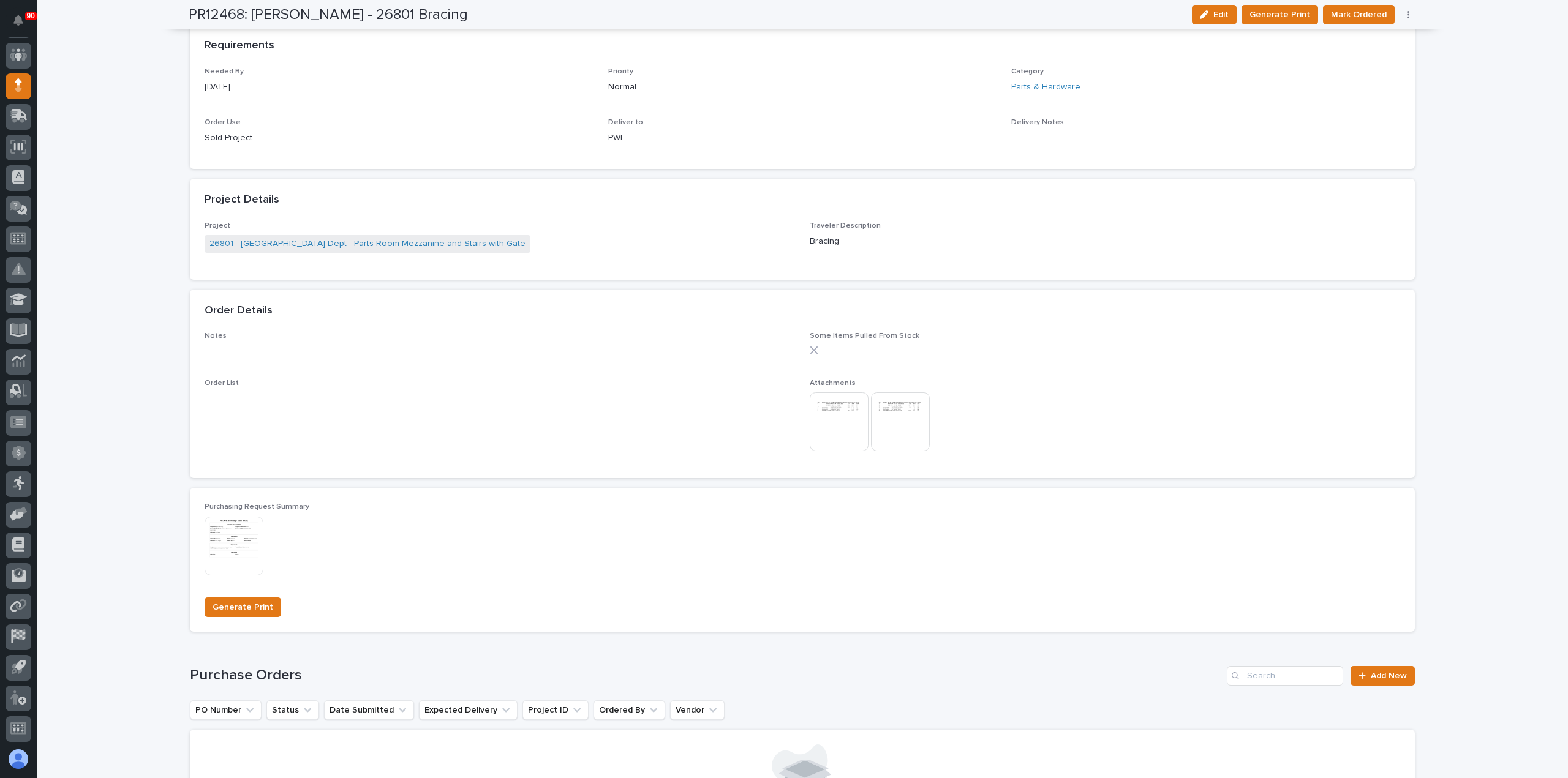
click at [1361, 13] on span "Mark Ordered" at bounding box center [1358, 14] width 55 height 14
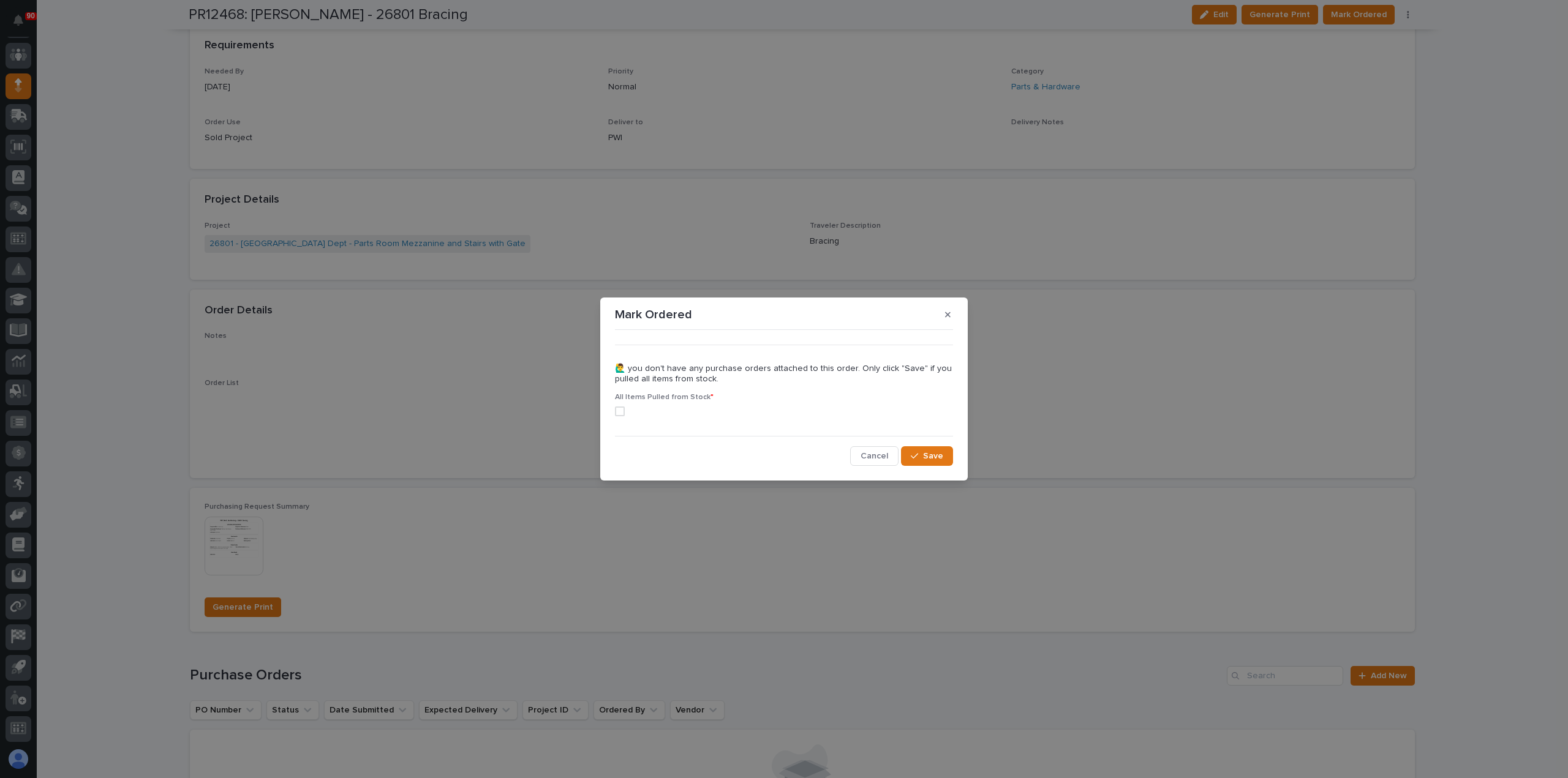
drag, startPoint x: 624, startPoint y: 411, endPoint x: 638, endPoint y: 411, distance: 14.0
click at [623, 411] on span at bounding box center [619, 411] width 10 height 10
click at [923, 451] on button "Save" at bounding box center [927, 456] width 52 height 20
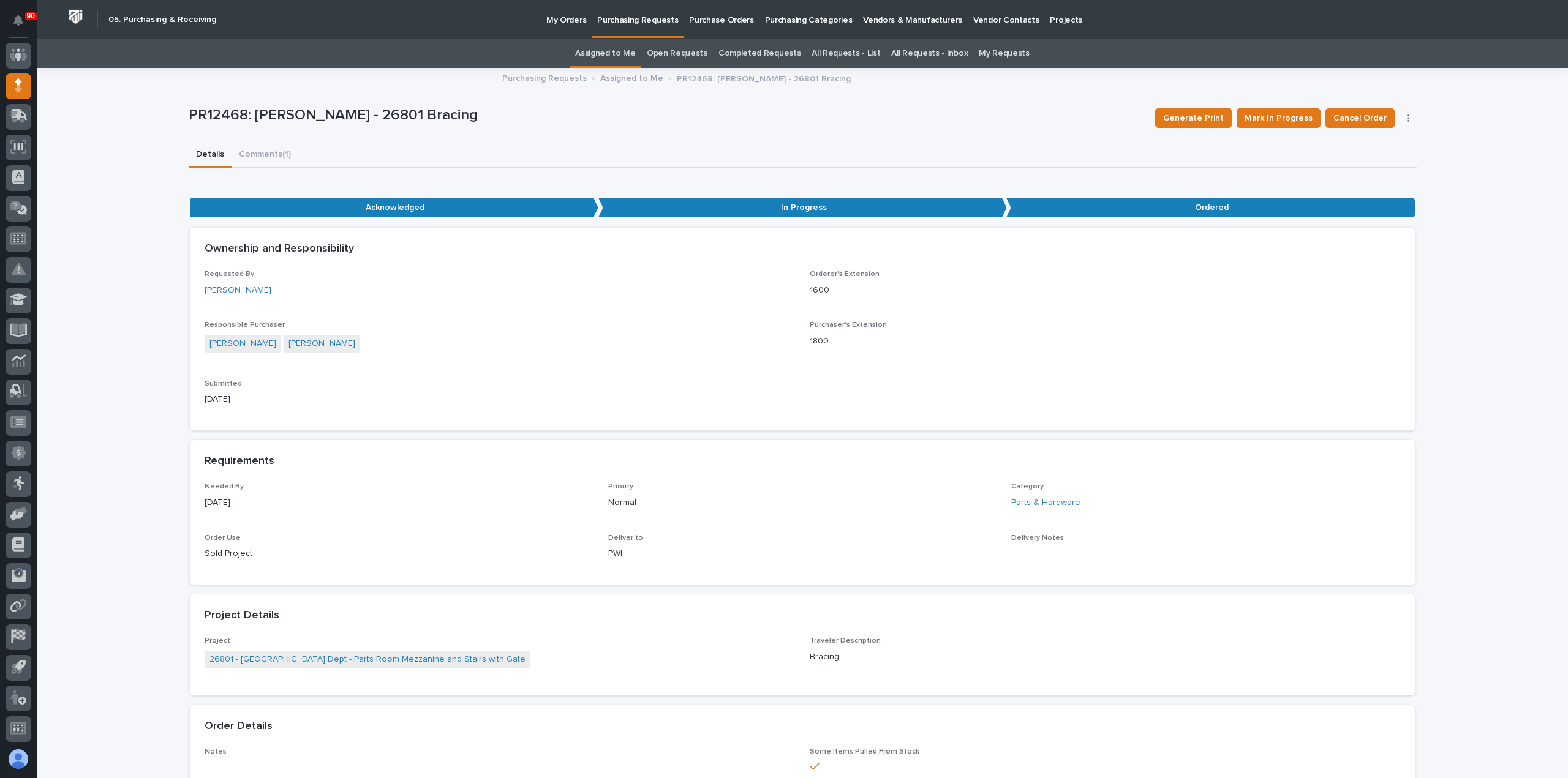
click at [627, 21] on p "Purchasing Requests" at bounding box center [638, 13] width 81 height 26
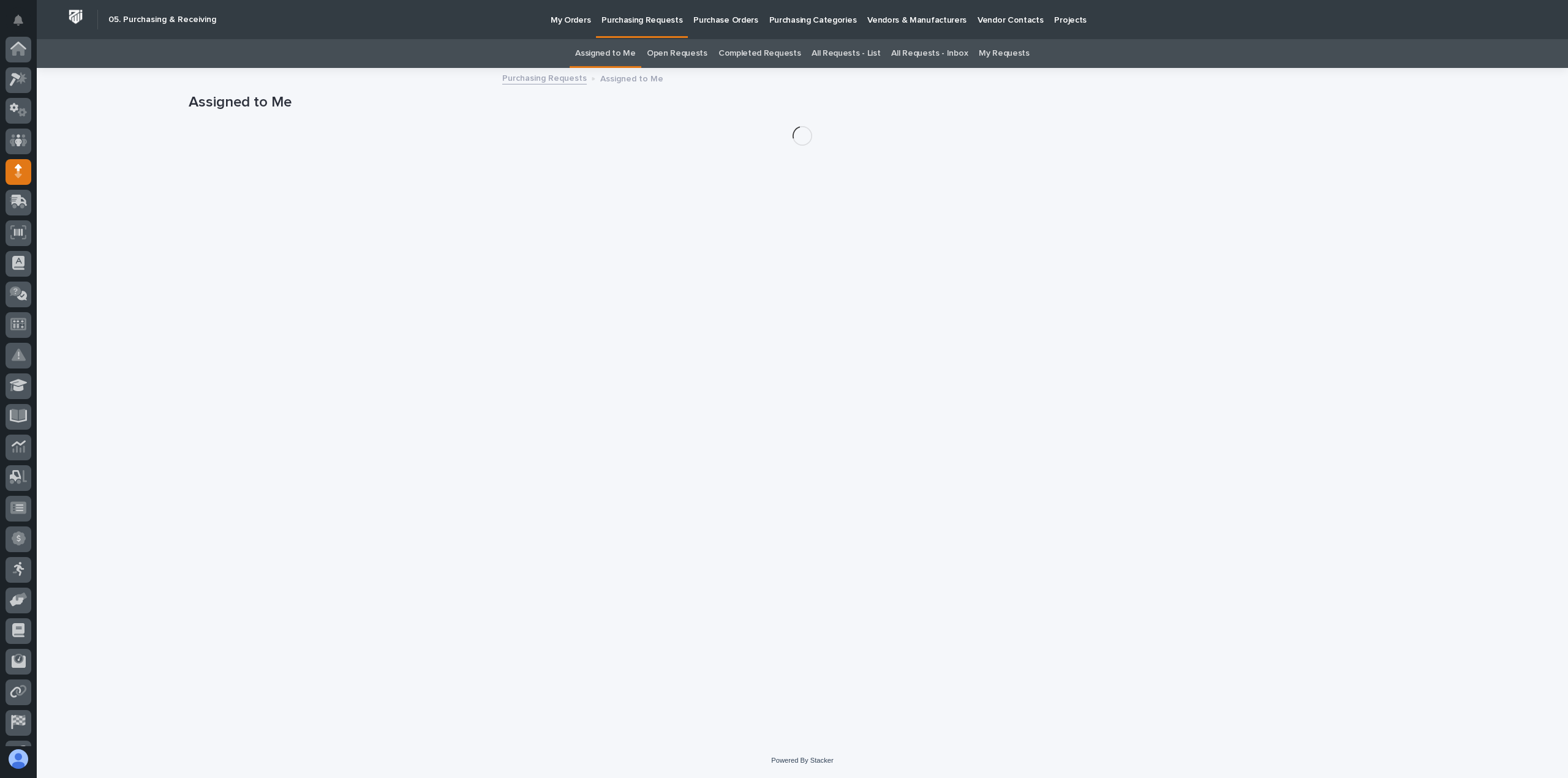
scroll to position [86, 0]
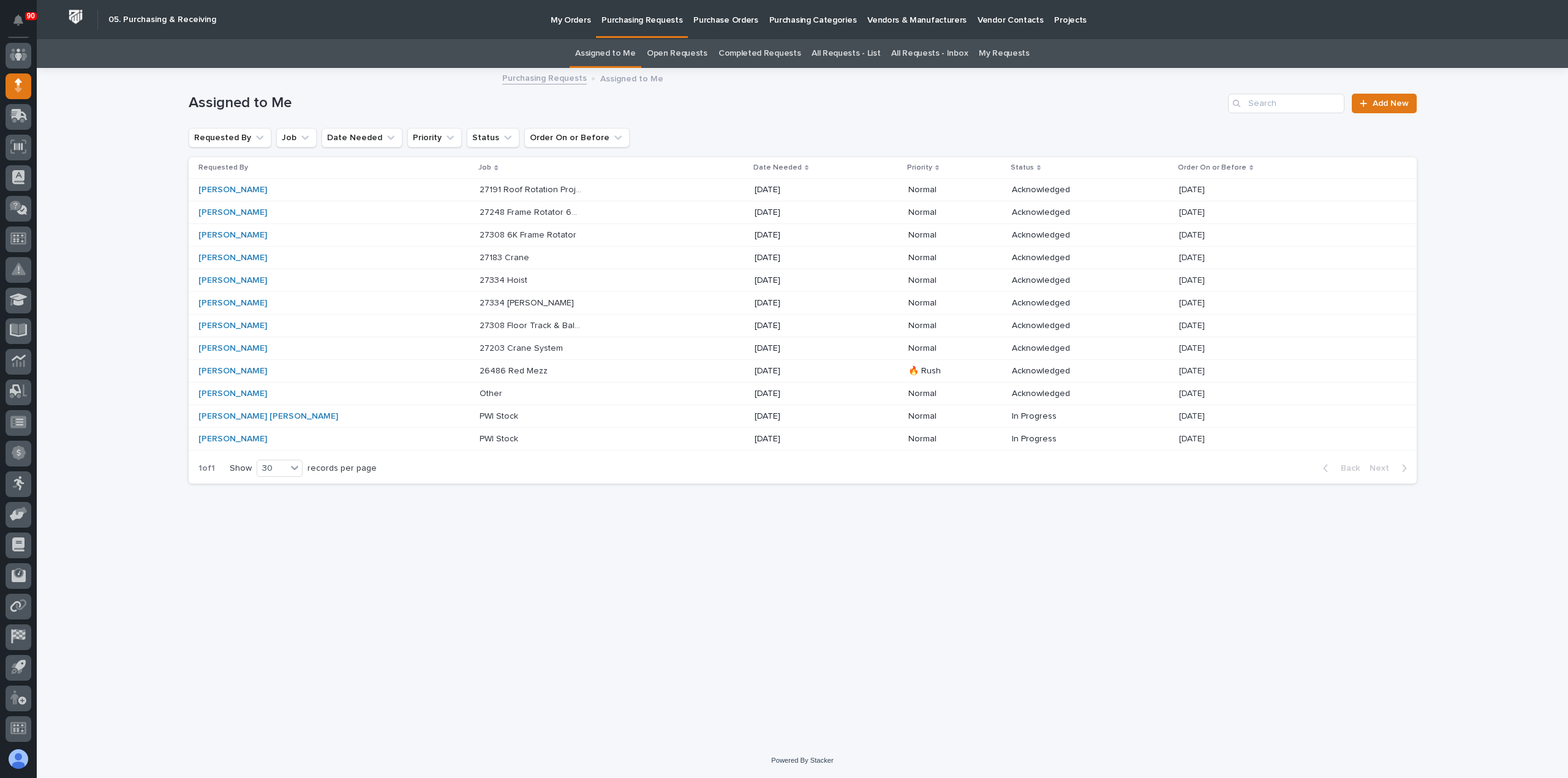
click at [525, 189] on div "27191 Roof Rotation Project 27191 Roof Rotation Project" at bounding box center [612, 190] width 265 height 21
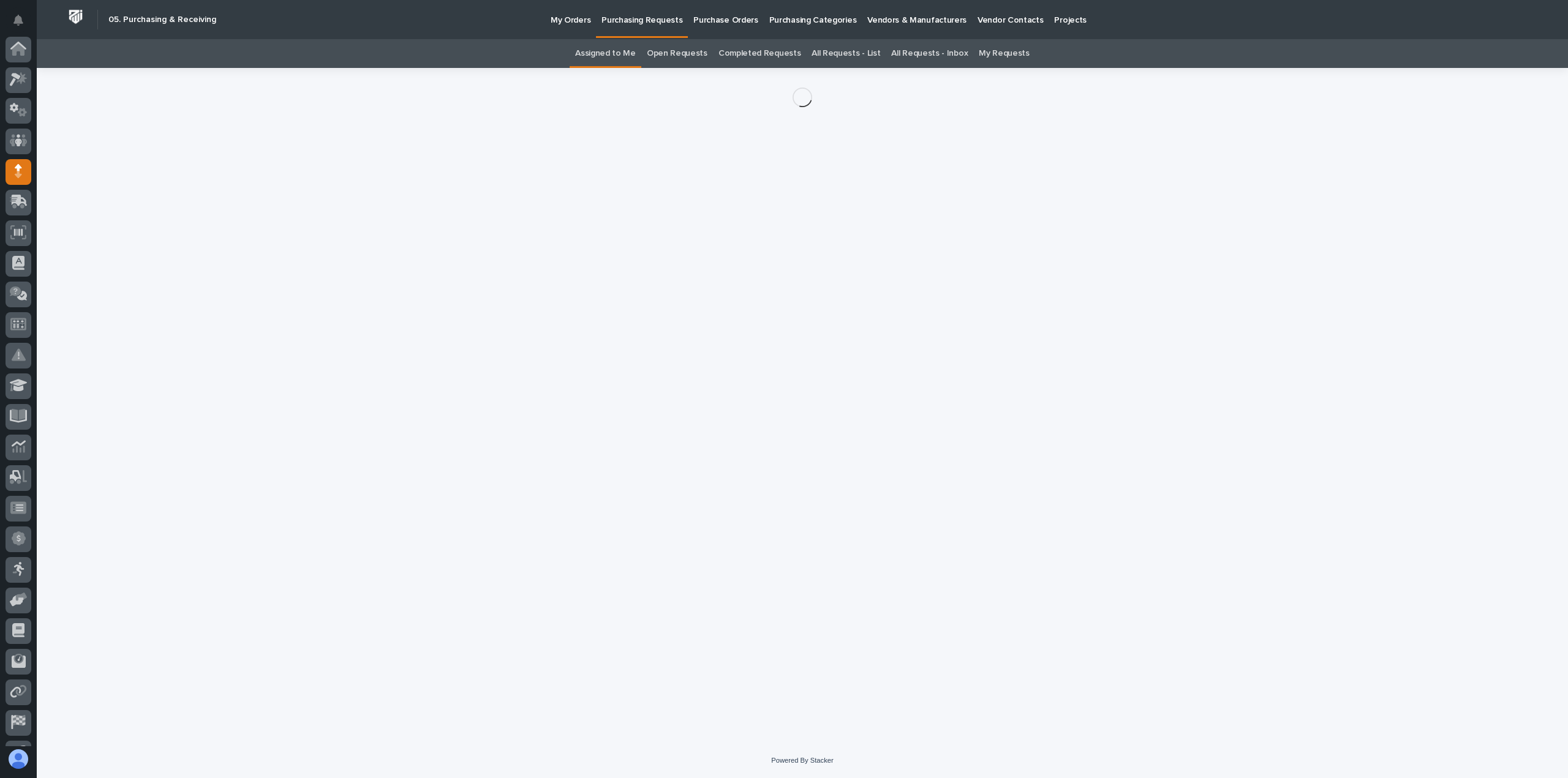
scroll to position [86, 0]
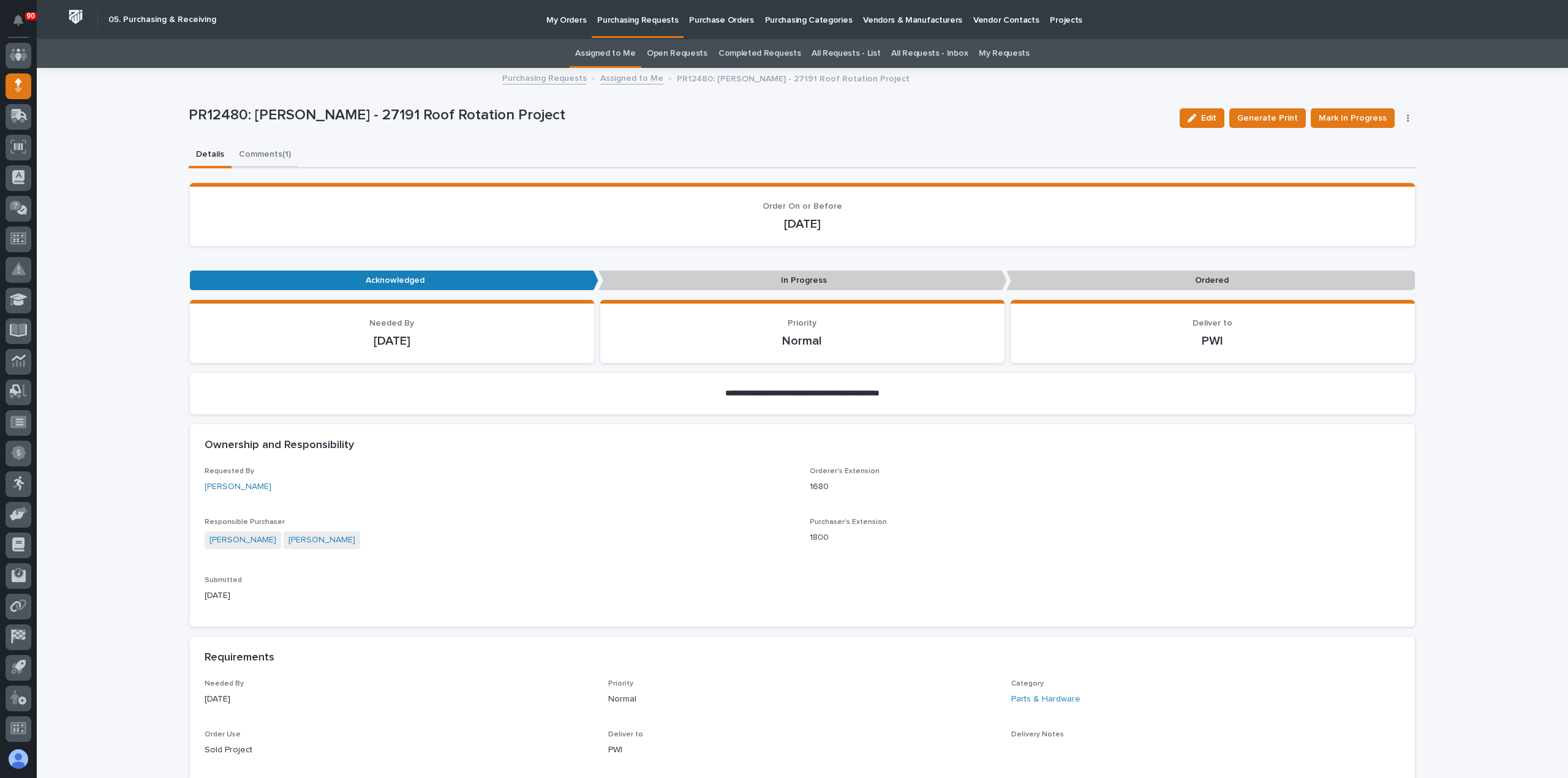
click at [262, 154] on button "Comments (1)" at bounding box center [265, 156] width 67 height 26
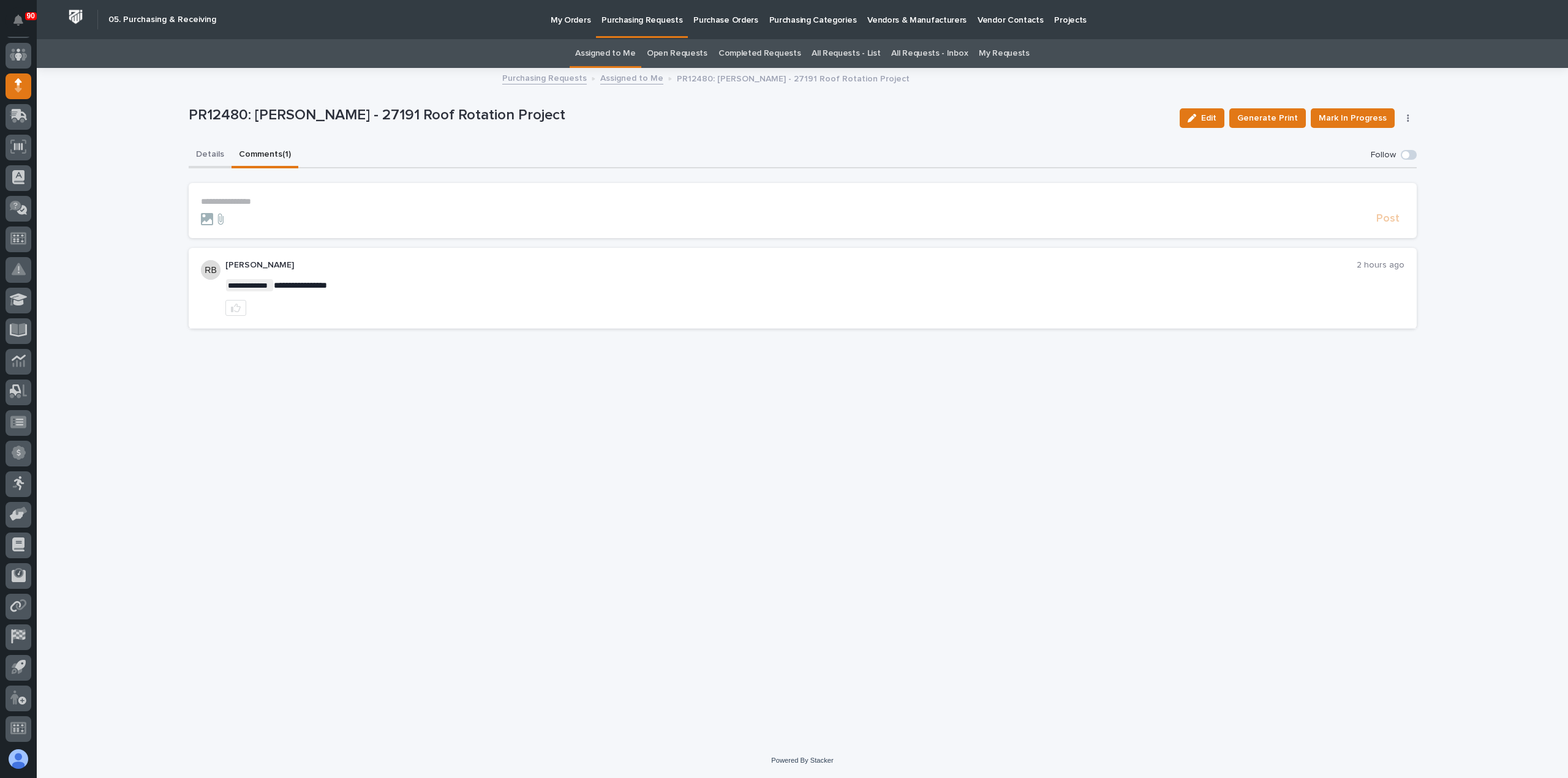
click at [208, 150] on button "Details" at bounding box center [210, 156] width 43 height 26
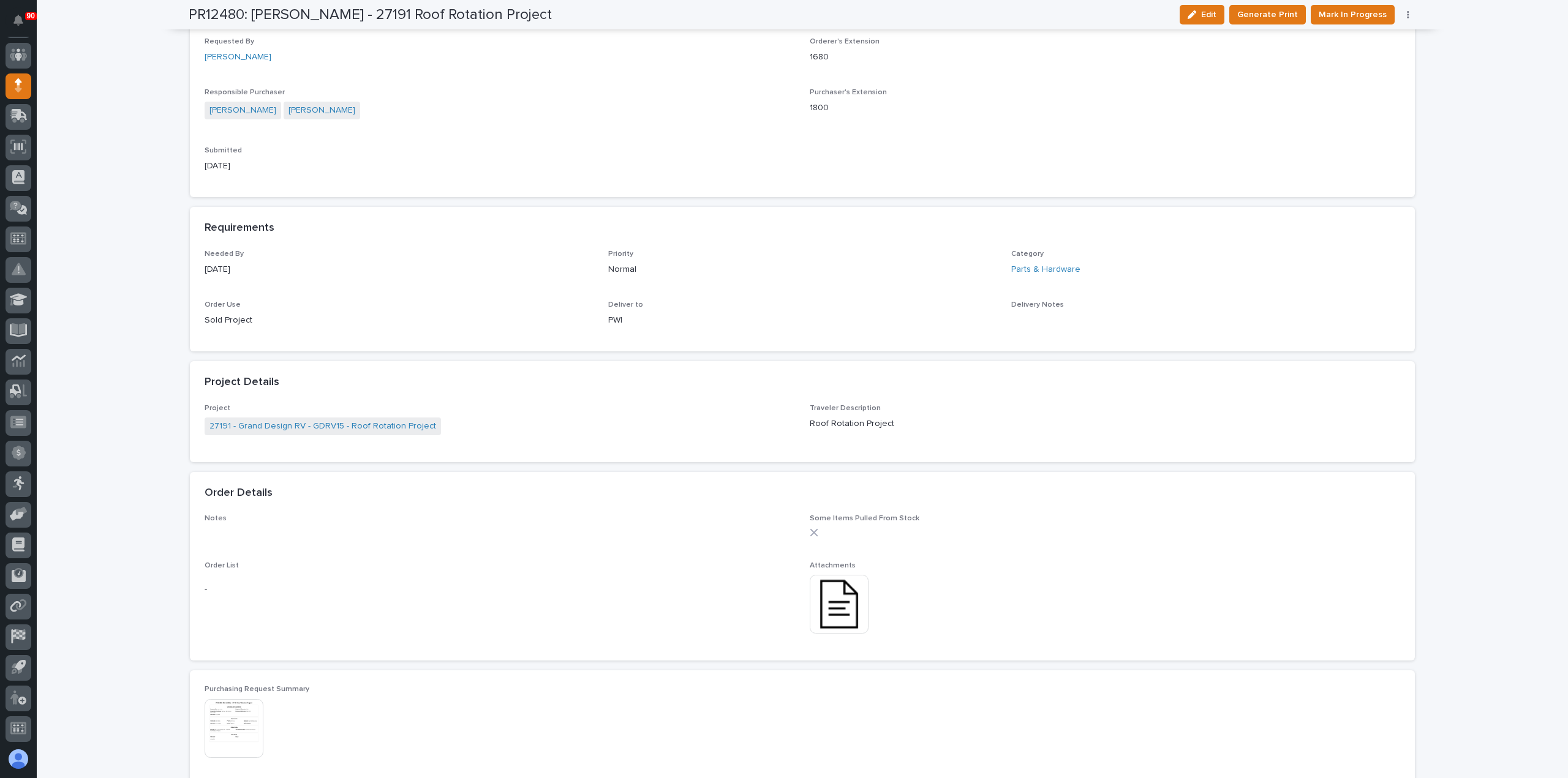
scroll to position [551, 0]
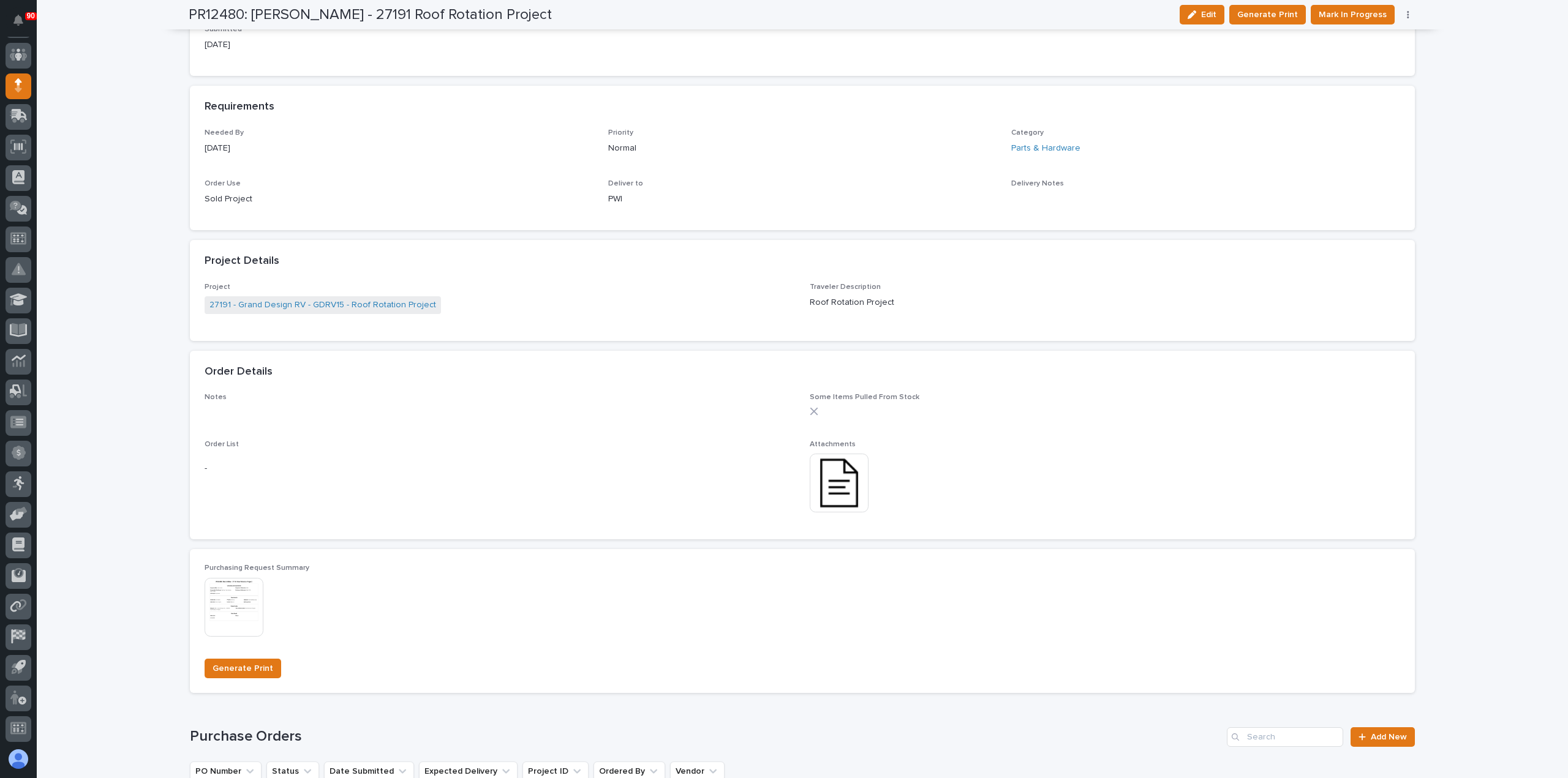
click at [819, 472] on img at bounding box center [838, 482] width 59 height 59
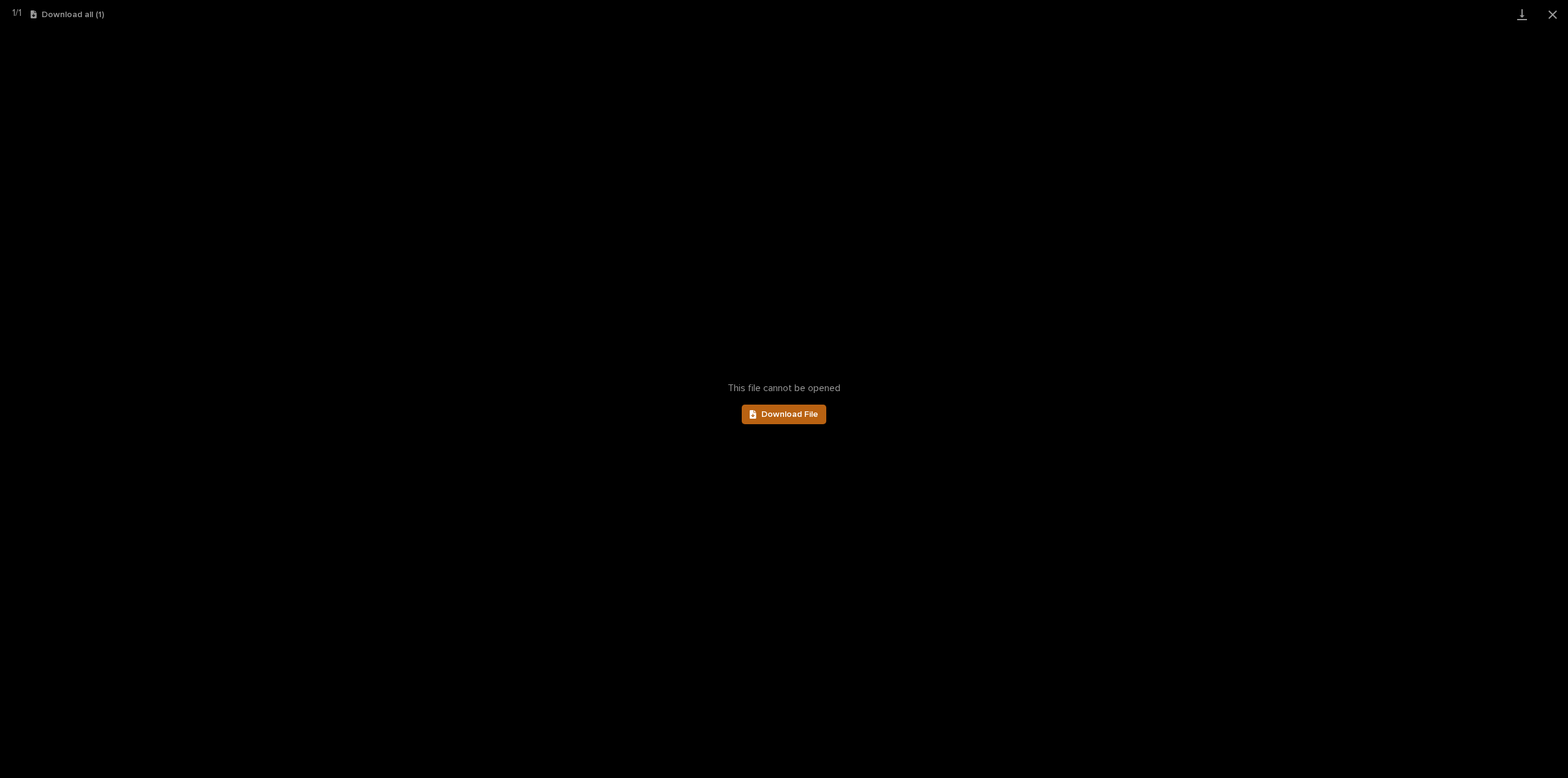
click at [790, 413] on span "Download File" at bounding box center [790, 414] width 57 height 8
click at [1548, 14] on button "Close gallery" at bounding box center [1552, 14] width 30 height 29
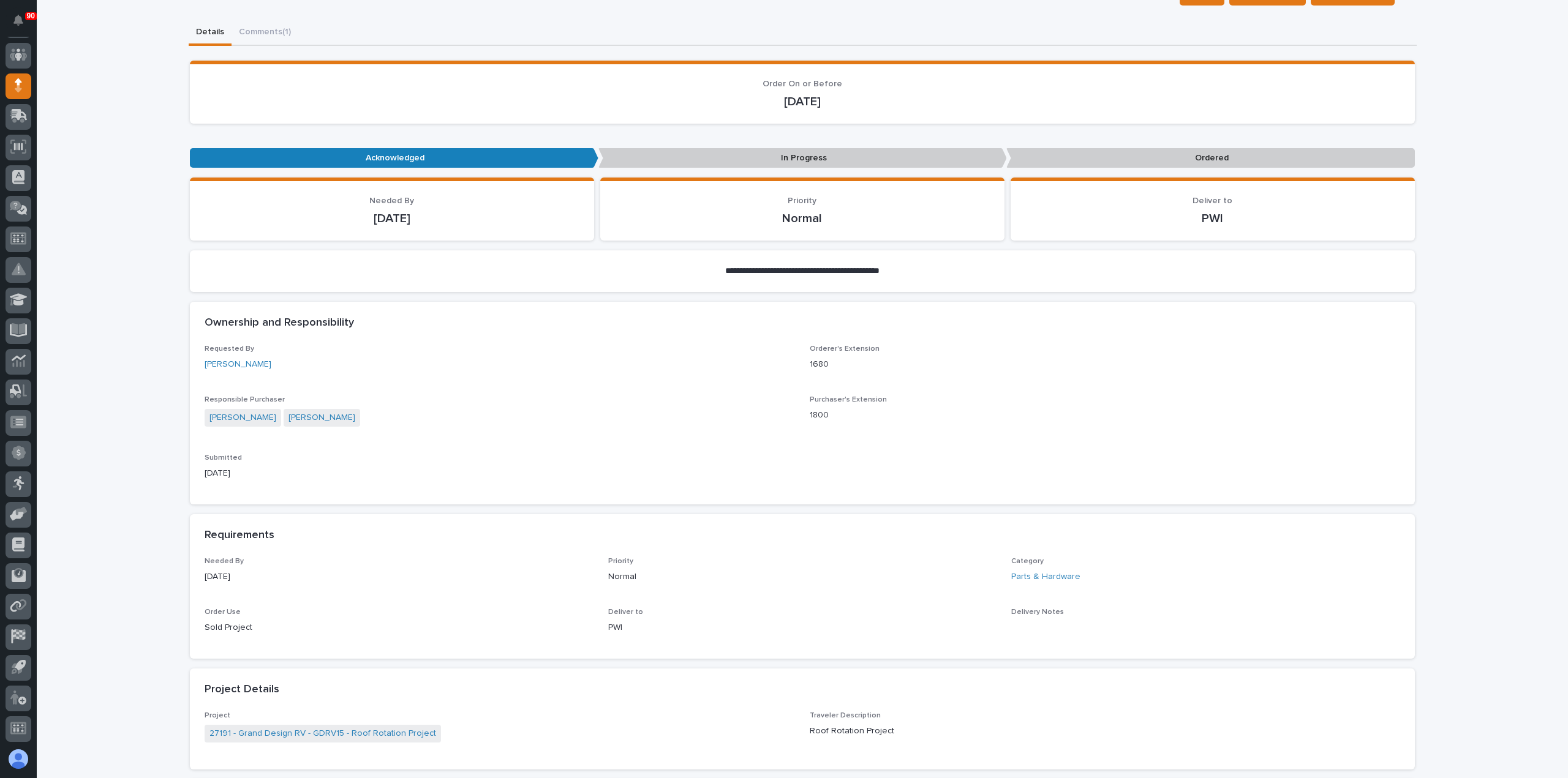
scroll to position [0, 0]
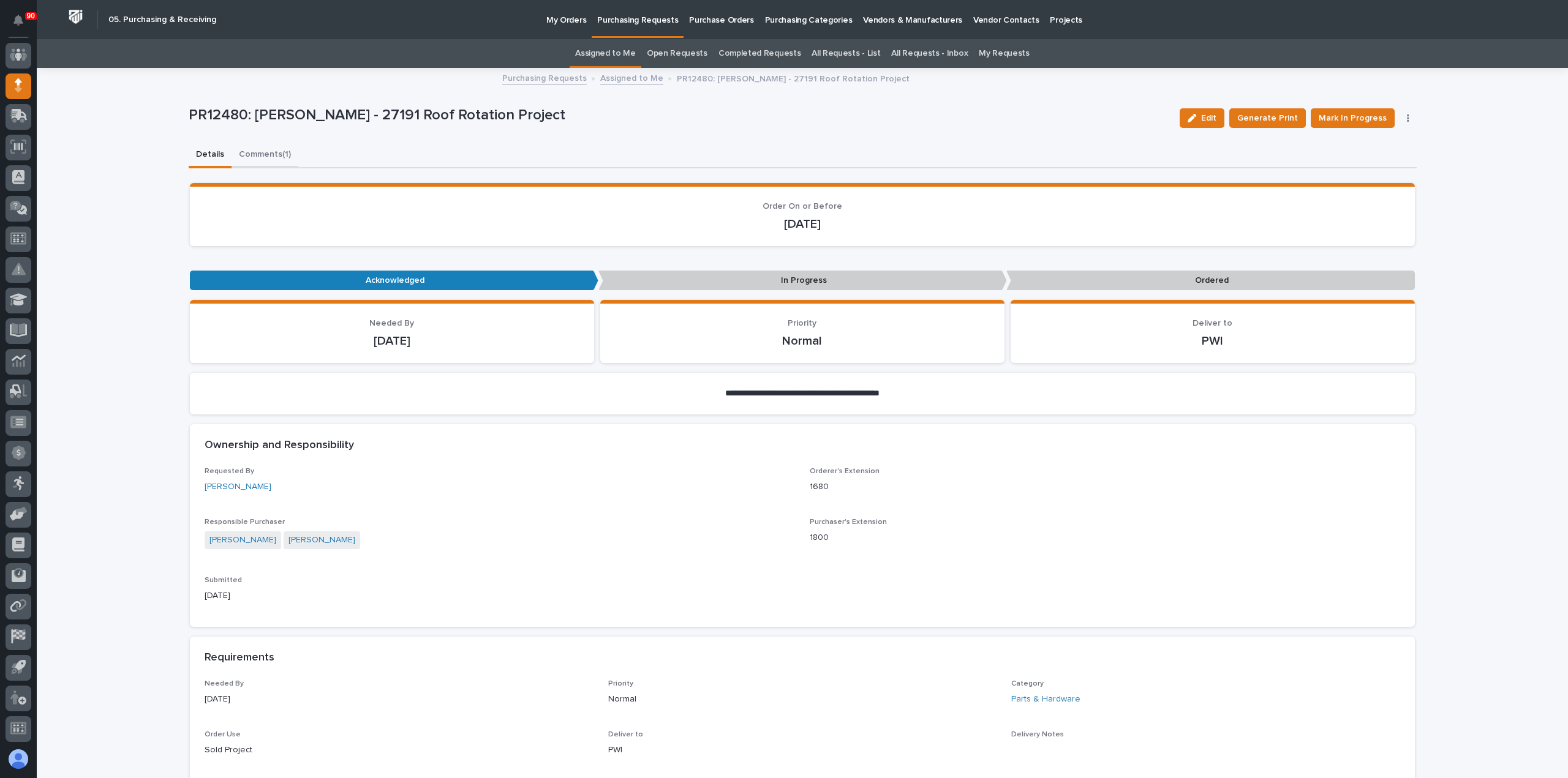
click at [258, 153] on button "Comments (1)" at bounding box center [265, 156] width 67 height 26
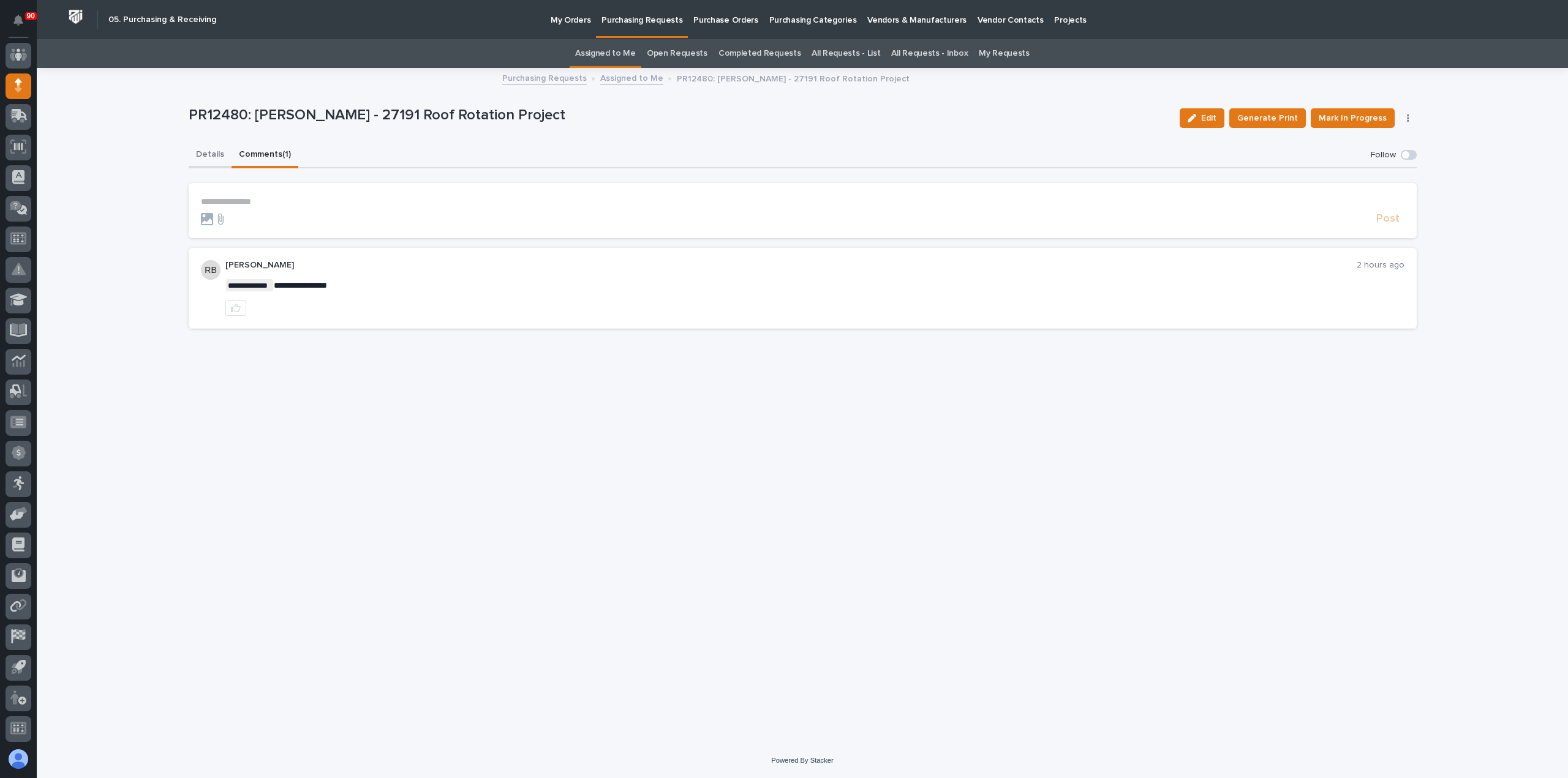
click at [204, 153] on button "Details" at bounding box center [210, 156] width 43 height 26
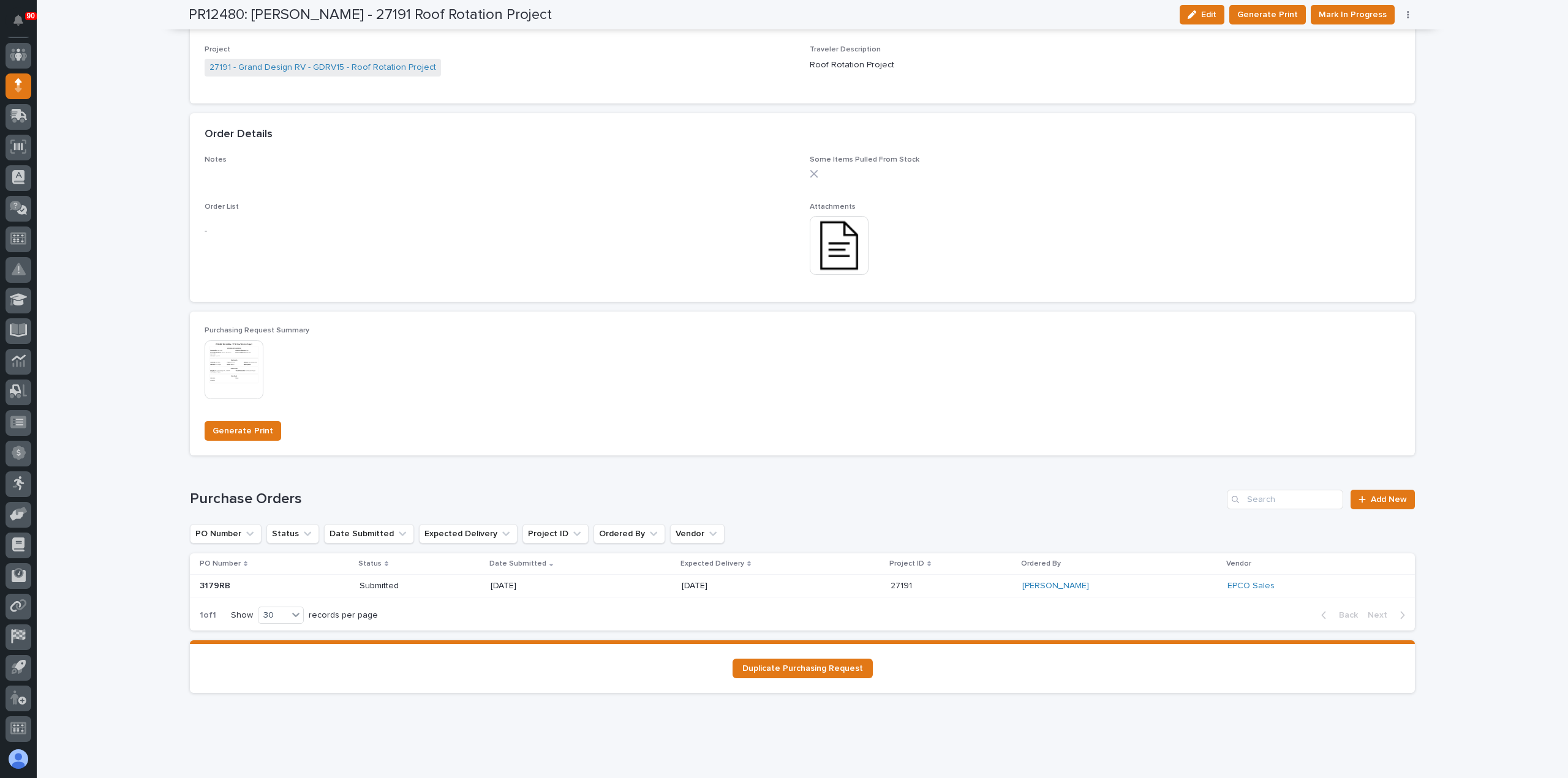
scroll to position [795, 0]
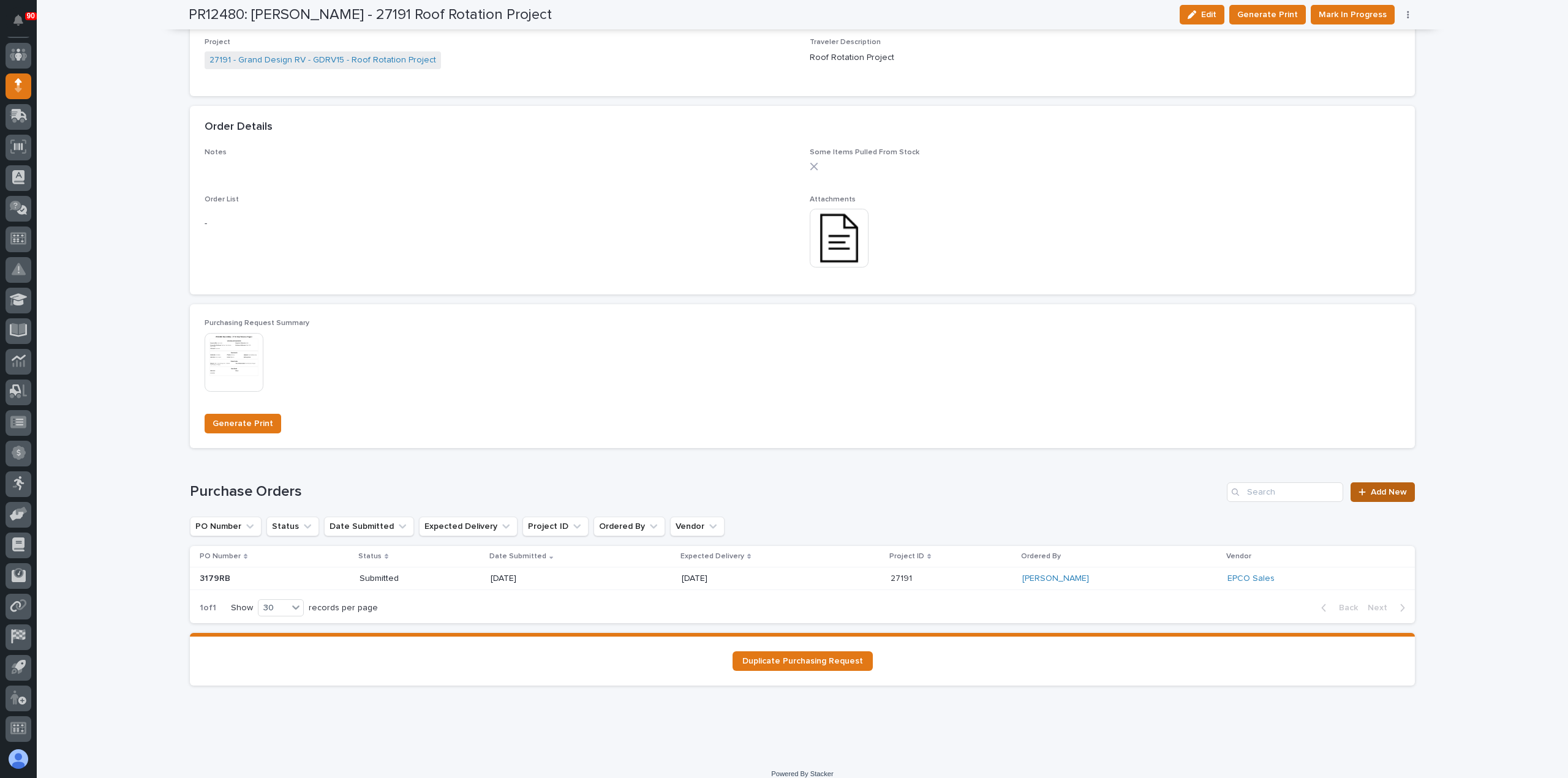
click at [1383, 488] on span "Add New" at bounding box center [1389, 492] width 36 height 8
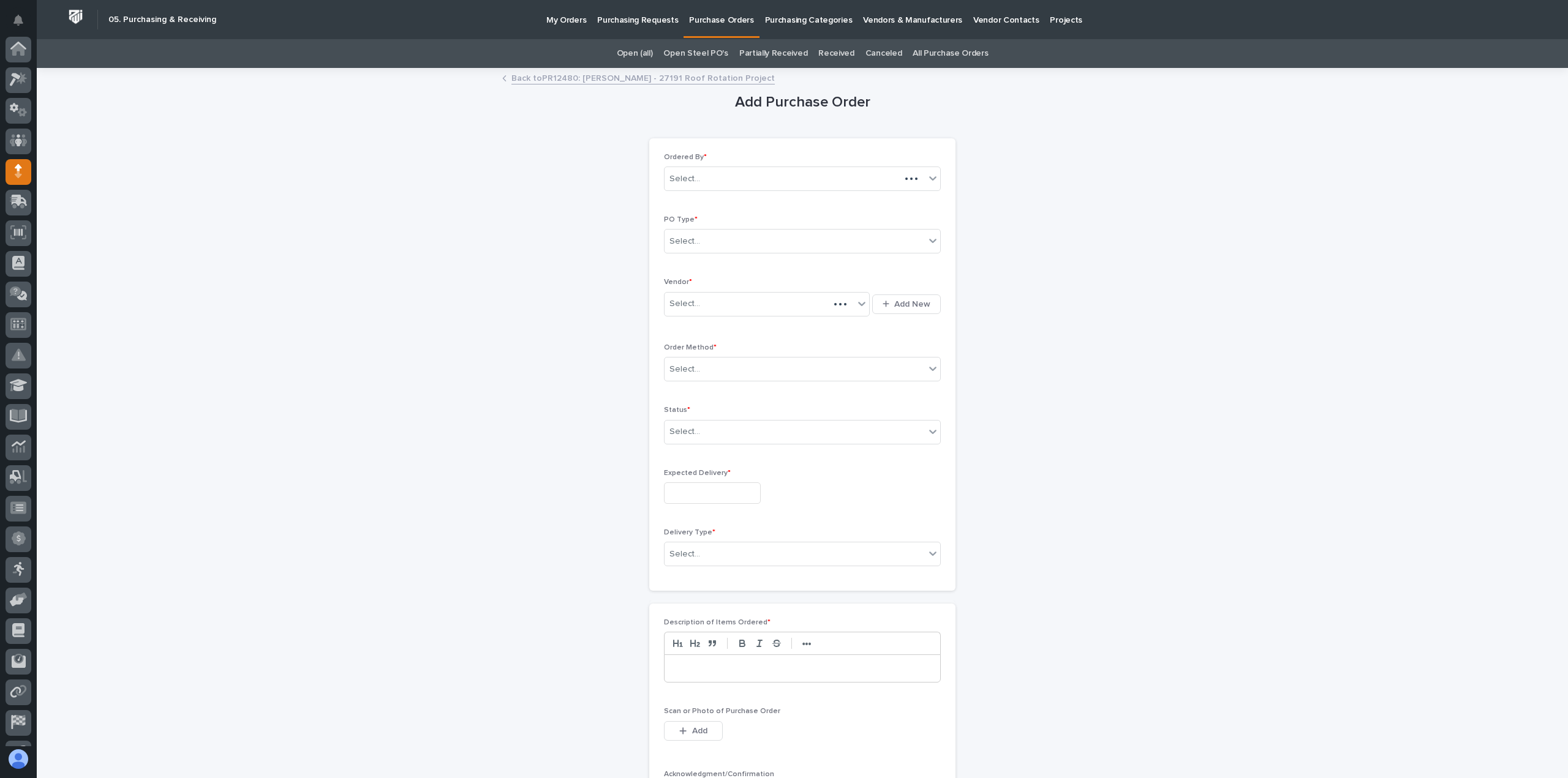
scroll to position [86, 0]
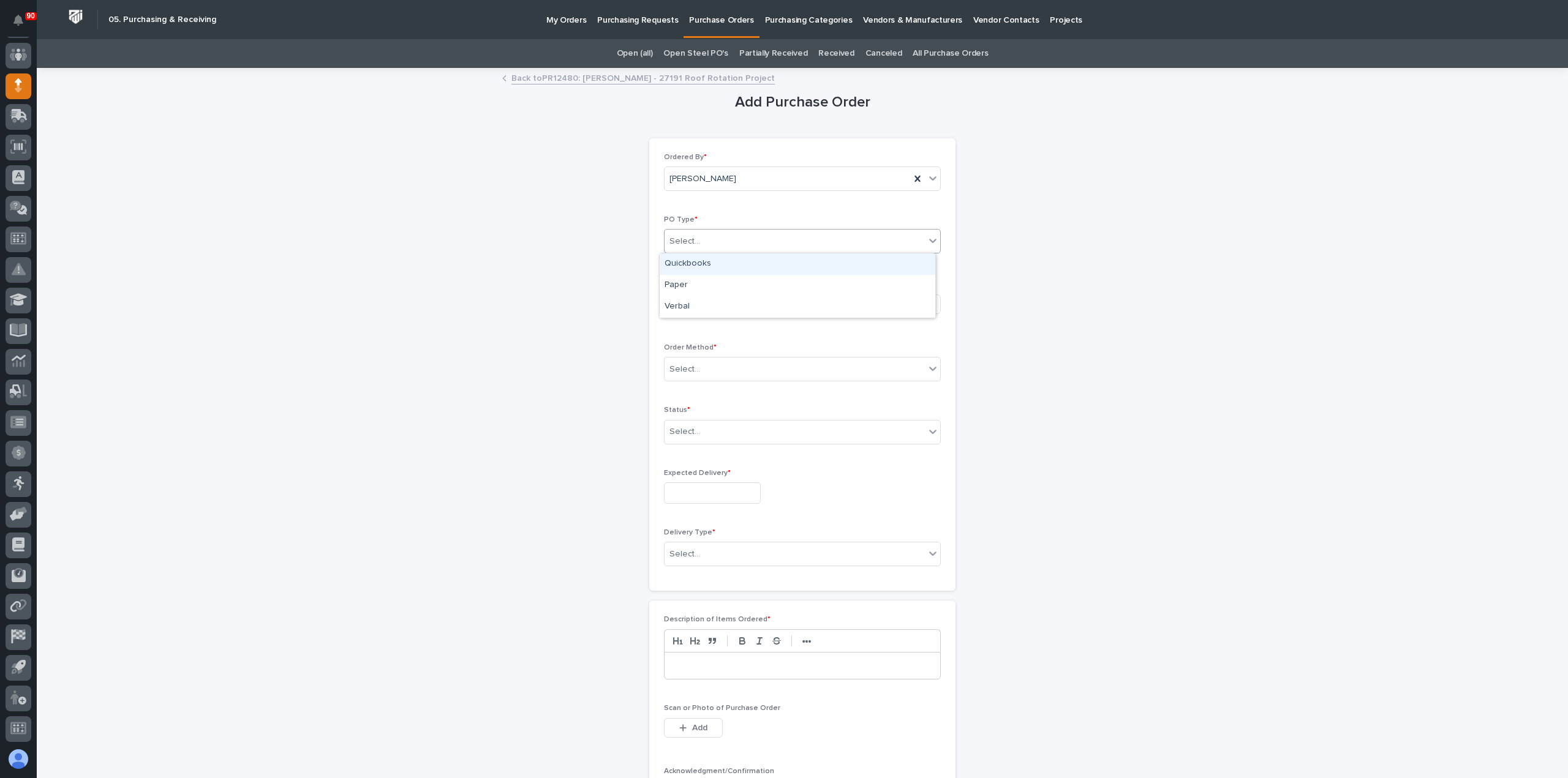
click at [730, 239] on div "Select..." at bounding box center [794, 242] width 260 height 21
click at [724, 289] on div "Paper" at bounding box center [797, 286] width 276 height 21
click at [725, 305] on div "Select..." at bounding box center [759, 304] width 189 height 21
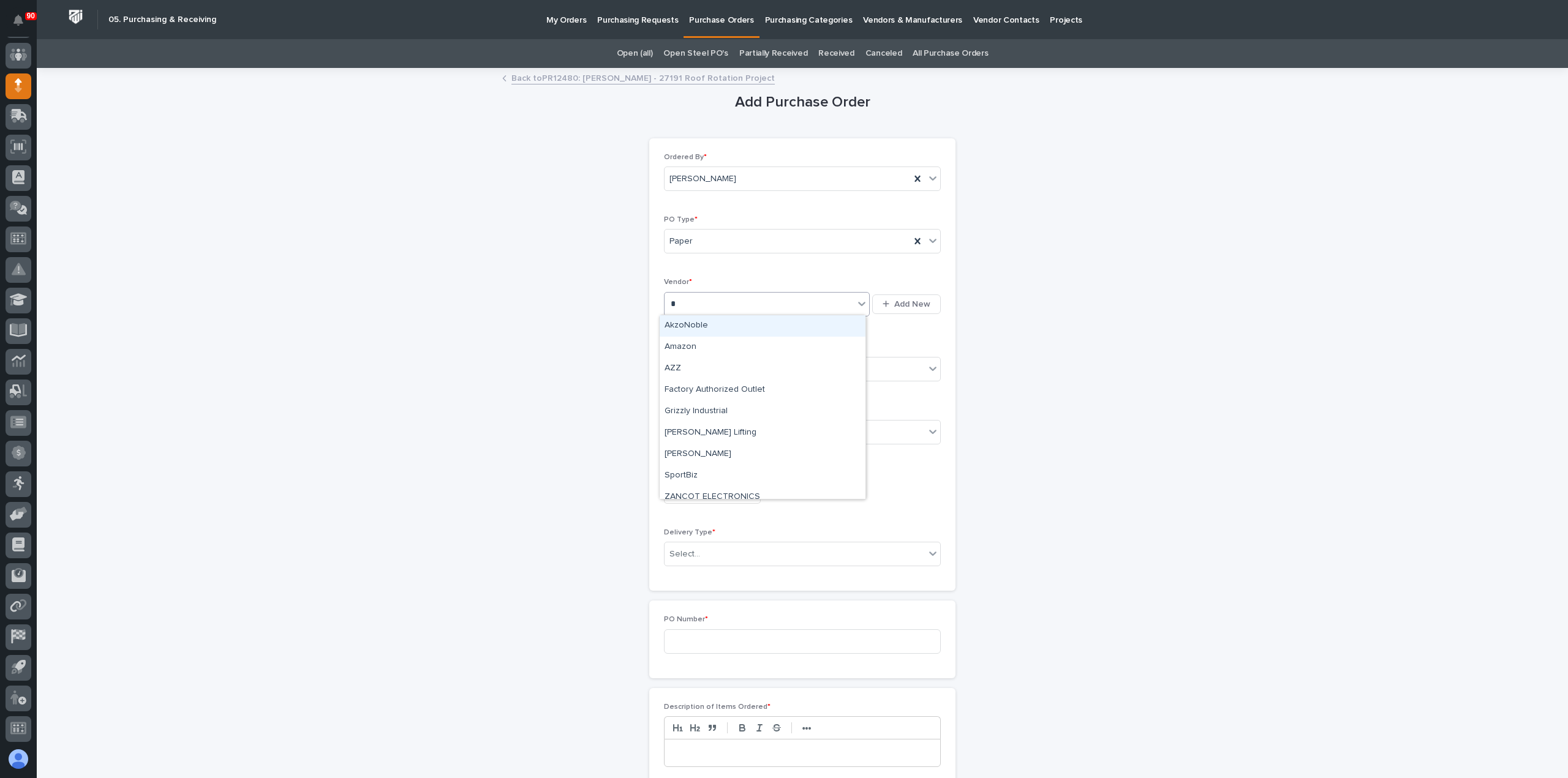
type input "**"
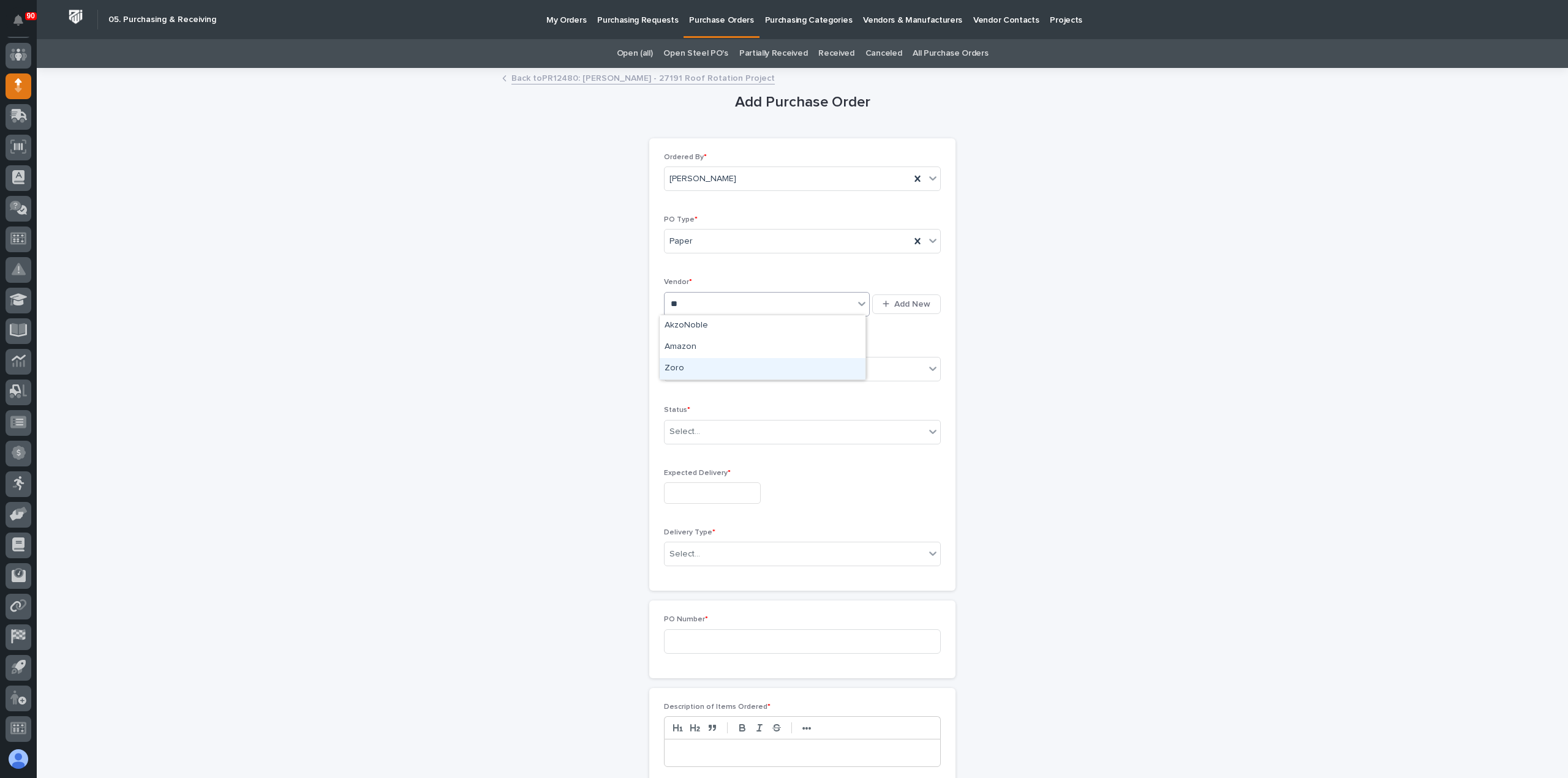
click at [695, 370] on div "Zoro" at bounding box center [762, 368] width 206 height 21
click at [701, 372] on div "Select..." at bounding box center [794, 369] width 260 height 21
click at [700, 391] on div "Online Order" at bounding box center [797, 391] width 276 height 21
drag, startPoint x: 711, startPoint y: 430, endPoint x: 709, endPoint y: 440, distance: 10.2
click at [710, 431] on div "Select..." at bounding box center [794, 432] width 260 height 21
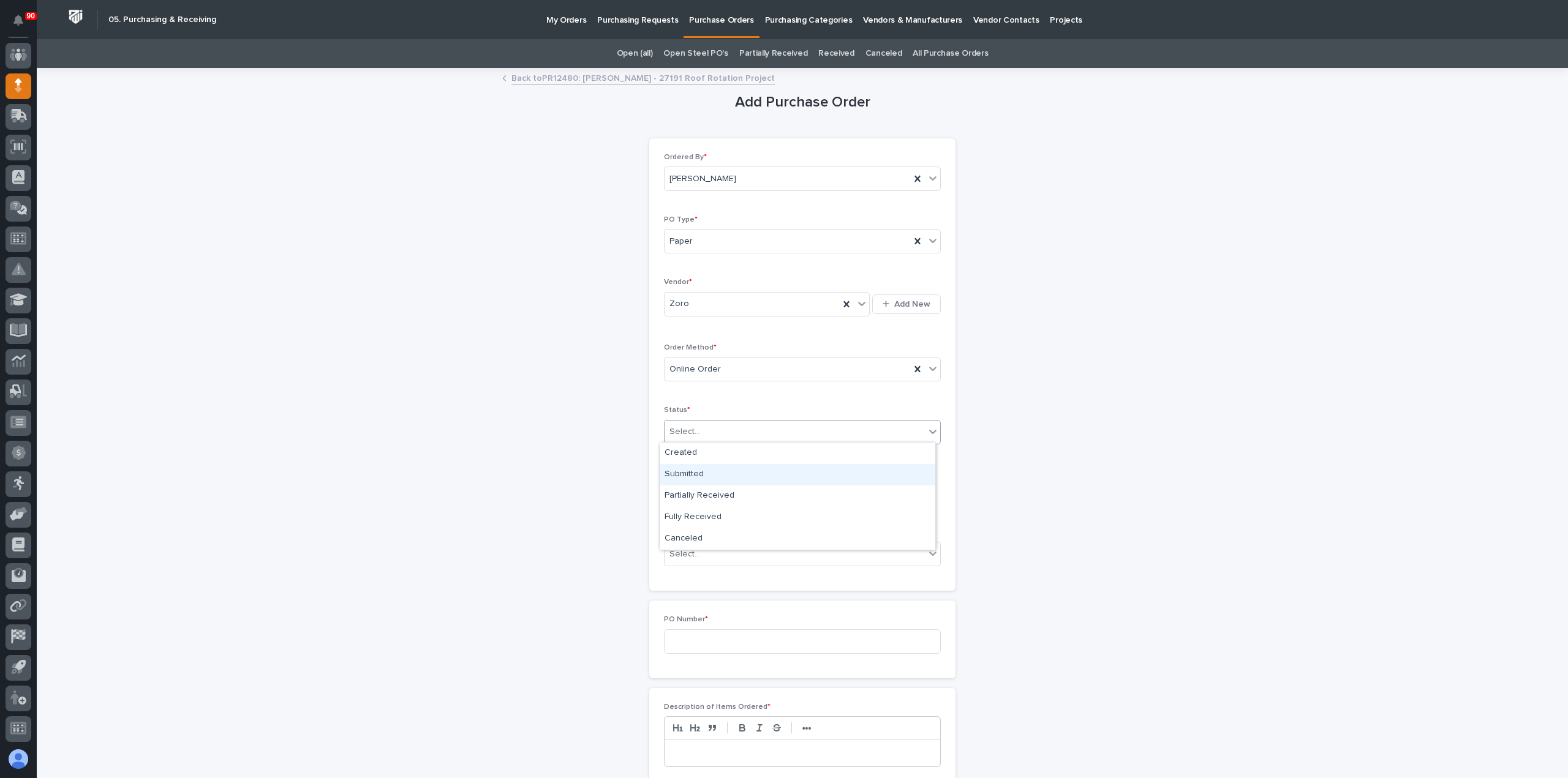
click at [691, 477] on div "Submitted" at bounding box center [797, 475] width 276 height 21
click at [707, 495] on input "text" at bounding box center [711, 493] width 97 height 21
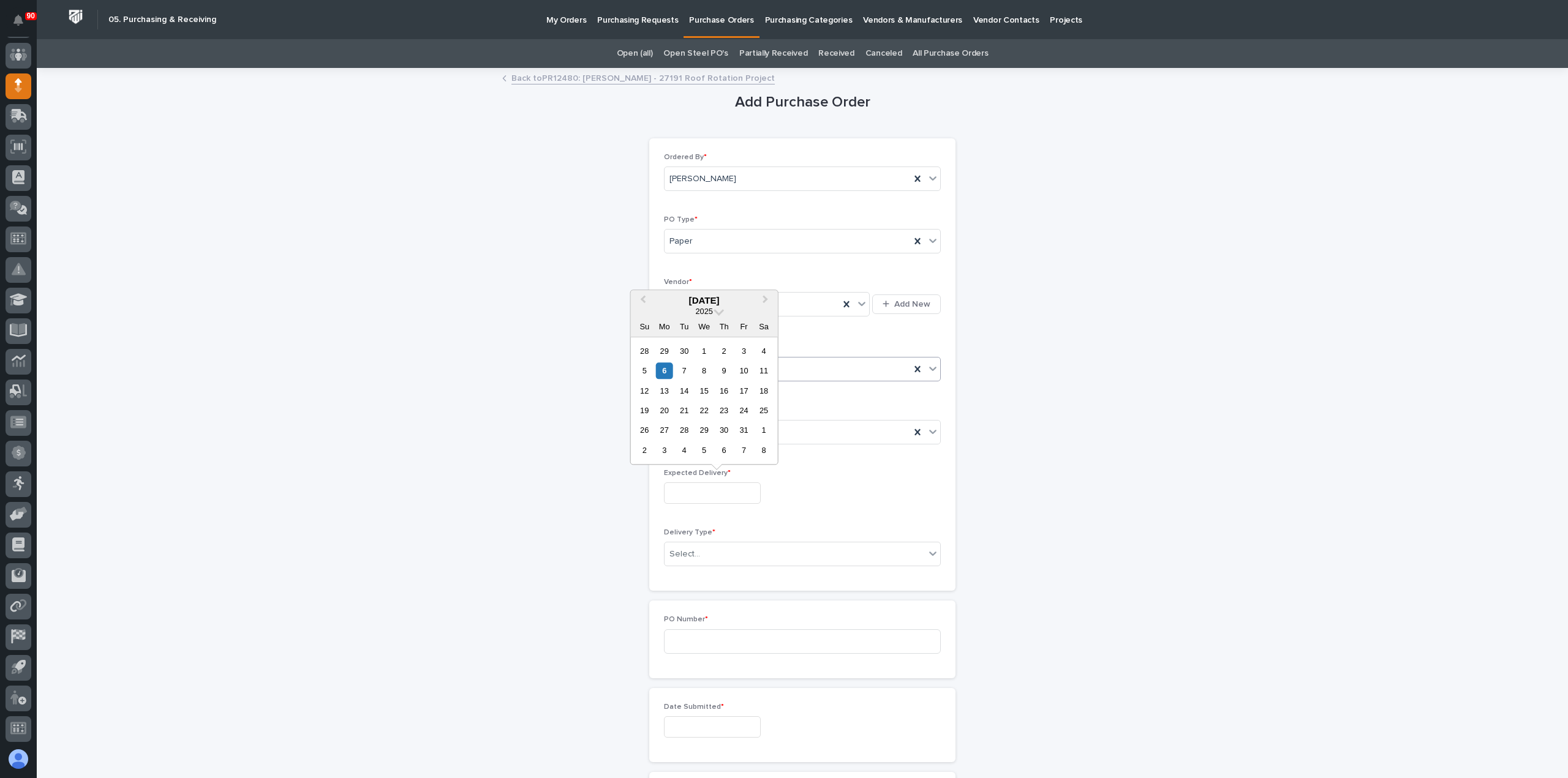
click at [725, 370] on div "9" at bounding box center [724, 371] width 17 height 17
type input "**********"
click at [721, 551] on div "Select..." at bounding box center [794, 554] width 260 height 21
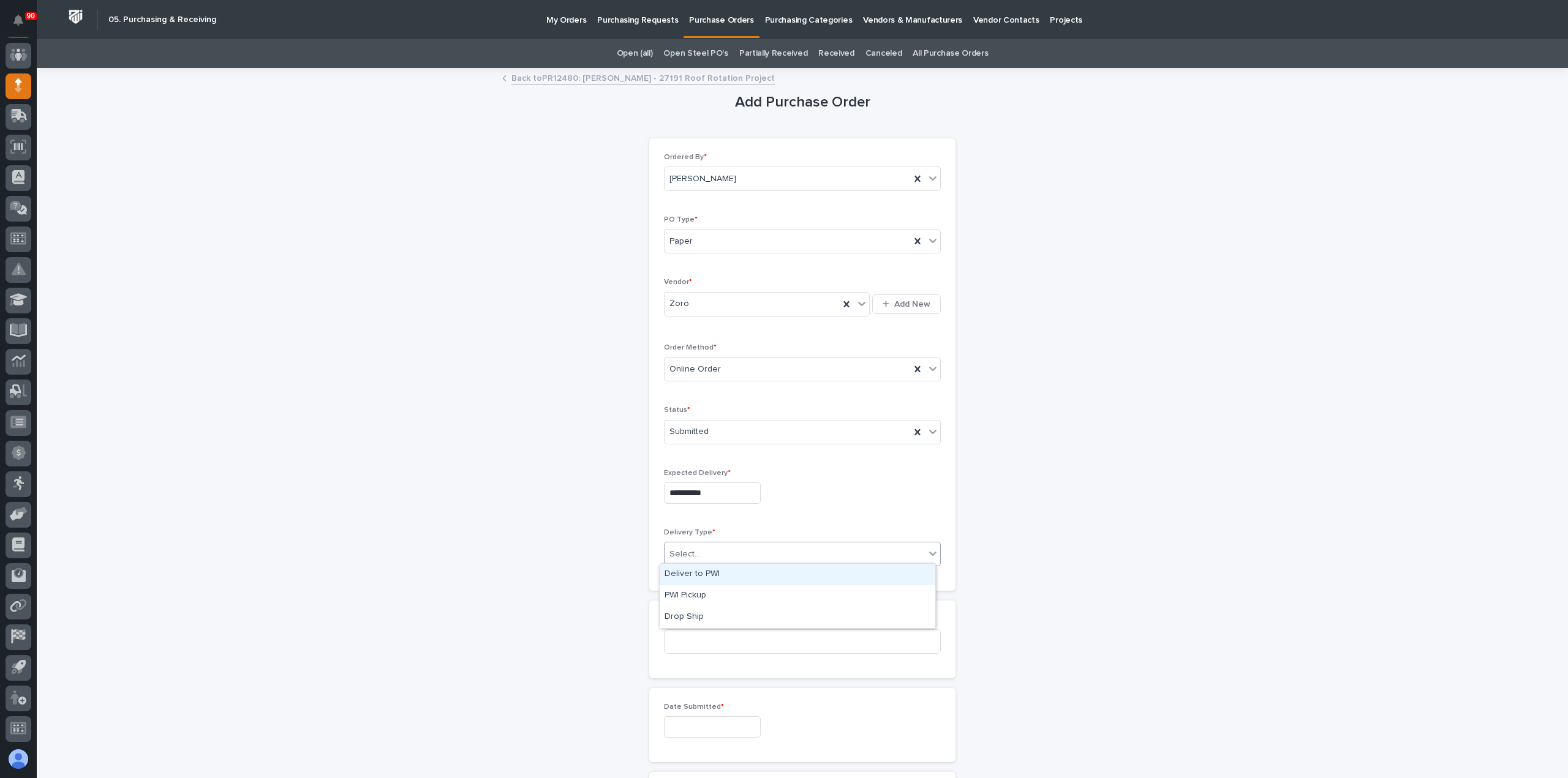
click at [713, 574] on div "Deliver to PWI" at bounding box center [797, 574] width 276 height 21
drag, startPoint x: 714, startPoint y: 635, endPoint x: 800, endPoint y: 630, distance: 86.1
click at [757, 640] on input at bounding box center [802, 641] width 277 height 24
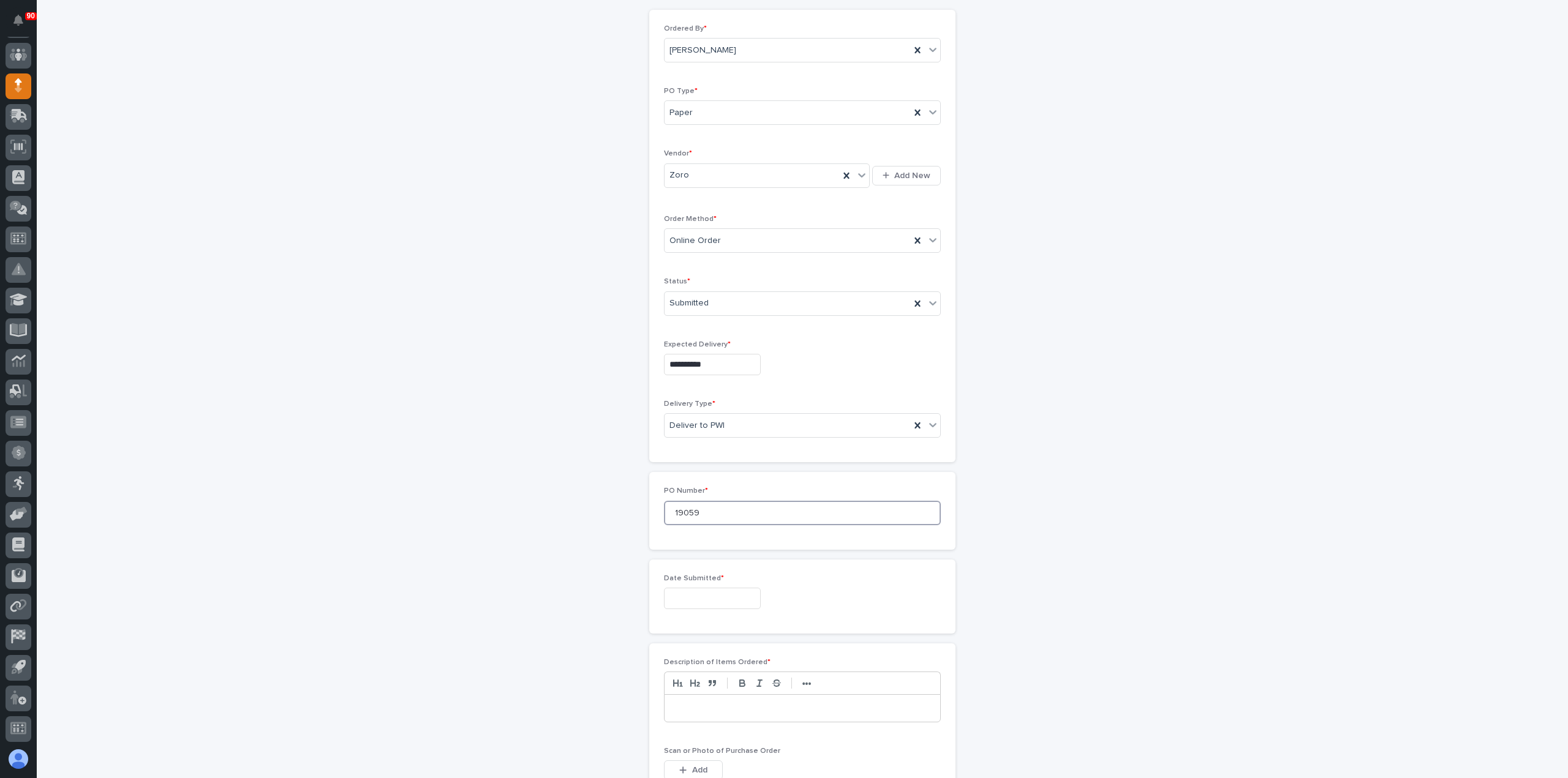
scroll to position [184, 0]
type input "19059"
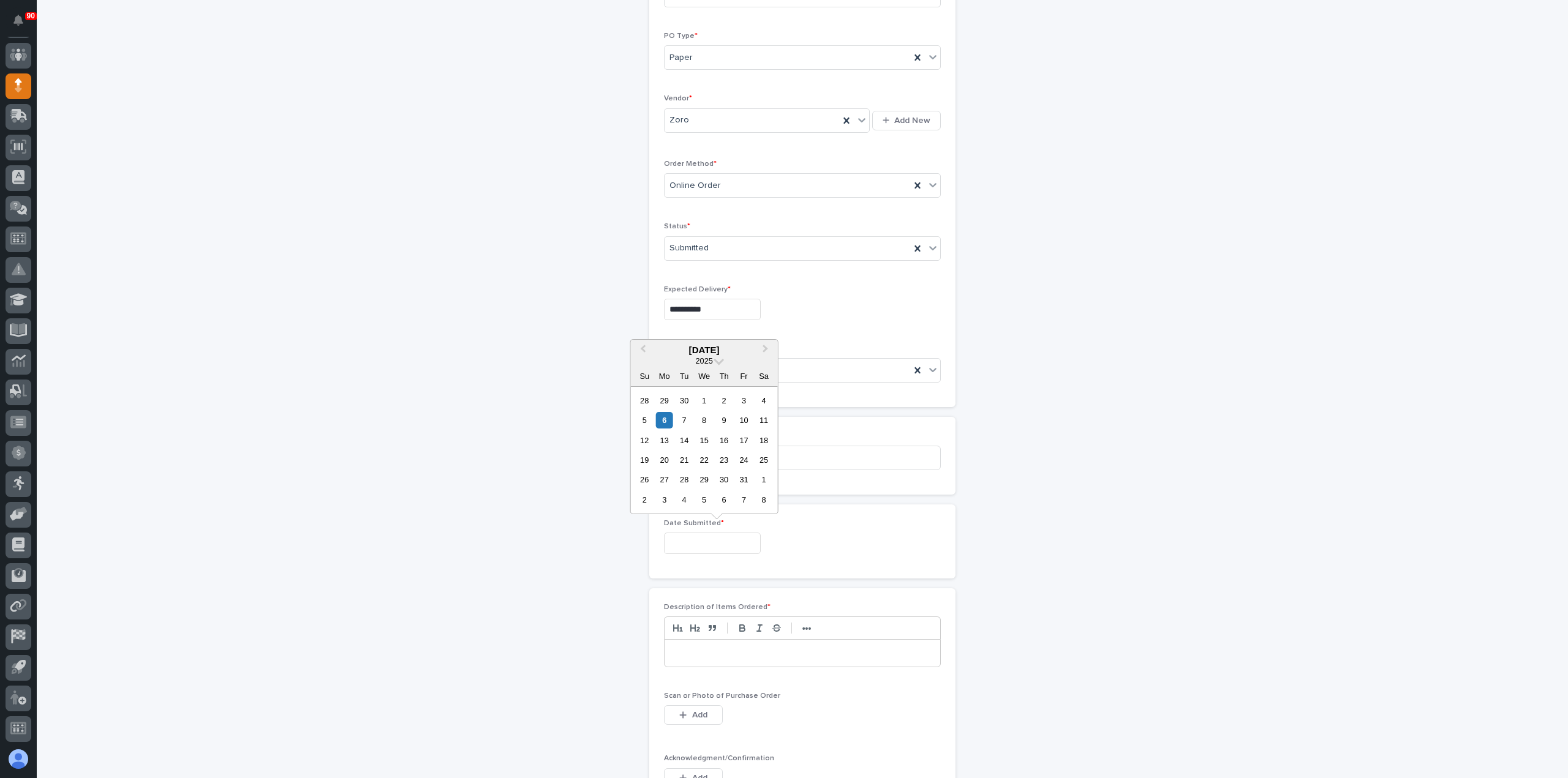
click at [695, 544] on input "text" at bounding box center [711, 543] width 97 height 21
click at [660, 418] on div "6" at bounding box center [664, 420] width 17 height 17
type input "**********"
click at [716, 647] on p at bounding box center [802, 653] width 257 height 12
click at [703, 709] on button "Add" at bounding box center [692, 715] width 59 height 20
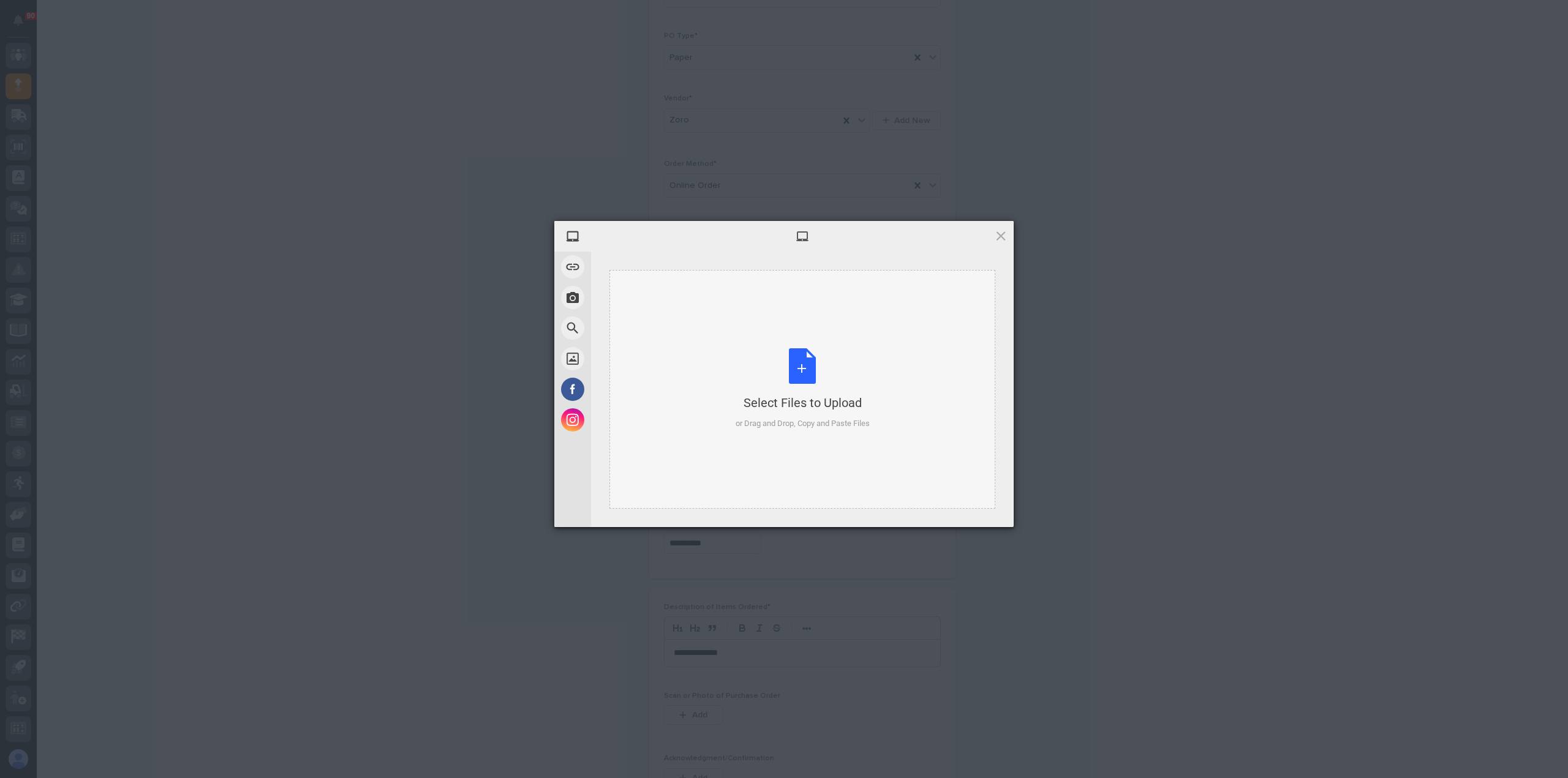
click at [803, 372] on div "Select Files to Upload or Drag and Drop, Copy and Paste Files" at bounding box center [803, 388] width 134 height 81
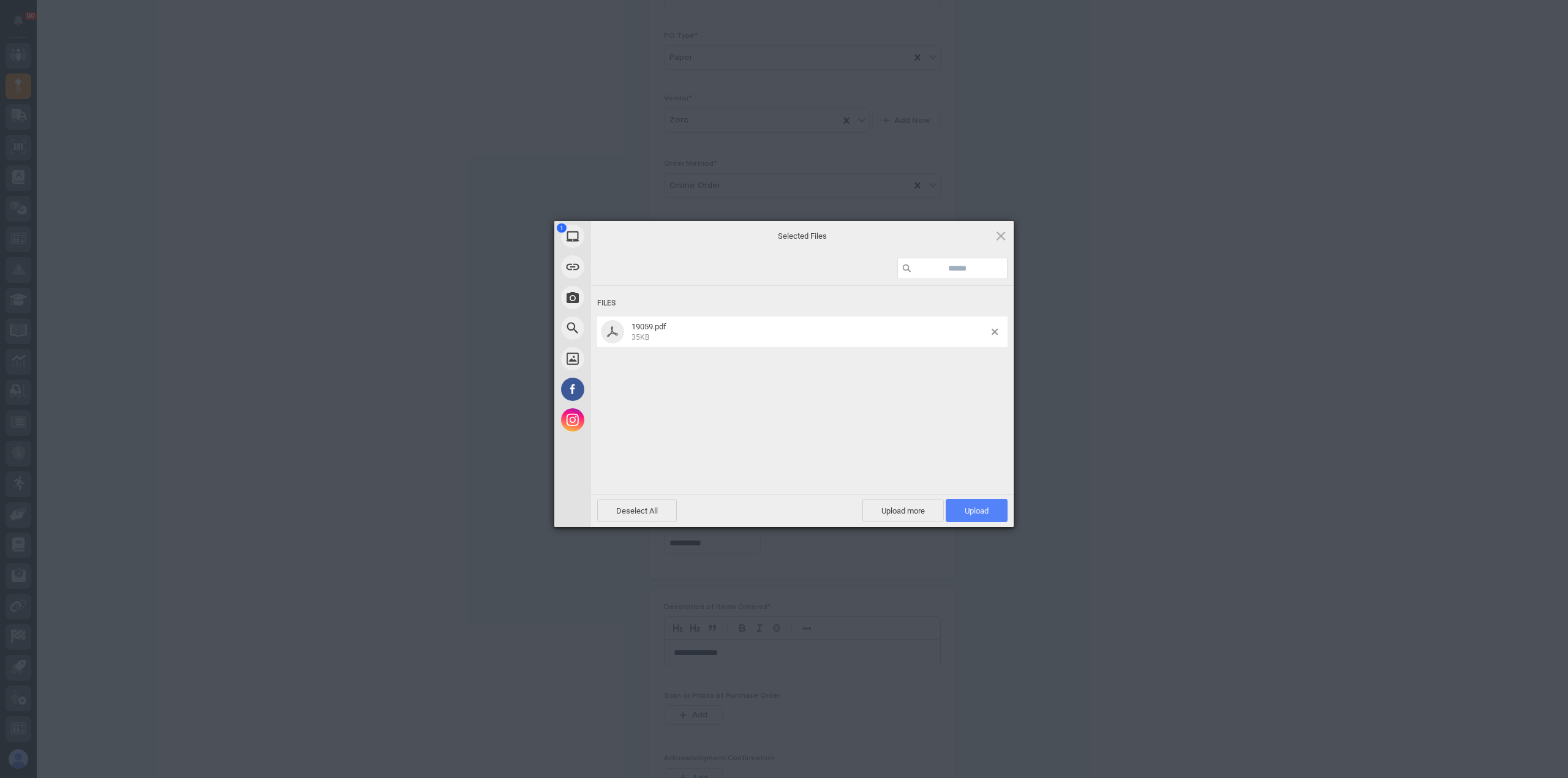
click at [976, 505] on span "Upload 1" at bounding box center [976, 511] width 62 height 24
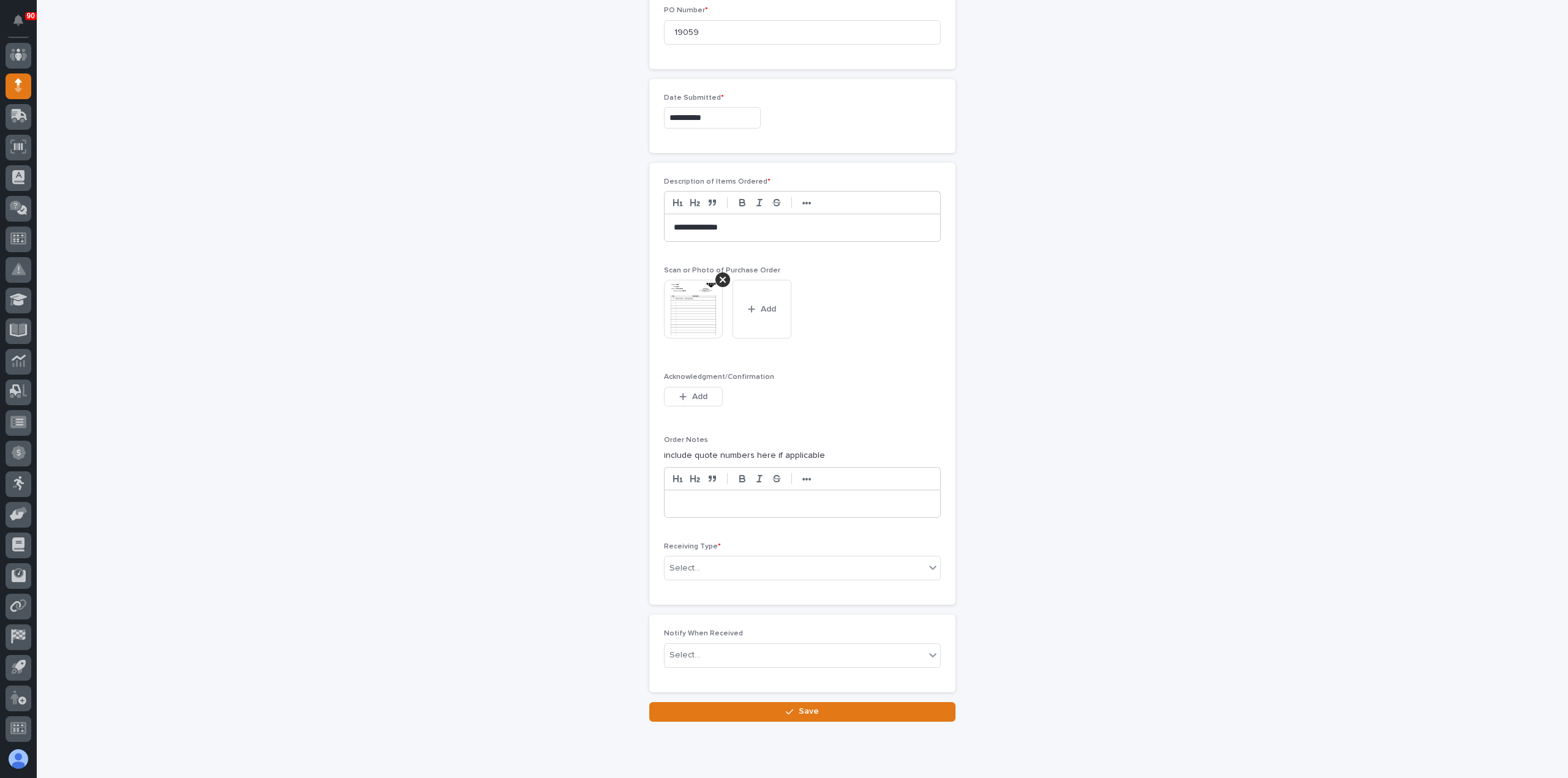
scroll to position [634, 0]
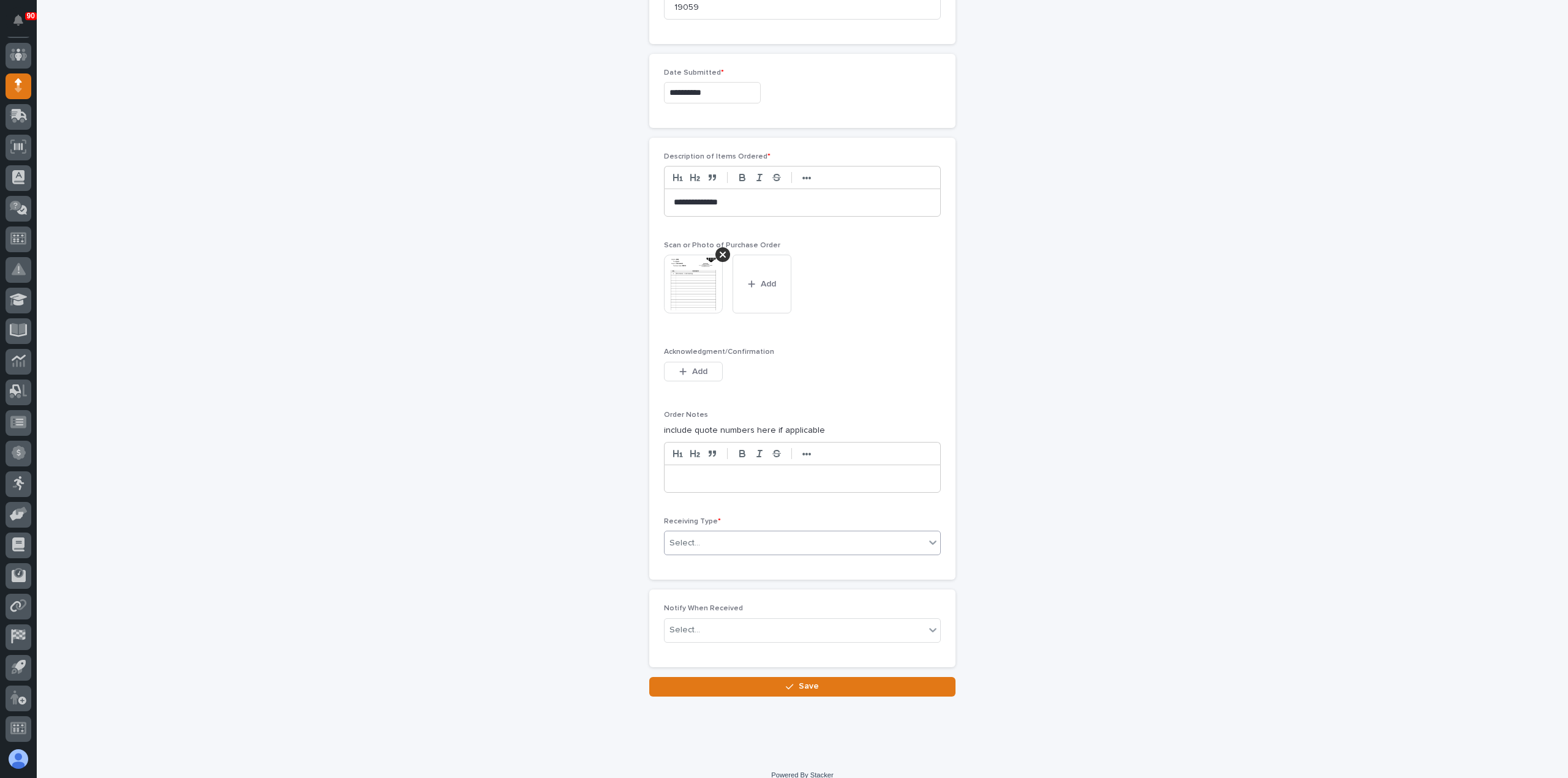
click at [723, 538] on div "Select..." at bounding box center [794, 543] width 260 height 21
drag, startPoint x: 689, startPoint y: 613, endPoint x: 691, endPoint y: 621, distance: 8.2
click at [691, 622] on div "Deliver to" at bounding box center [797, 626] width 276 height 21
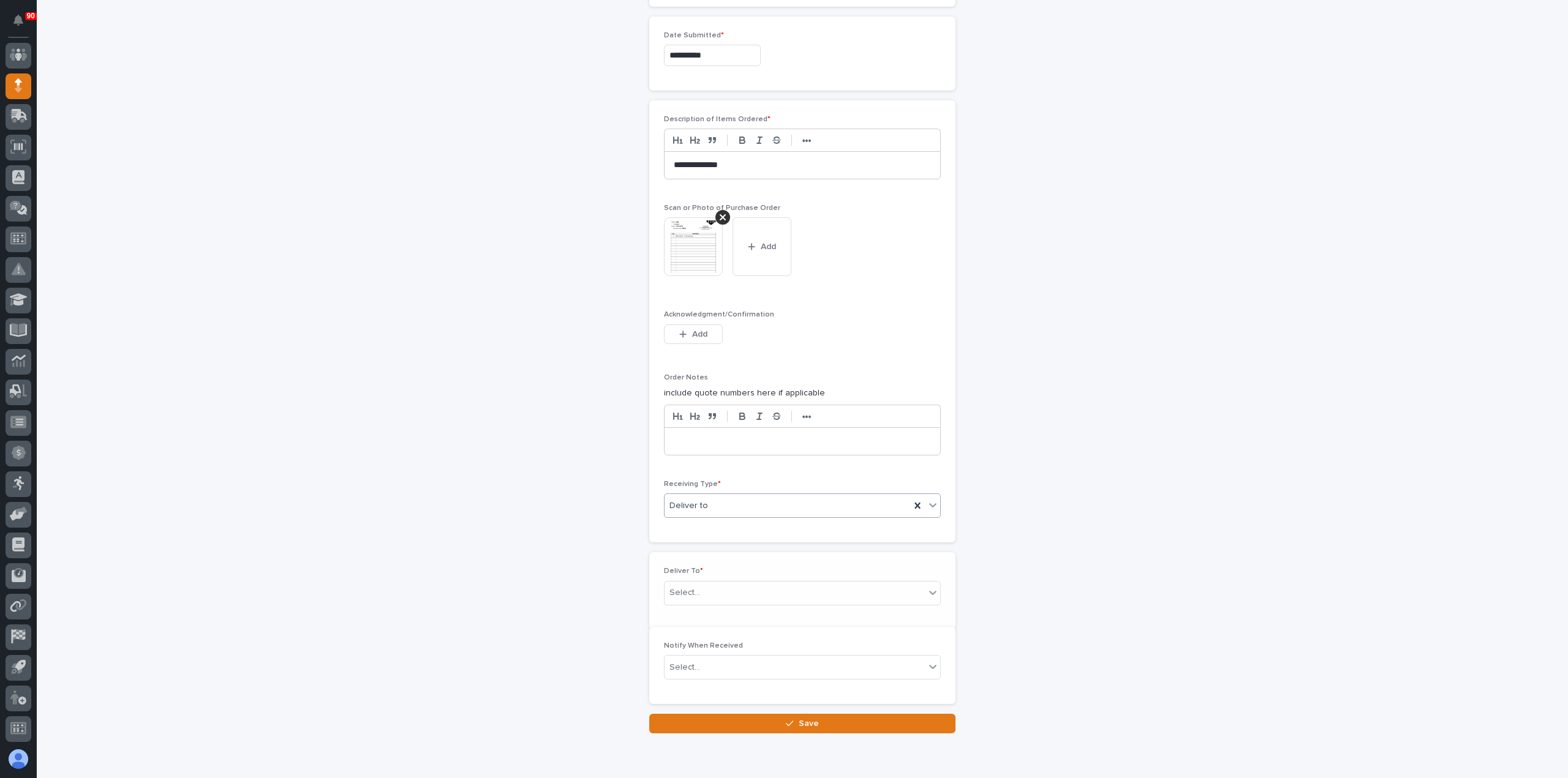
scroll to position [678, 0]
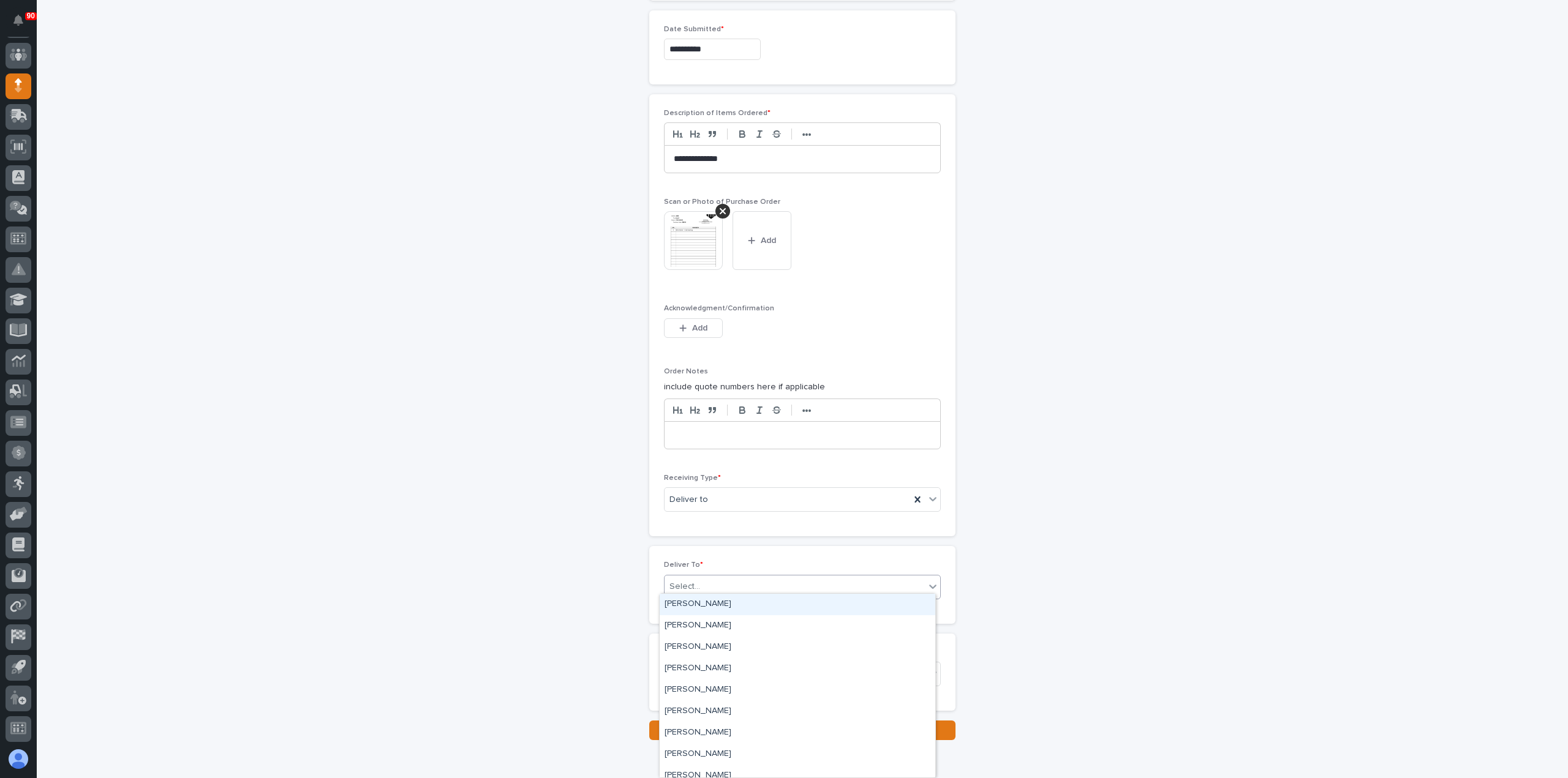
click at [705, 577] on div "Select..." at bounding box center [794, 587] width 260 height 21
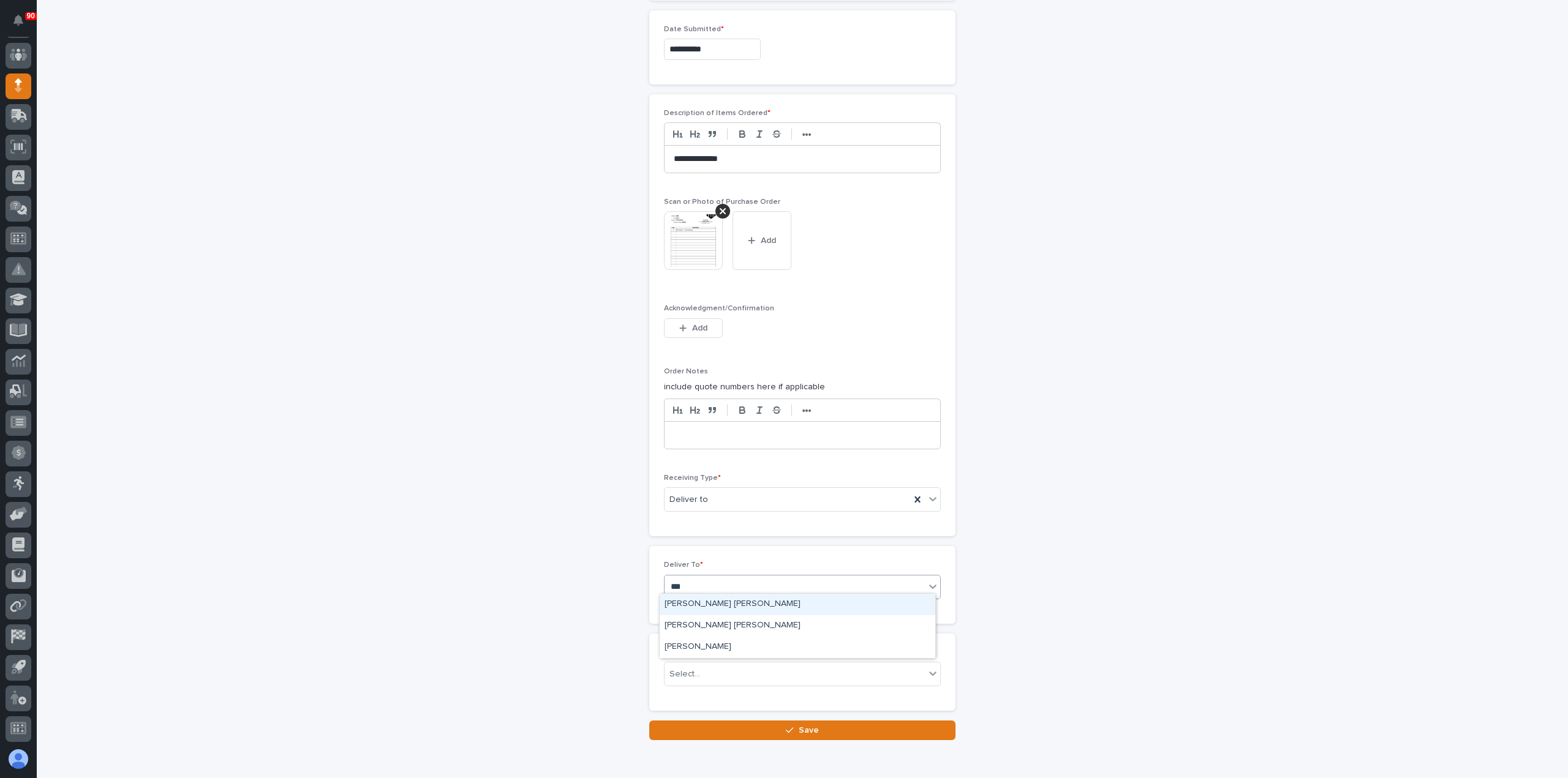
type input "****"
click at [705, 624] on div "[PERSON_NAME] [PERSON_NAME]" at bounding box center [797, 626] width 276 height 21
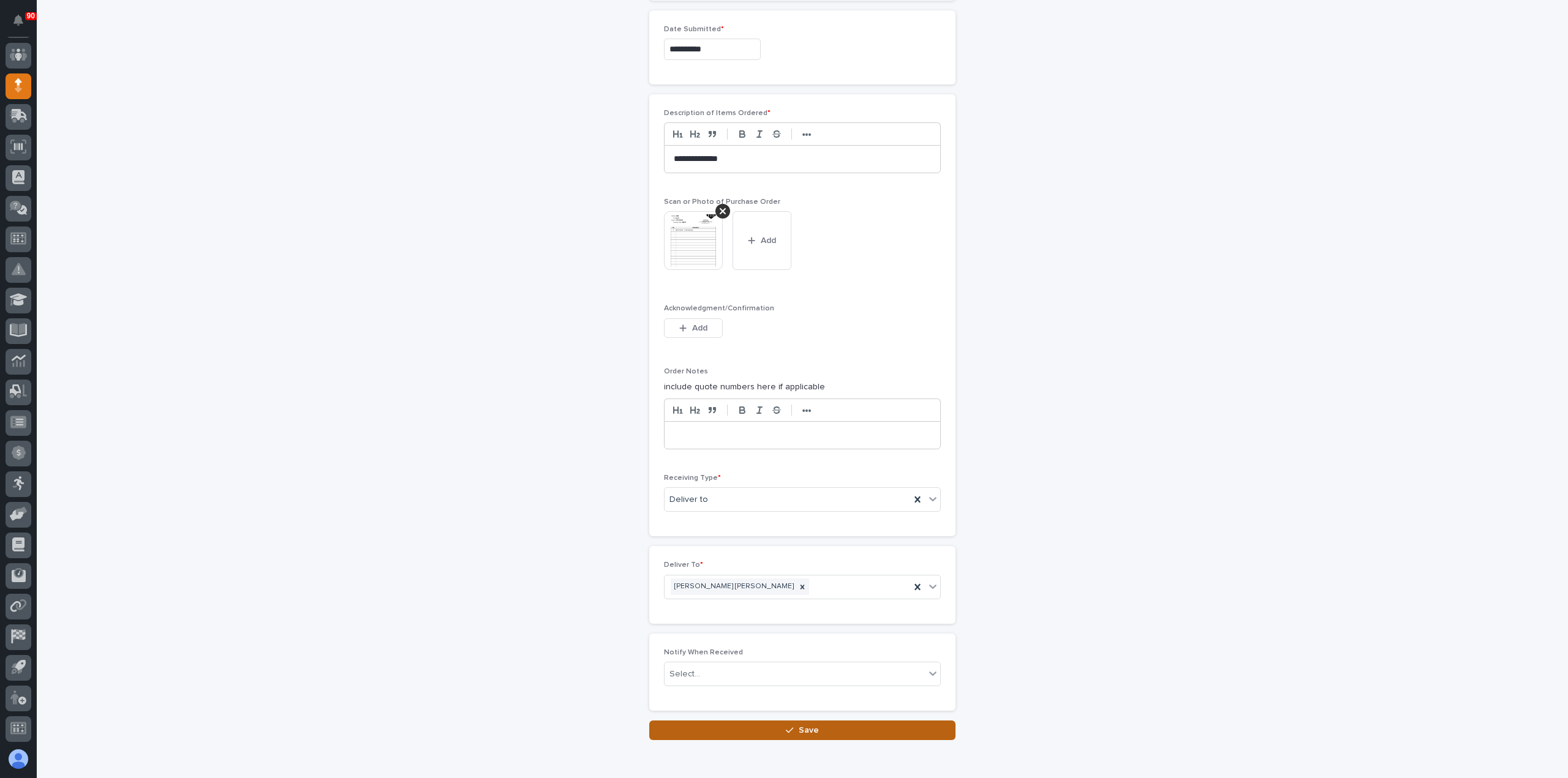
click at [781, 720] on button "Save" at bounding box center [802, 730] width 306 height 20
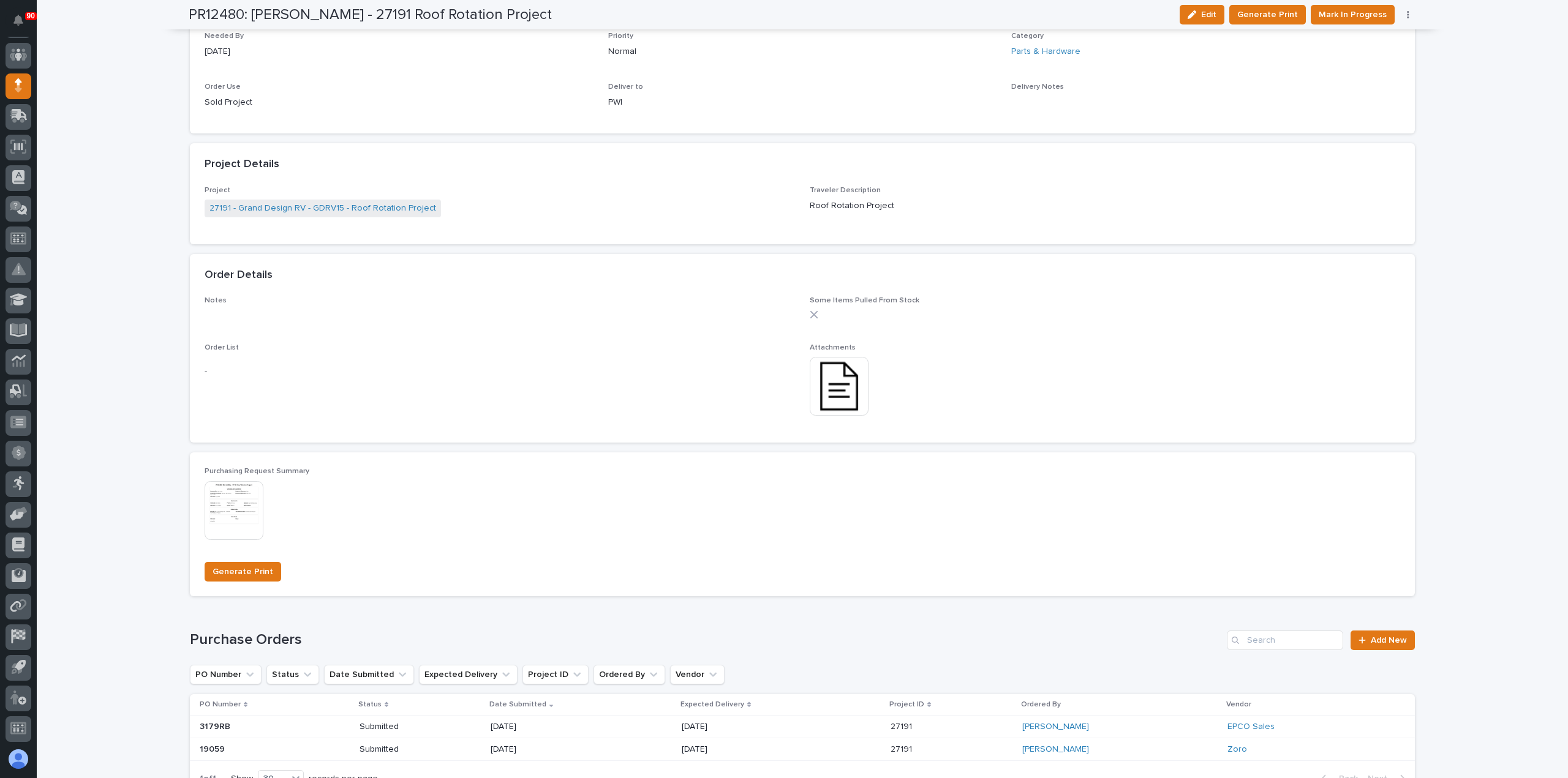
scroll to position [735, 0]
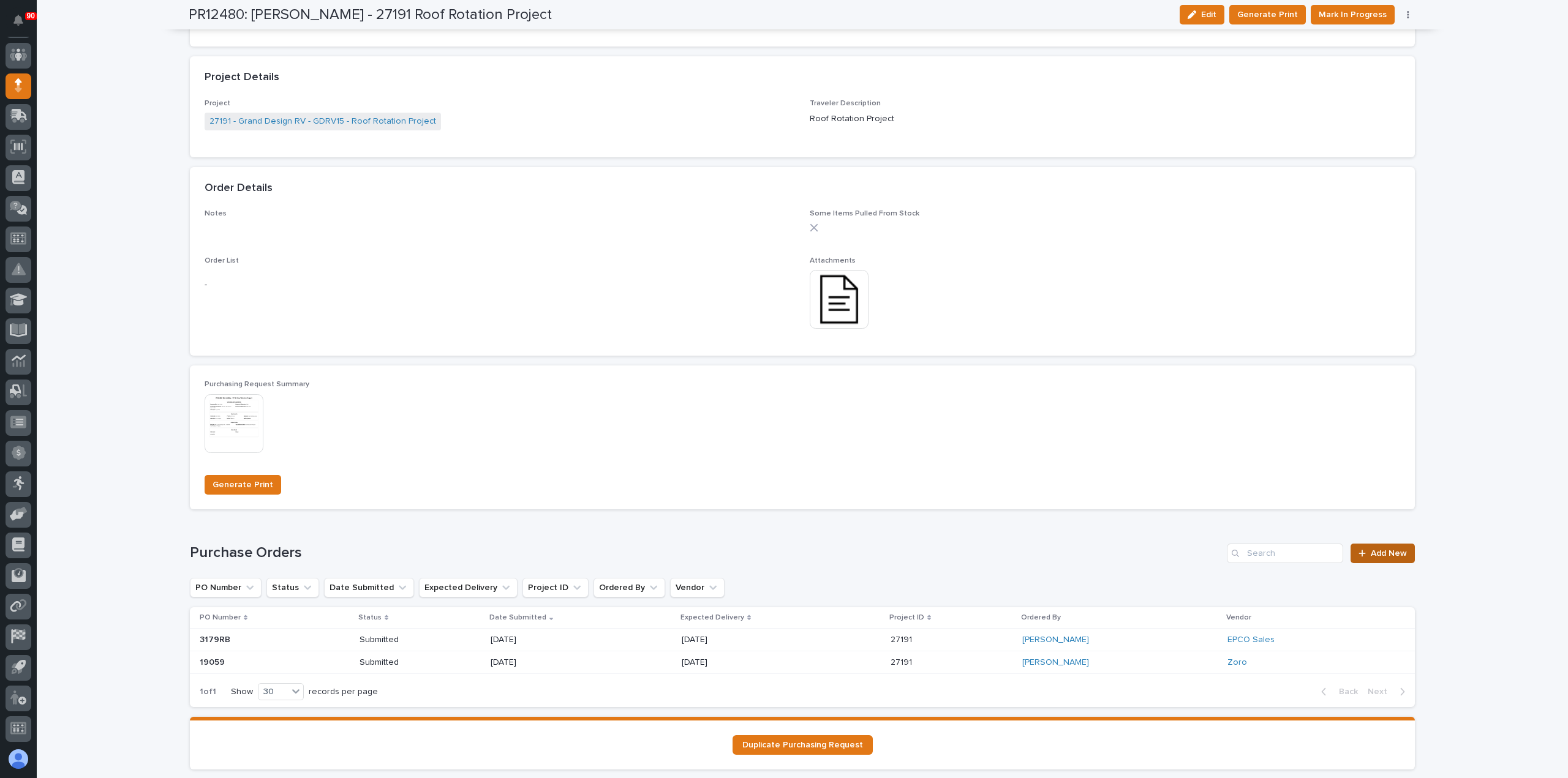
click at [1380, 549] on span "Add New" at bounding box center [1389, 553] width 36 height 8
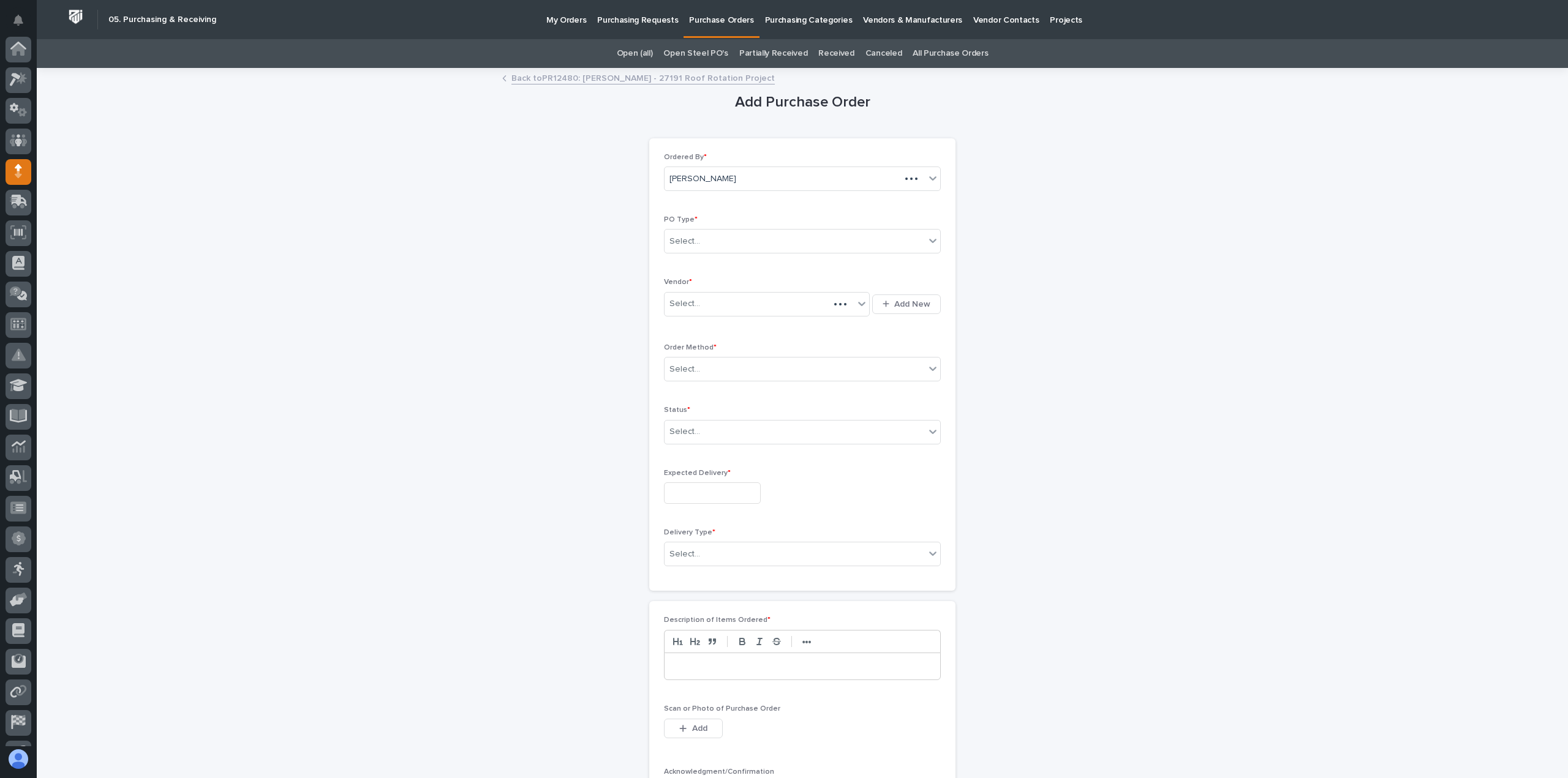
scroll to position [86, 0]
click at [702, 238] on div "Select..." at bounding box center [794, 242] width 260 height 21
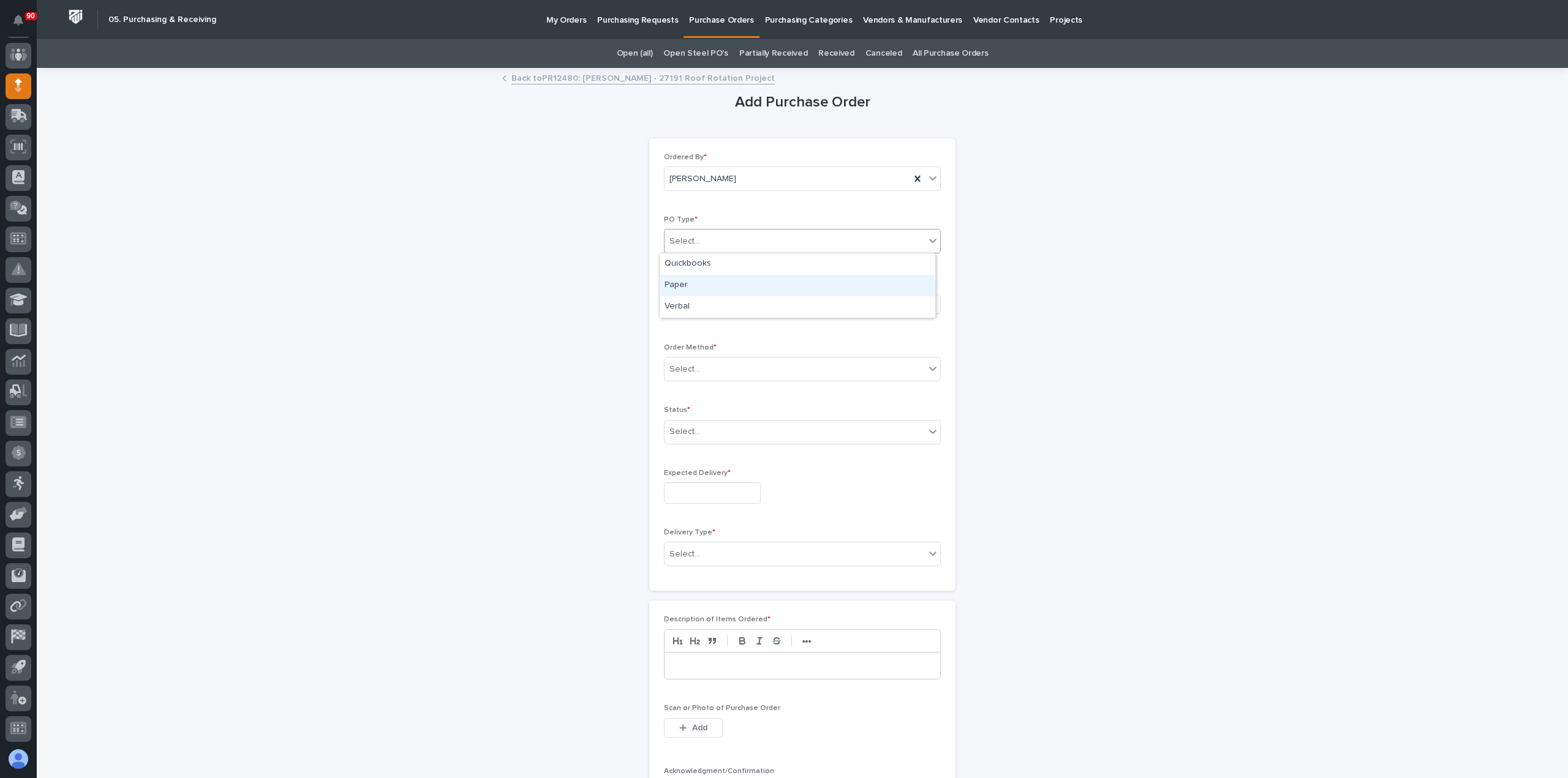
click at [689, 280] on div "Paper" at bounding box center [797, 286] width 276 height 21
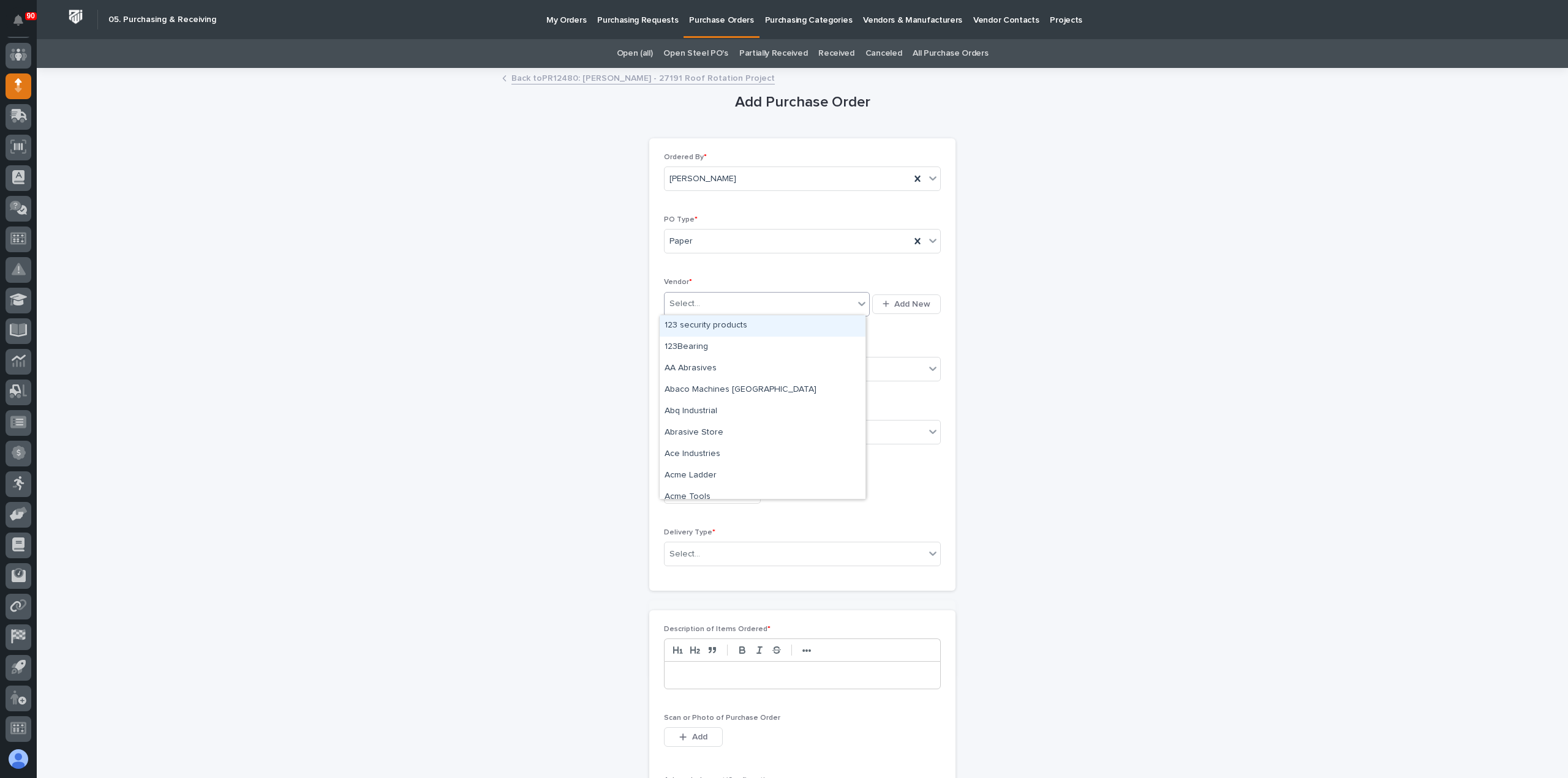
click at [698, 296] on div "Select..." at bounding box center [759, 304] width 189 height 21
type input "***"
click at [714, 324] on div "[PERSON_NAME]" at bounding box center [762, 326] width 206 height 21
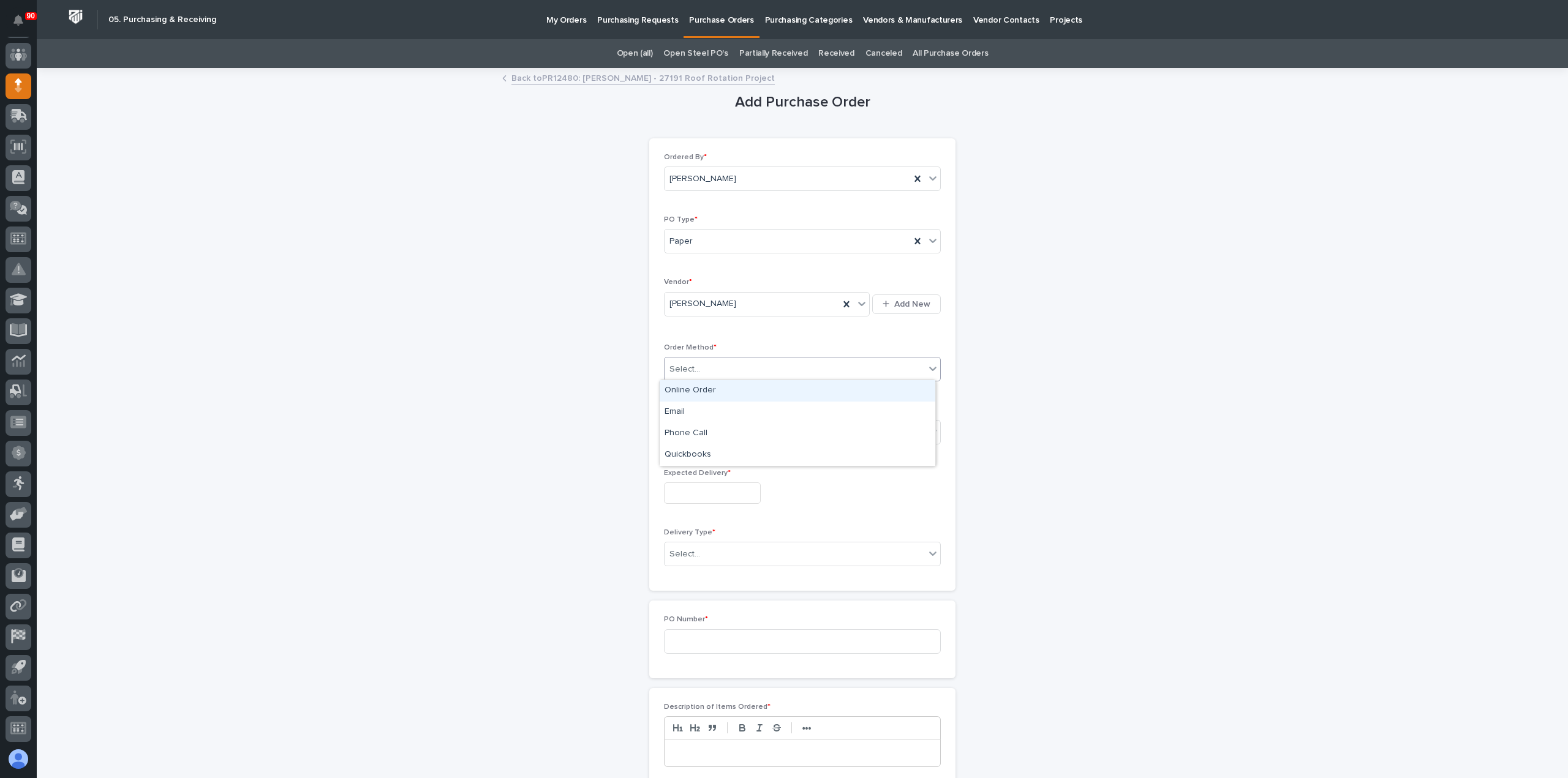
click at [708, 370] on div "Select..." at bounding box center [794, 369] width 260 height 21
drag, startPoint x: 693, startPoint y: 388, endPoint x: 699, endPoint y: 393, distance: 7.8
click at [692, 389] on div "Online Order" at bounding box center [797, 391] width 276 height 21
click at [702, 430] on div "Select..." at bounding box center [794, 432] width 260 height 21
click at [692, 474] on div "Submitted" at bounding box center [797, 475] width 276 height 21
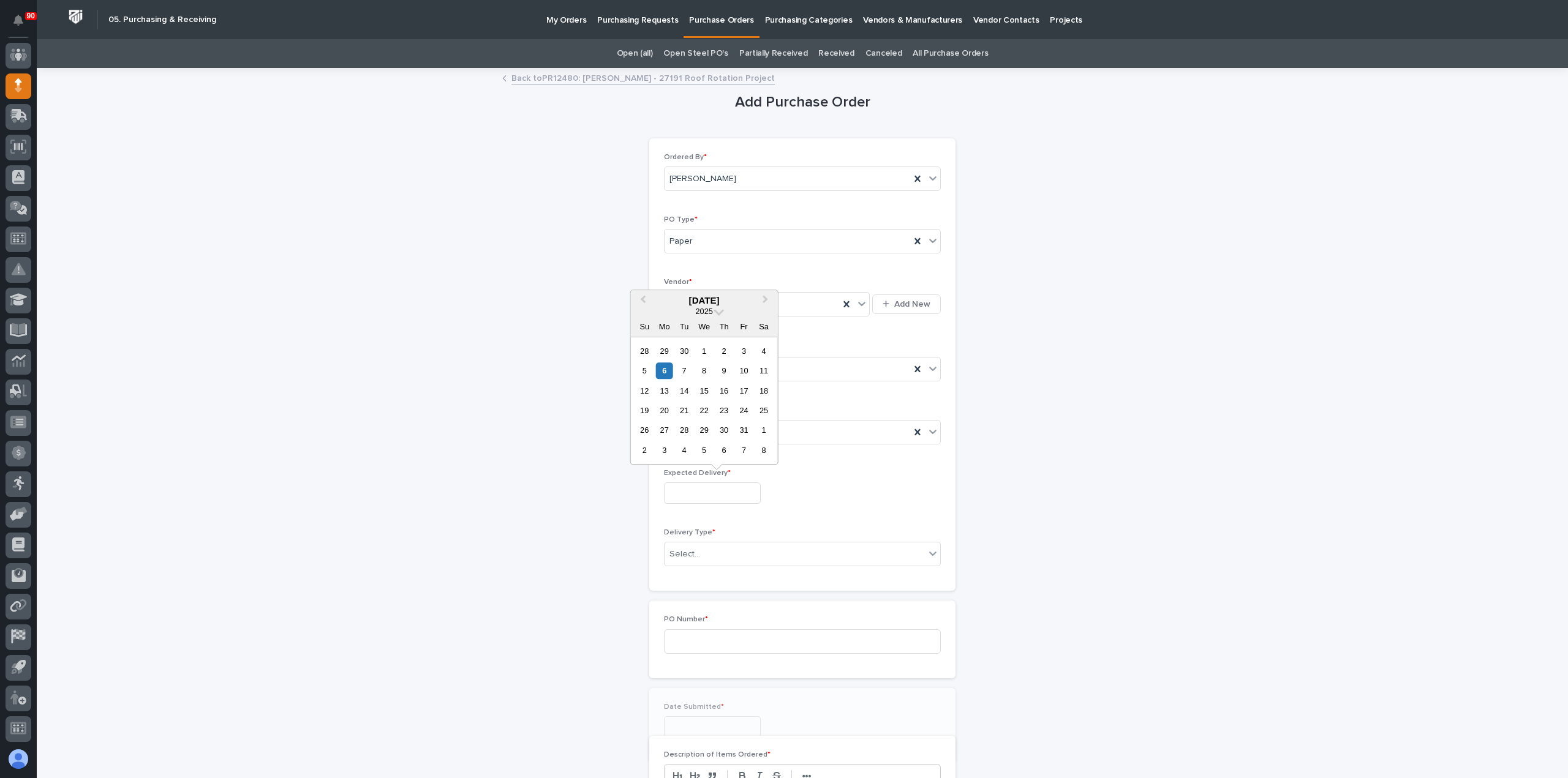
drag, startPoint x: 695, startPoint y: 489, endPoint x: 711, endPoint y: 487, distance: 16.1
click at [702, 489] on input "text" at bounding box center [711, 493] width 97 height 21
click at [686, 368] on div "7" at bounding box center [685, 371] width 17 height 17
type input "**********"
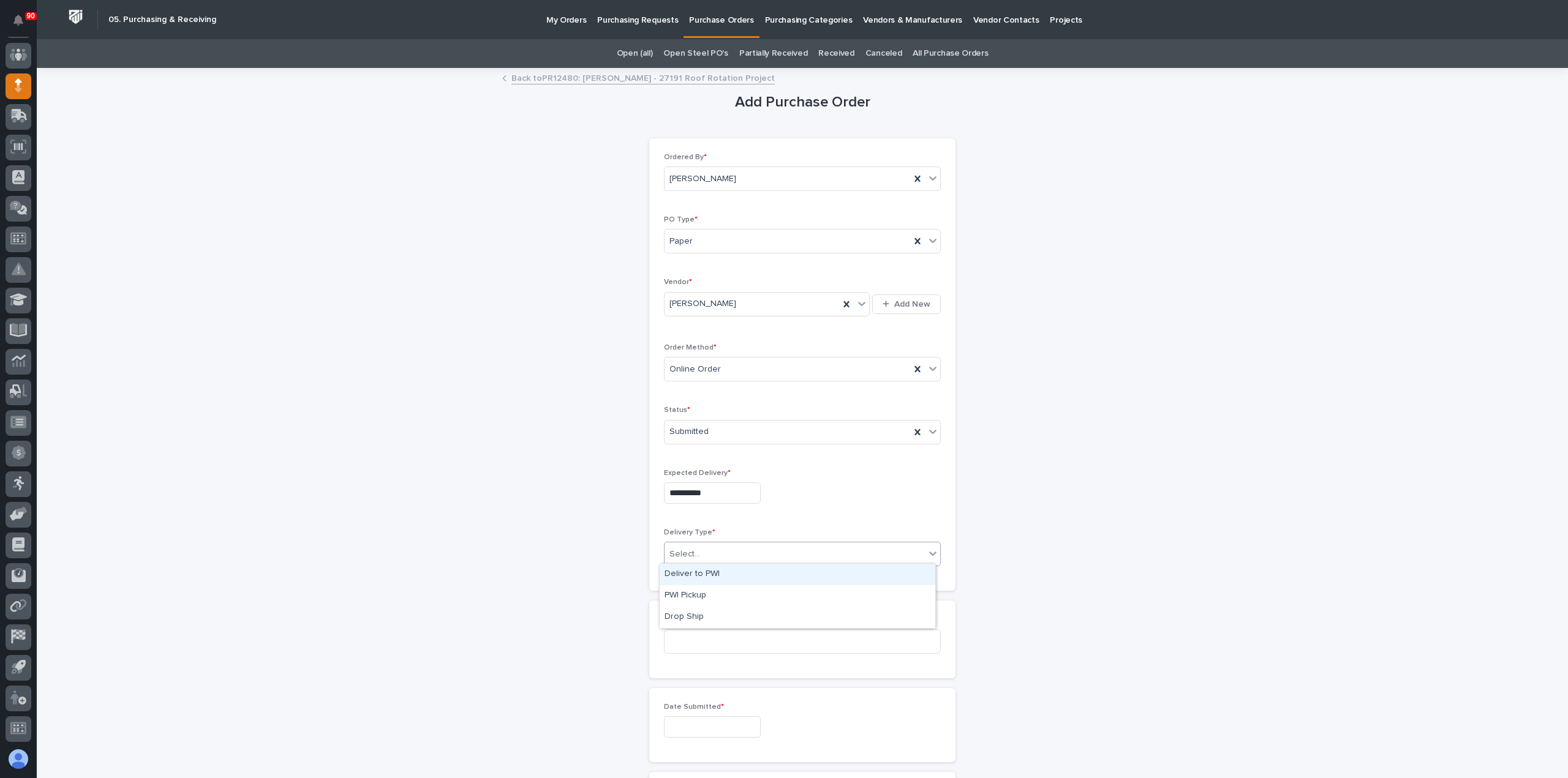
drag, startPoint x: 711, startPoint y: 543, endPoint x: 713, endPoint y: 537, distance: 6.3
click at [711, 542] on div "Select..." at bounding box center [802, 554] width 277 height 24
click at [714, 572] on div "Deliver to PWI" at bounding box center [797, 574] width 276 height 21
drag, startPoint x: 708, startPoint y: 642, endPoint x: 746, endPoint y: 633, distance: 39.1
click at [727, 636] on input at bounding box center [802, 641] width 277 height 24
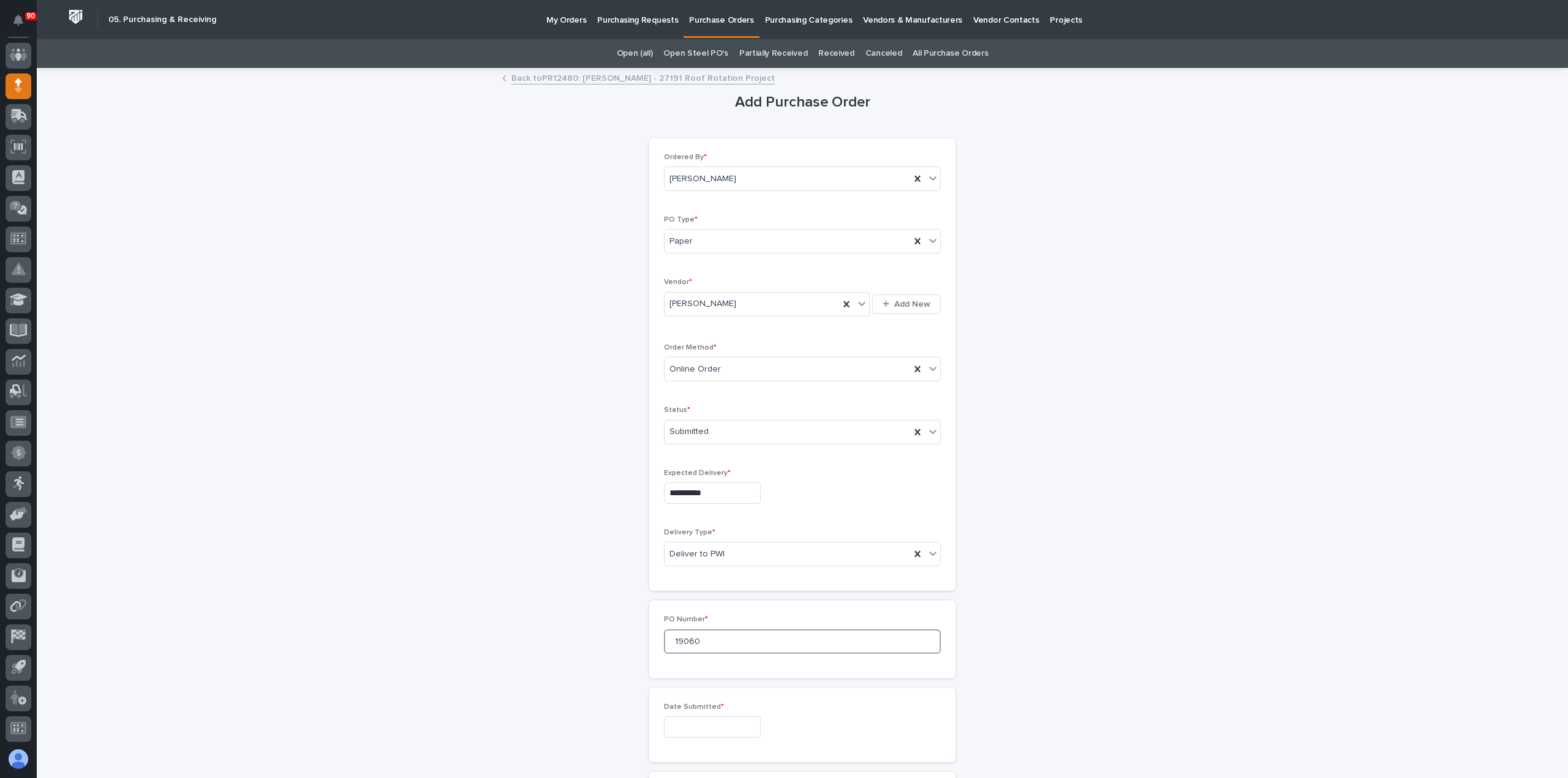
type input "19060"
click at [703, 725] on input "text" at bounding box center [711, 727] width 97 height 21
click at [661, 602] on div "6" at bounding box center [664, 604] width 17 height 17
type input "**********"
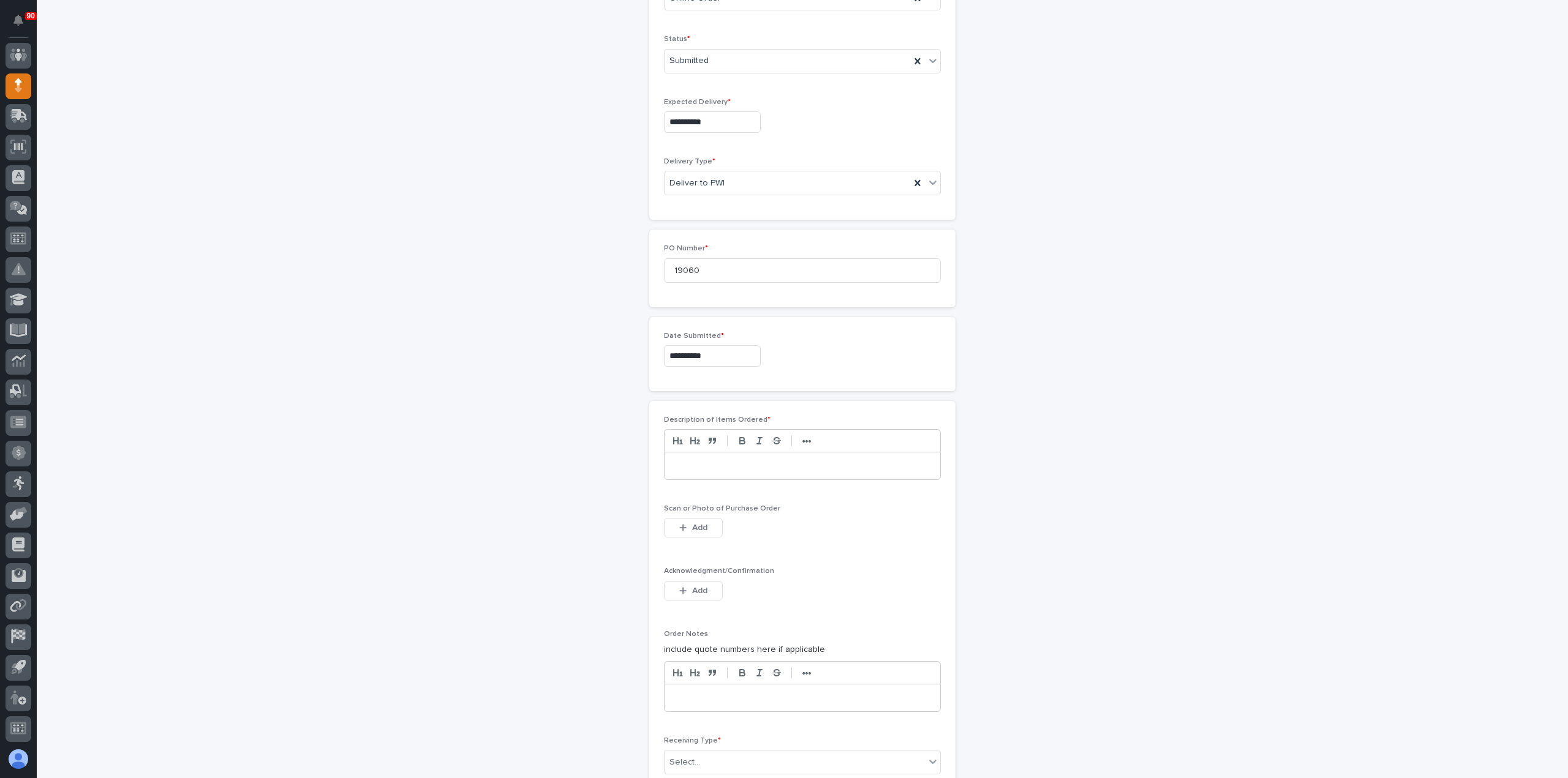
scroll to position [429, 0]
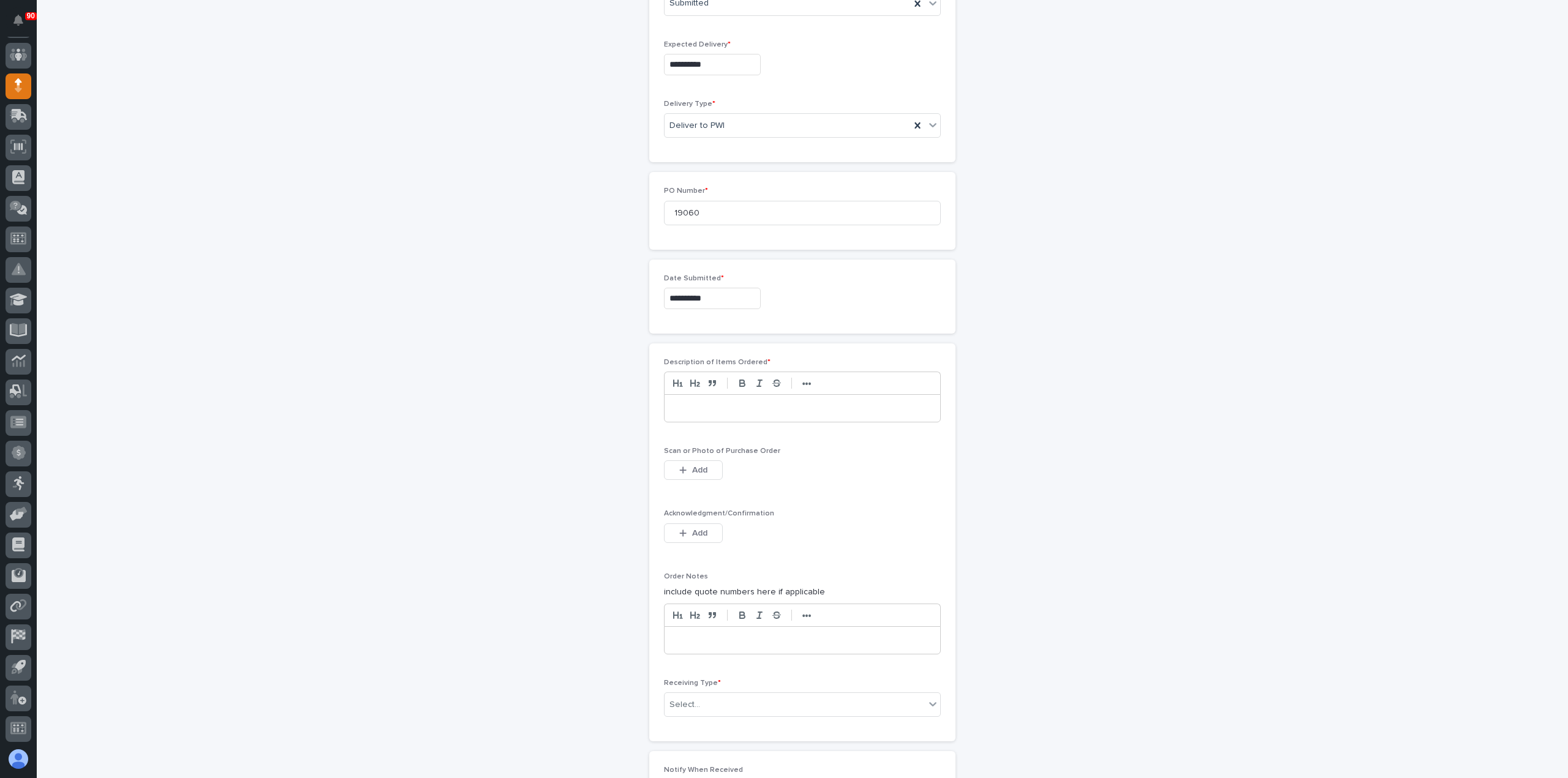
click at [698, 406] on p at bounding box center [802, 408] width 257 height 12
click at [705, 460] on button "Add" at bounding box center [692, 470] width 59 height 20
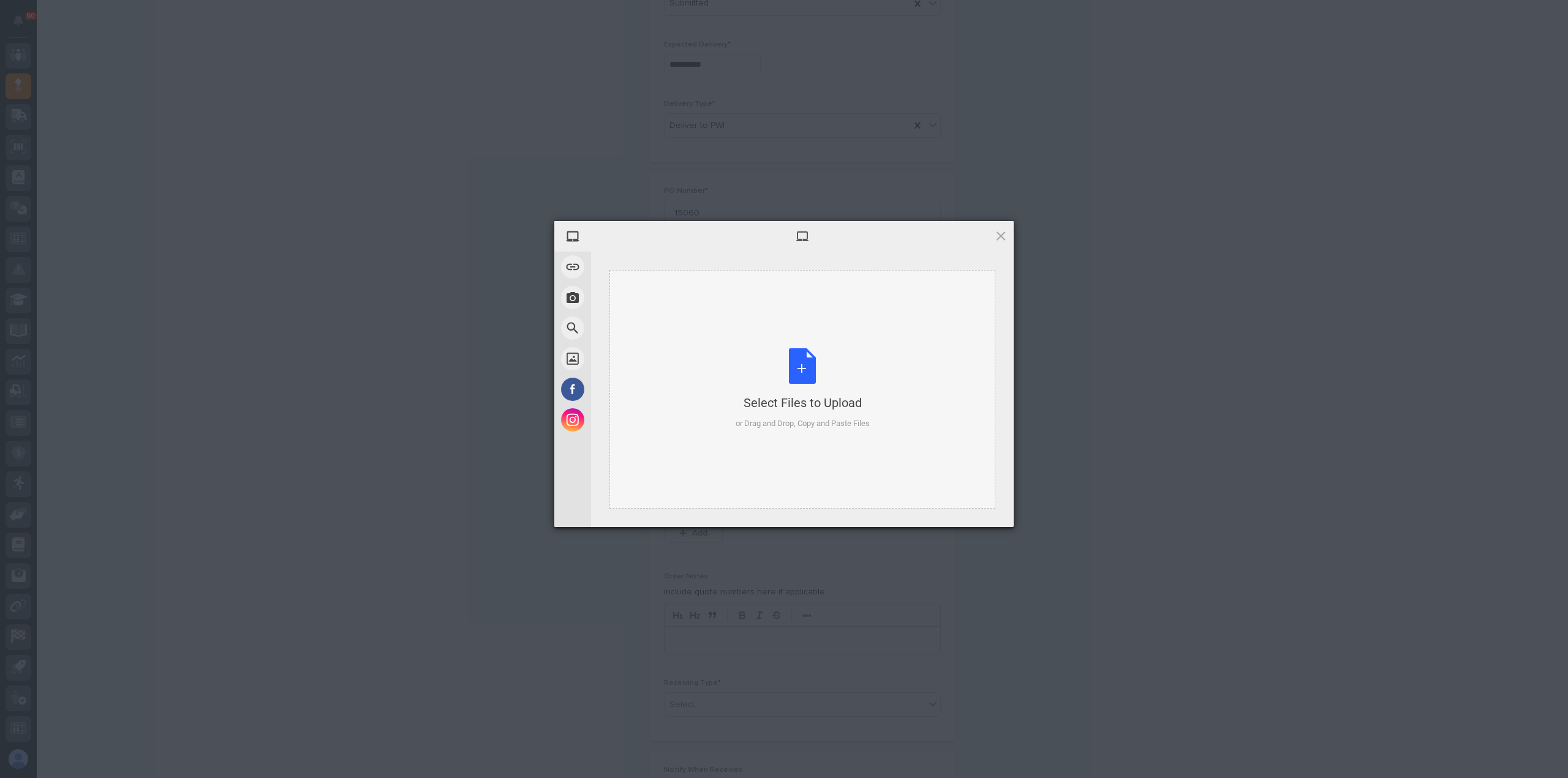
click at [807, 361] on div "Select Files to Upload or Drag and Drop, Copy and Paste Files" at bounding box center [803, 388] width 134 height 81
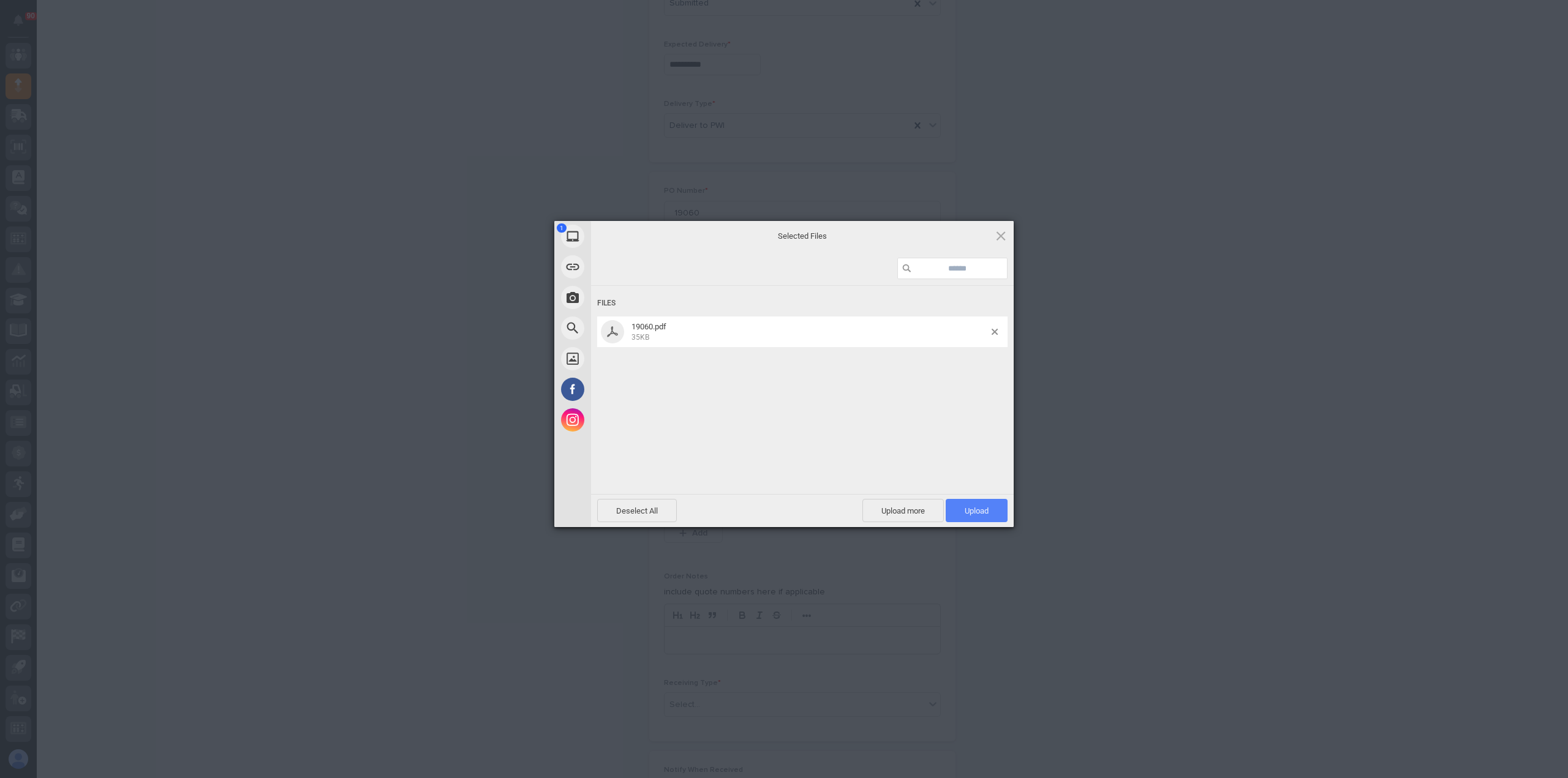
click at [964, 504] on span "Upload 1" at bounding box center [976, 511] width 62 height 24
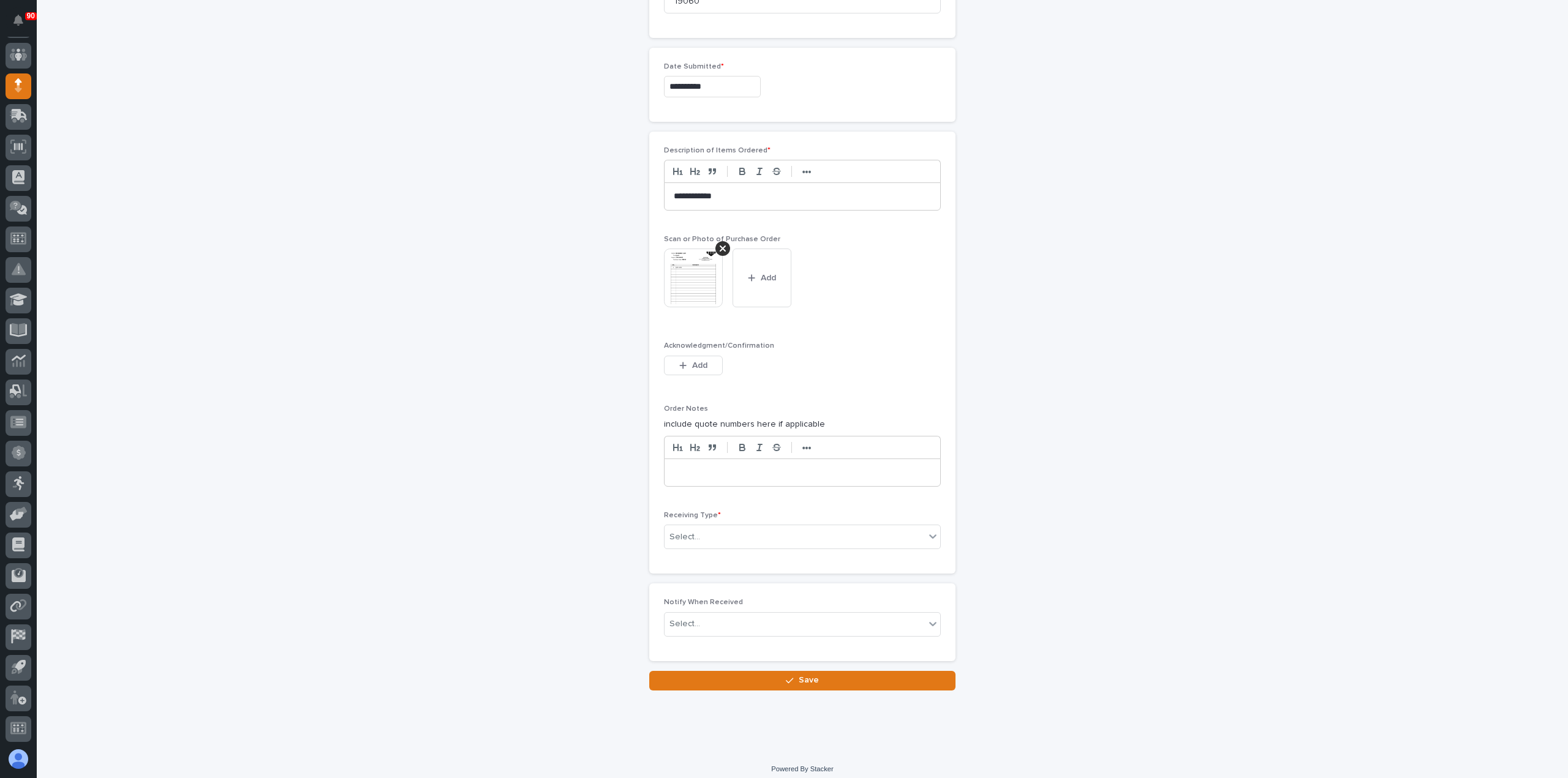
scroll to position [643, 0]
click at [708, 527] on div "Select..." at bounding box center [794, 535] width 260 height 21
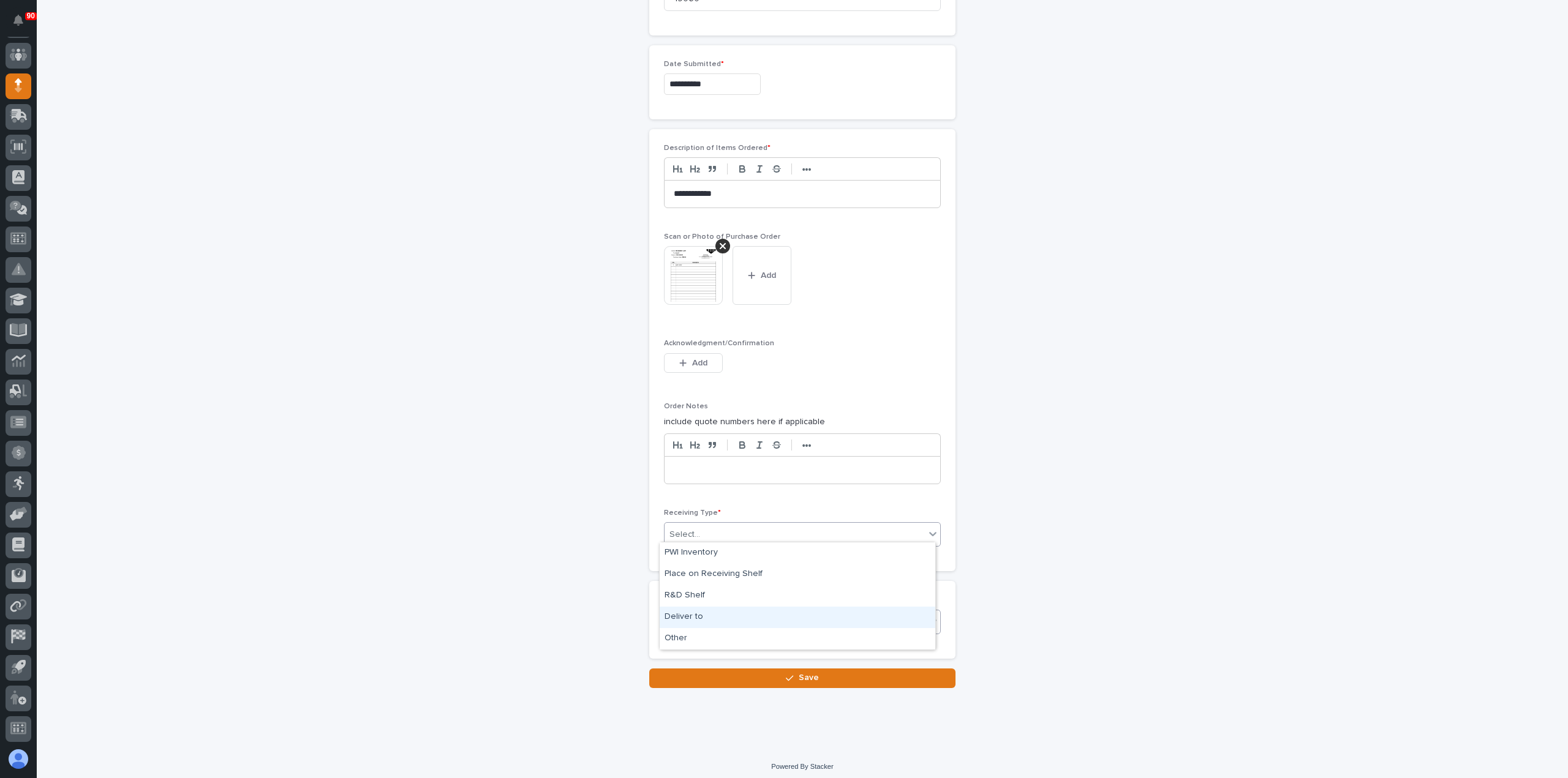
click at [691, 612] on div "Deliver to" at bounding box center [797, 617] width 276 height 21
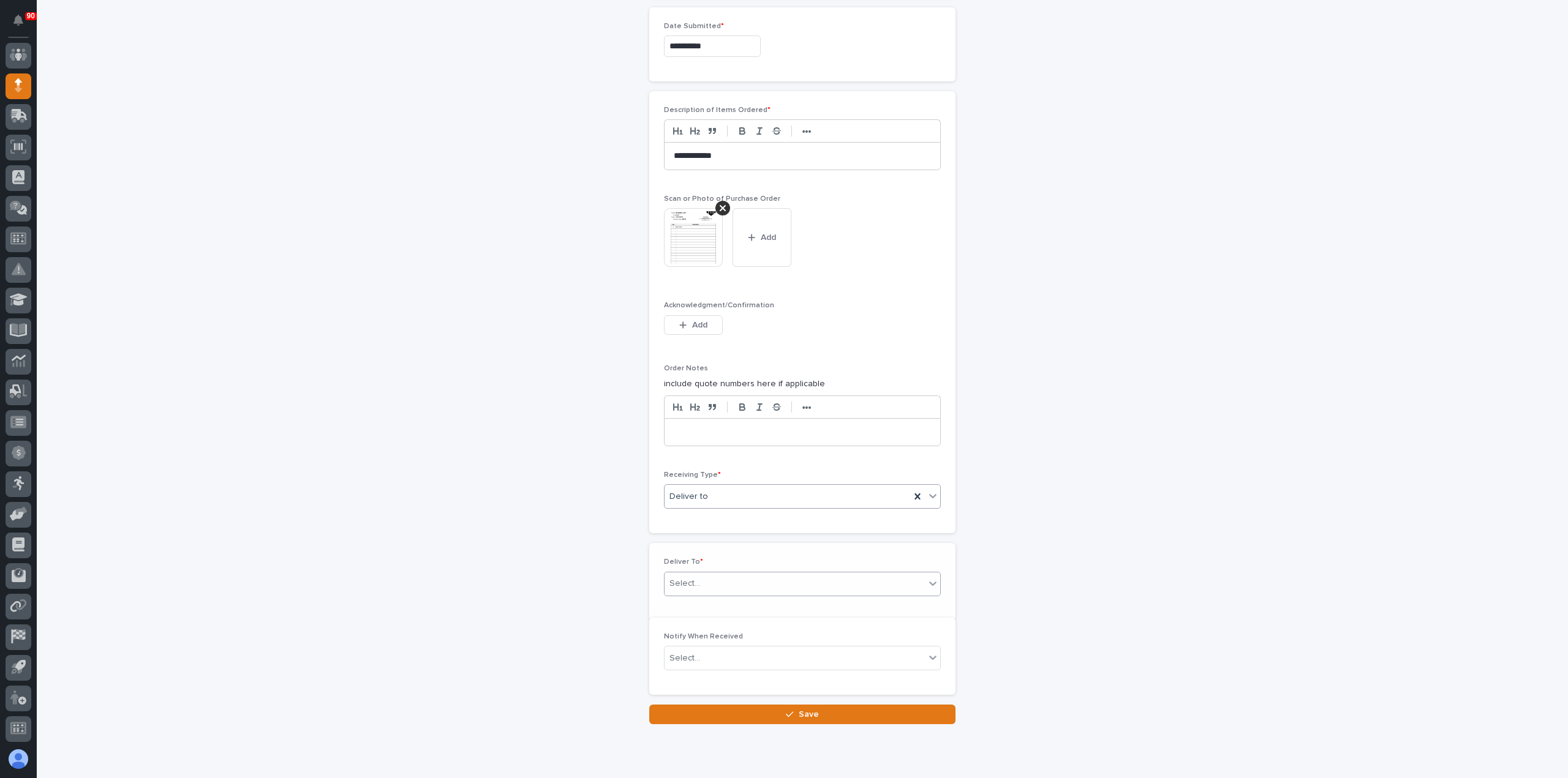
scroll to position [686, 0]
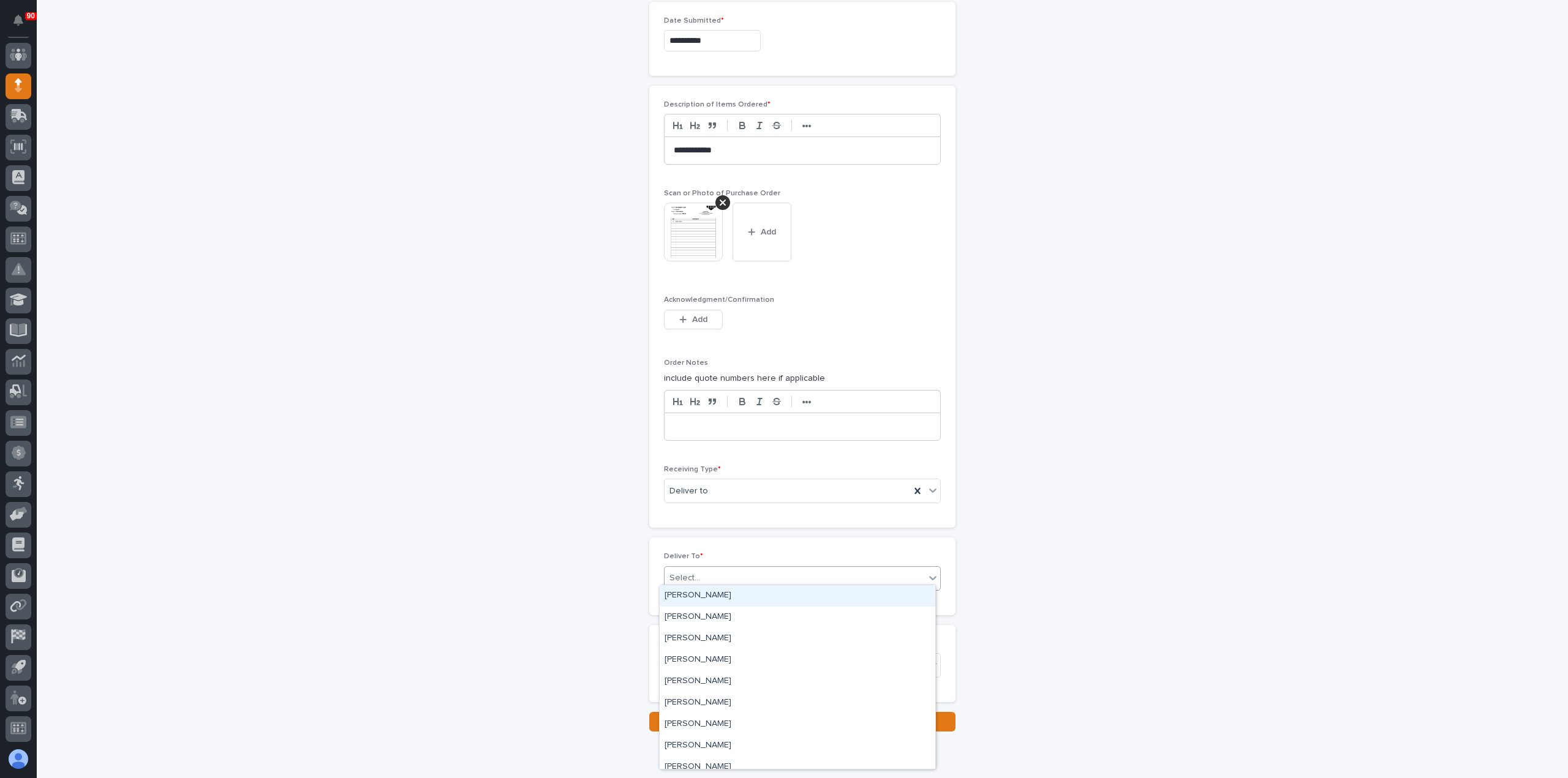
click at [708, 568] on div "Select..." at bounding box center [794, 578] width 260 height 21
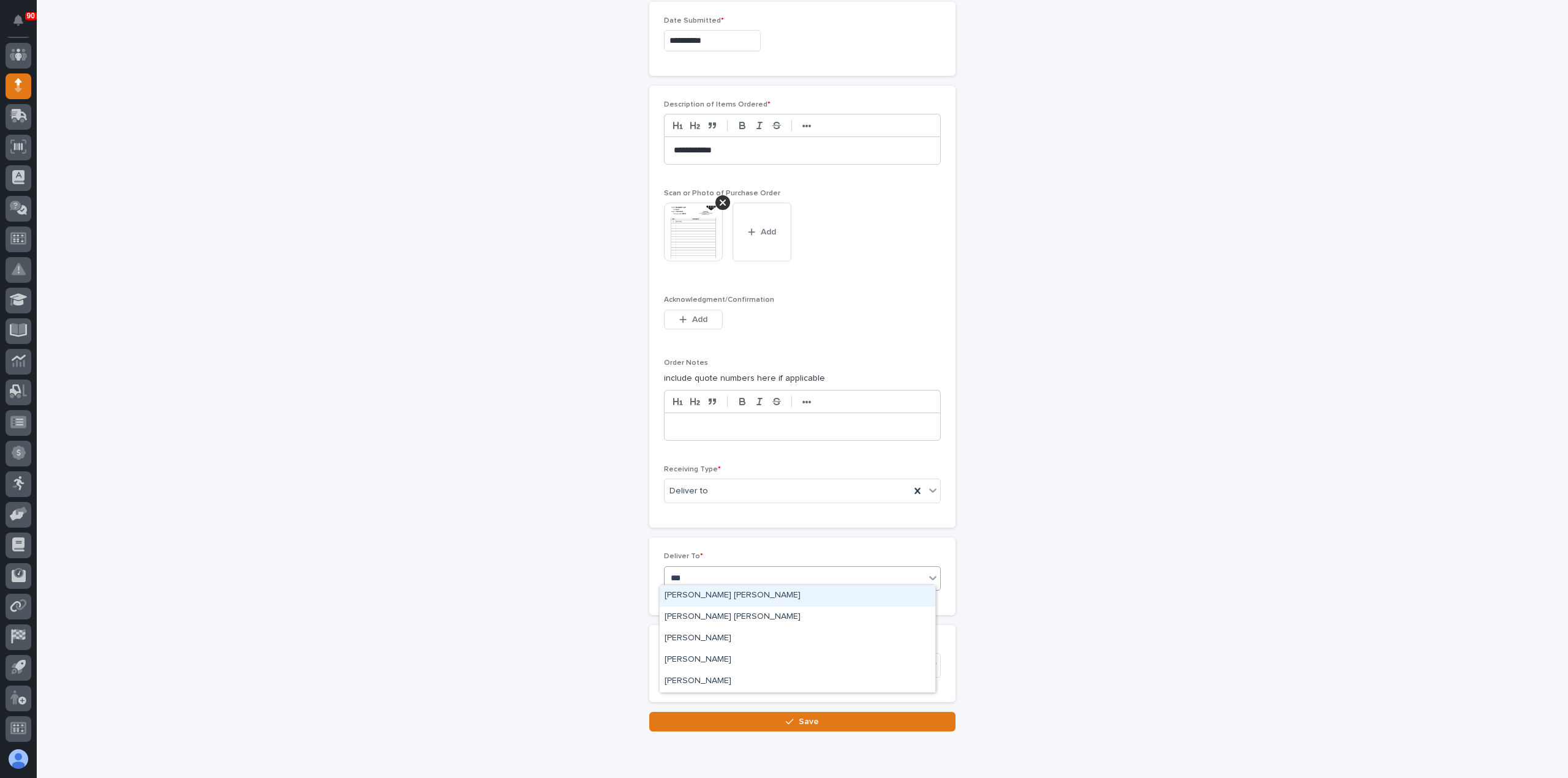
type input "****"
click at [704, 614] on div "[PERSON_NAME] [PERSON_NAME]" at bounding box center [797, 617] width 276 height 21
click at [803, 716] on span "Save" at bounding box center [809, 722] width 21 height 11
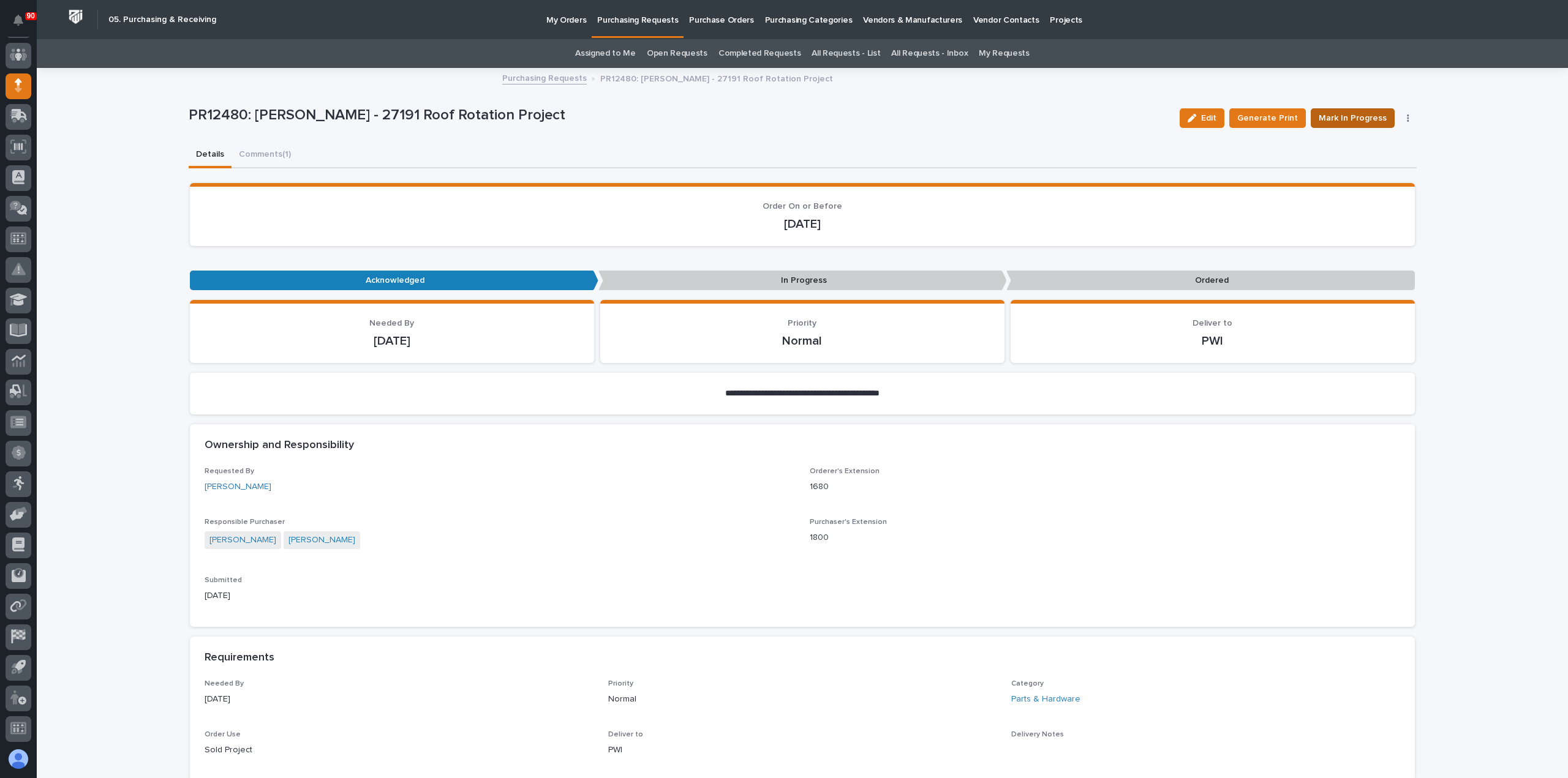
click at [1351, 116] on span "Mark In Progress" at bounding box center [1352, 118] width 68 height 14
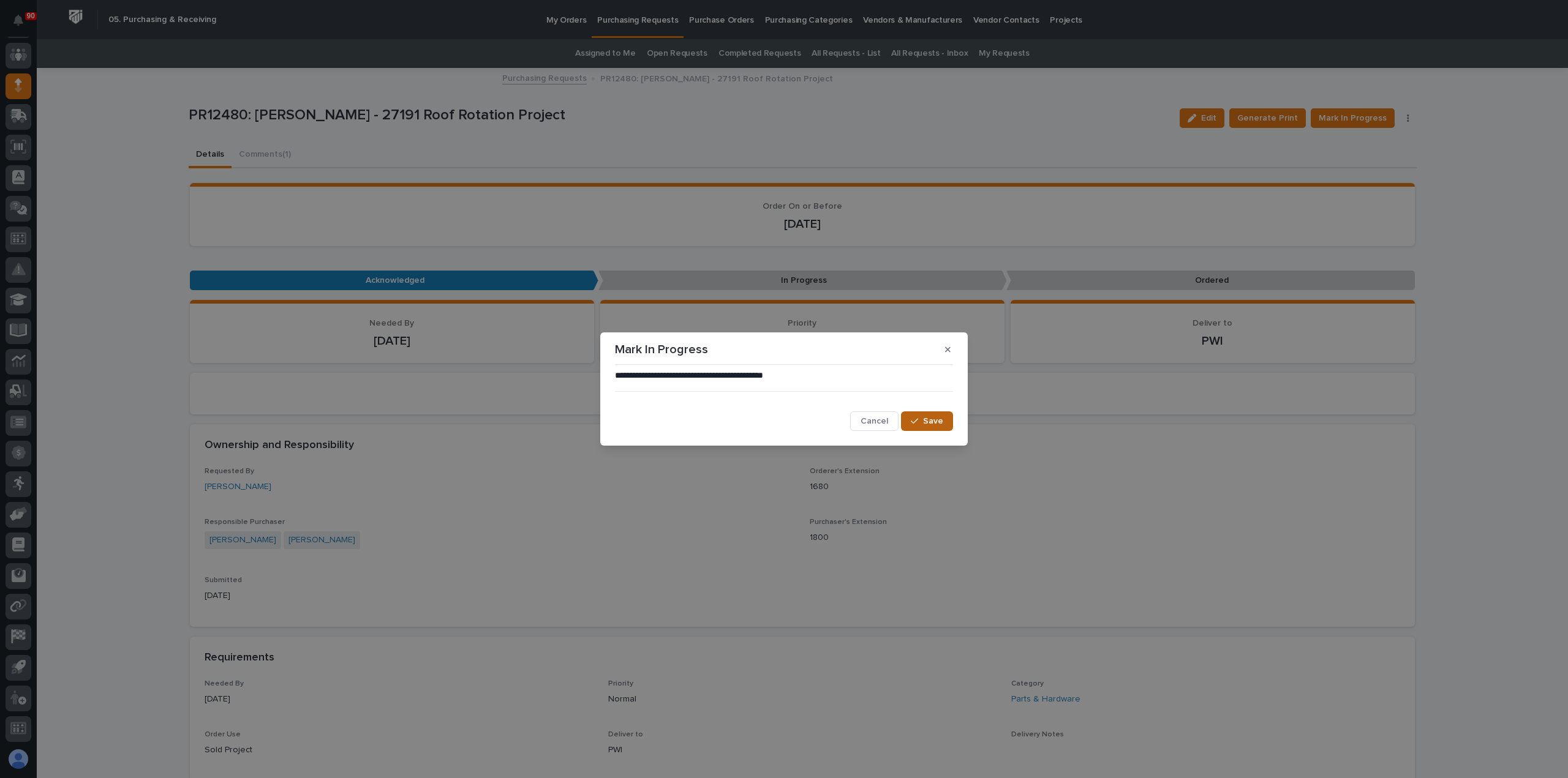
click at [921, 421] on div "button" at bounding box center [917, 421] width 12 height 8
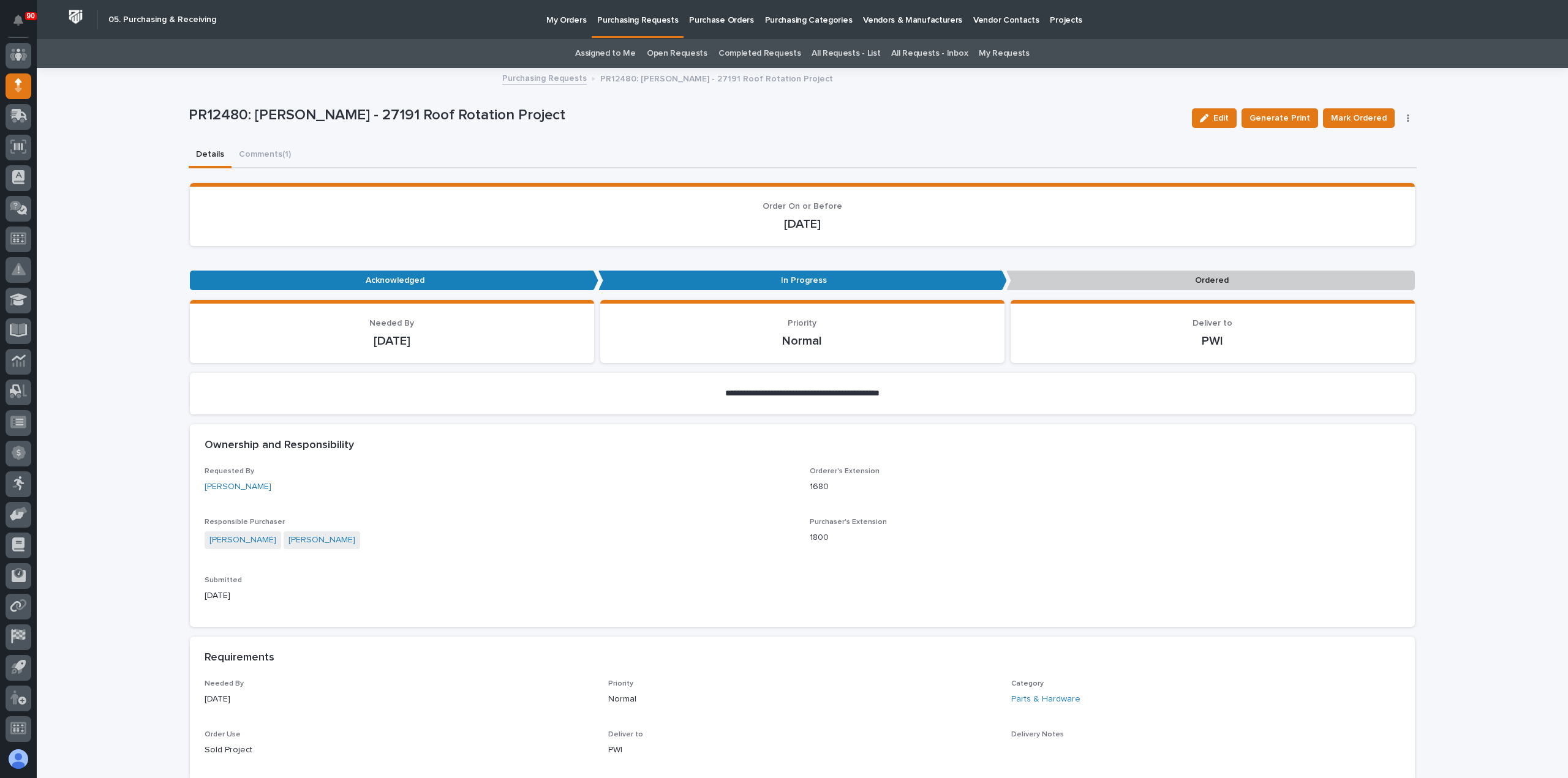
click at [627, 21] on p "Purchasing Requests" at bounding box center [638, 13] width 81 height 26
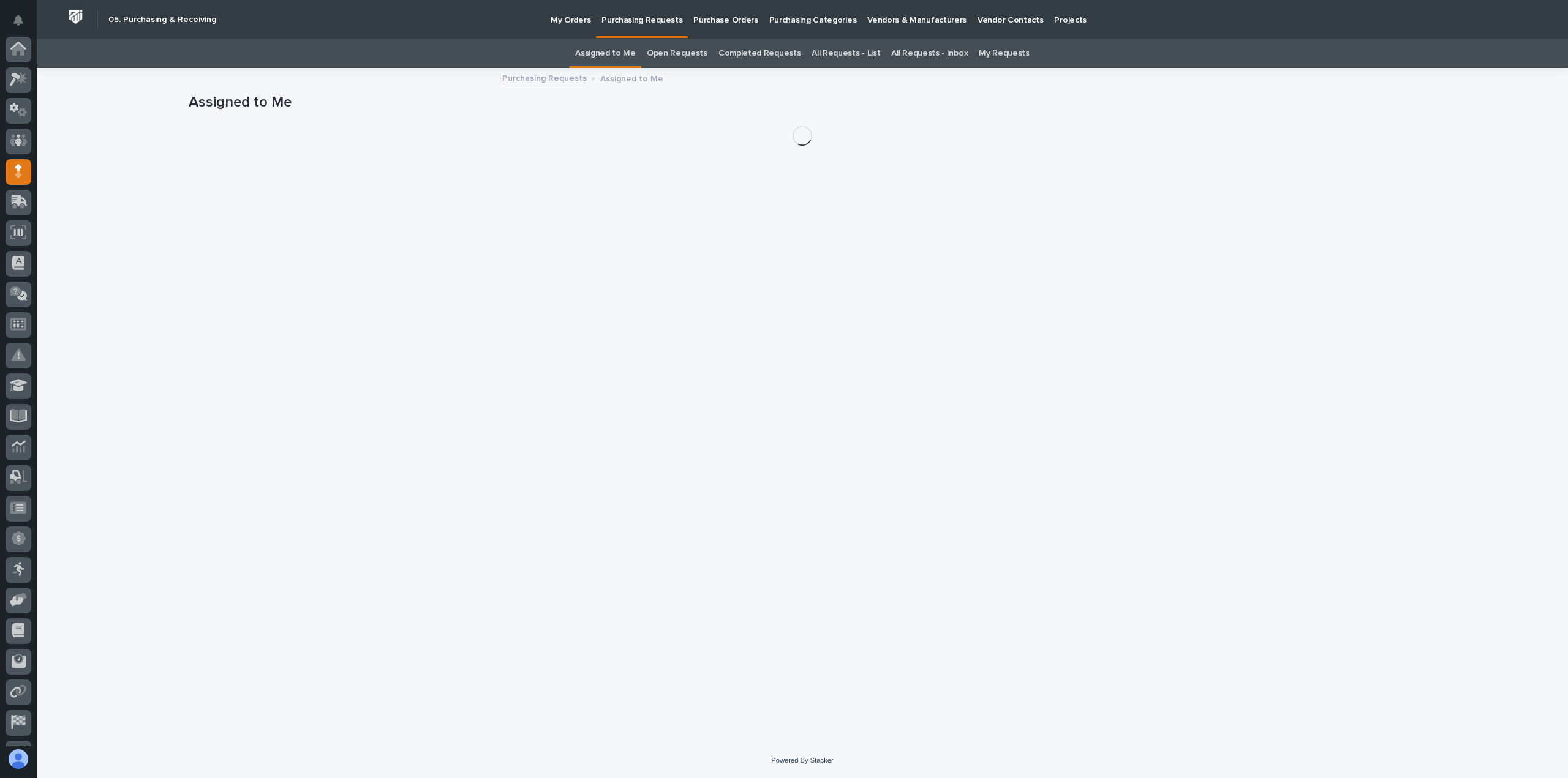
scroll to position [86, 0]
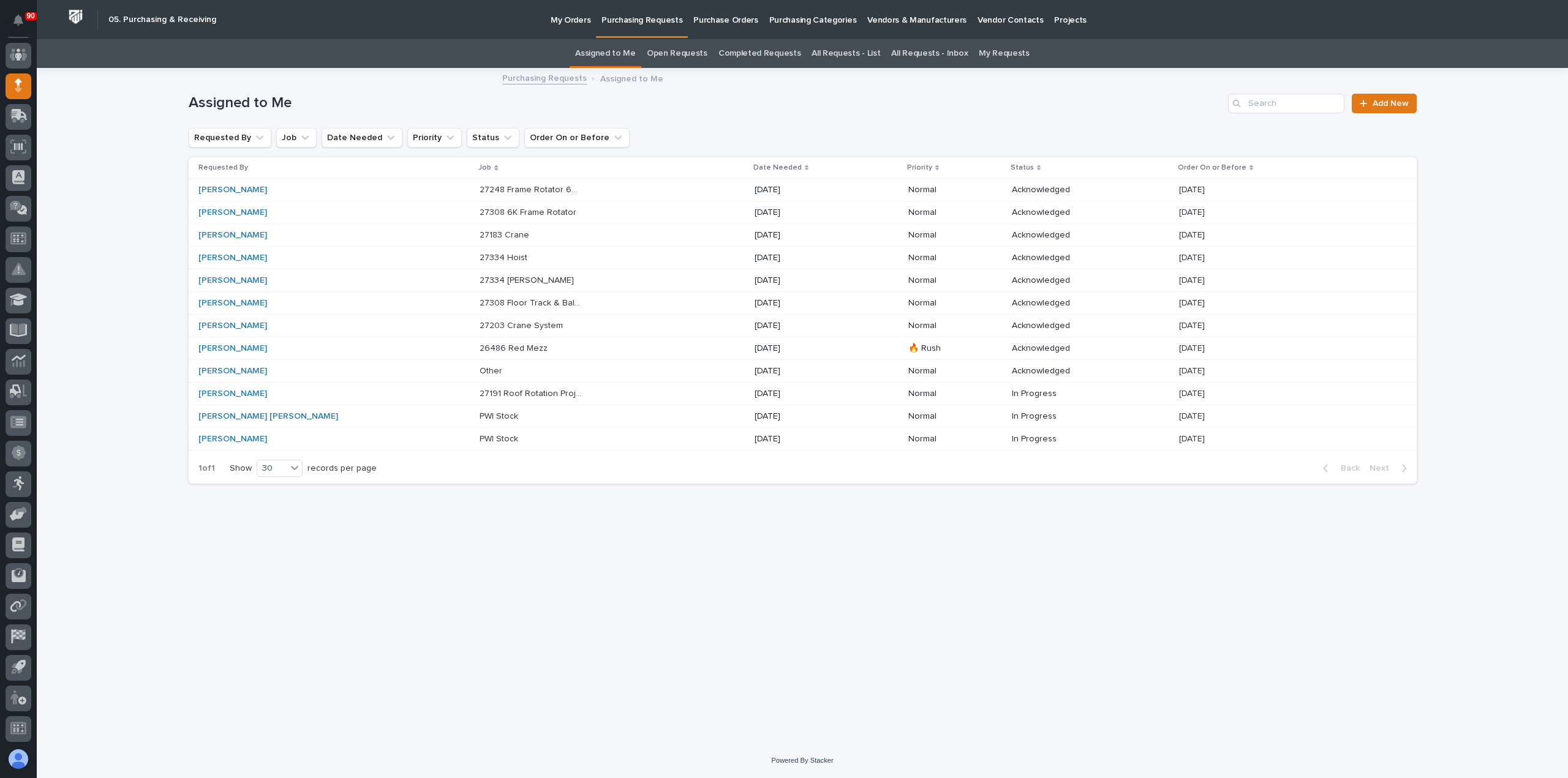
click at [480, 346] on p "26486 Red Mezz" at bounding box center [515, 347] width 71 height 13
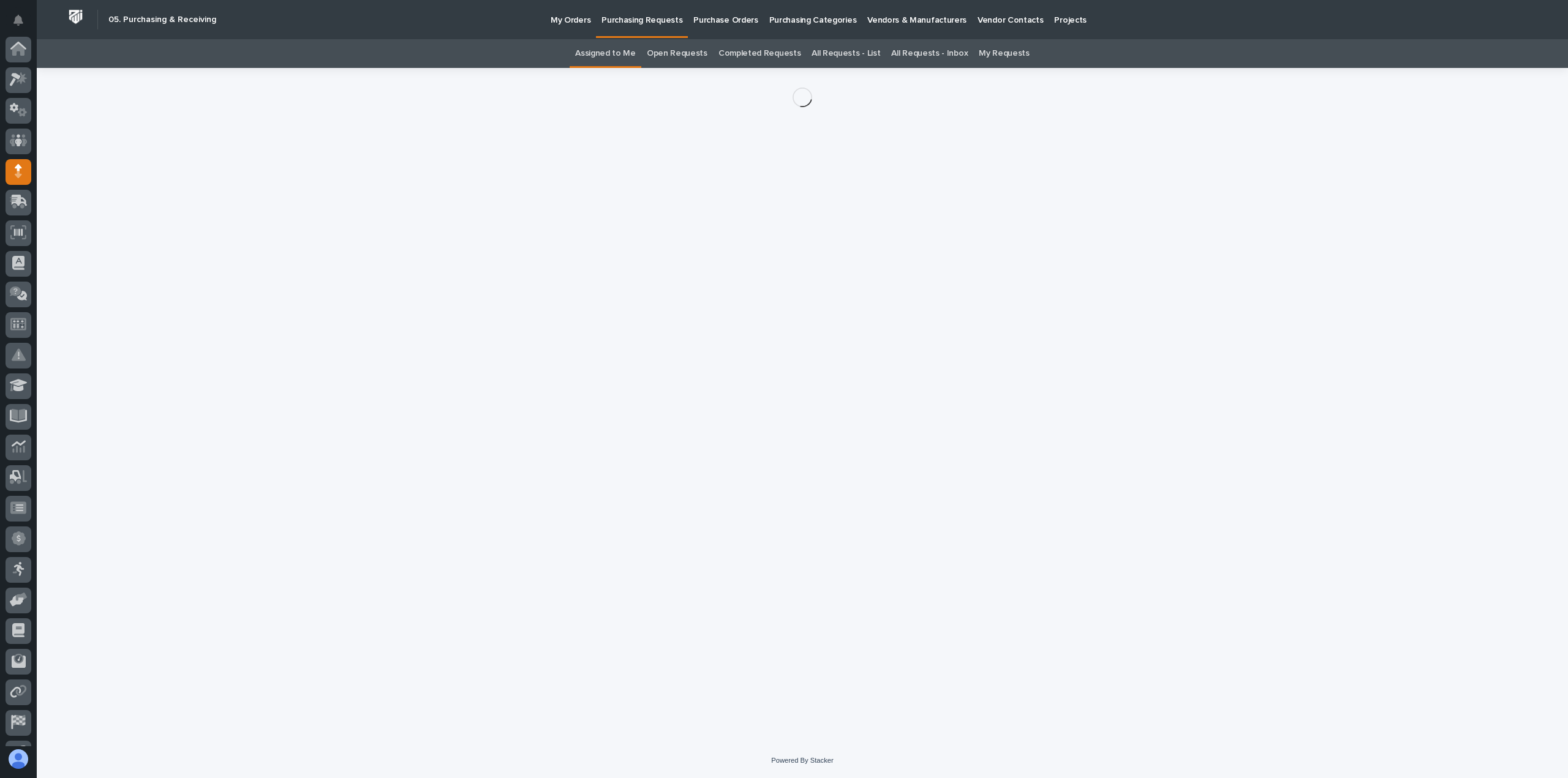
scroll to position [86, 0]
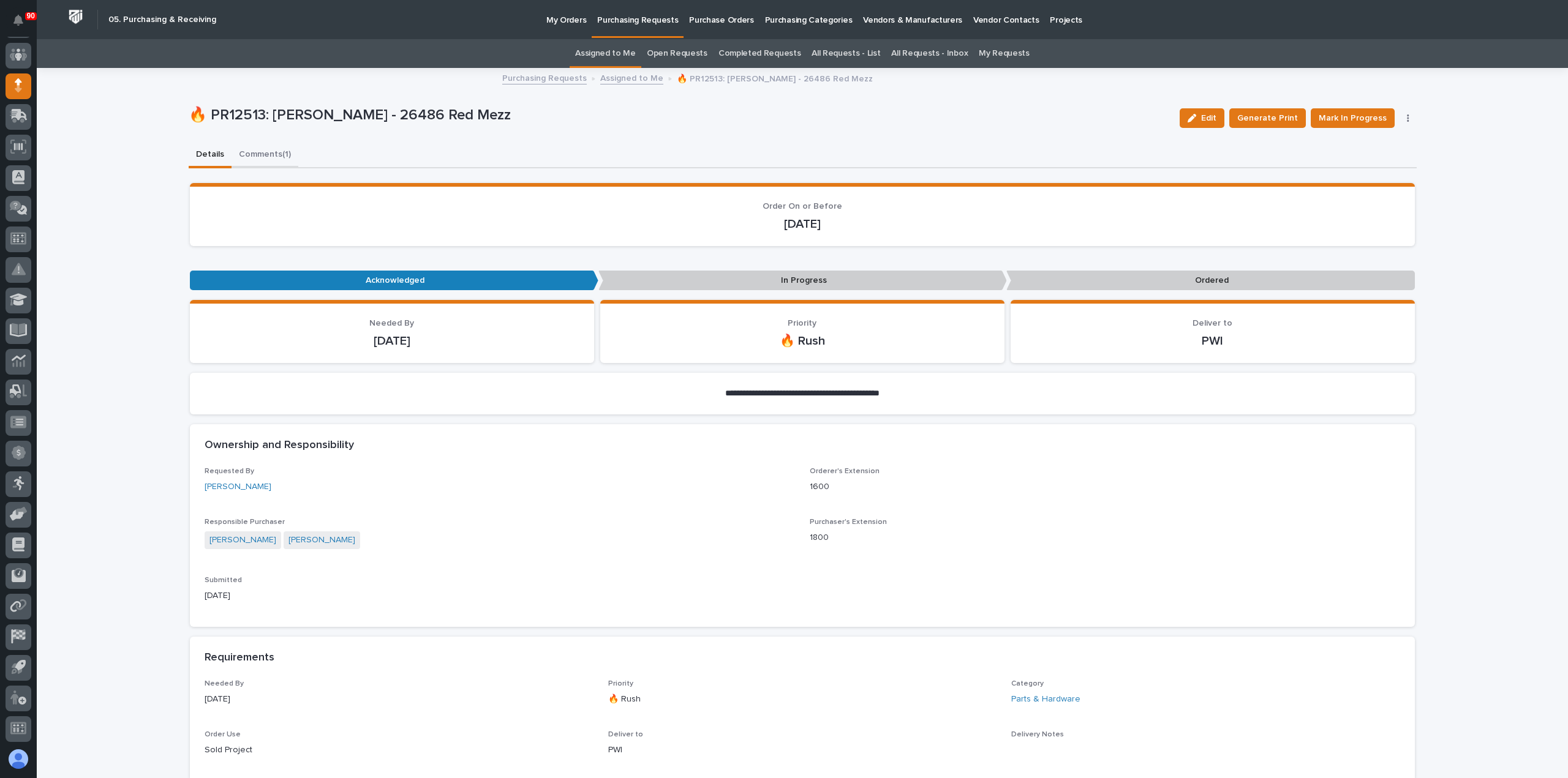
click at [263, 151] on button "Comments (1)" at bounding box center [265, 156] width 67 height 26
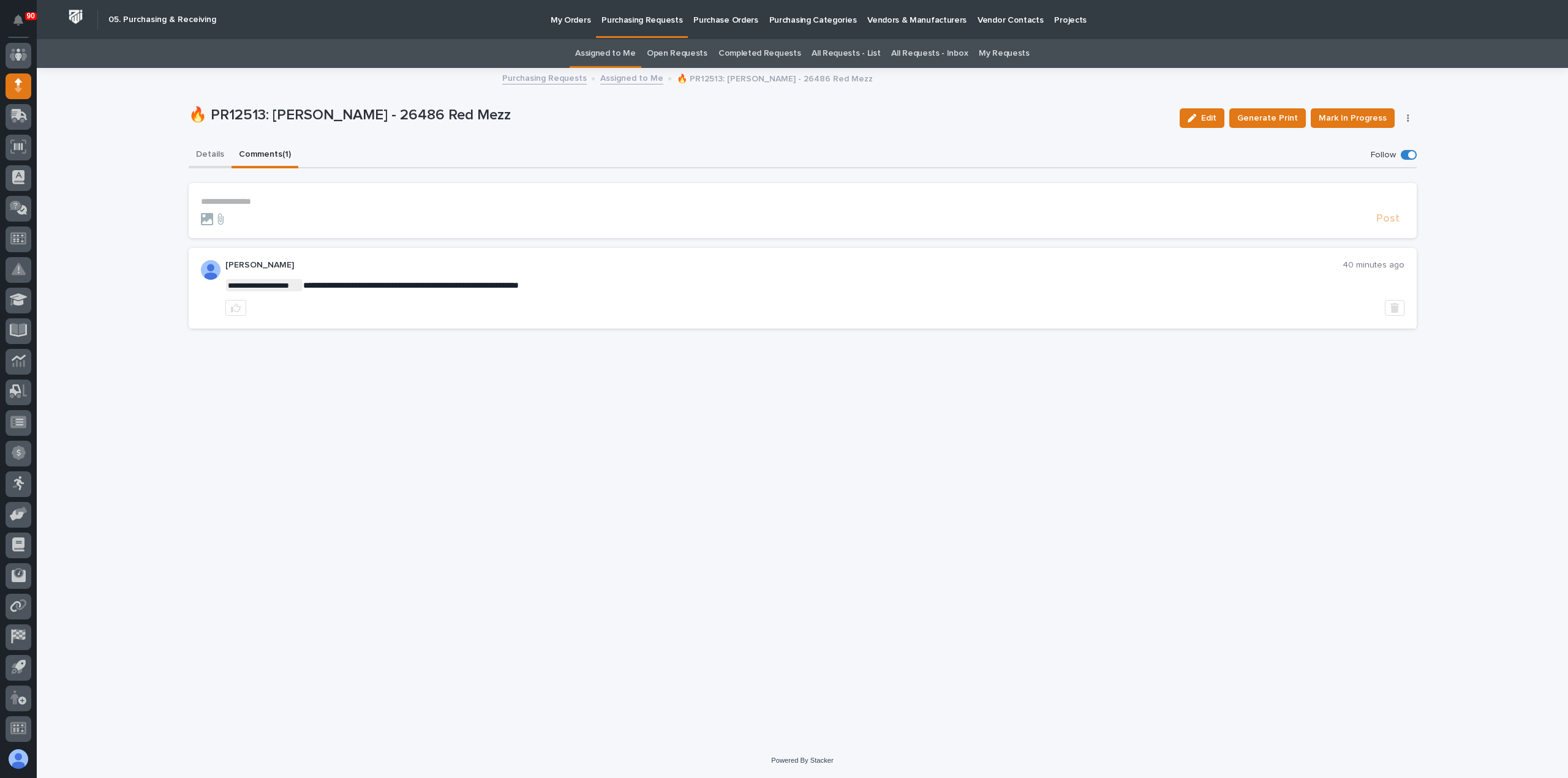
click at [207, 151] on button "Details" at bounding box center [210, 156] width 43 height 26
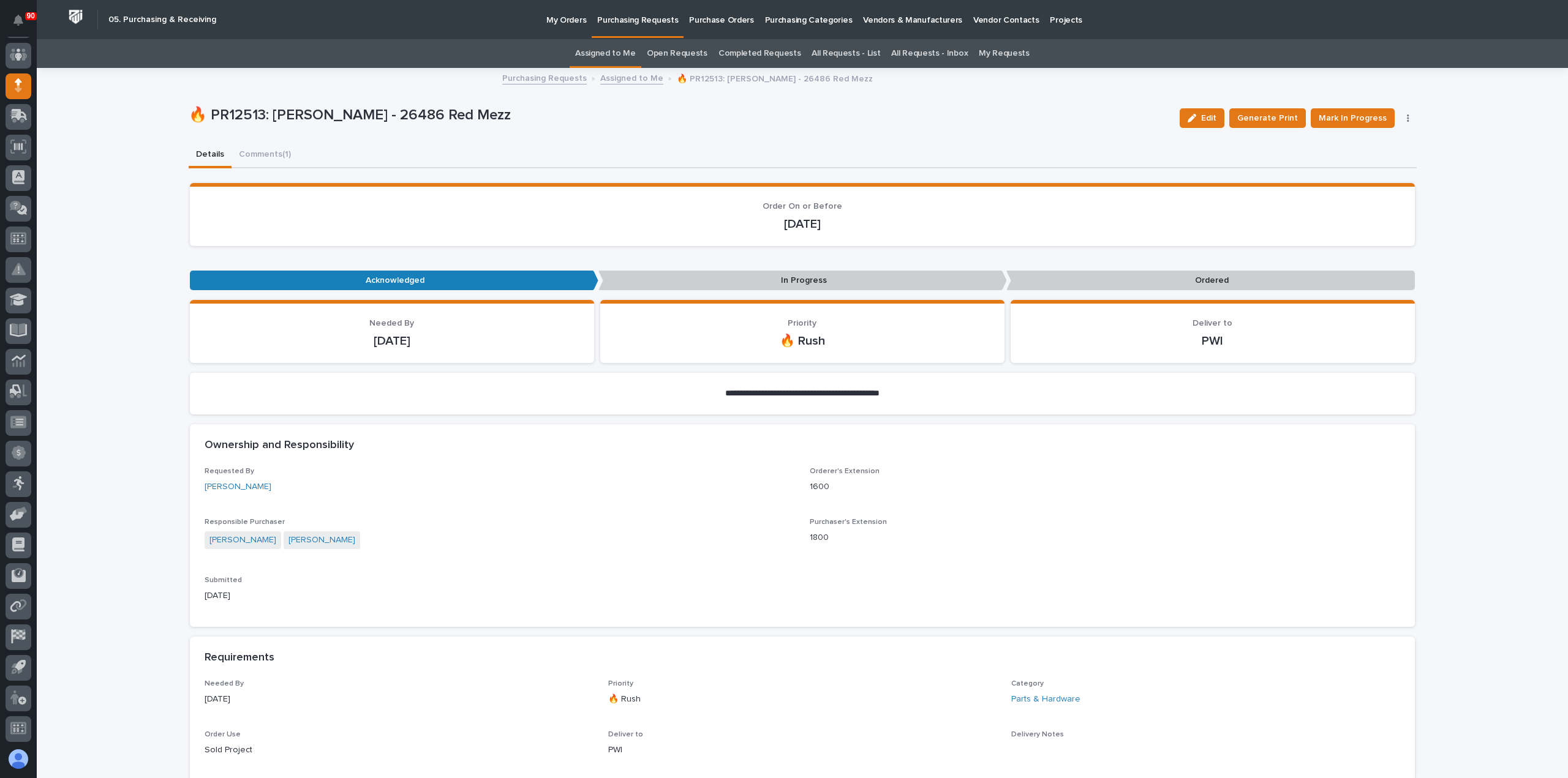
click at [637, 21] on p "Purchasing Requests" at bounding box center [638, 13] width 81 height 26
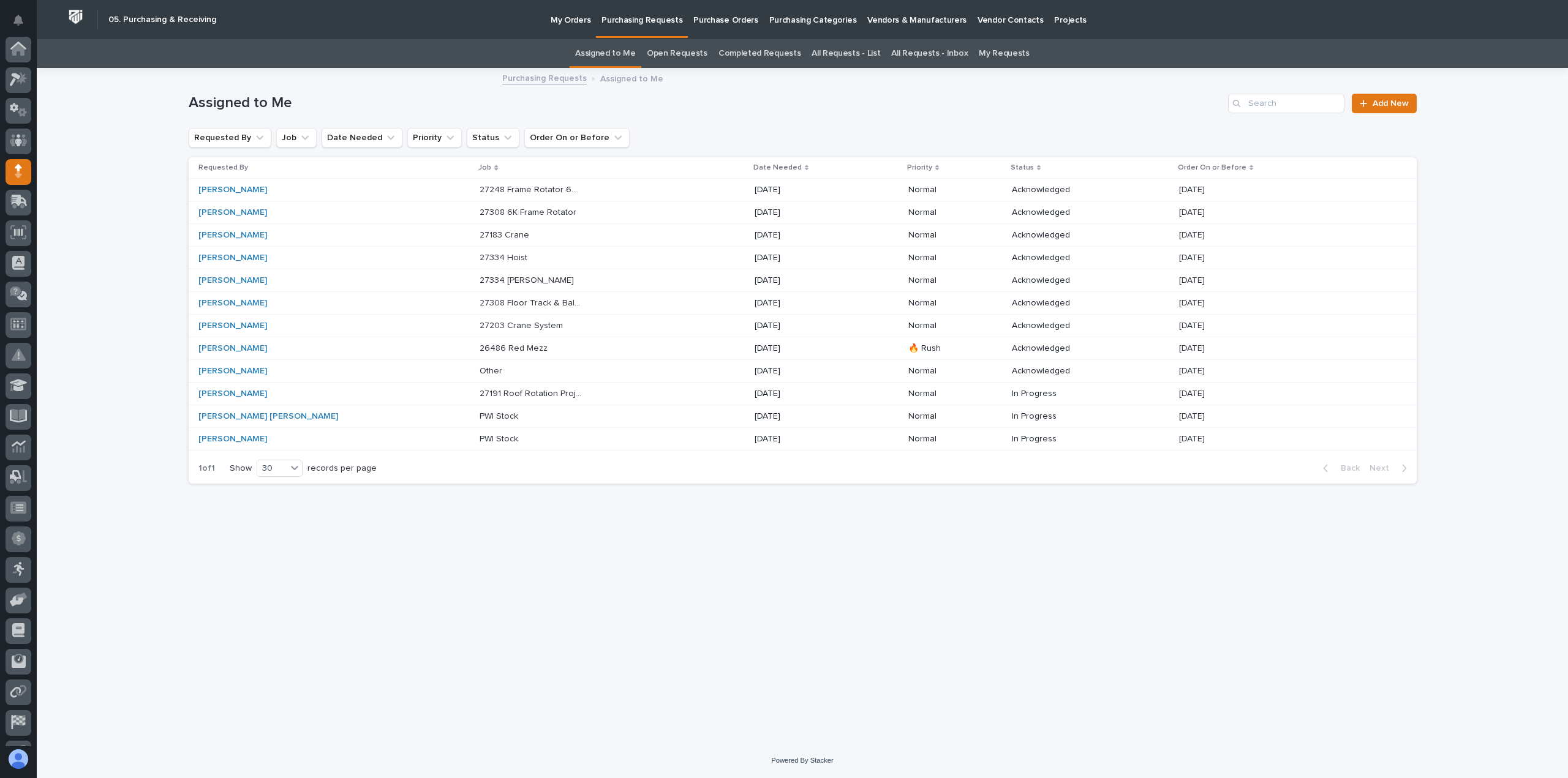
scroll to position [86, 0]
click at [489, 322] on p "27203 Crane System" at bounding box center [522, 324] width 86 height 13
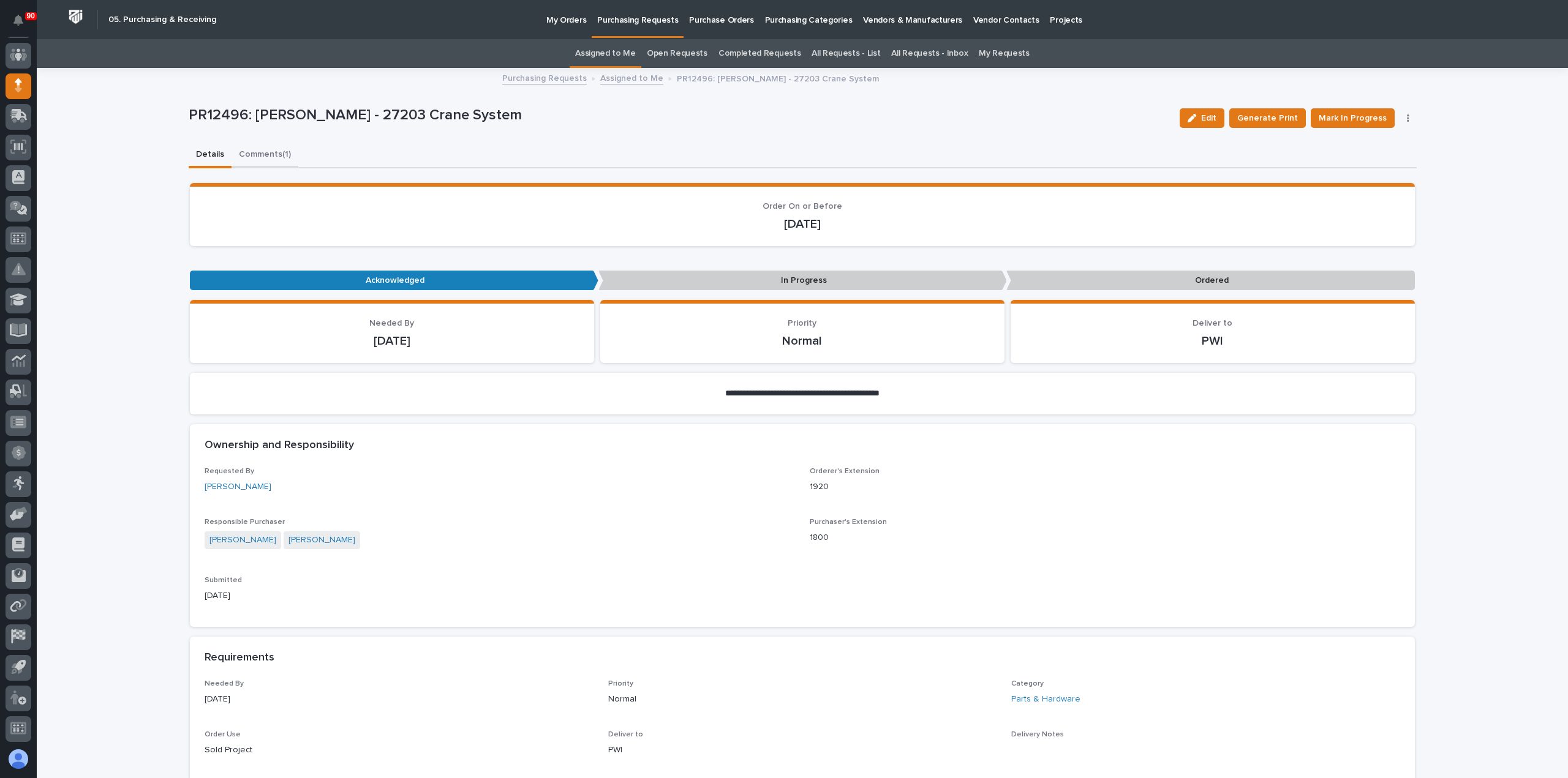
click at [263, 152] on button "Comments (1)" at bounding box center [265, 156] width 67 height 26
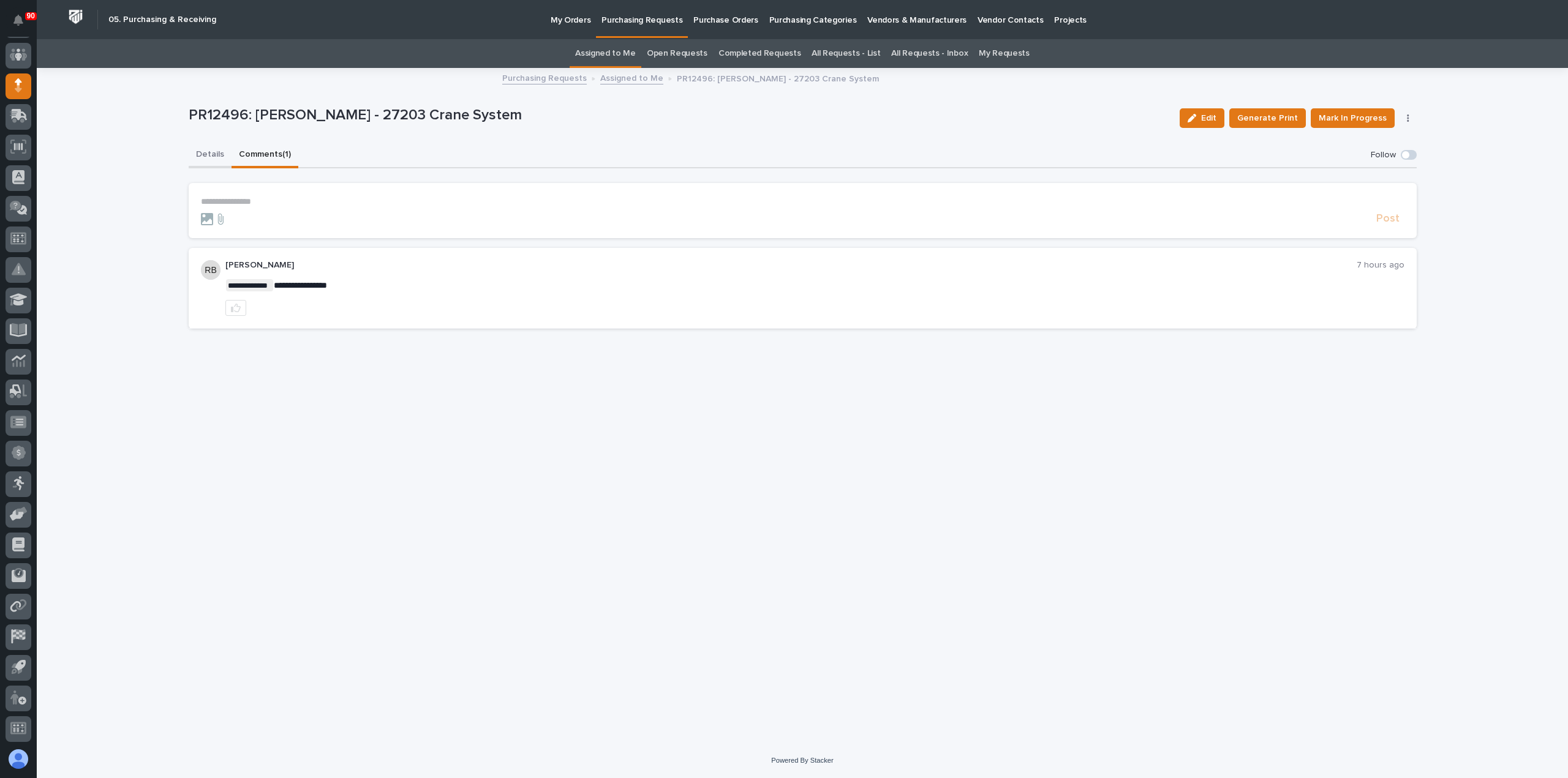
click at [207, 155] on button "Details" at bounding box center [210, 156] width 43 height 26
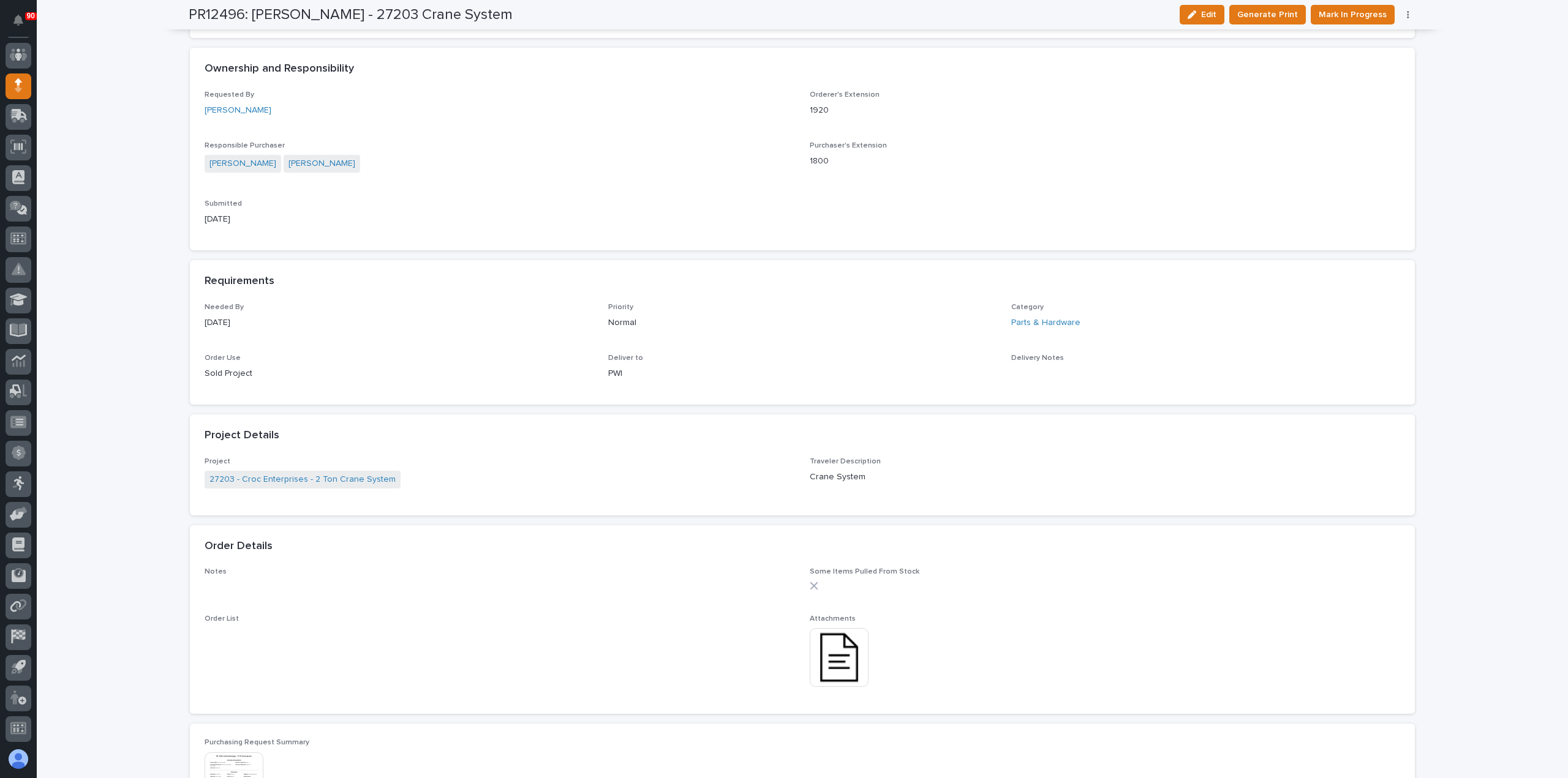
scroll to position [429, 0]
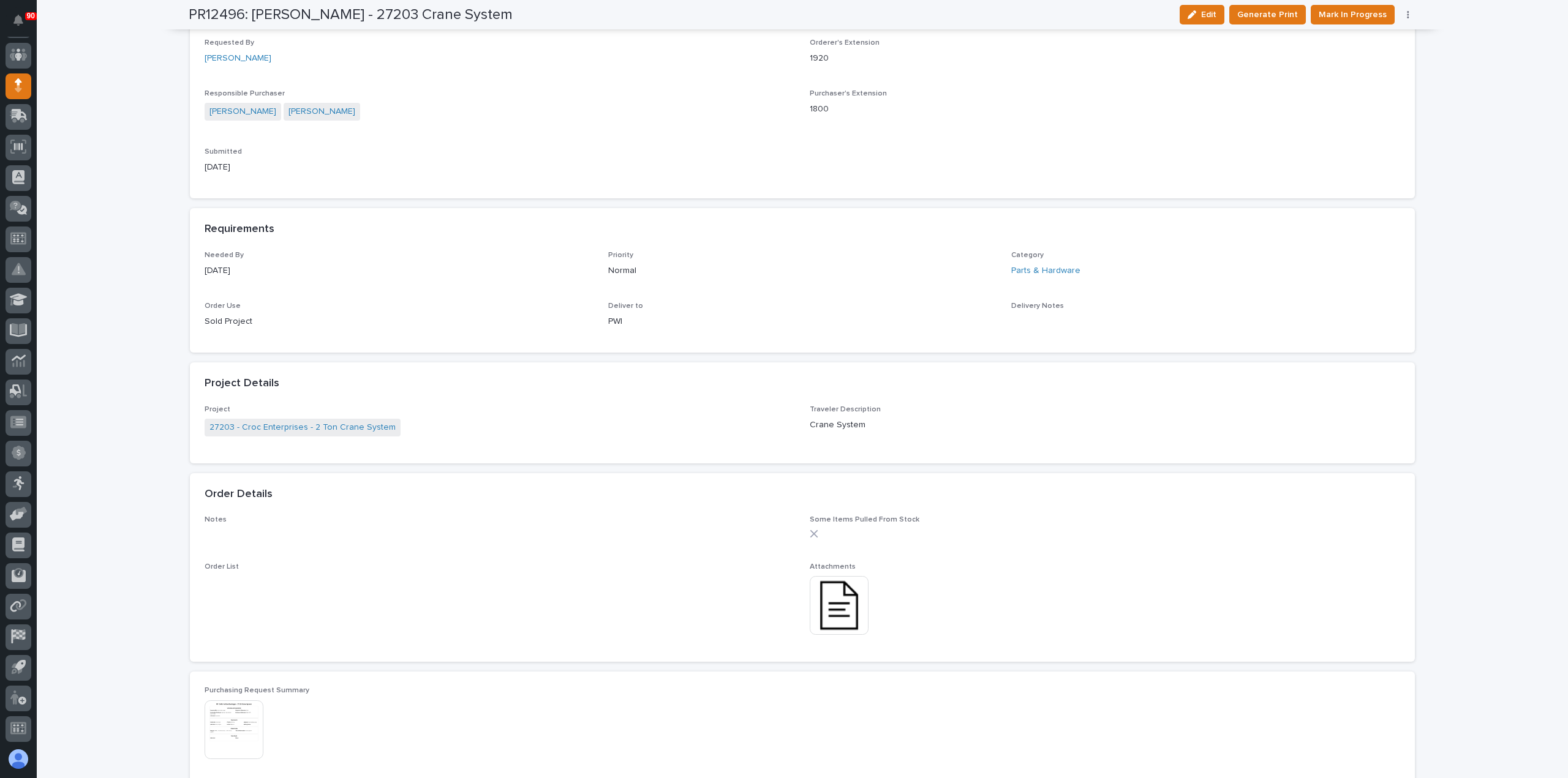
click at [837, 606] on img at bounding box center [838, 605] width 59 height 59
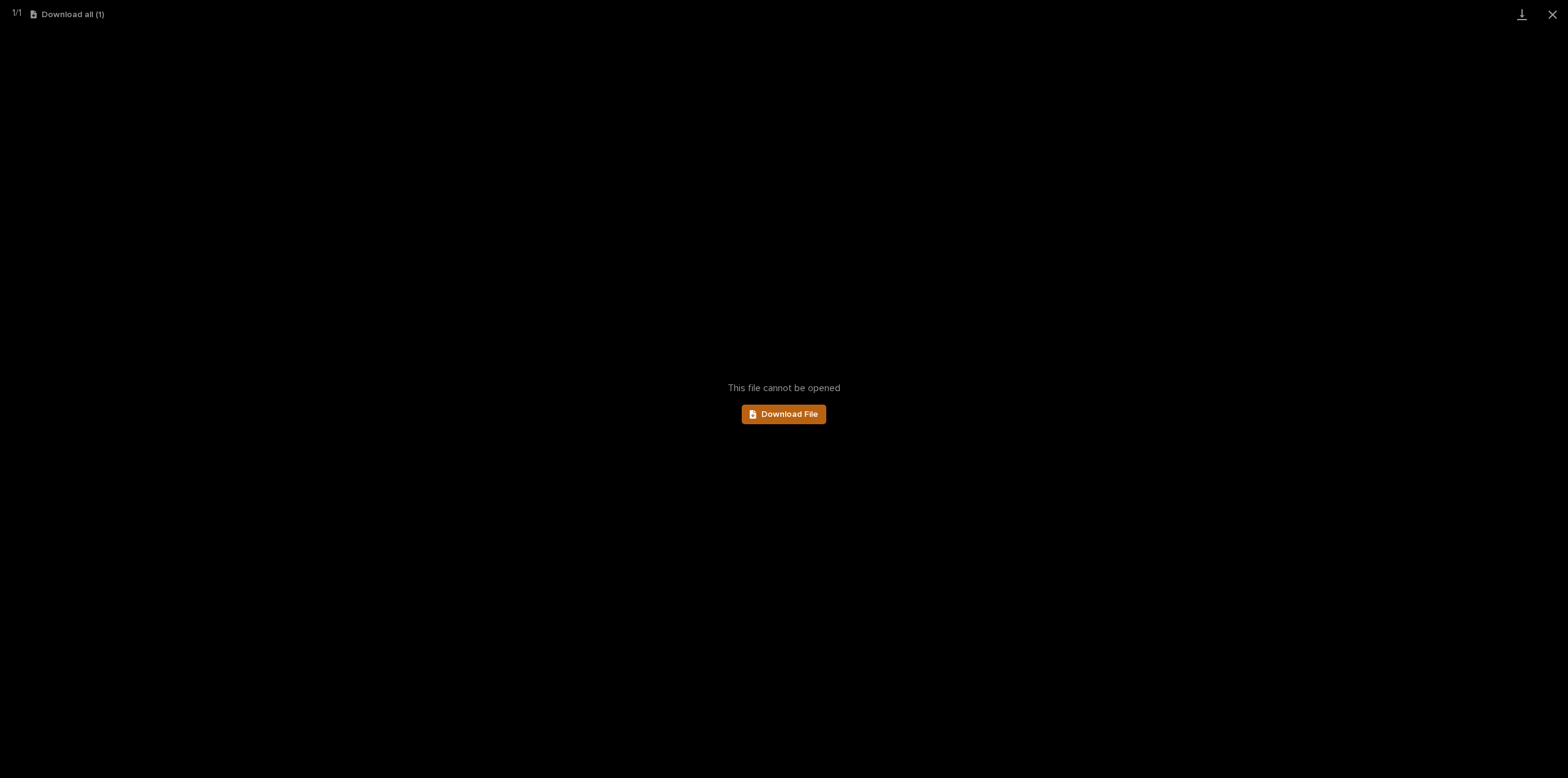
click at [793, 414] on span "Download File" at bounding box center [790, 414] width 57 height 8
click at [1550, 13] on button "Close gallery" at bounding box center [1552, 14] width 30 height 29
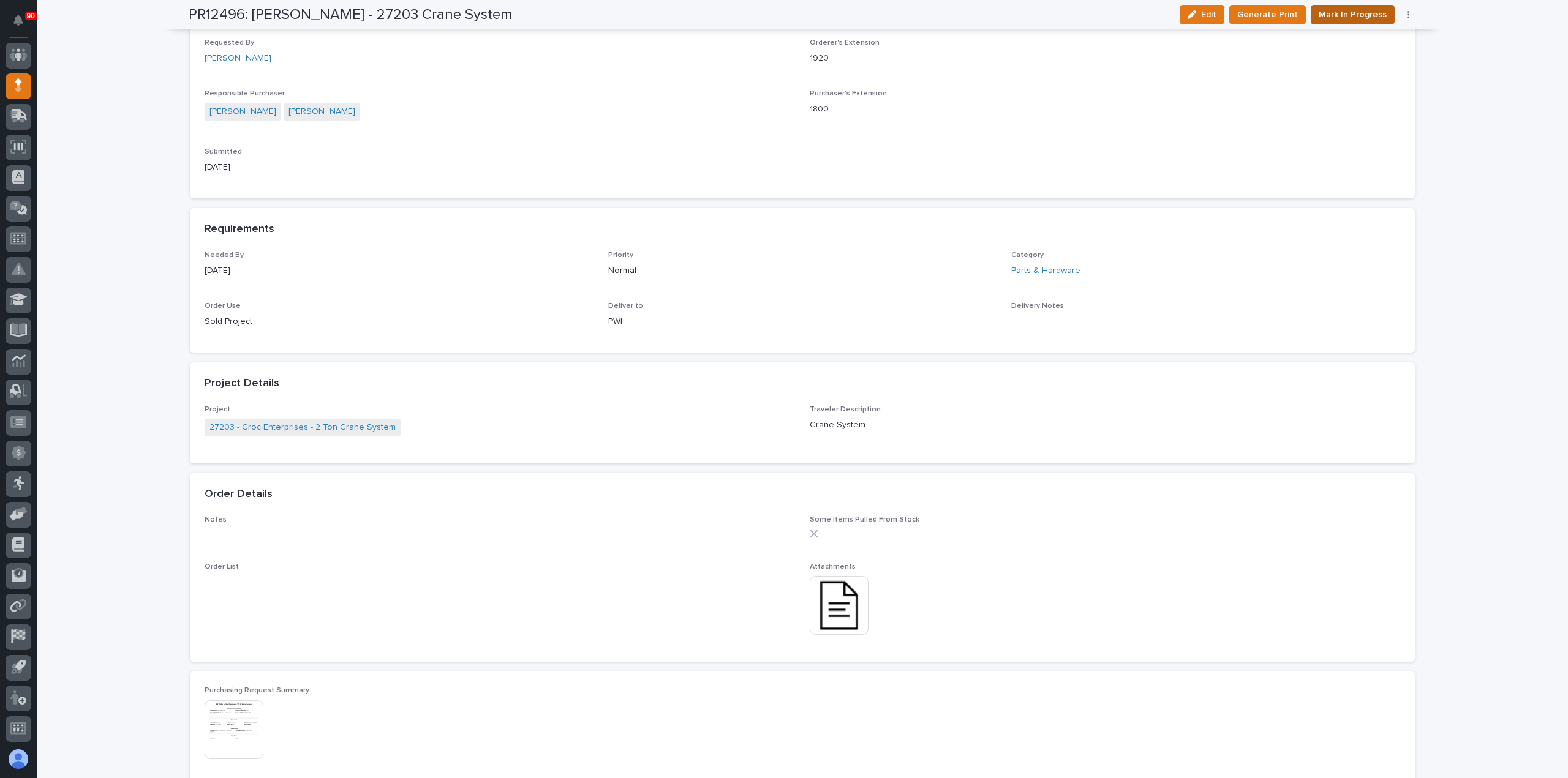
click at [1344, 5] on button "Mark In Progress" at bounding box center [1352, 14] width 84 height 20
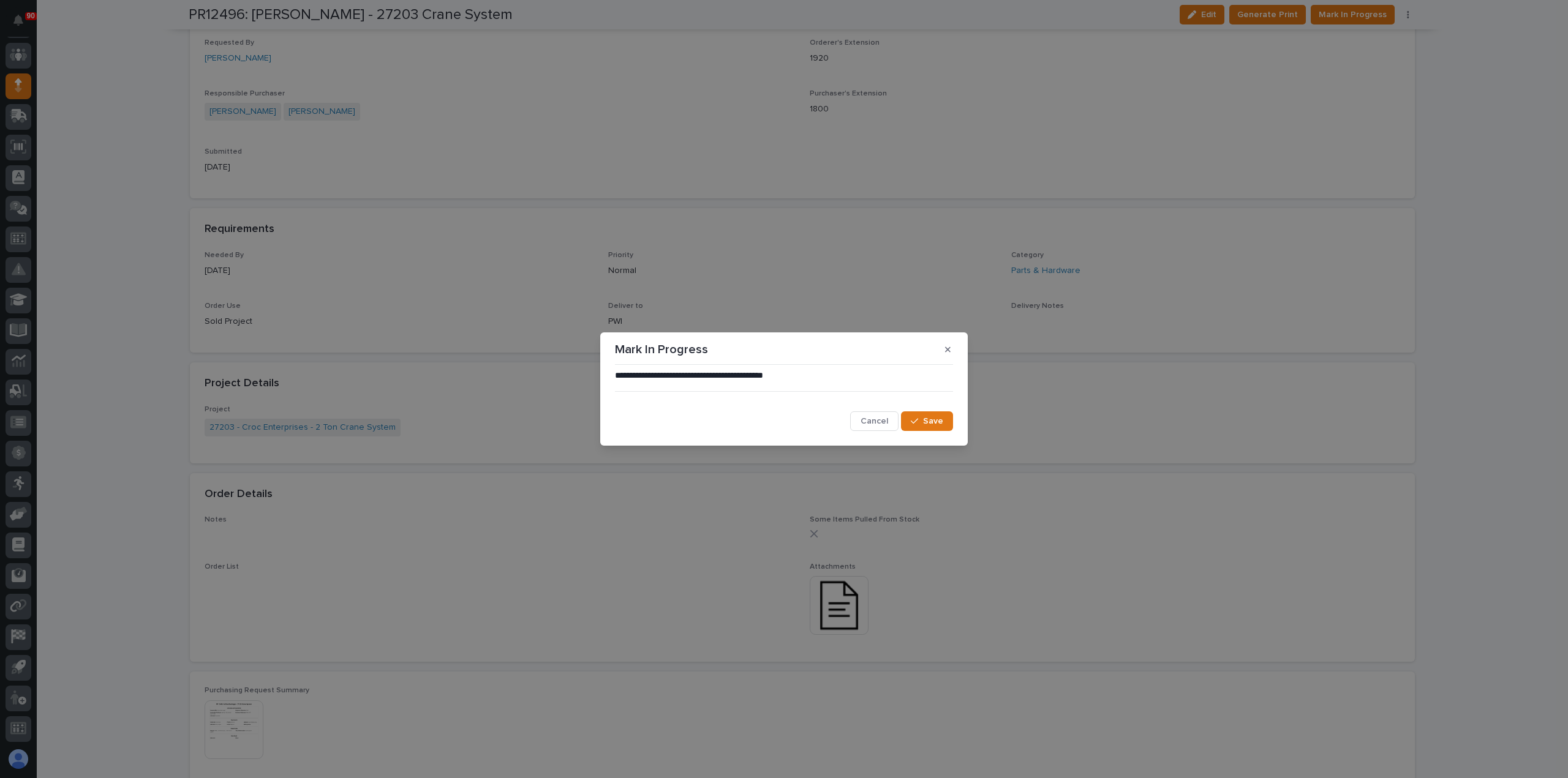
drag, startPoint x: 936, startPoint y: 423, endPoint x: 1039, endPoint y: 375, distance: 113.6
click at [937, 422] on span "Save" at bounding box center [933, 421] width 21 height 11
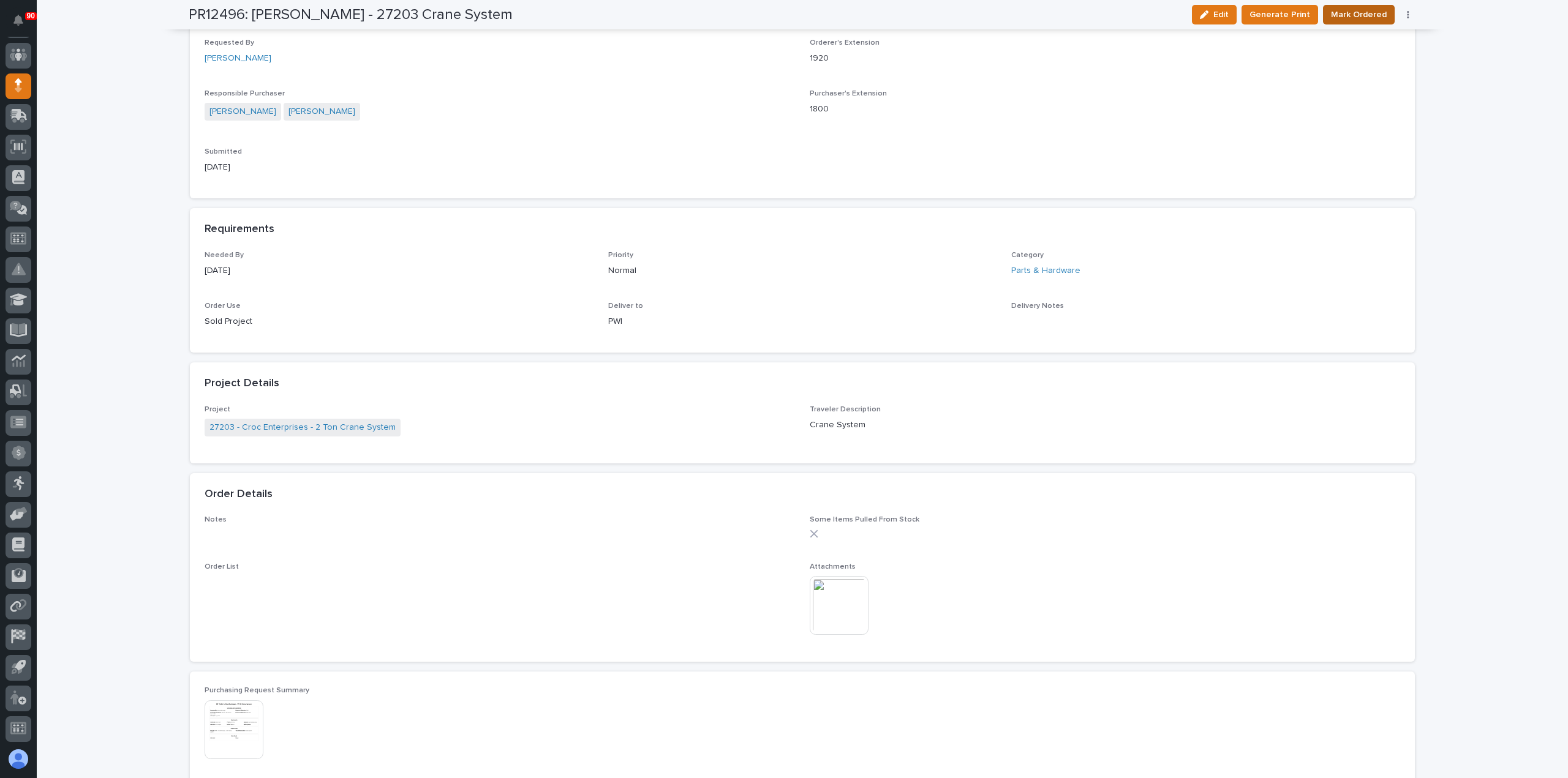
click at [1367, 13] on span "Mark Ordered" at bounding box center [1358, 14] width 55 height 14
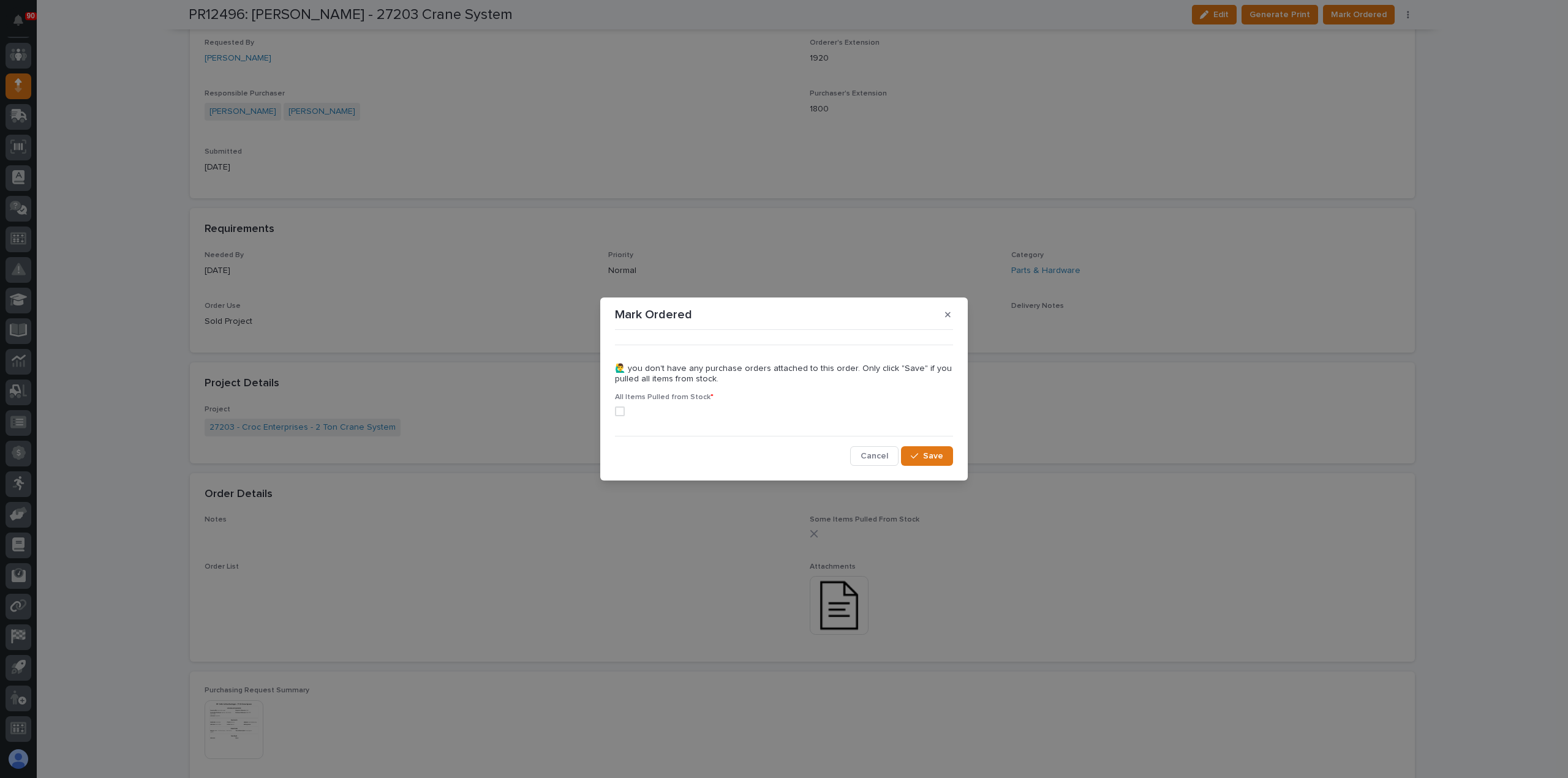
click at [621, 407] on span at bounding box center [619, 411] width 10 height 10
click at [935, 454] on span "Save" at bounding box center [933, 456] width 21 height 11
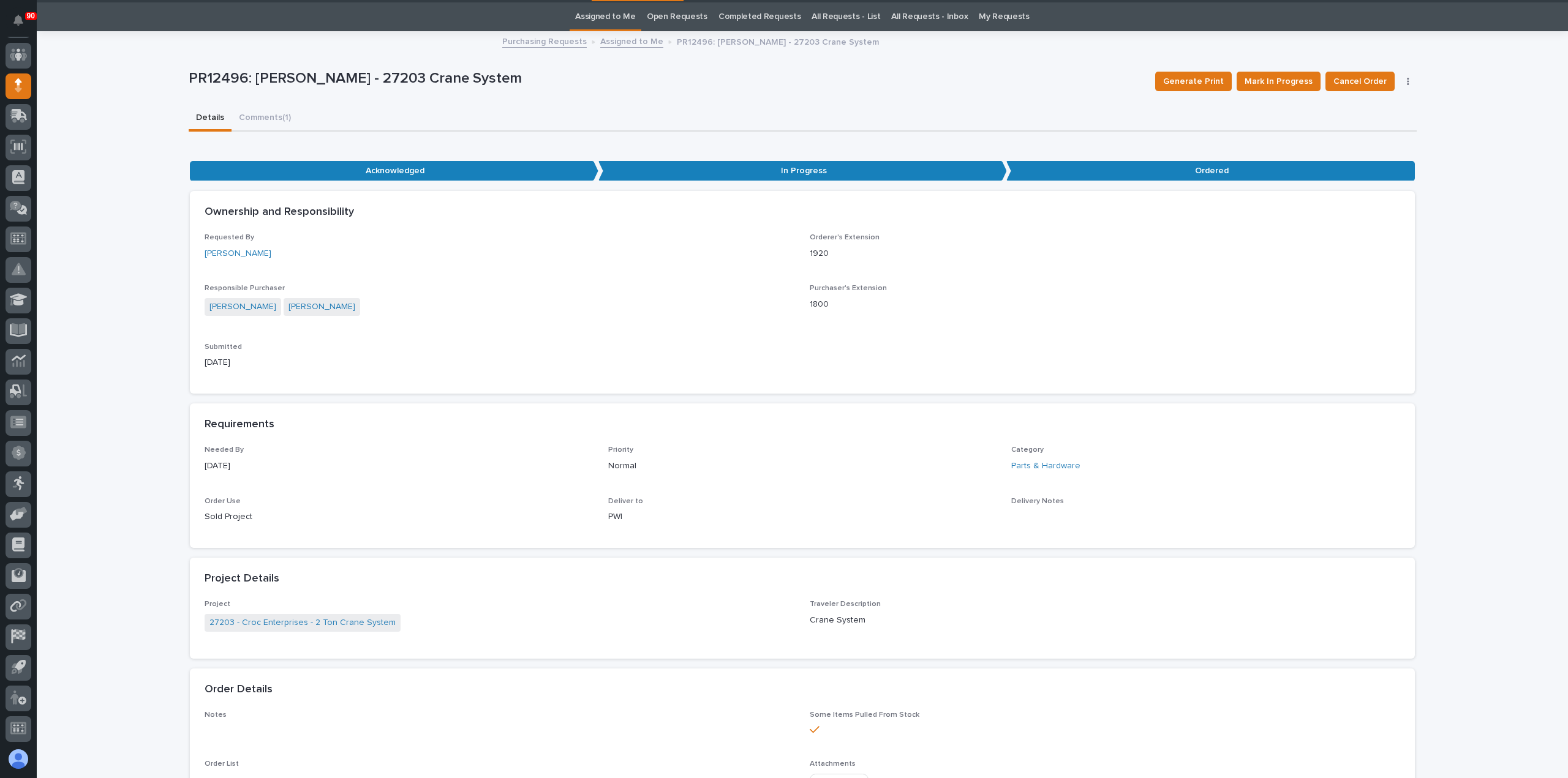
scroll to position [0, 0]
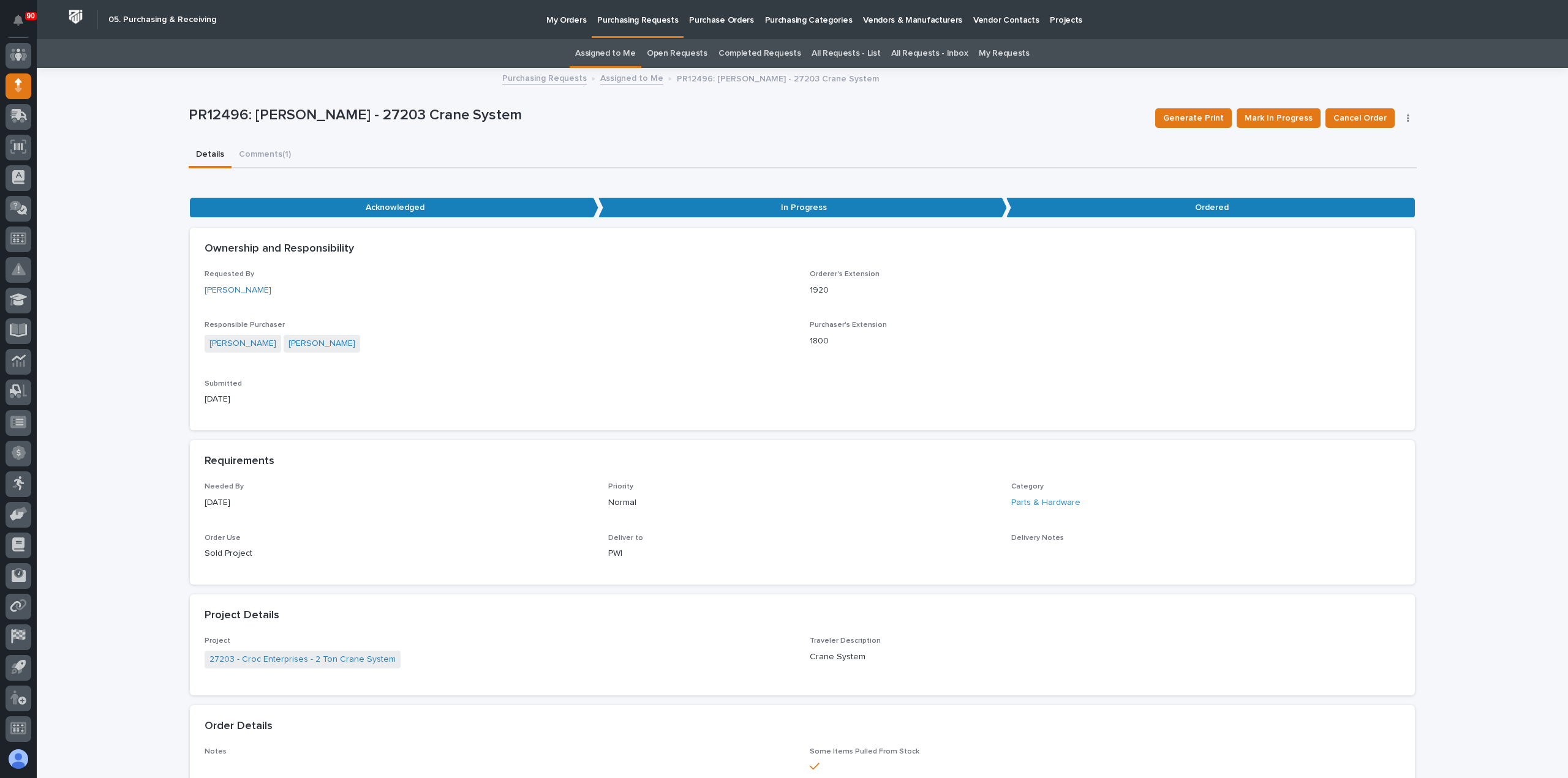
click at [622, 14] on p "Purchasing Requests" at bounding box center [638, 13] width 81 height 26
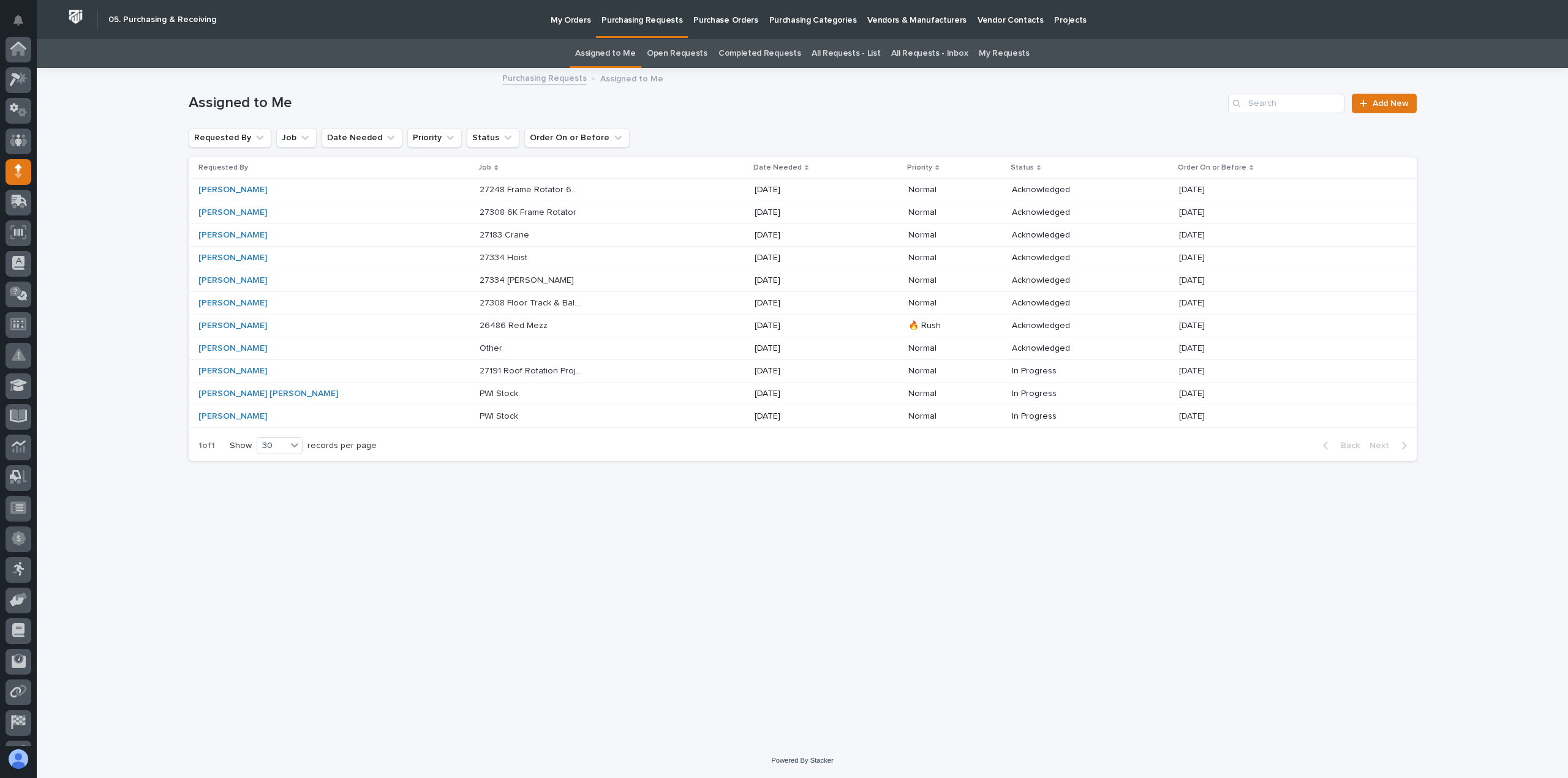
scroll to position [86, 0]
click at [527, 298] on div "27308 Floor Track & Ball Hitch Rotator 27308 Floor Track & Ball Hitch Rotator" at bounding box center [612, 303] width 265 height 21
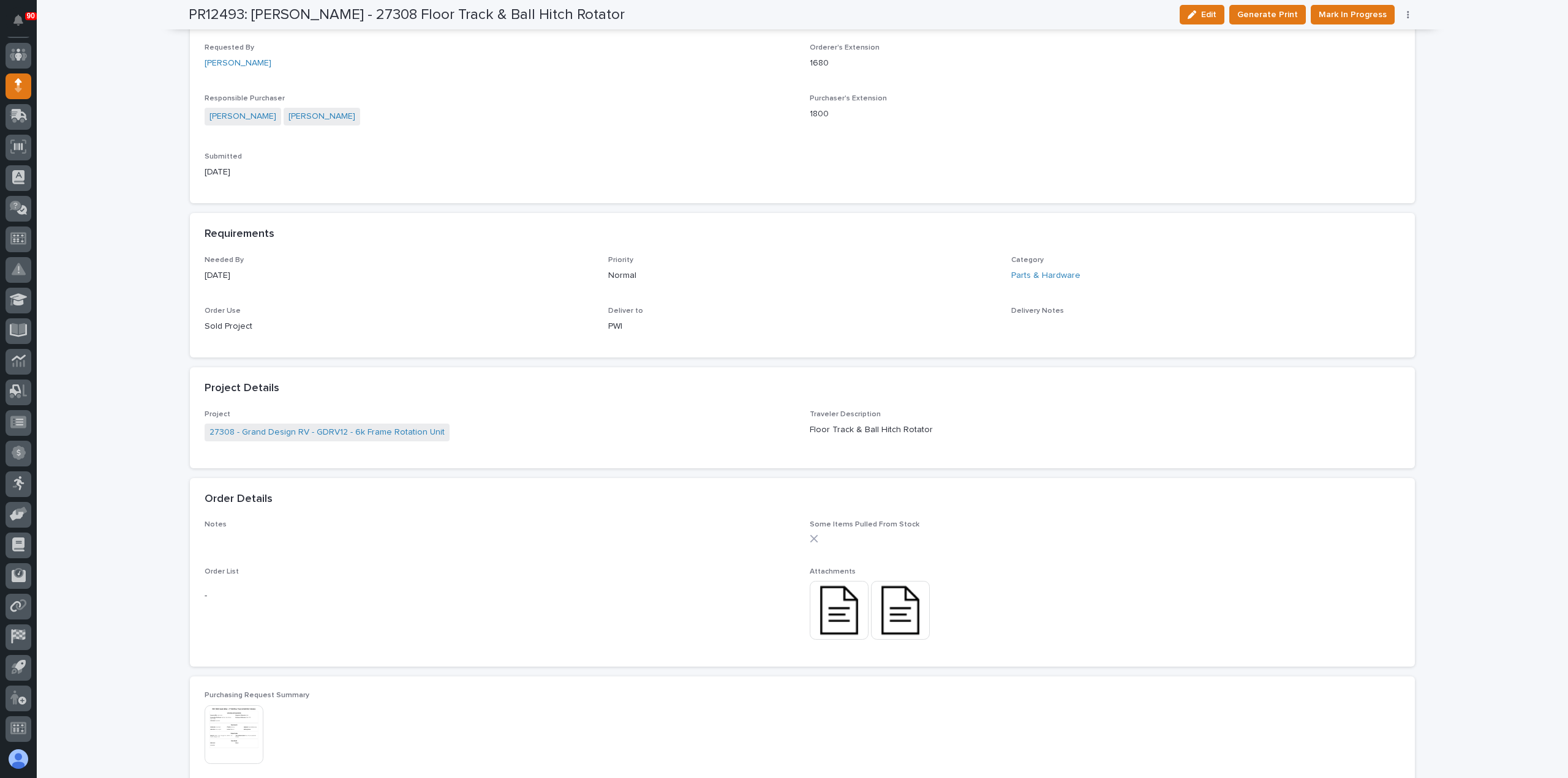
scroll to position [490, 0]
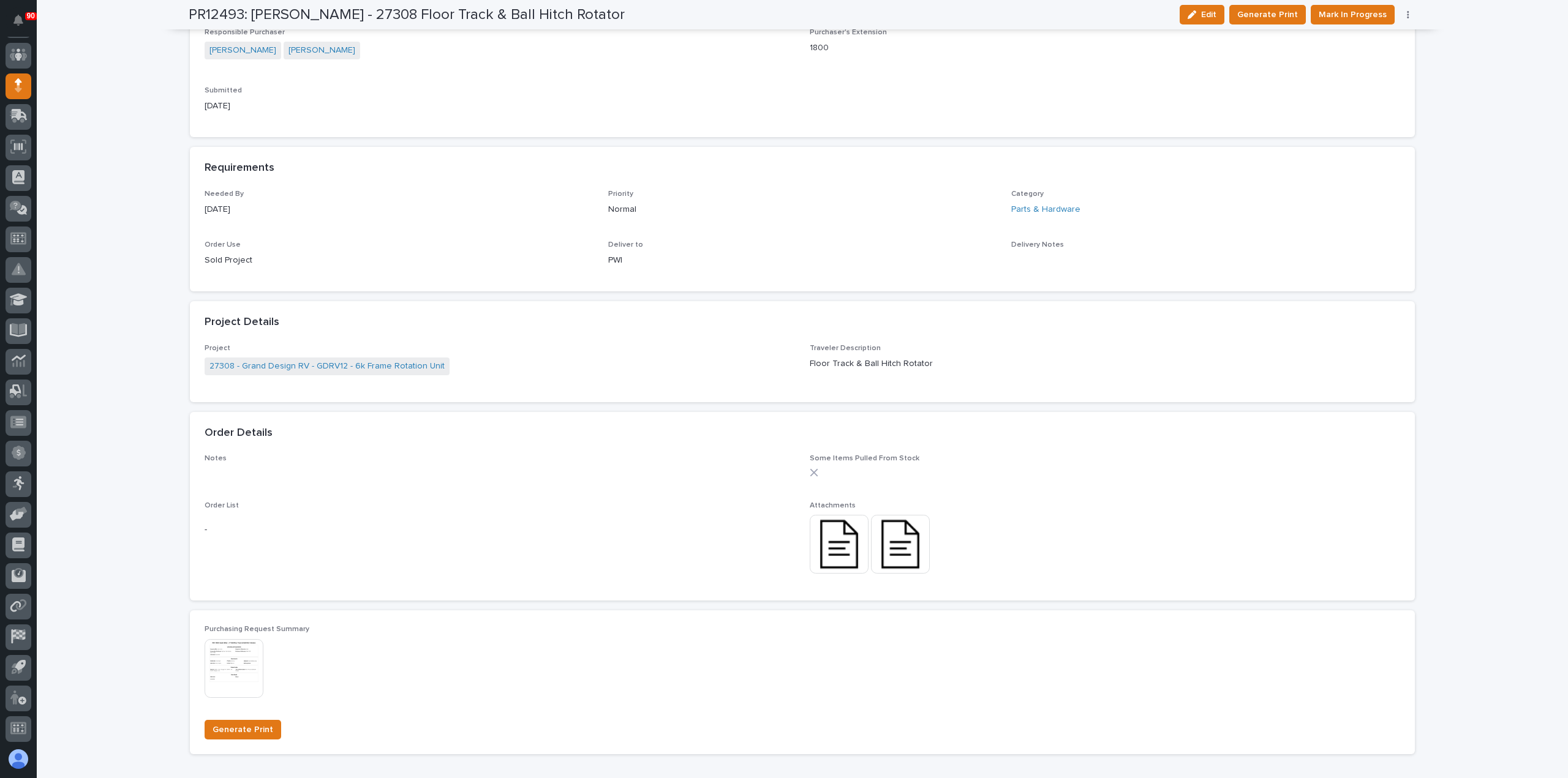
click at [827, 538] on img at bounding box center [838, 544] width 59 height 59
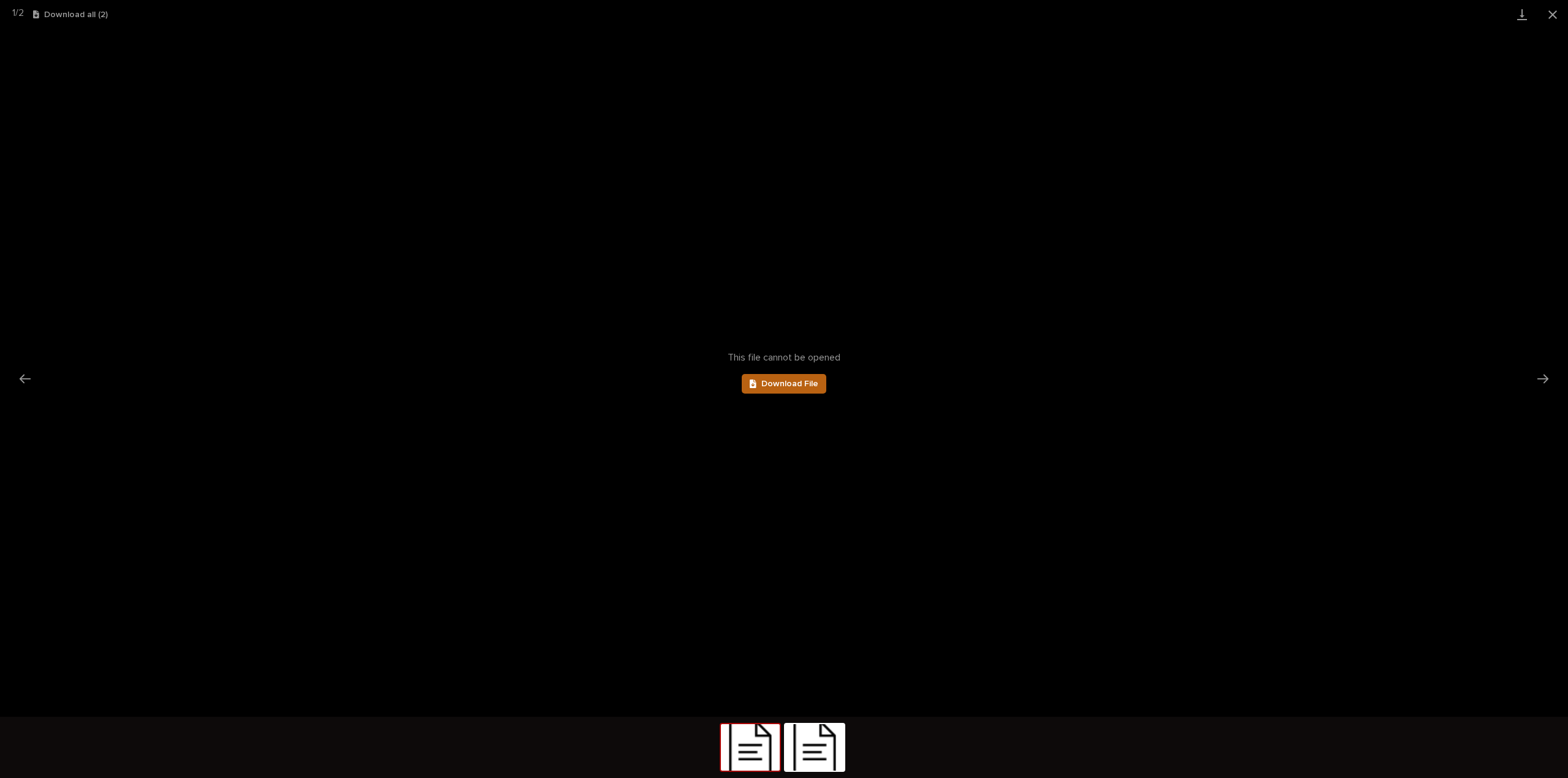
scroll to position [0, 0]
click at [793, 383] on span "Download File" at bounding box center [790, 384] width 57 height 8
click at [814, 752] on img at bounding box center [814, 747] width 59 height 46
click at [803, 384] on span "Download File" at bounding box center [790, 384] width 57 height 8
click at [1549, 9] on button "Close gallery" at bounding box center [1552, 14] width 30 height 29
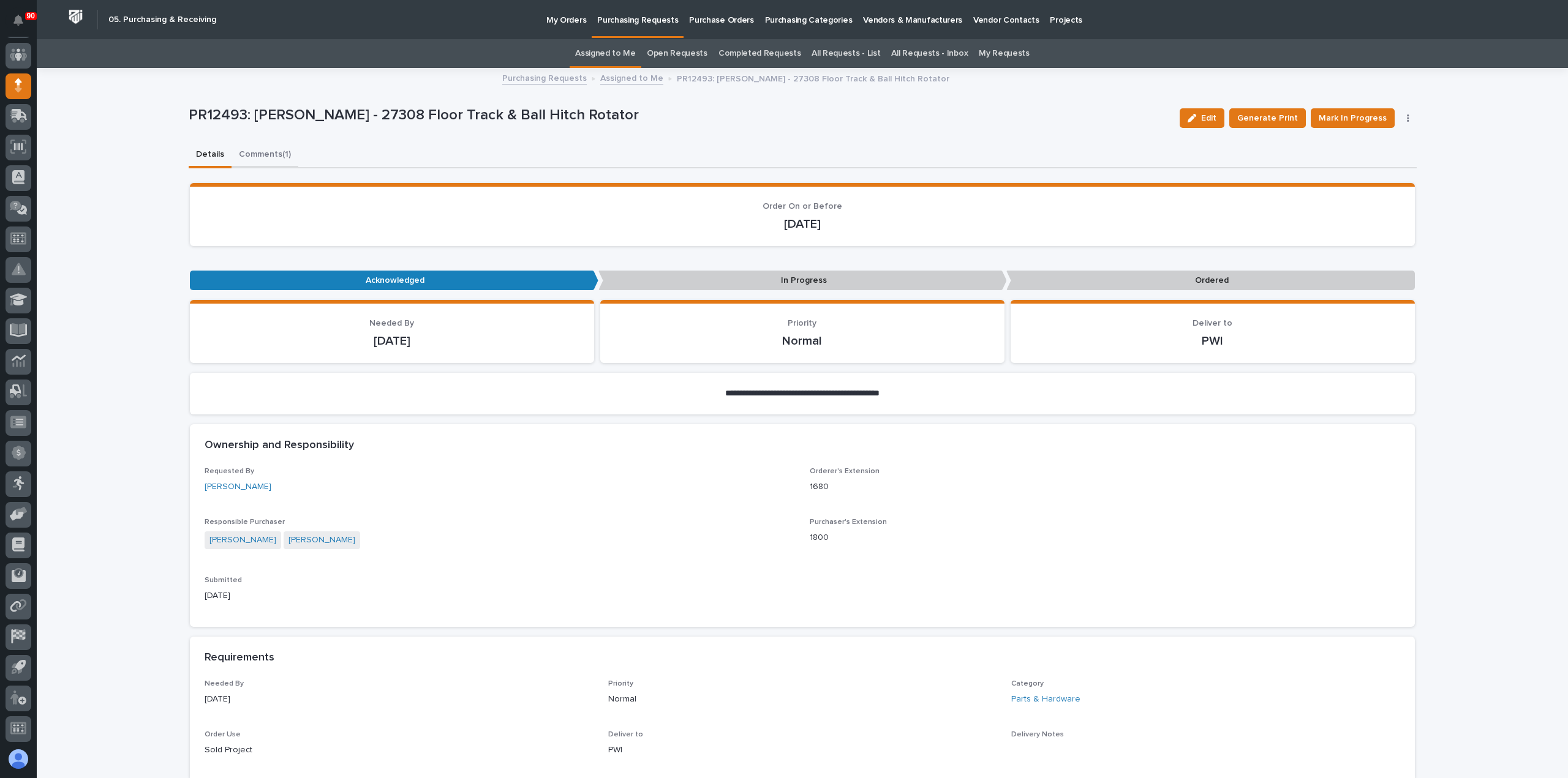
click at [265, 153] on button "Comments (1)" at bounding box center [265, 156] width 67 height 26
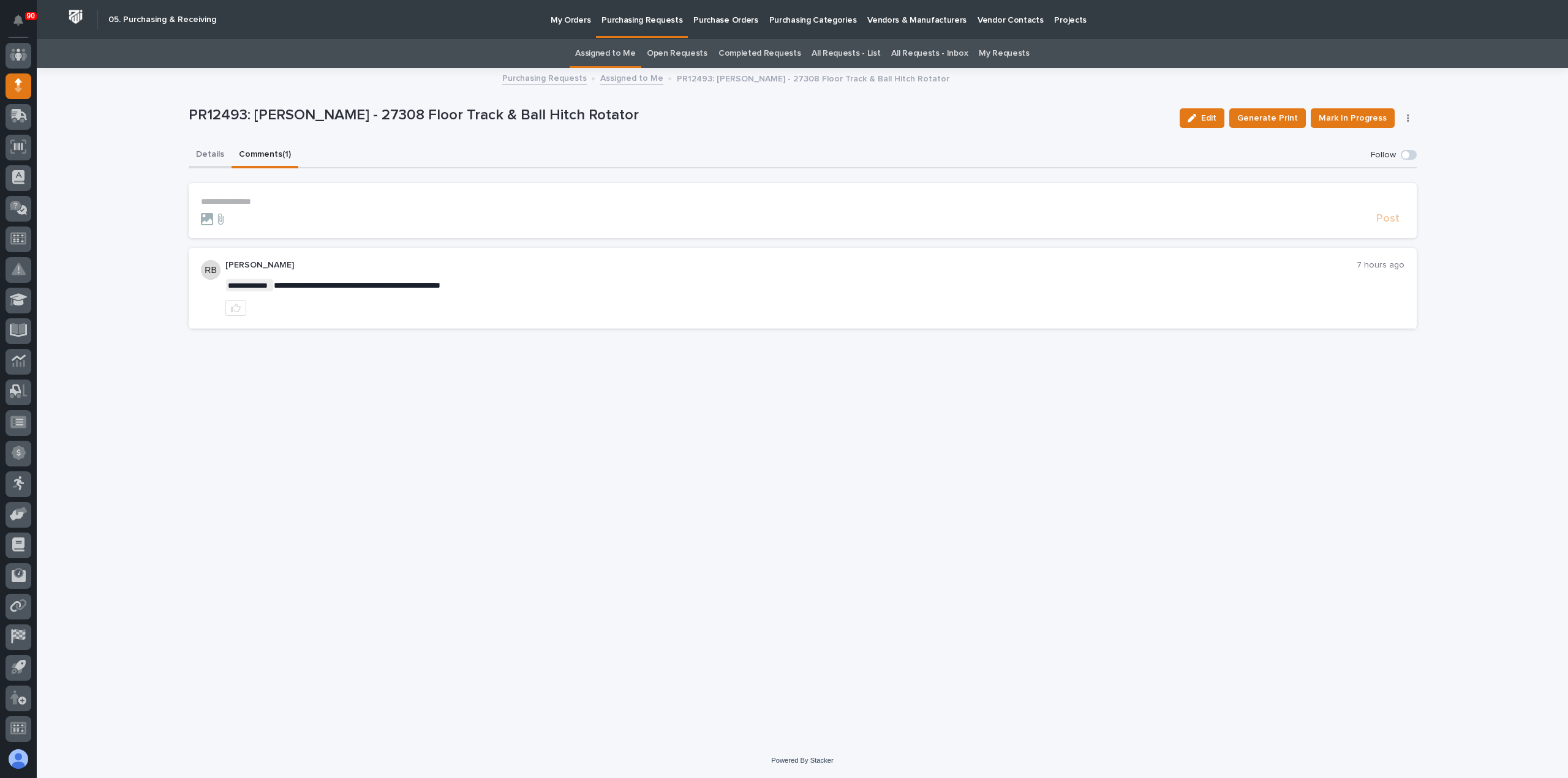
click at [198, 150] on button "Details" at bounding box center [210, 156] width 43 height 26
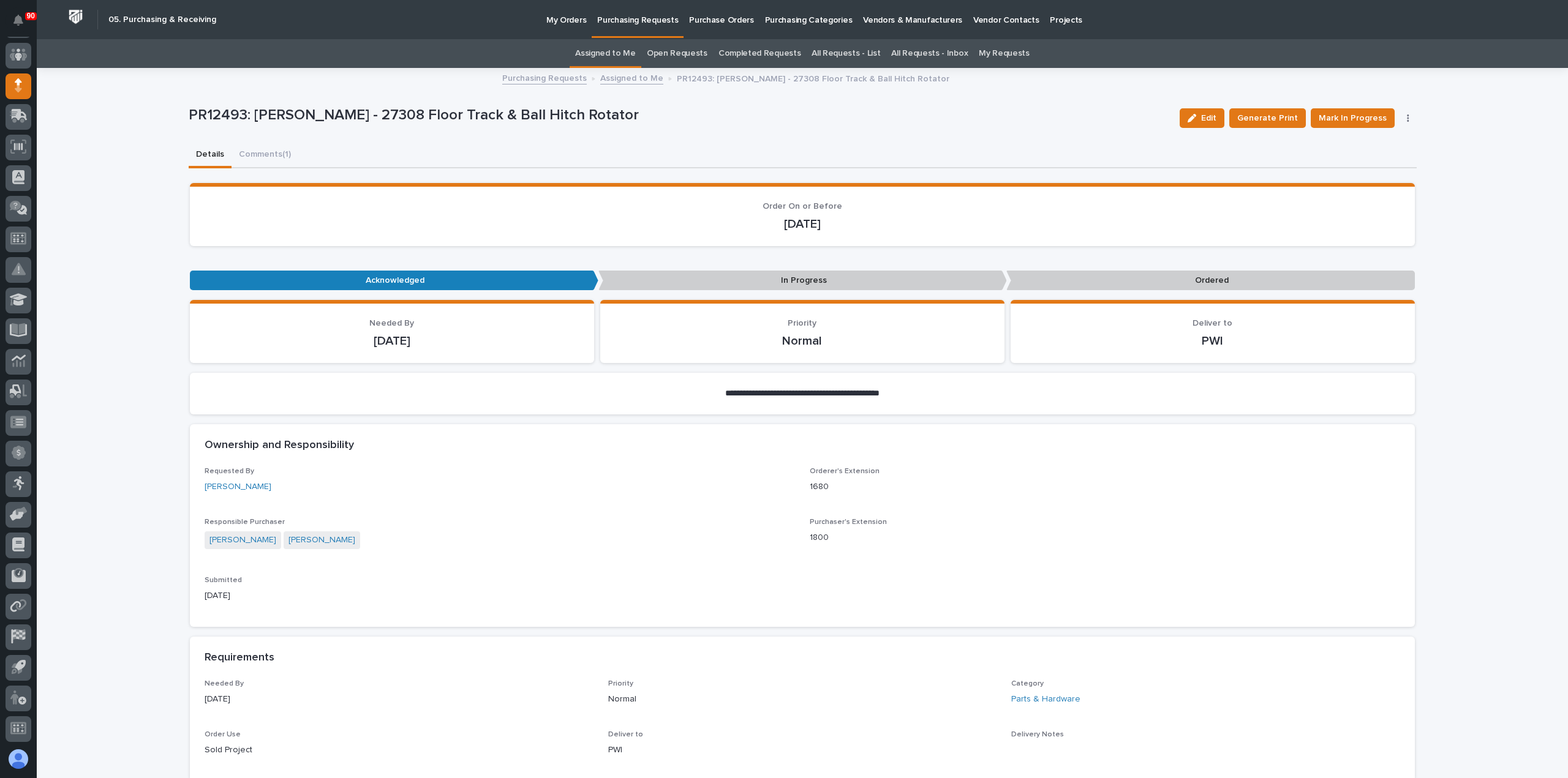
click at [637, 20] on p "Purchasing Requests" at bounding box center [638, 13] width 81 height 26
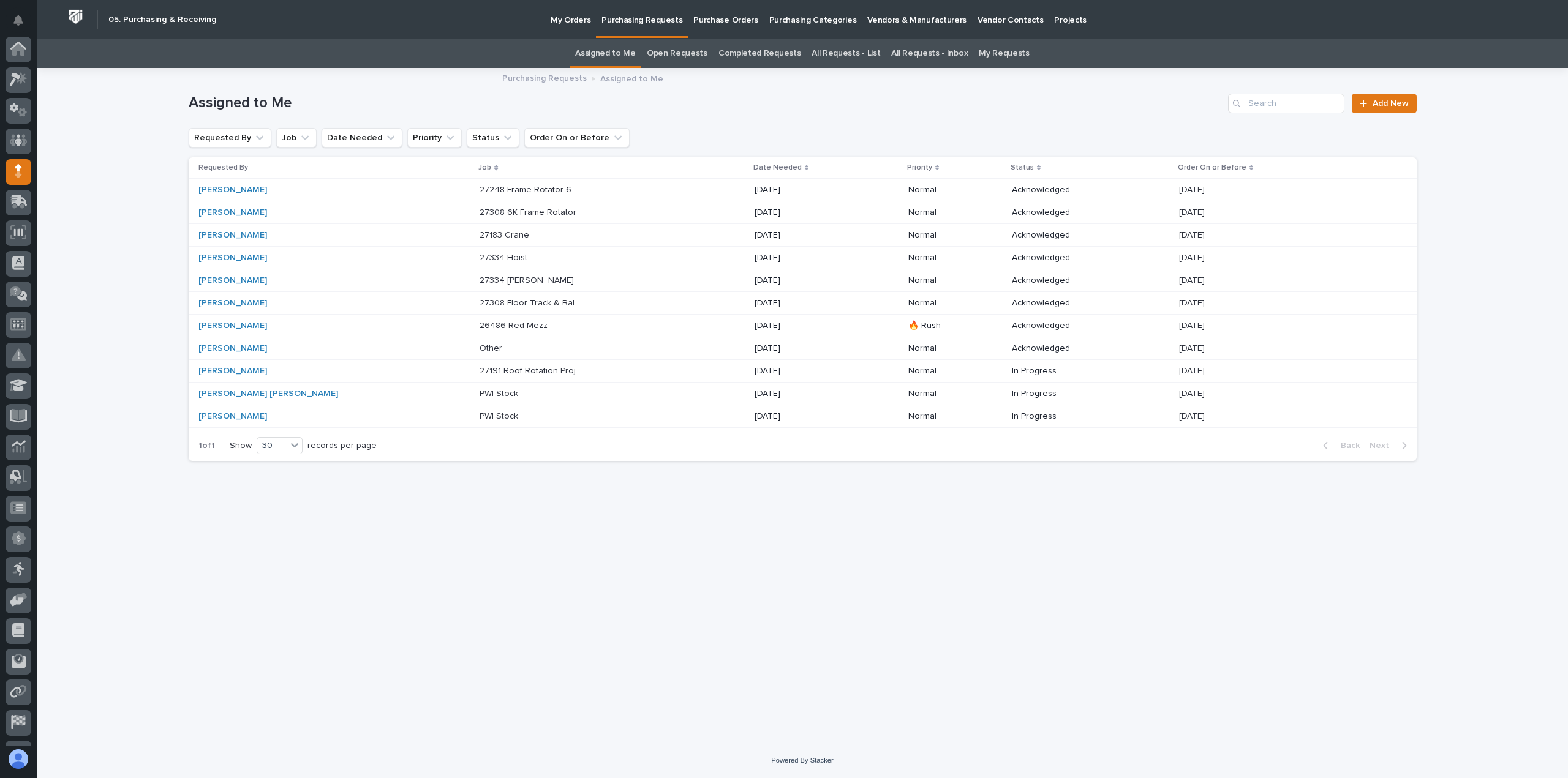
scroll to position [86, 0]
click at [480, 279] on p "27334 [PERSON_NAME]" at bounding box center [527, 279] width 97 height 13
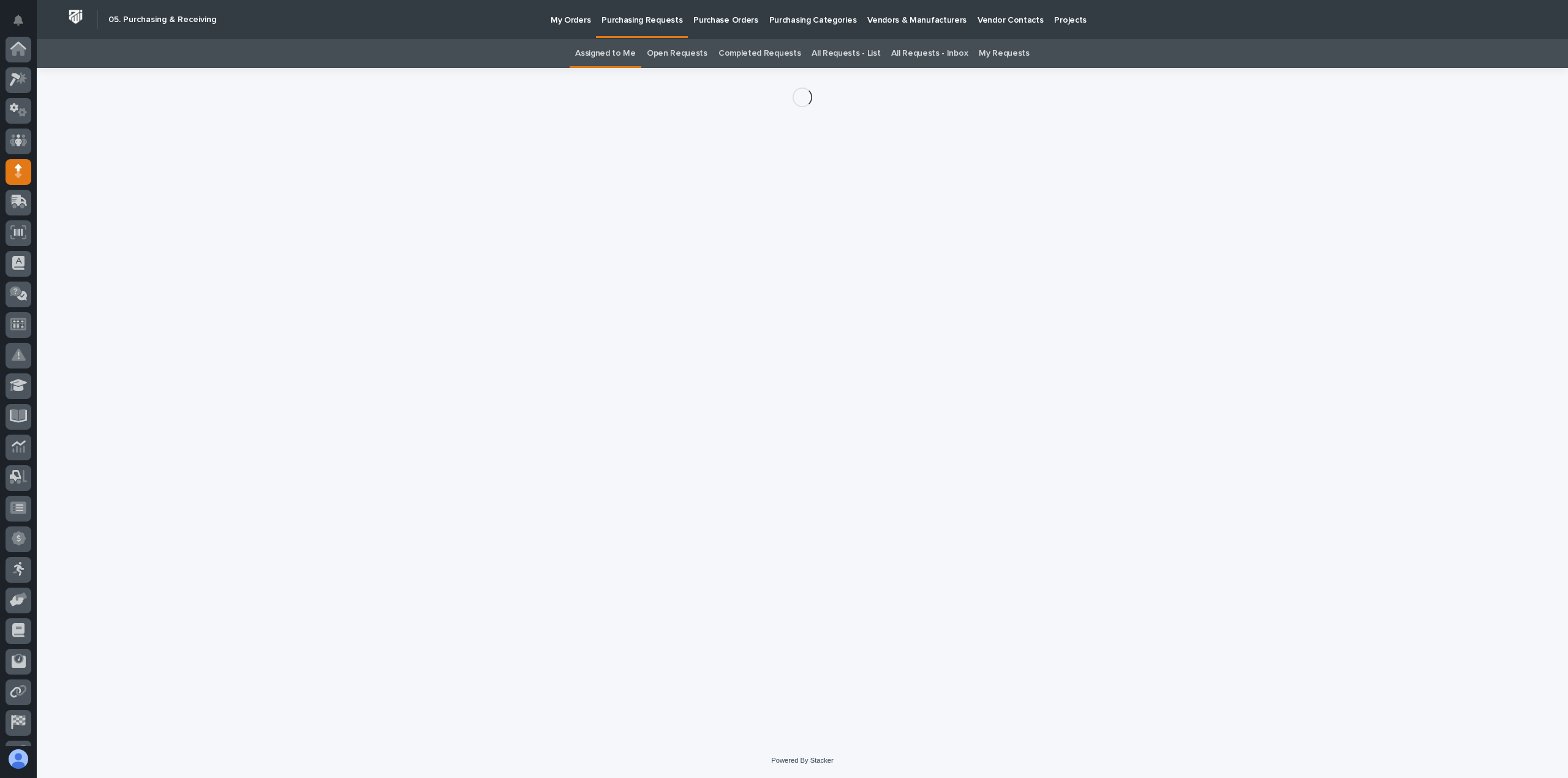
scroll to position [86, 0]
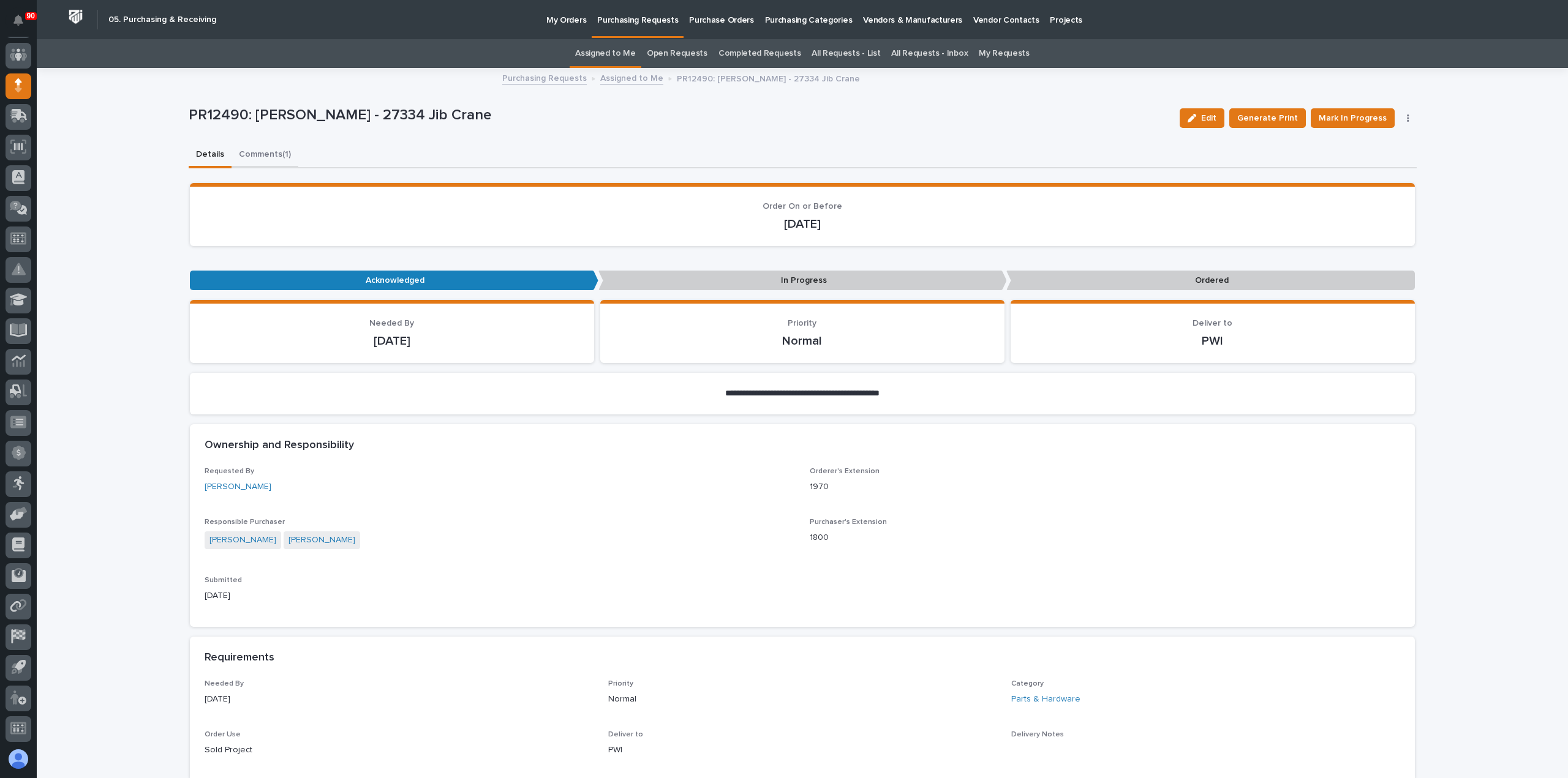
click at [262, 153] on button "Comments (1)" at bounding box center [265, 156] width 67 height 26
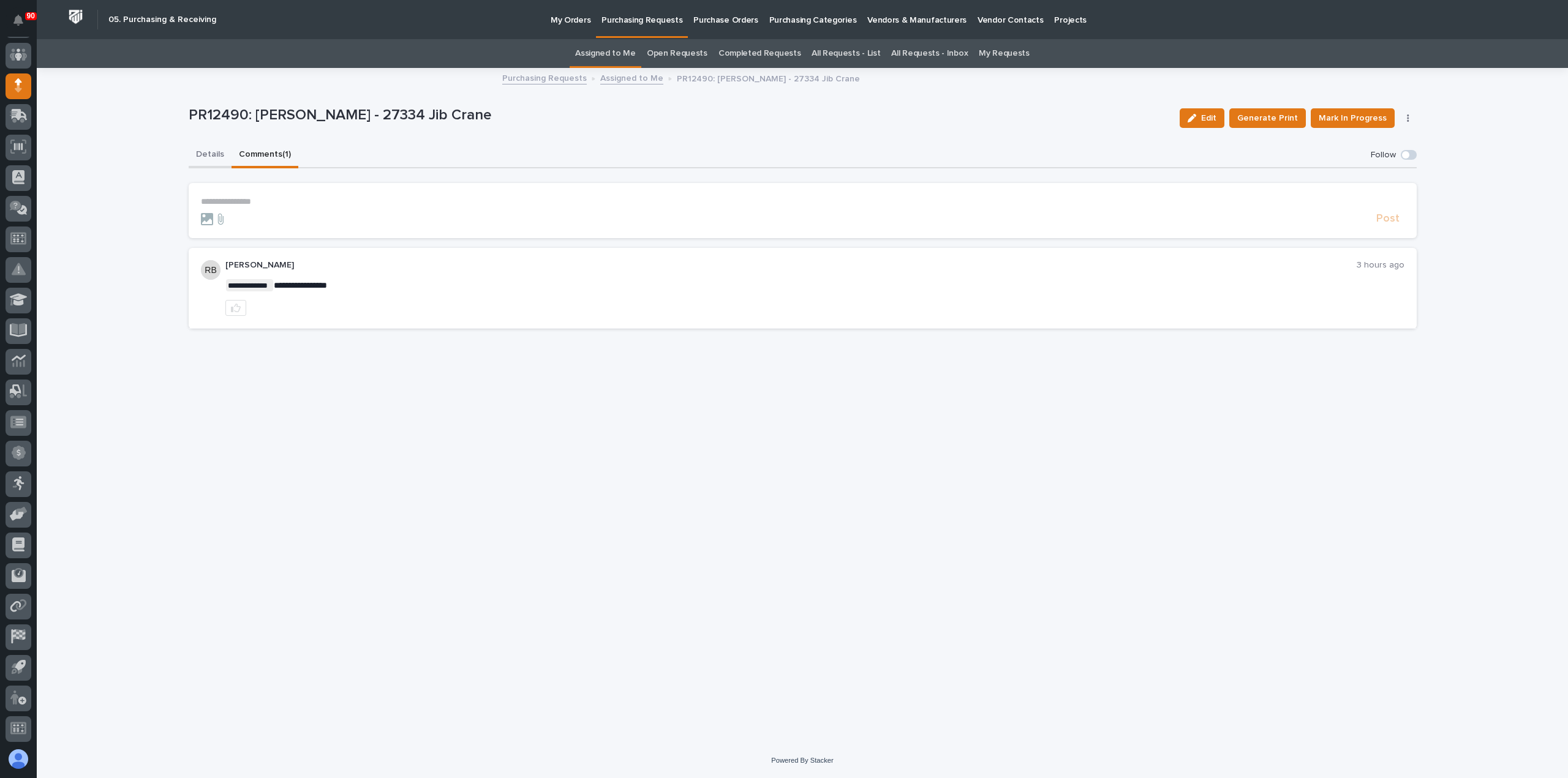
click at [211, 153] on button "Details" at bounding box center [210, 156] width 43 height 26
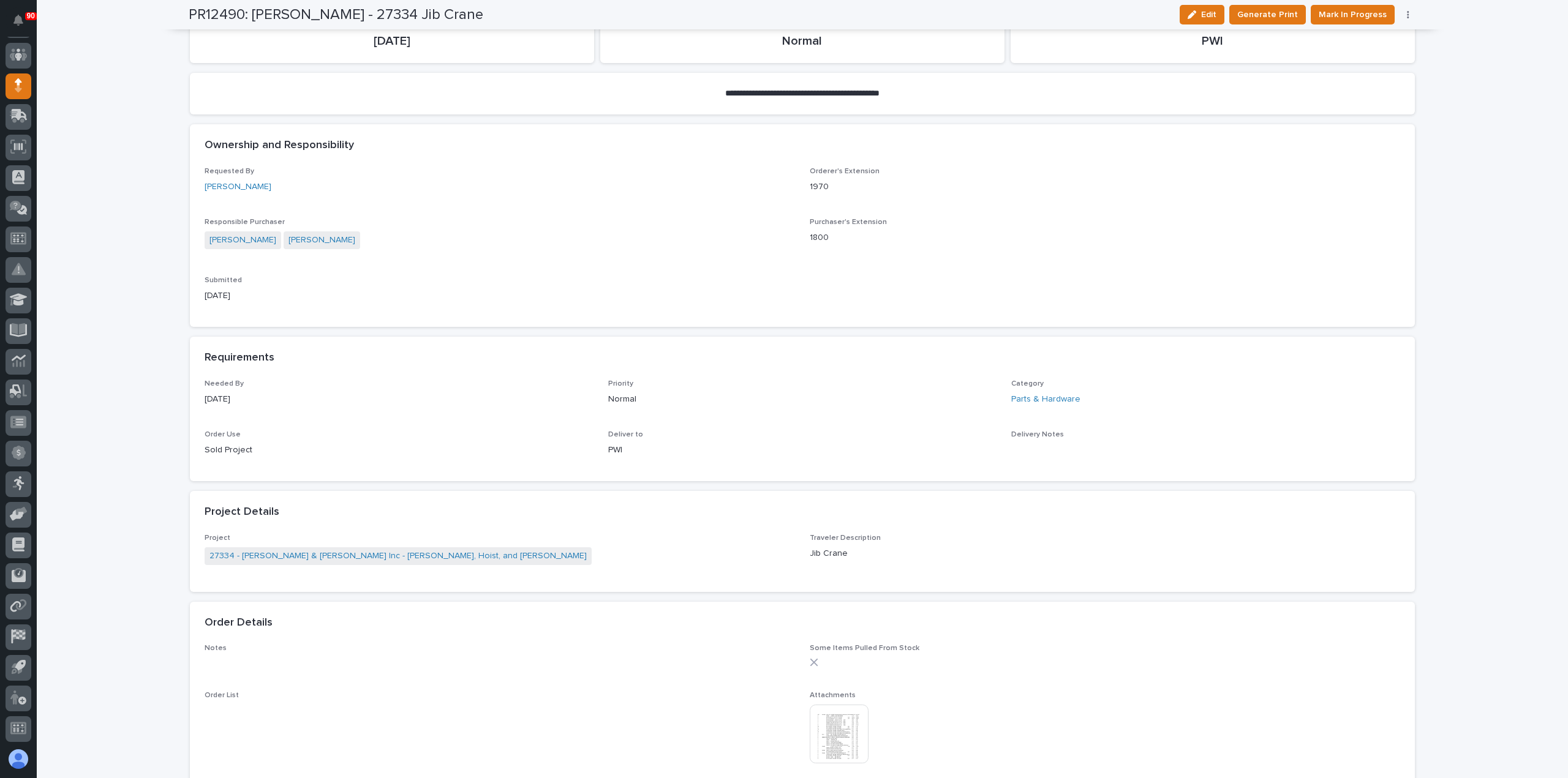
scroll to position [367, 0]
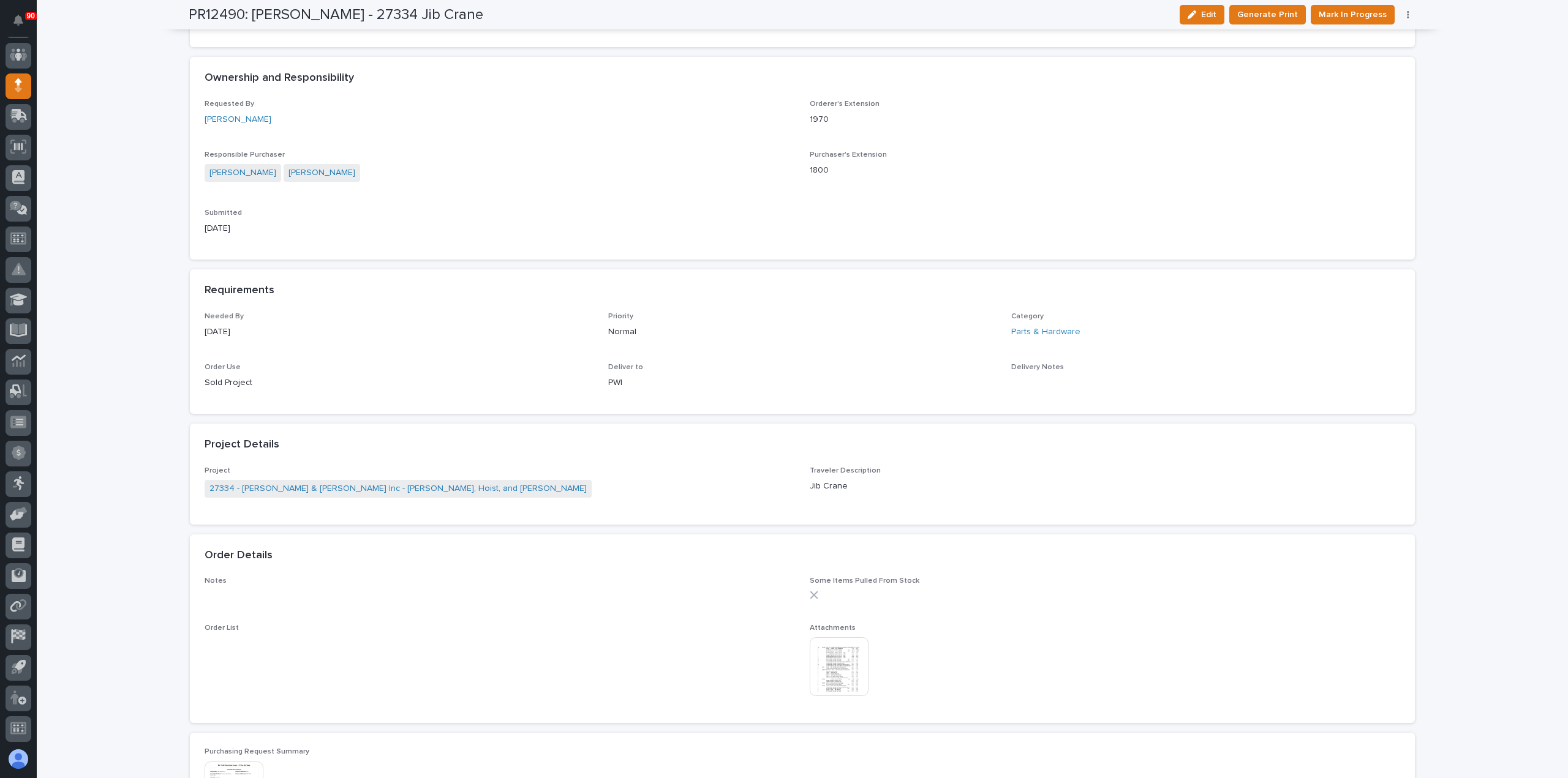
click at [816, 659] on img at bounding box center [838, 666] width 59 height 59
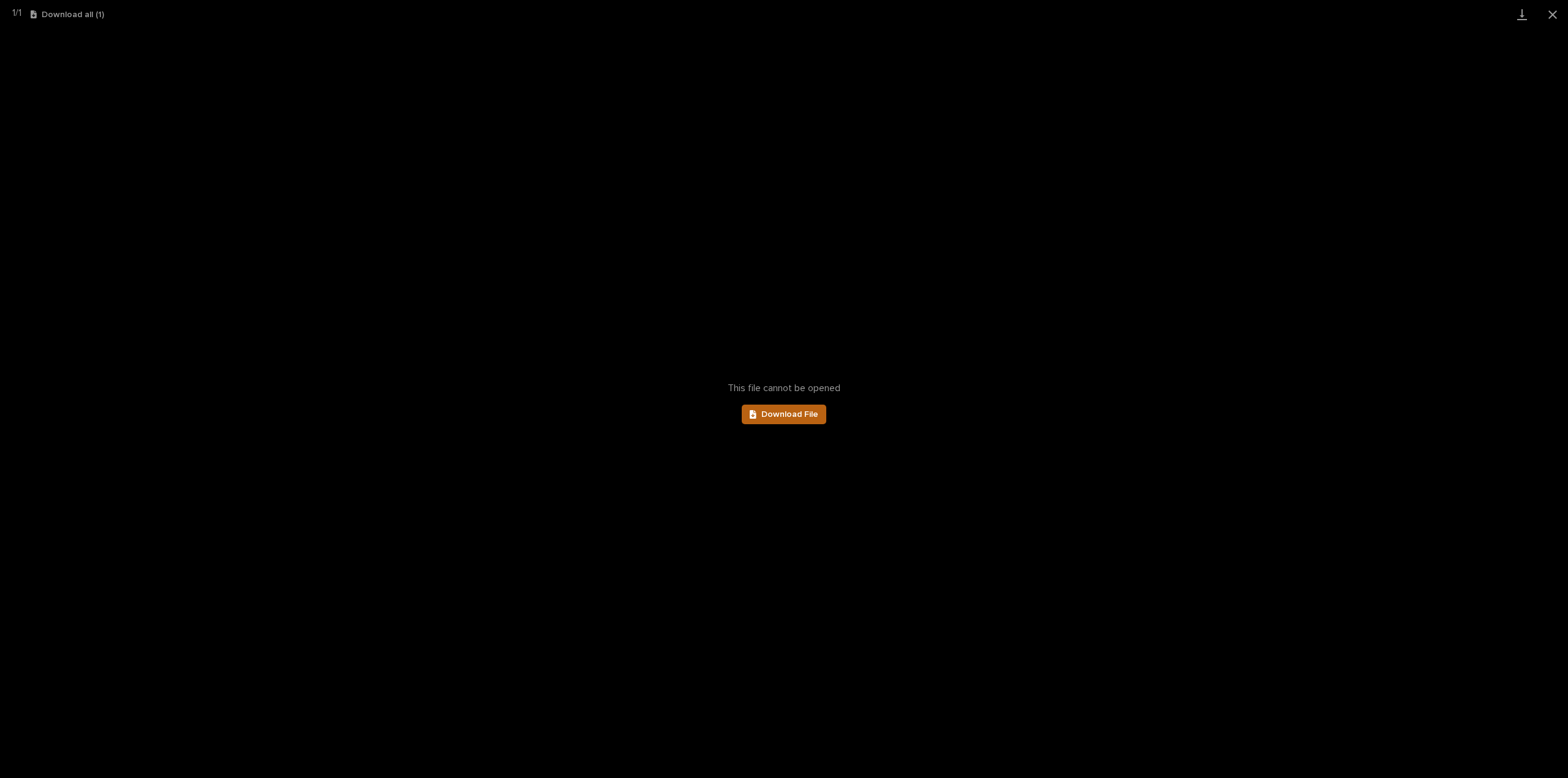
click at [784, 414] on span "Download File" at bounding box center [790, 414] width 57 height 8
